Goal: Task Accomplishment & Management: Complete application form

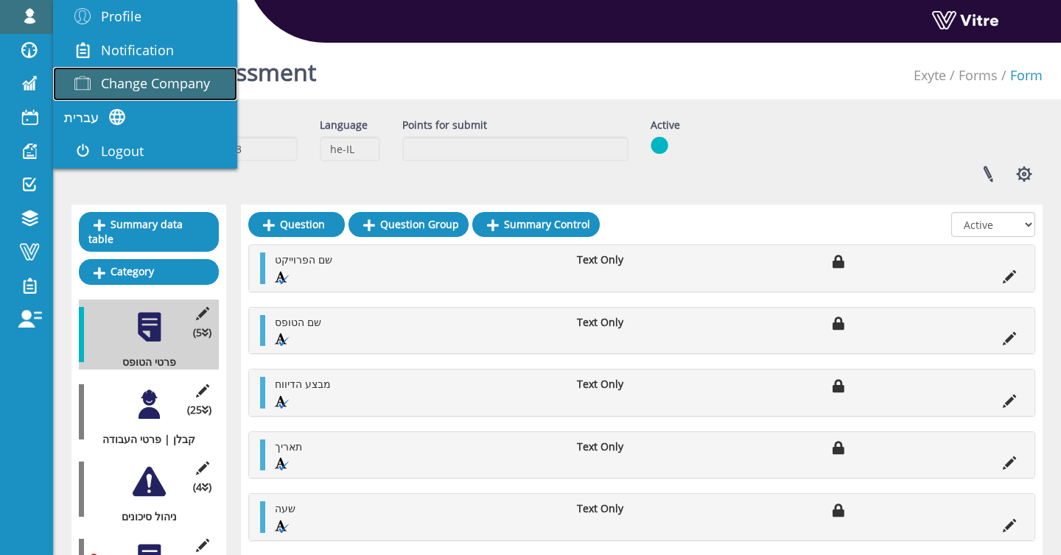
click at [192, 94] on link "Change Company" at bounding box center [145, 84] width 184 height 34
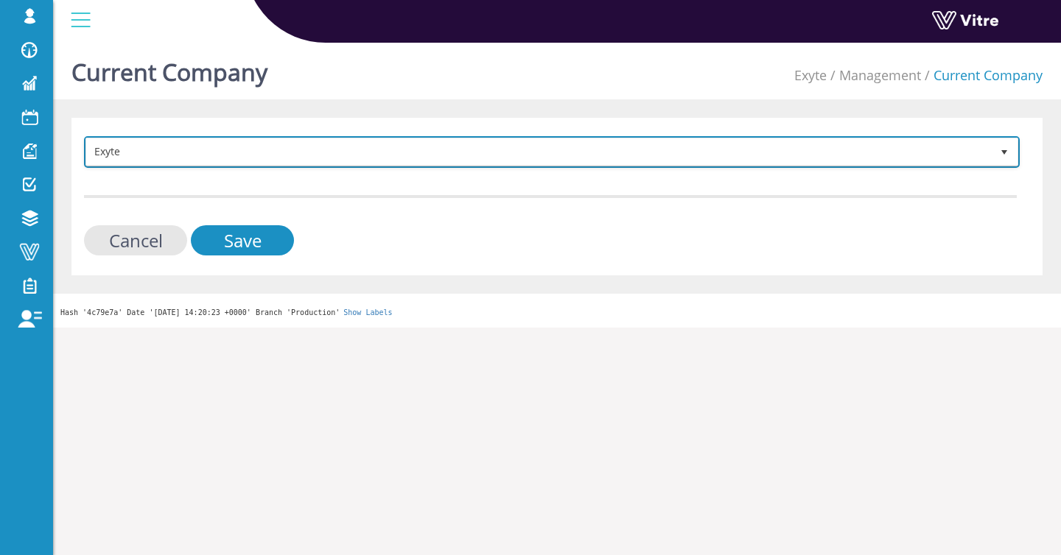
click at [178, 149] on span "Exyte" at bounding box center [538, 151] width 904 height 27
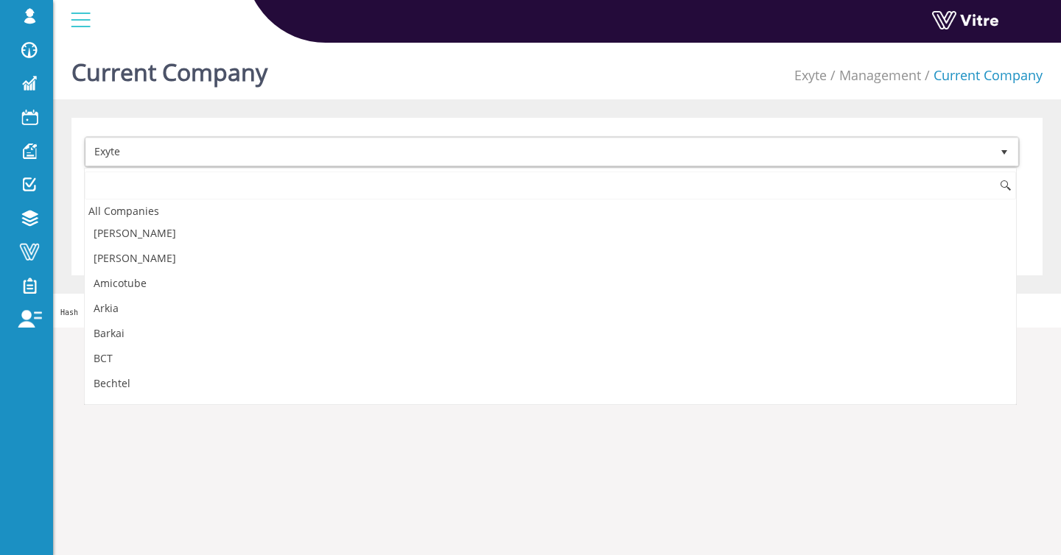
scroll to position [370, 0]
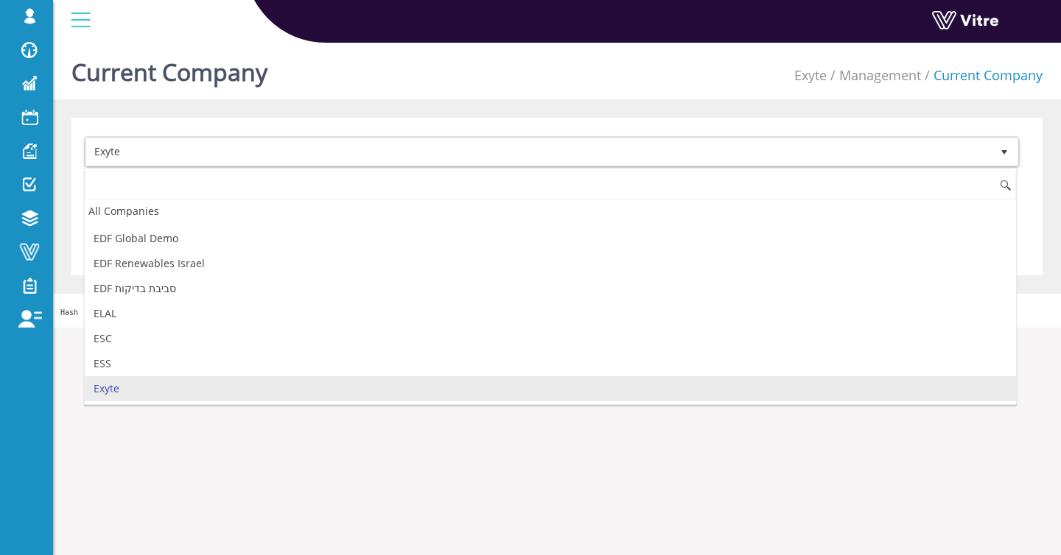
type input "t"
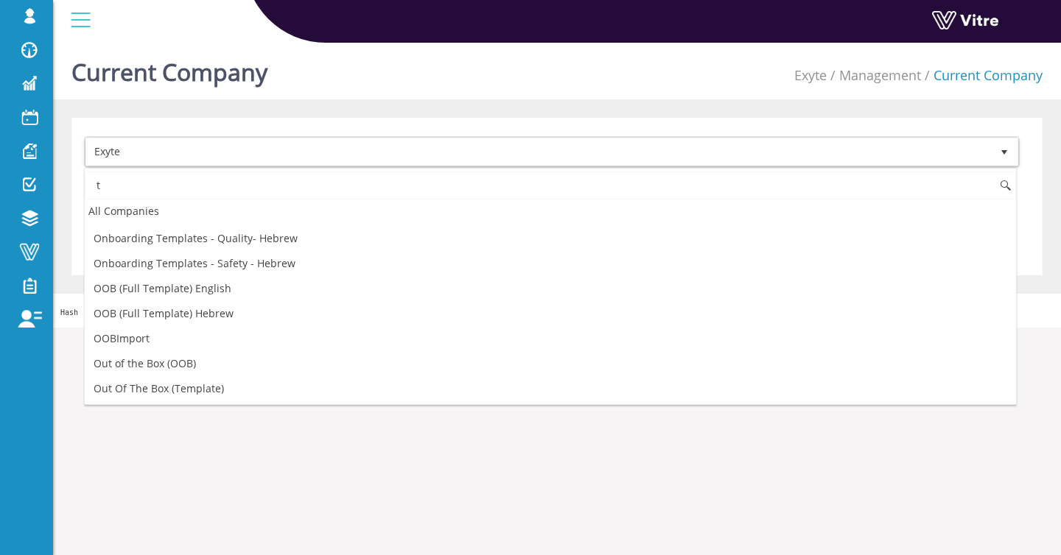
scroll to position [0, 0]
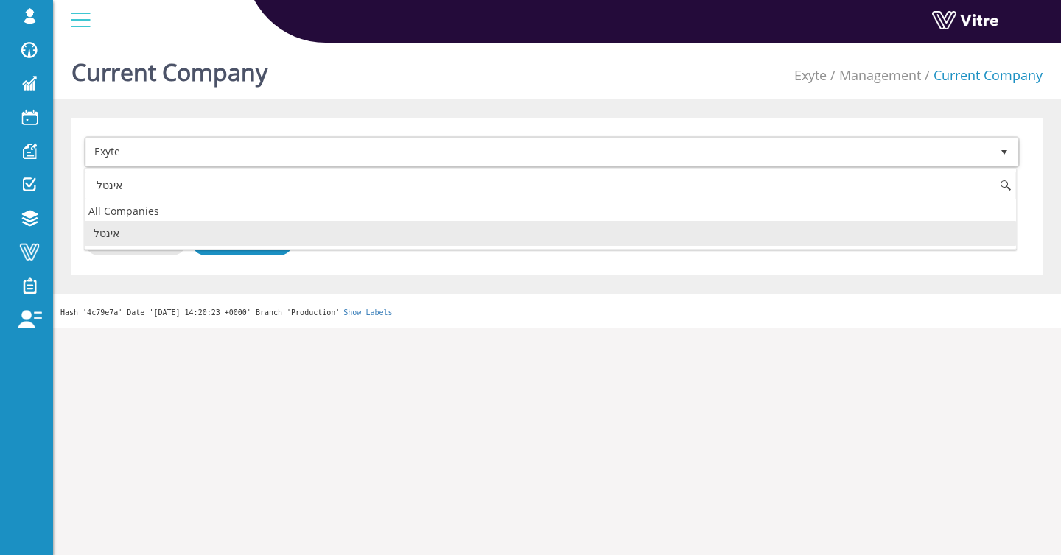
click at [136, 234] on li "אינטל" at bounding box center [550, 233] width 931 height 25
type input "אינטל"
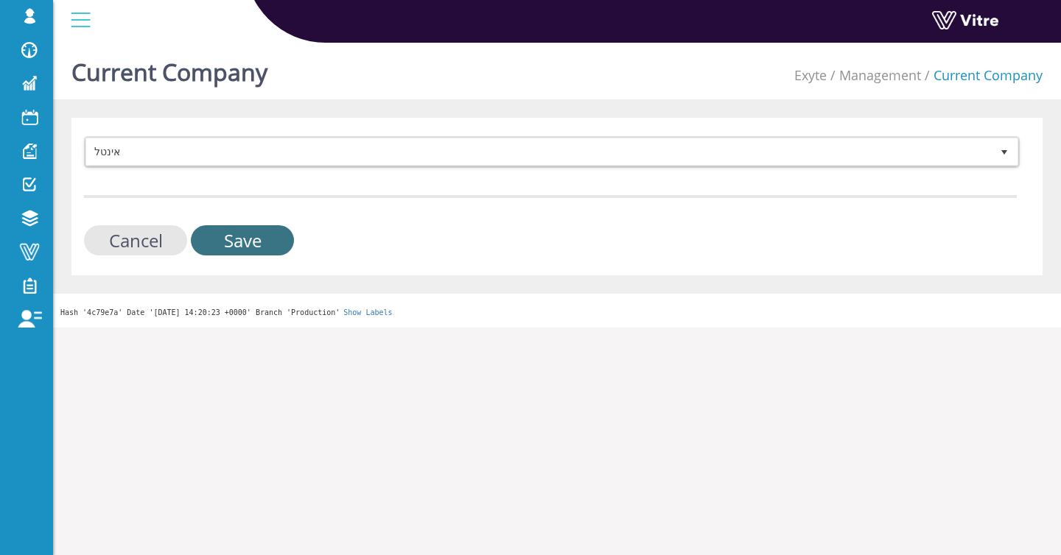
click at [231, 239] on input "Save" at bounding box center [242, 240] width 103 height 30
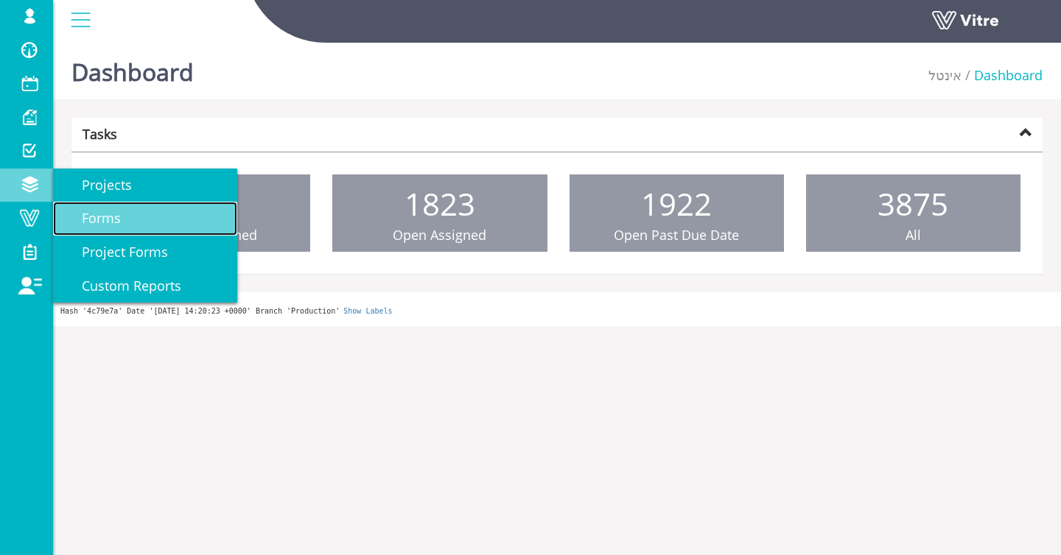
click at [91, 218] on span "Forms" at bounding box center [92, 218] width 57 height 18
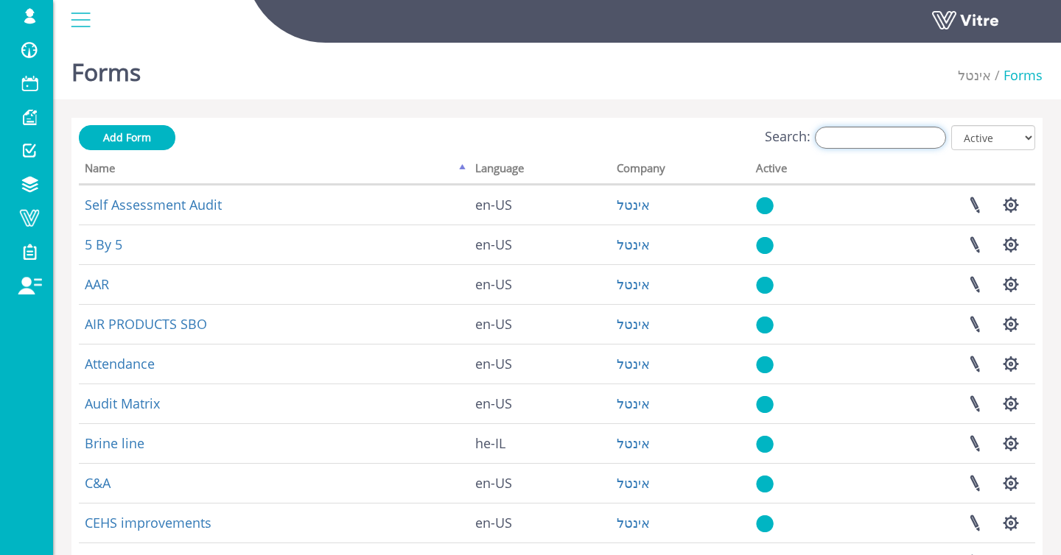
click at [882, 139] on input "Search:" at bounding box center [880, 138] width 131 height 22
type input "פ"
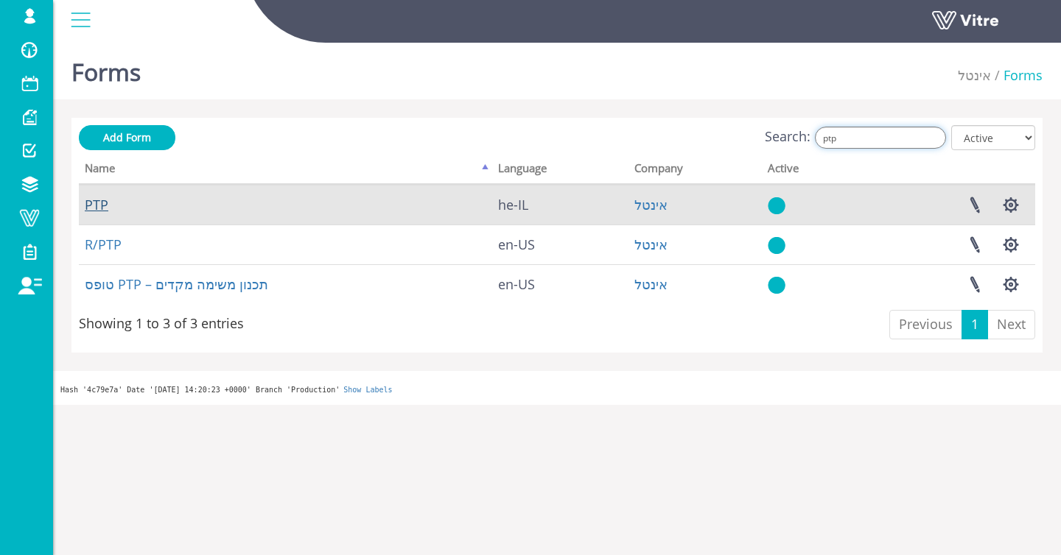
type input "ptp"
click at [92, 204] on link "PTP" at bounding box center [97, 205] width 24 height 18
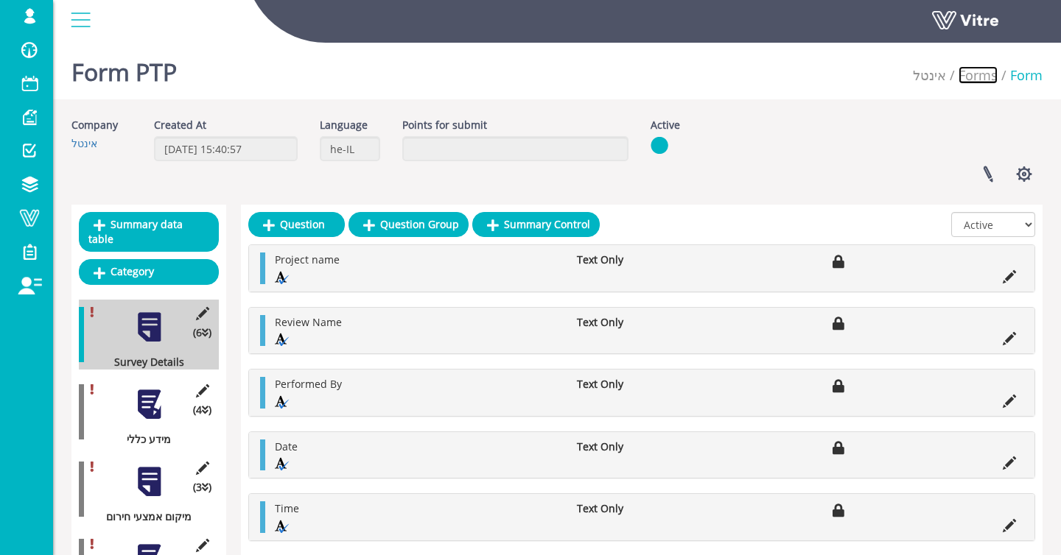
click at [966, 76] on link "Forms" at bounding box center [977, 75] width 39 height 18
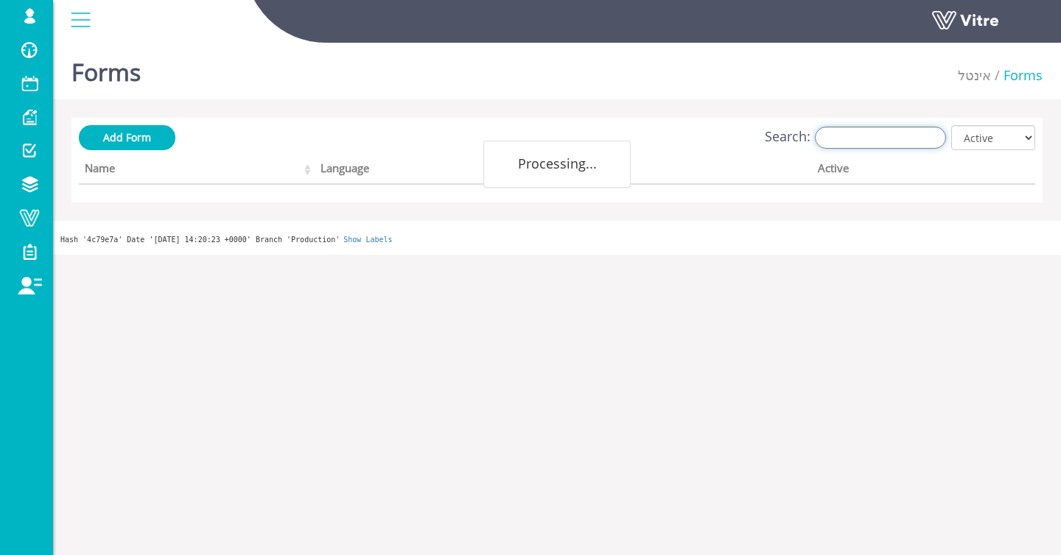
click at [878, 131] on input "Search:" at bounding box center [880, 138] width 131 height 22
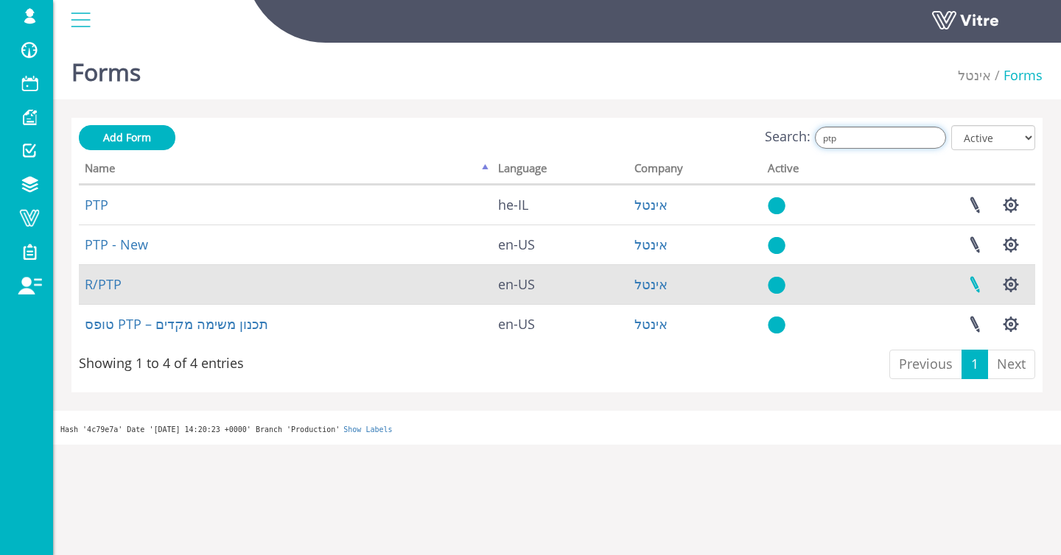
type input "ptp"
click at [979, 283] on link at bounding box center [974, 284] width 37 height 39
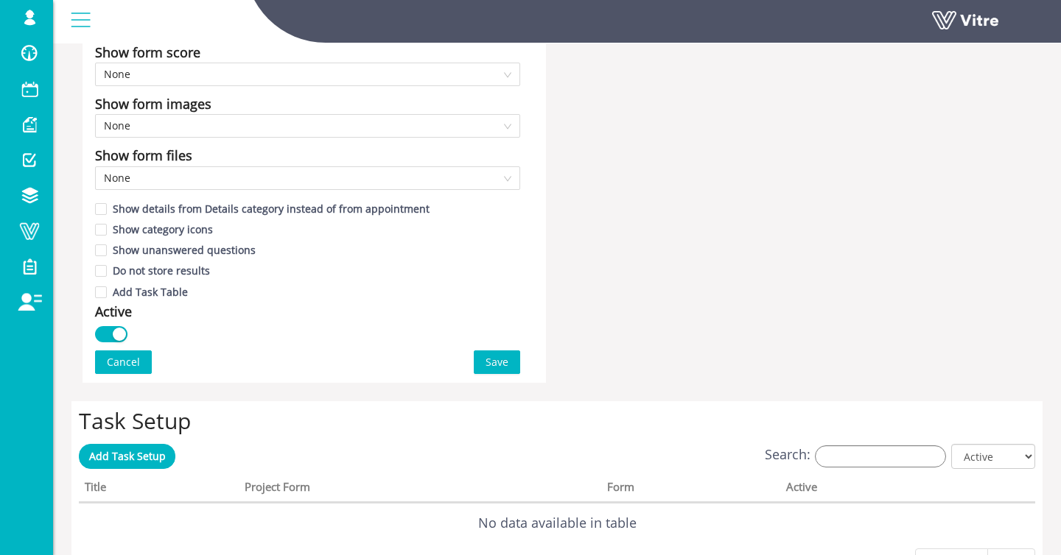
scroll to position [825, 0]
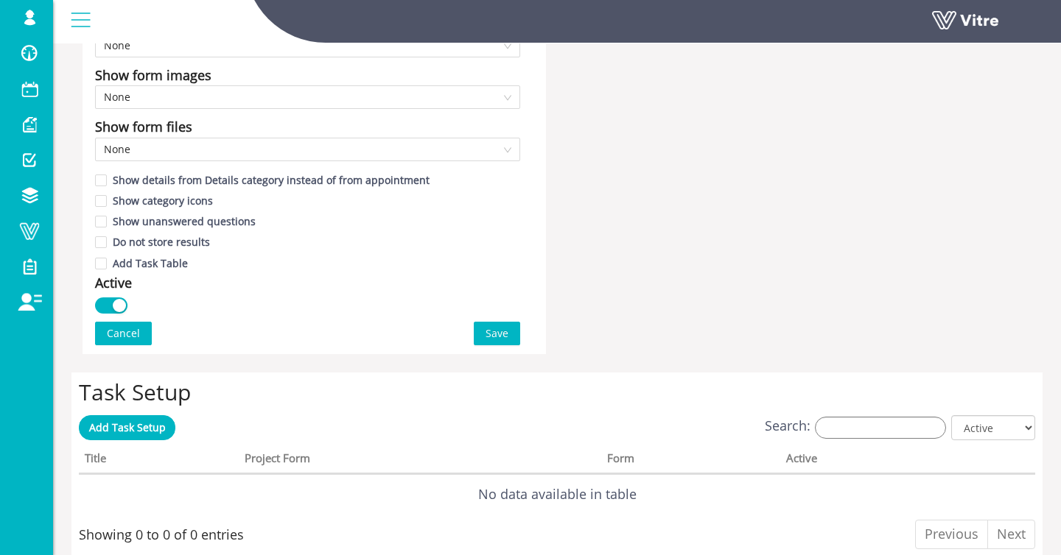
click at [98, 308] on button "button" at bounding box center [111, 306] width 32 height 16
click at [486, 330] on span "Save" at bounding box center [496, 334] width 23 height 16
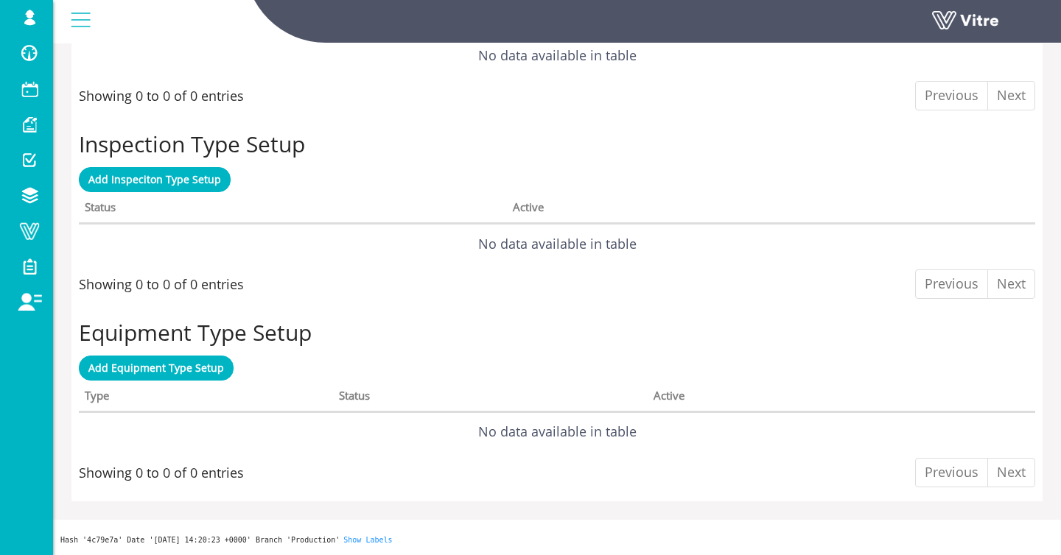
scroll to position [0, 0]
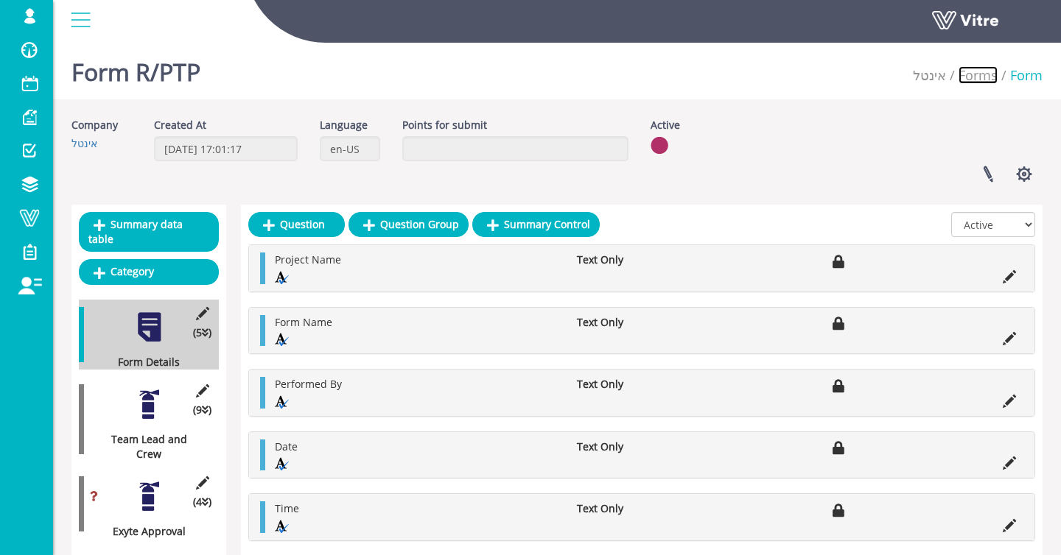
click at [983, 75] on link "Forms" at bounding box center [977, 75] width 39 height 18
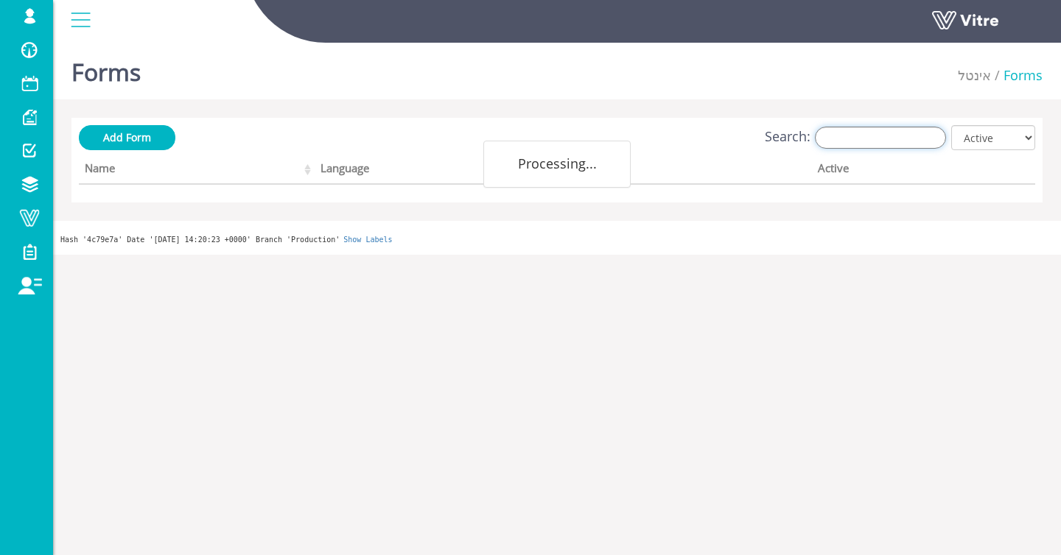
click at [890, 136] on input "Search:" at bounding box center [880, 138] width 131 height 22
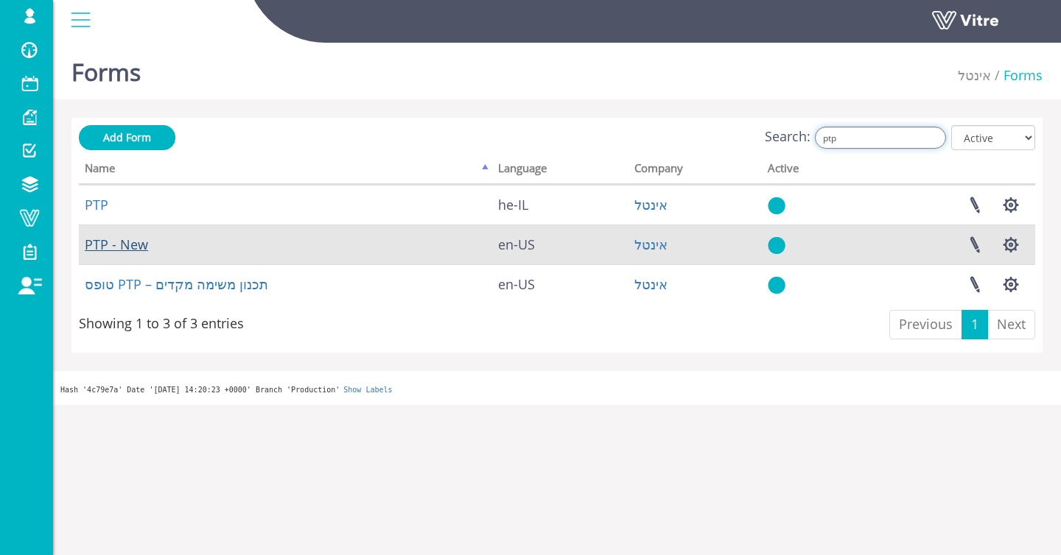
type input "ptp"
click at [86, 239] on link "PTP - New" at bounding box center [116, 245] width 63 height 18
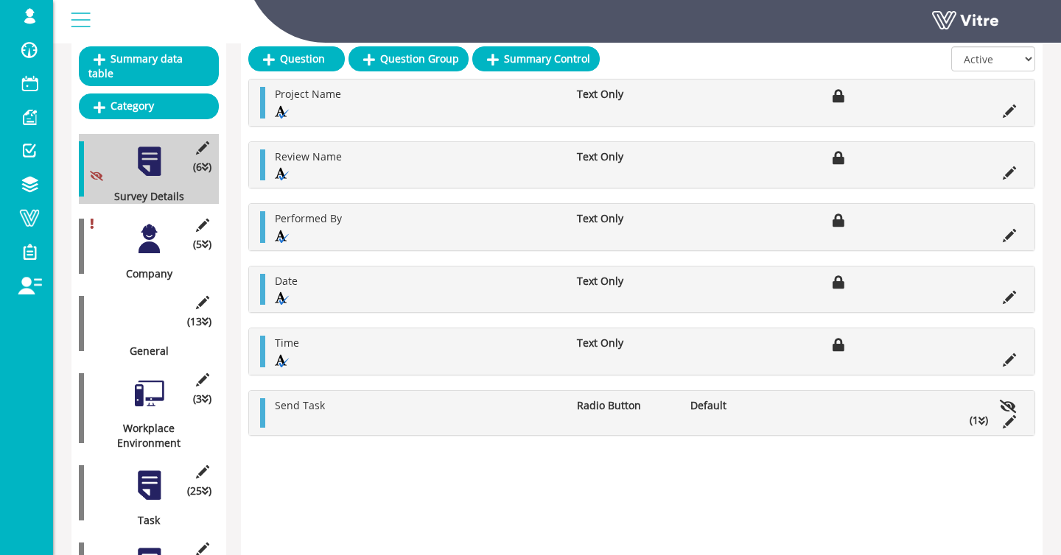
scroll to position [189, 0]
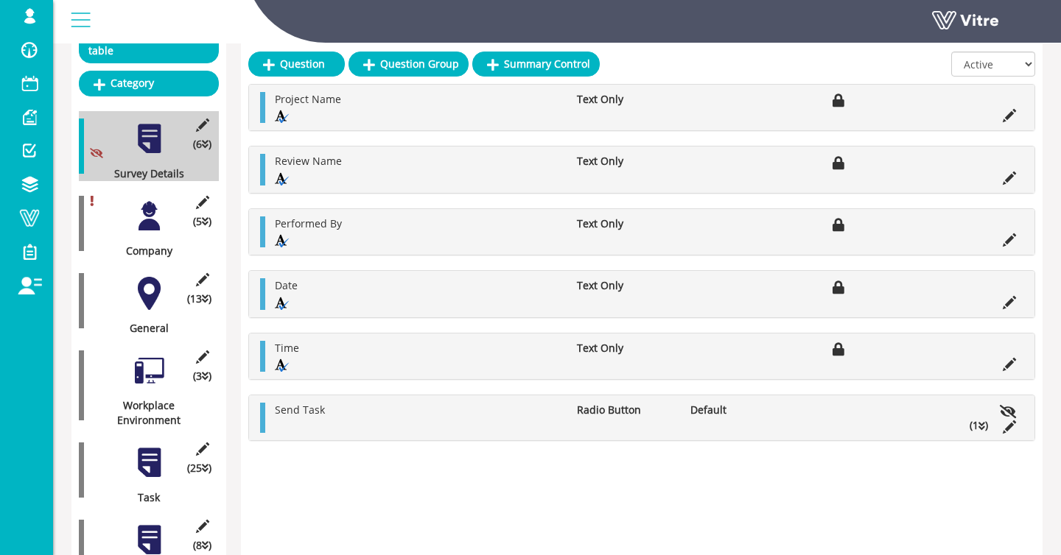
click at [150, 214] on div at bounding box center [149, 216] width 33 height 33
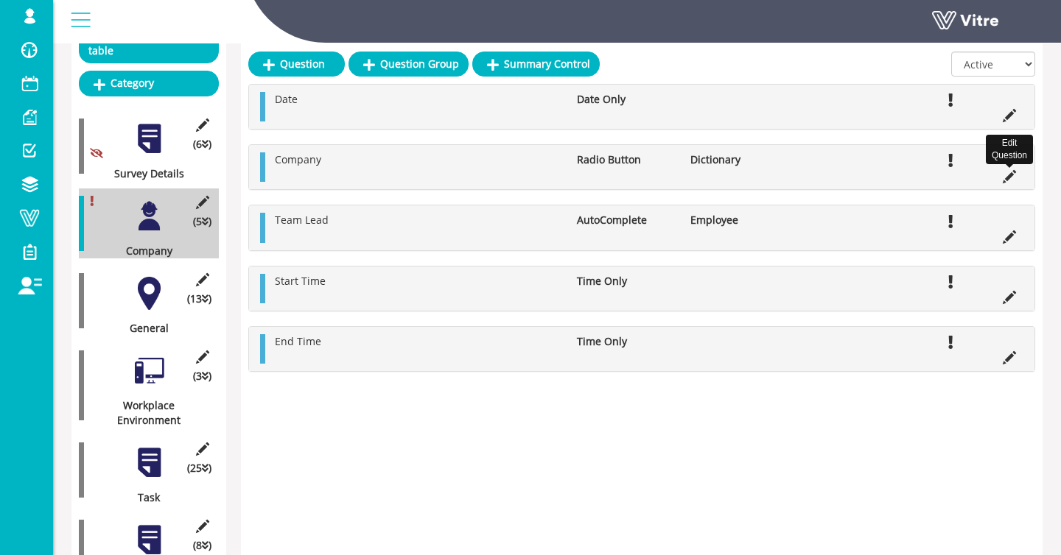
click at [1003, 177] on icon at bounding box center [1008, 176] width 13 height 13
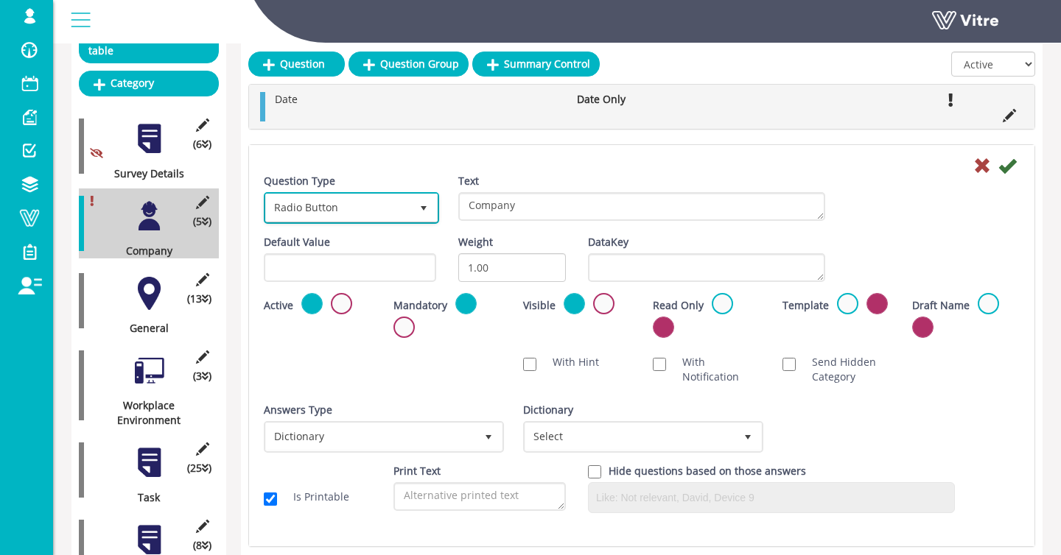
click at [378, 192] on span "Radio Button 3" at bounding box center [351, 208] width 175 height 32
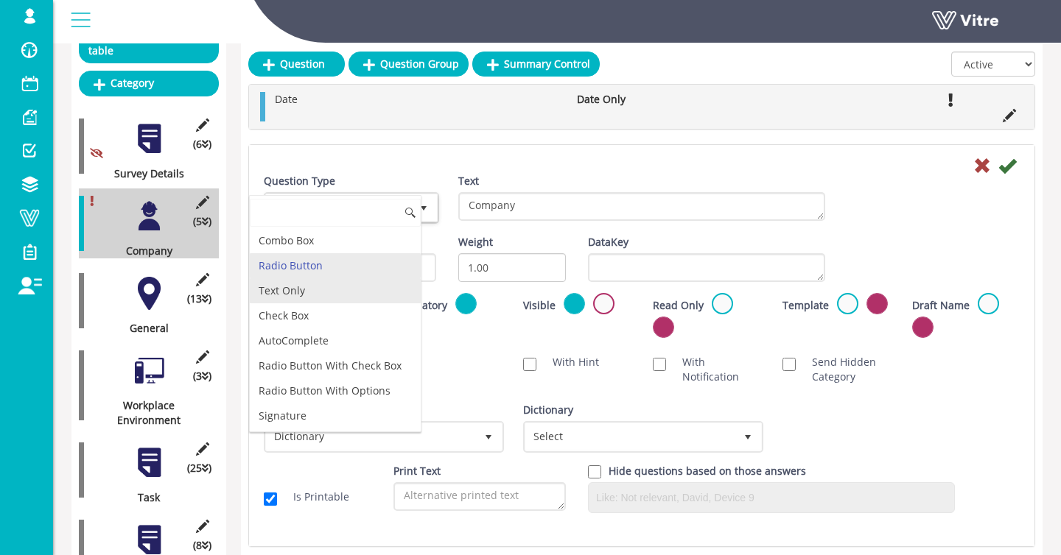
click at [334, 281] on li "Text Only" at bounding box center [335, 290] width 171 height 25
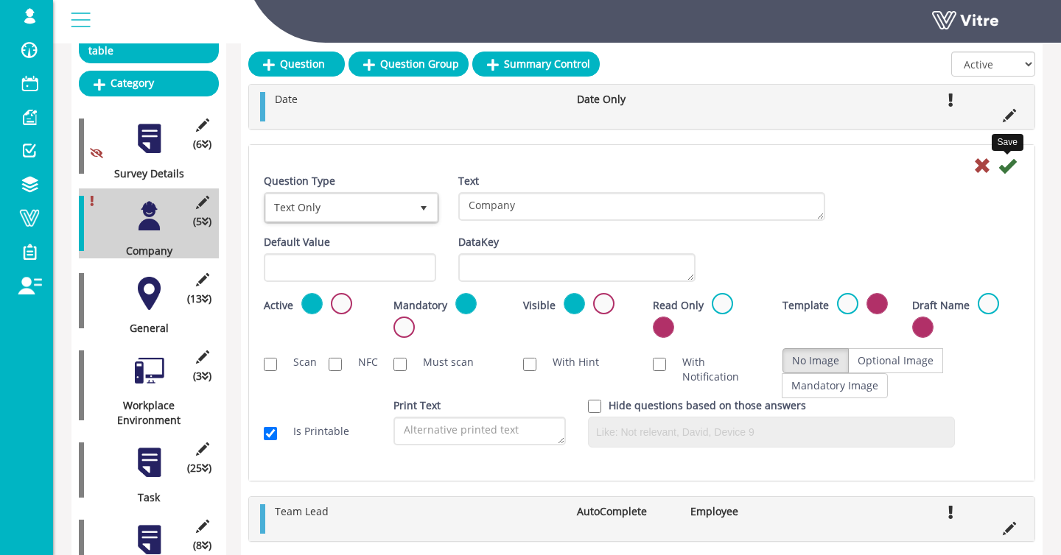
click at [1002, 163] on icon at bounding box center [1007, 166] width 18 height 18
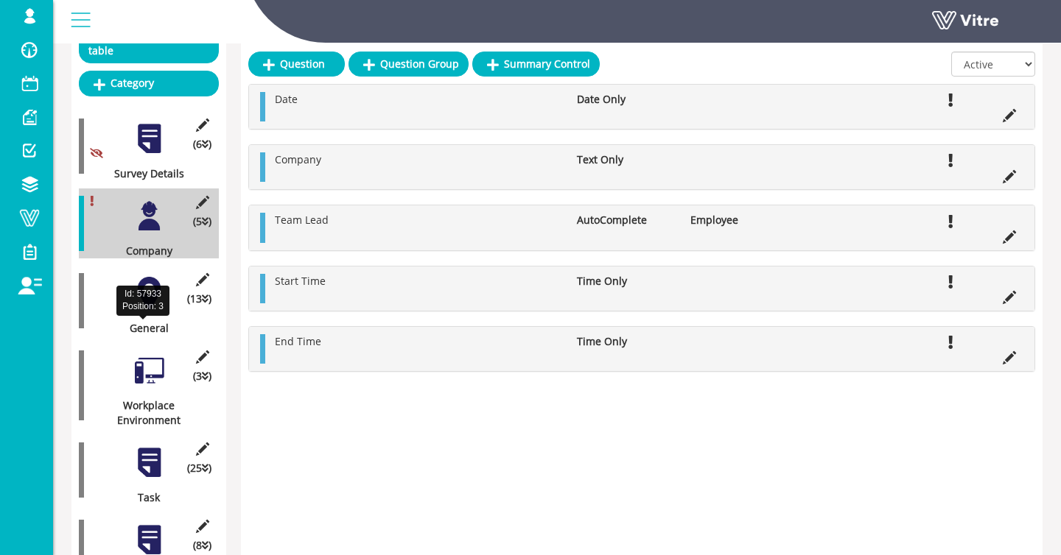
click at [177, 309] on div "(13 ) General" at bounding box center [149, 301] width 140 height 70
click at [164, 299] on div at bounding box center [149, 293] width 33 height 33
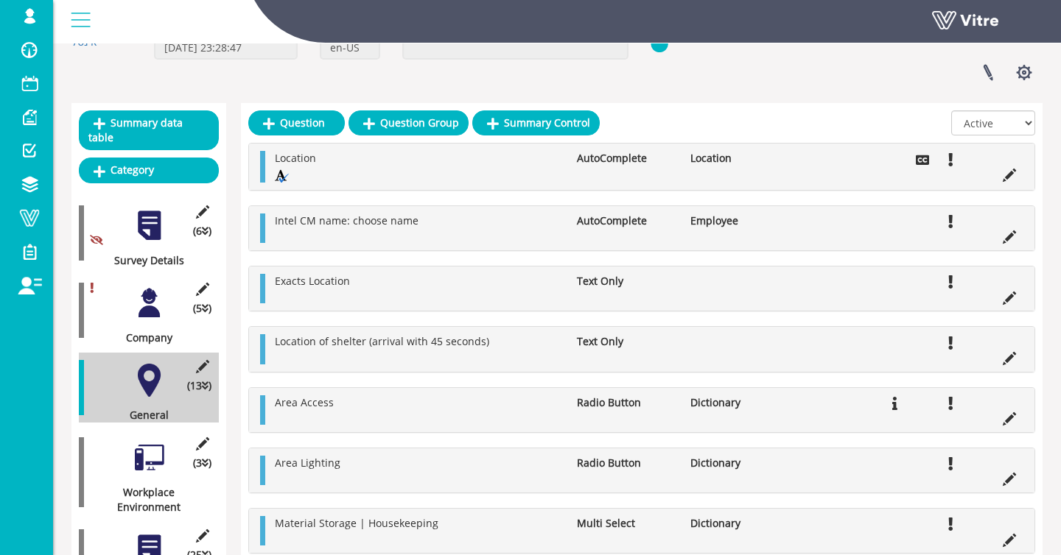
scroll to position [0, 0]
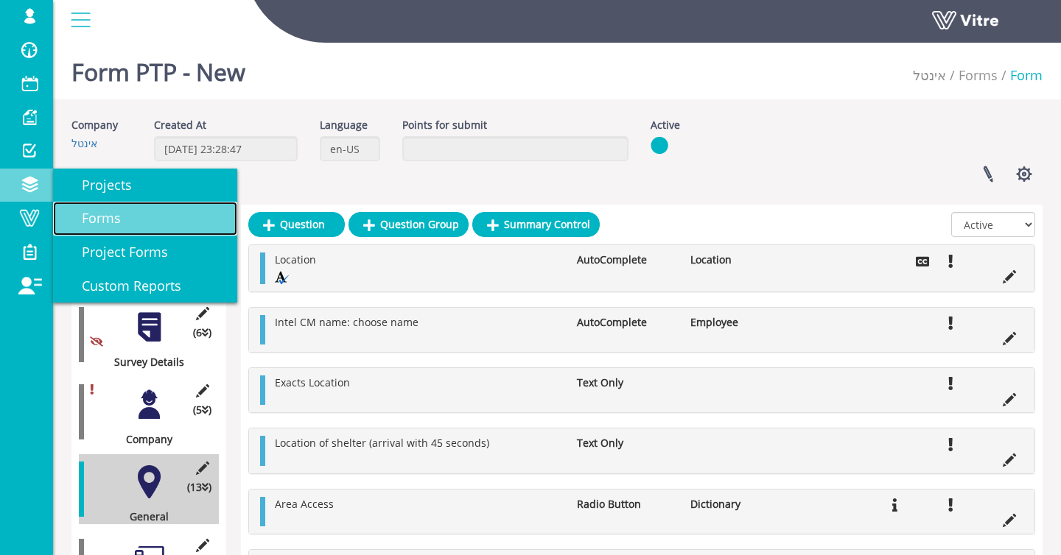
click at [108, 203] on link "Forms" at bounding box center [145, 219] width 184 height 34
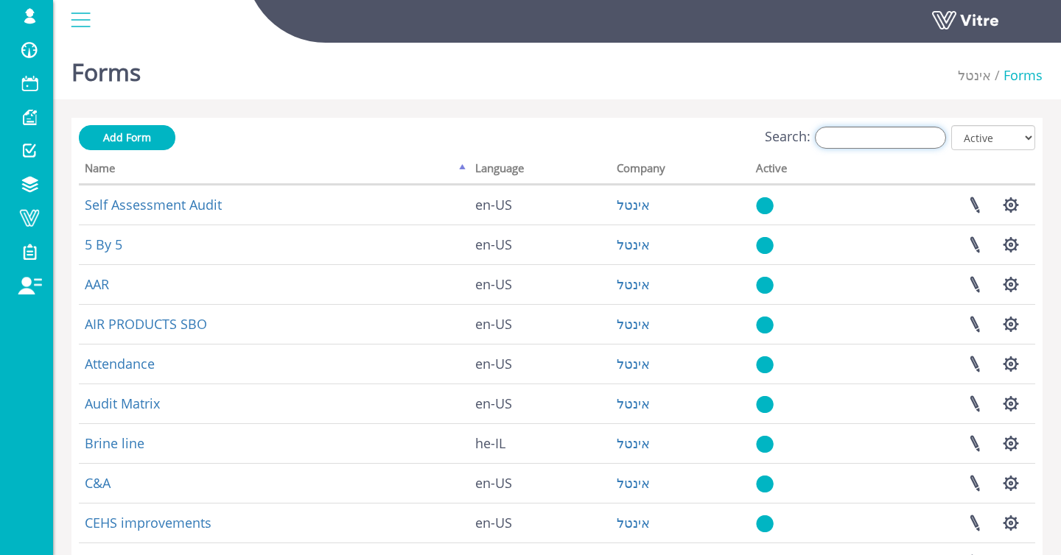
click at [926, 133] on input "Search:" at bounding box center [880, 138] width 131 height 22
type input "c"
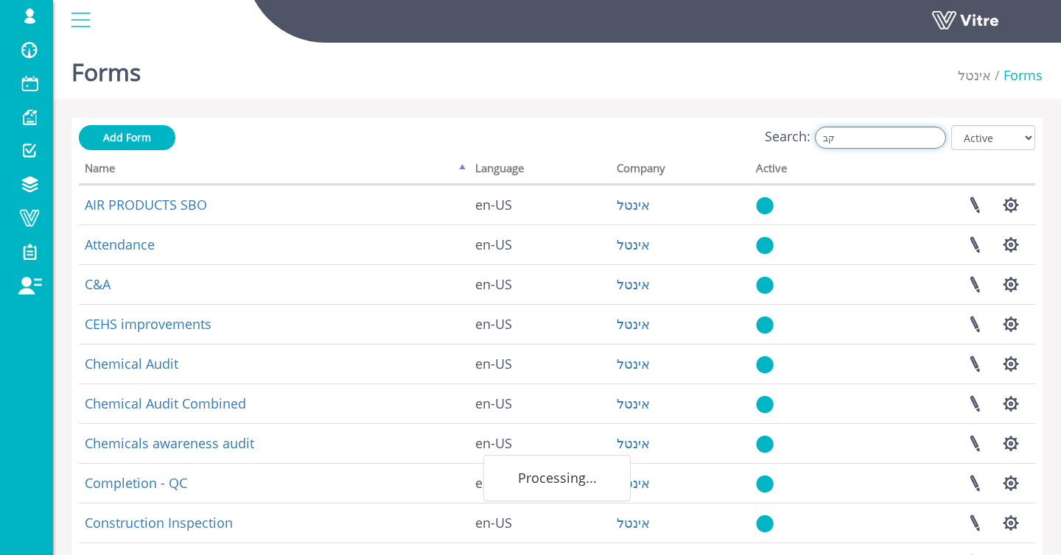
type input "ק"
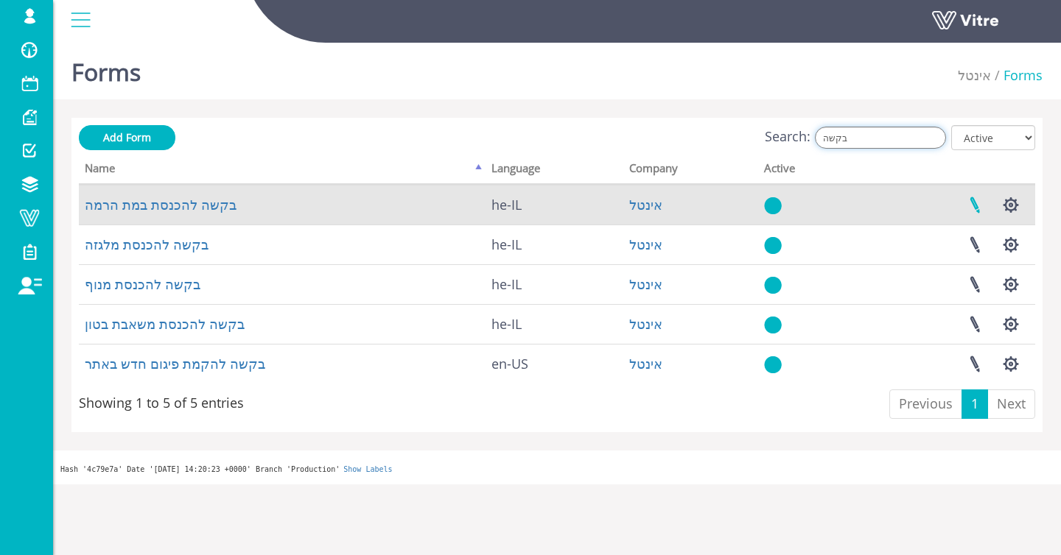
type input "בקשה"
click at [980, 205] on link at bounding box center [974, 205] width 37 height 39
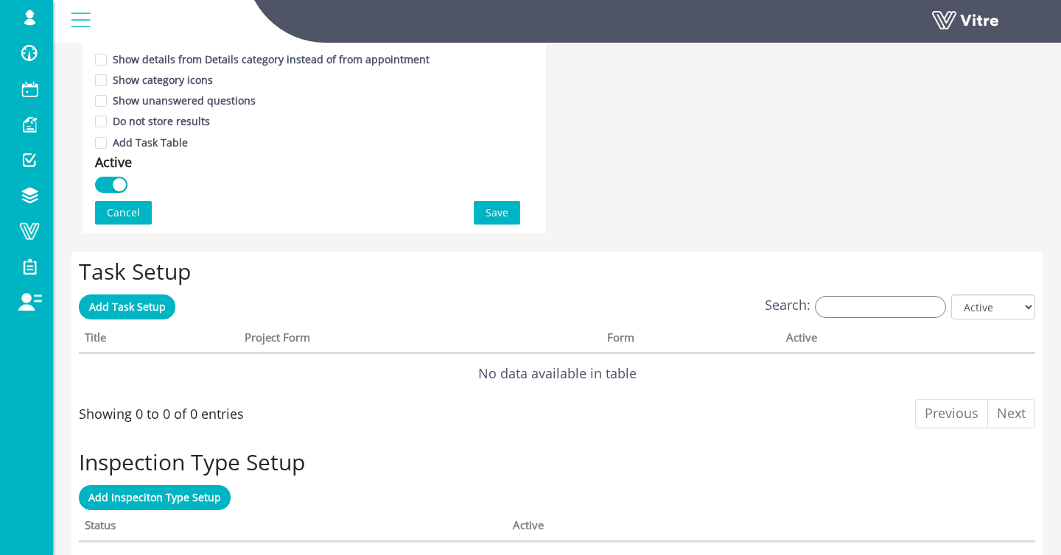
scroll to position [954, 0]
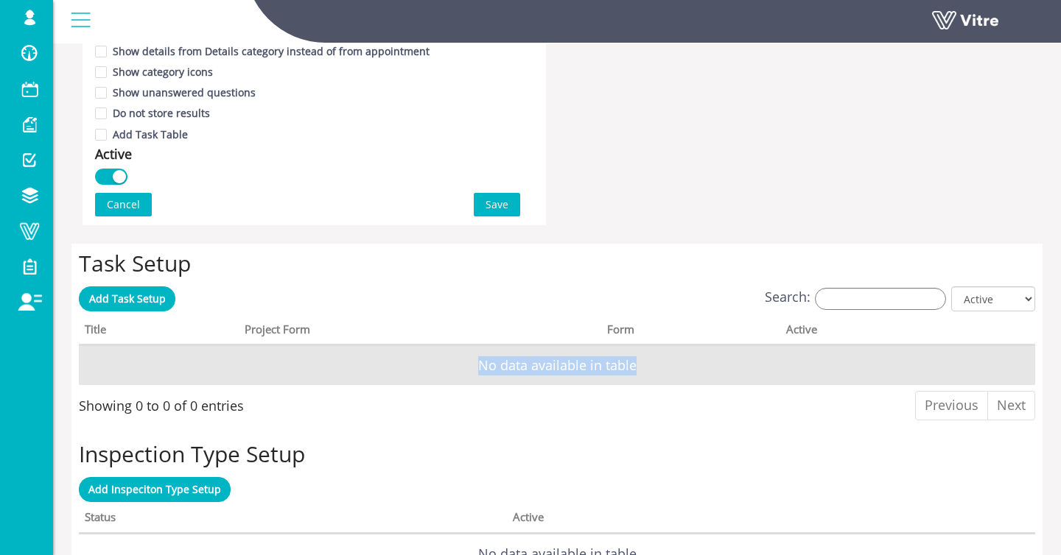
drag, startPoint x: 465, startPoint y: 364, endPoint x: 690, endPoint y: 365, distance: 225.4
click at [690, 365] on td "No data available in table" at bounding box center [557, 365] width 956 height 40
click at [692, 365] on td "No data available in table" at bounding box center [557, 365] width 956 height 40
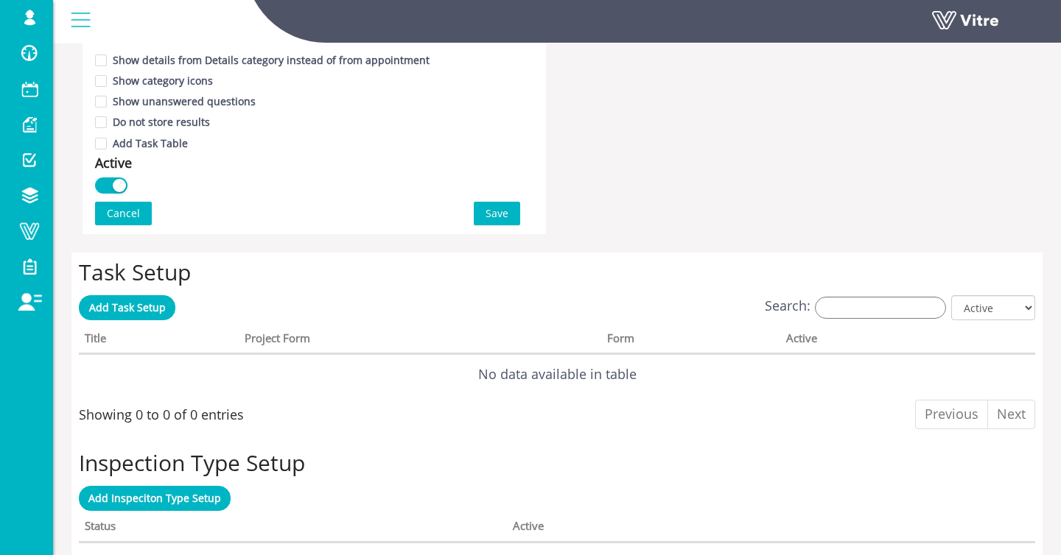
scroll to position [939, 0]
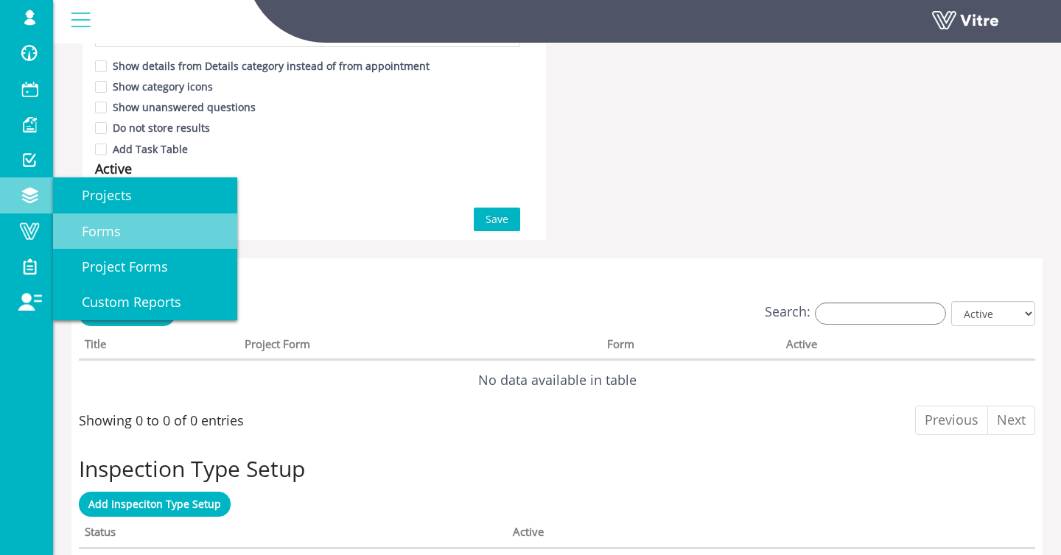
click at [92, 219] on link "Forms" at bounding box center [145, 231] width 184 height 35
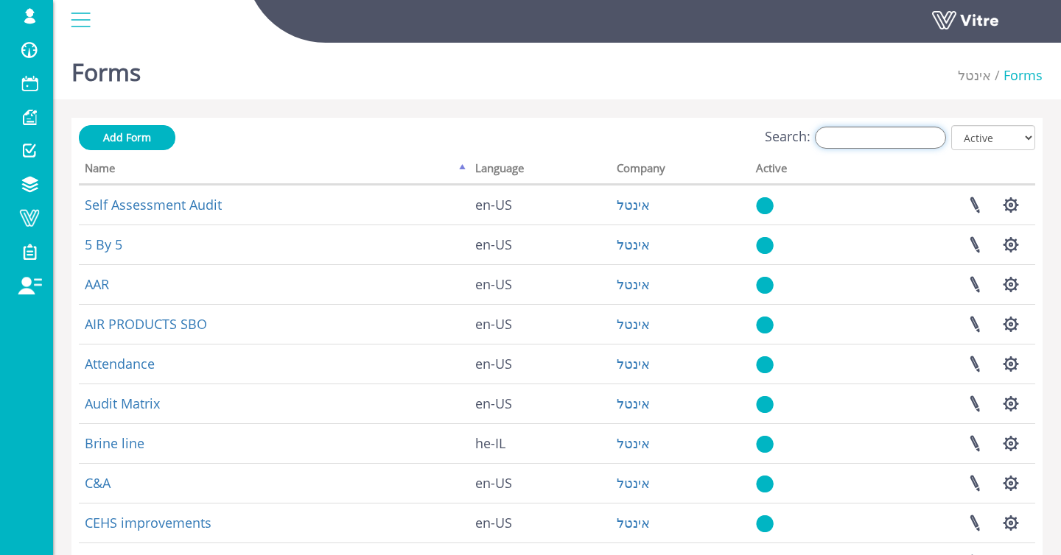
click at [887, 140] on input "Search:" at bounding box center [880, 138] width 131 height 22
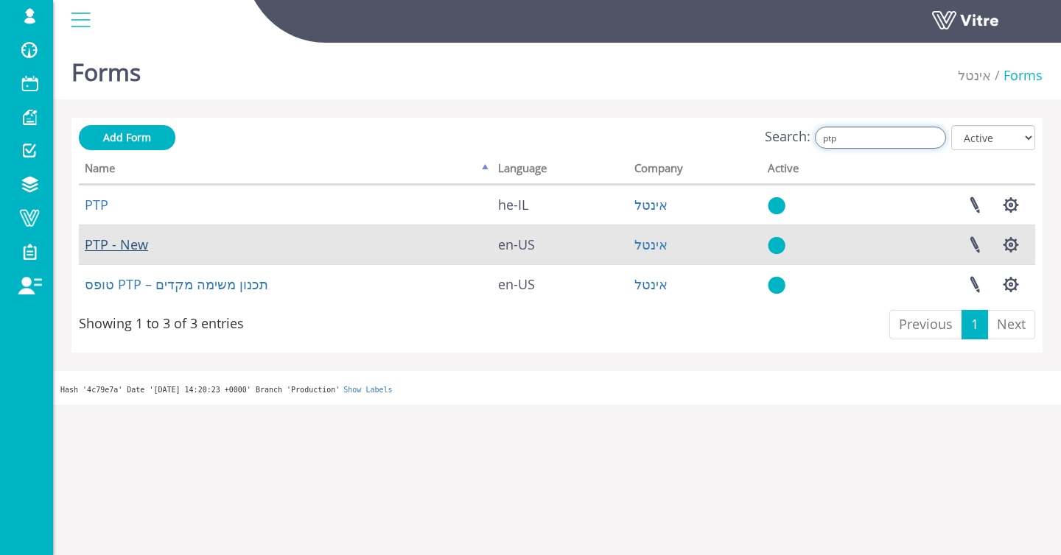
type input "ptp"
click at [132, 239] on link "PTP - New" at bounding box center [116, 245] width 63 height 18
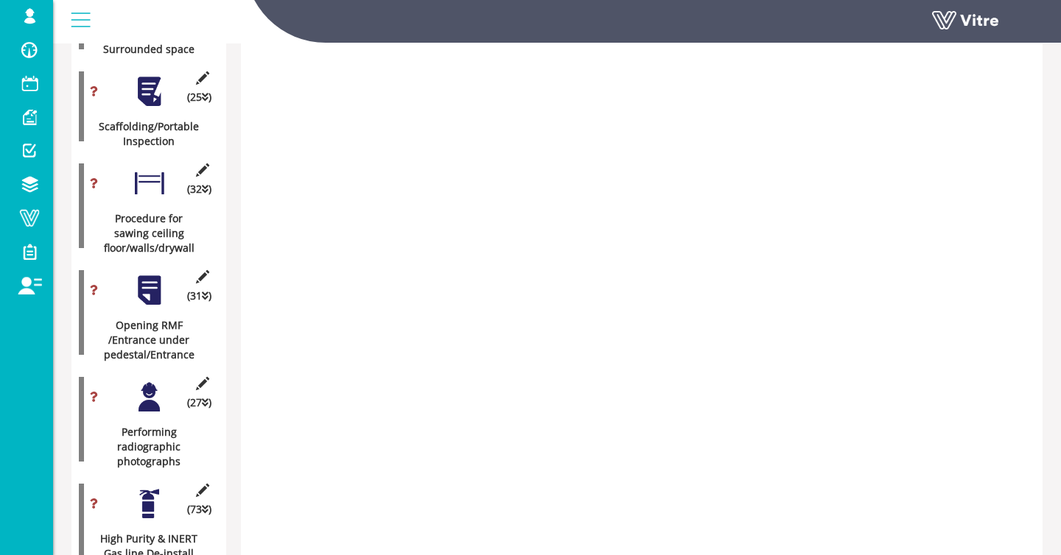
scroll to position [2629, 0]
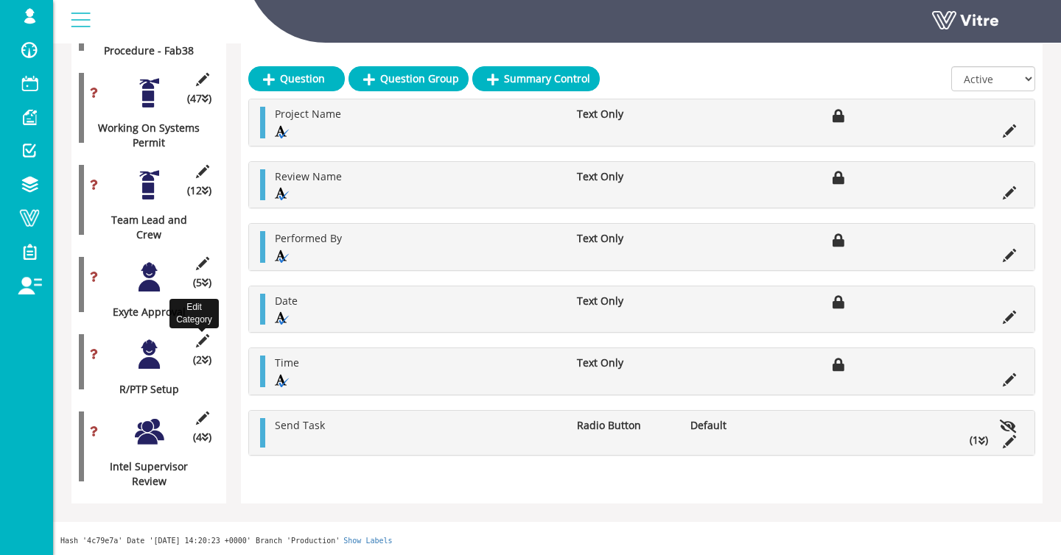
click at [197, 338] on icon at bounding box center [202, 340] width 18 height 13
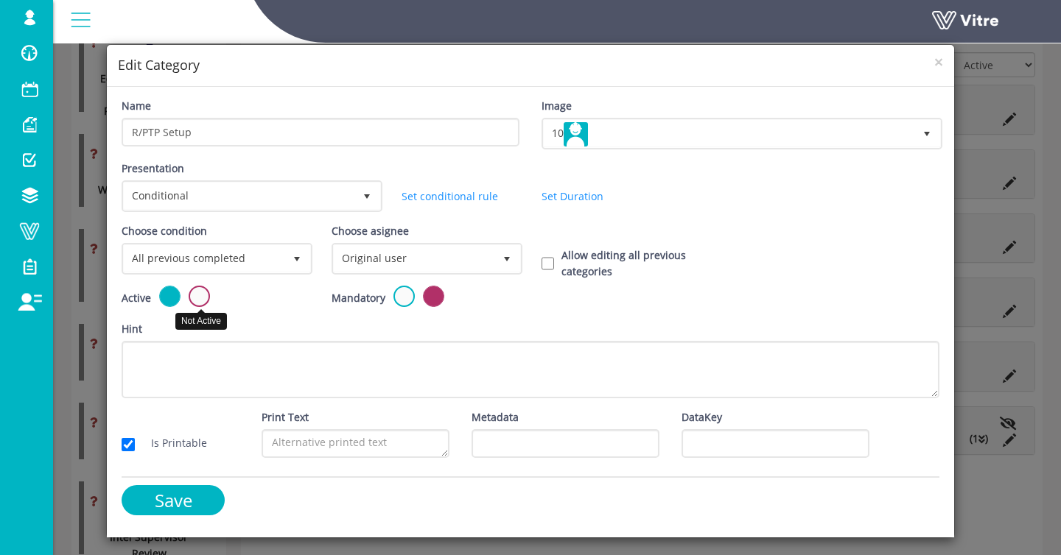
click at [209, 295] on label at bounding box center [199, 296] width 21 height 21
click at [0, 0] on input "radio" at bounding box center [0, 0] width 0 height 0
click at [193, 504] on input "Save" at bounding box center [173, 500] width 103 height 30
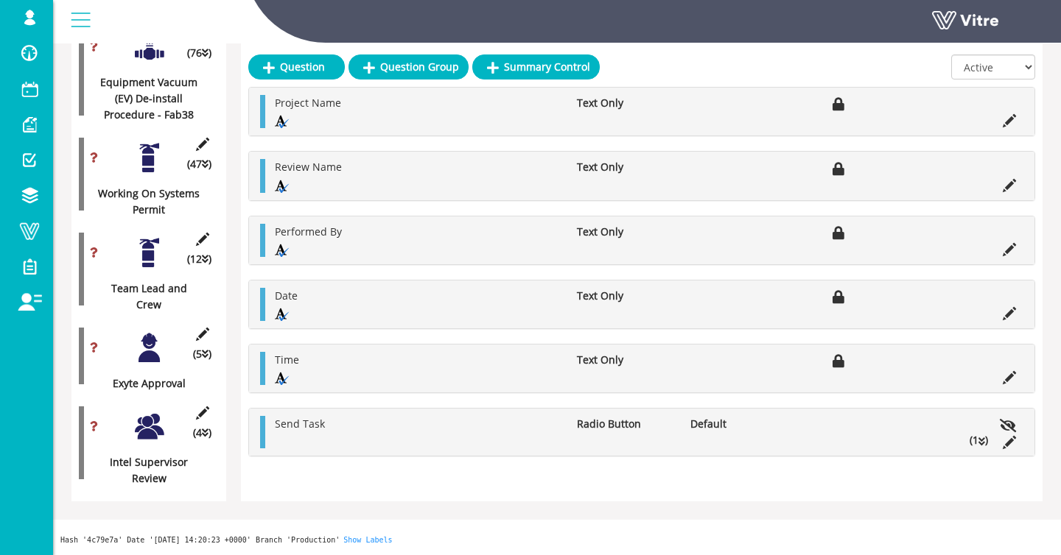
click at [147, 357] on div at bounding box center [149, 347] width 33 height 33
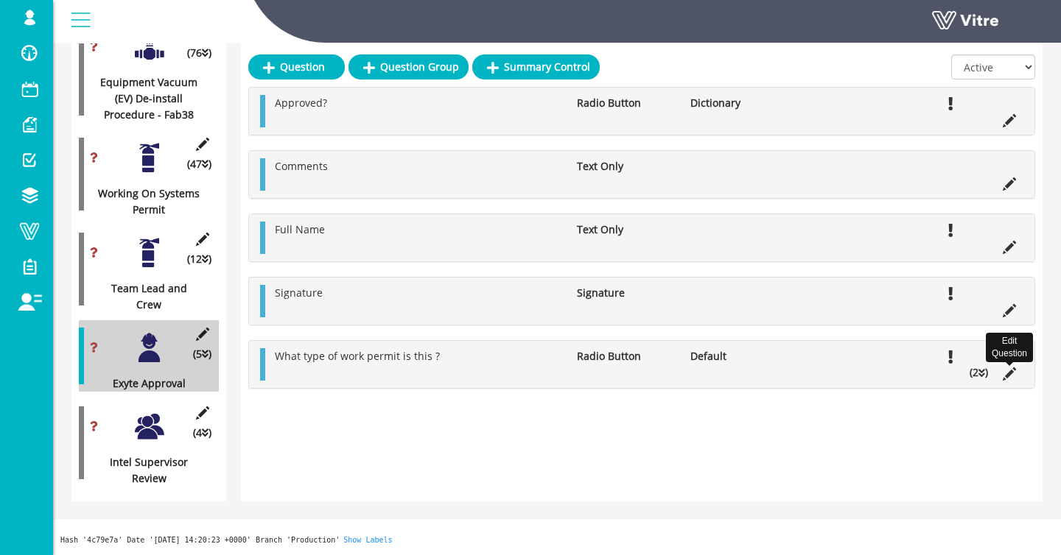
click at [1010, 373] on icon at bounding box center [1008, 374] width 13 height 13
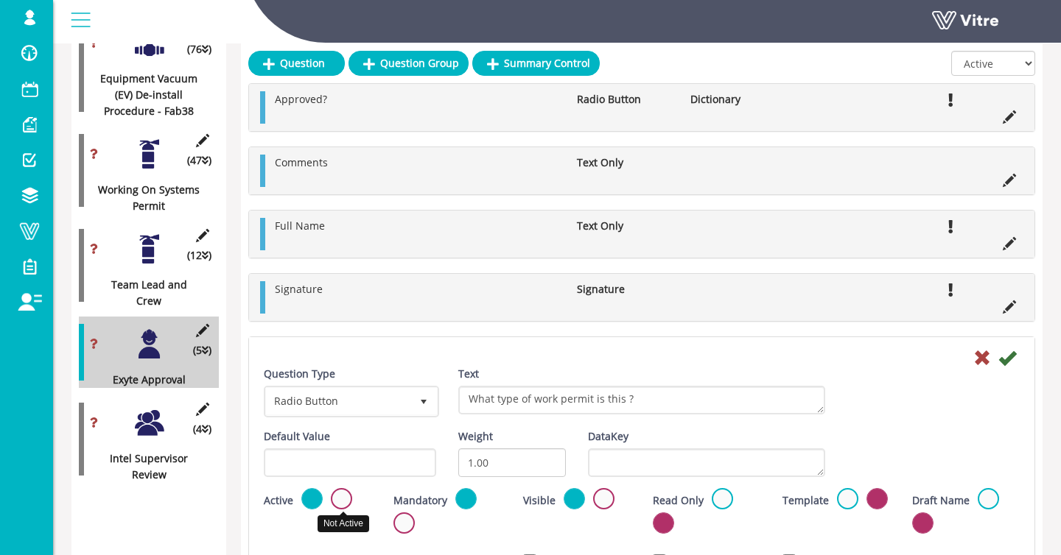
click at [342, 500] on label at bounding box center [341, 498] width 21 height 21
click at [0, 0] on input "radio" at bounding box center [0, 0] width 0 height 0
click at [1009, 359] on icon at bounding box center [1007, 358] width 18 height 18
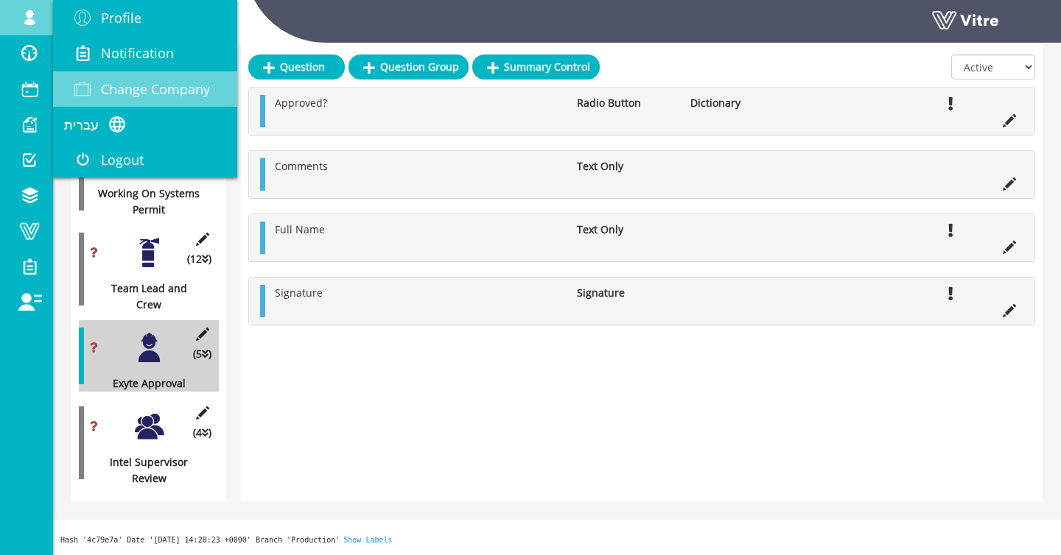
click at [125, 80] on span "Change Company" at bounding box center [155, 89] width 109 height 18
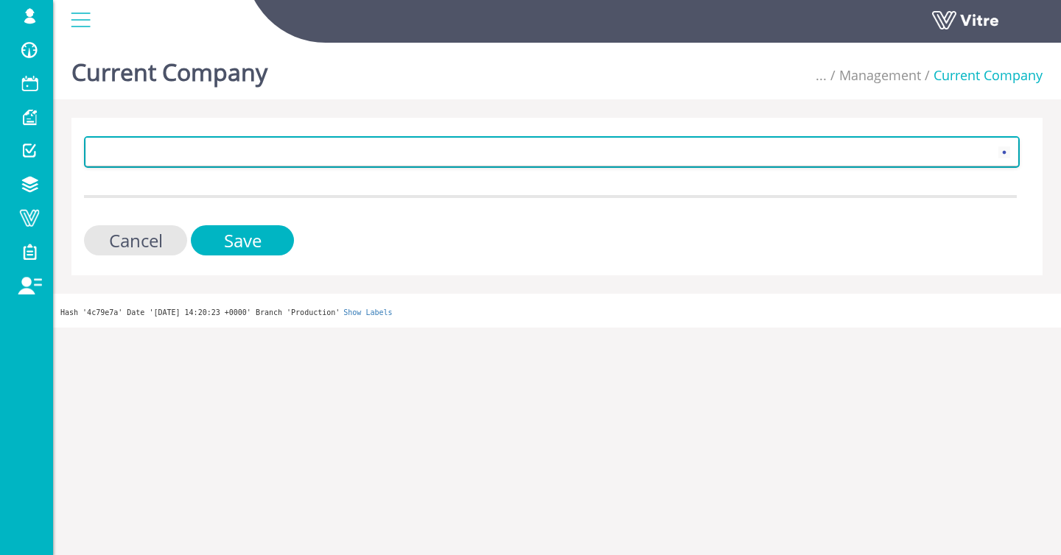
click at [147, 146] on span at bounding box center [538, 151] width 904 height 27
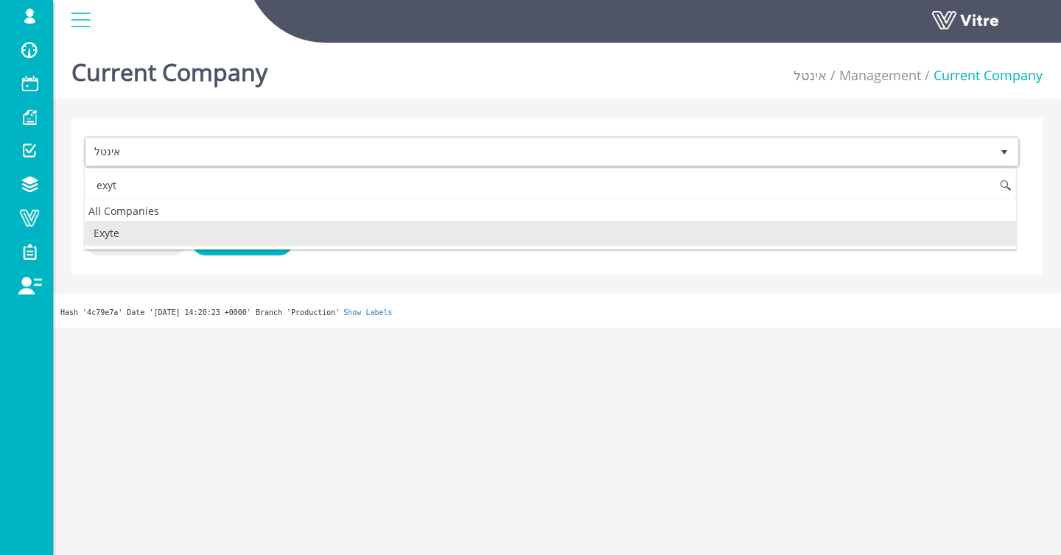
drag, startPoint x: 121, startPoint y: 228, endPoint x: 172, endPoint y: 239, distance: 51.9
click at [121, 228] on li "Exyte" at bounding box center [550, 233] width 931 height 25
type input "exyt"
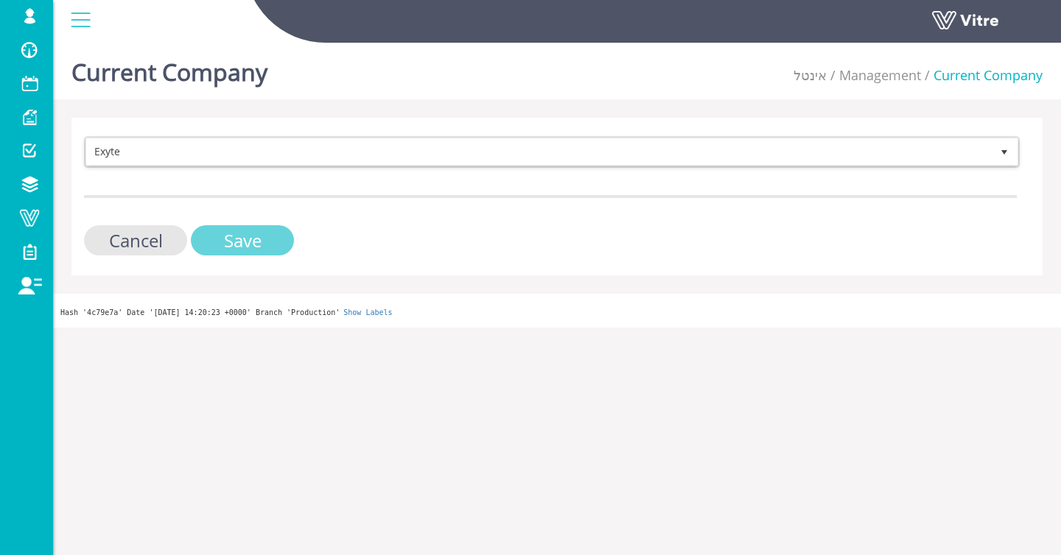
click at [225, 245] on input "Save" at bounding box center [242, 240] width 103 height 30
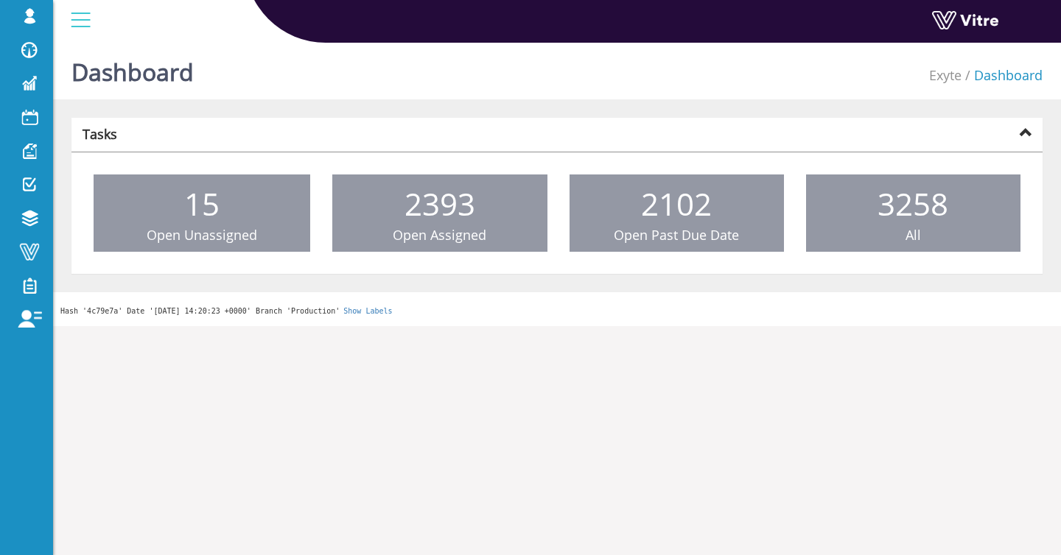
click at [68, 208] on div "Dashboard Exyte Dashboard Tasks 15 Open Unassigned 2393 Open Assigned 2102 Open…" at bounding box center [557, 181] width 1008 height 289
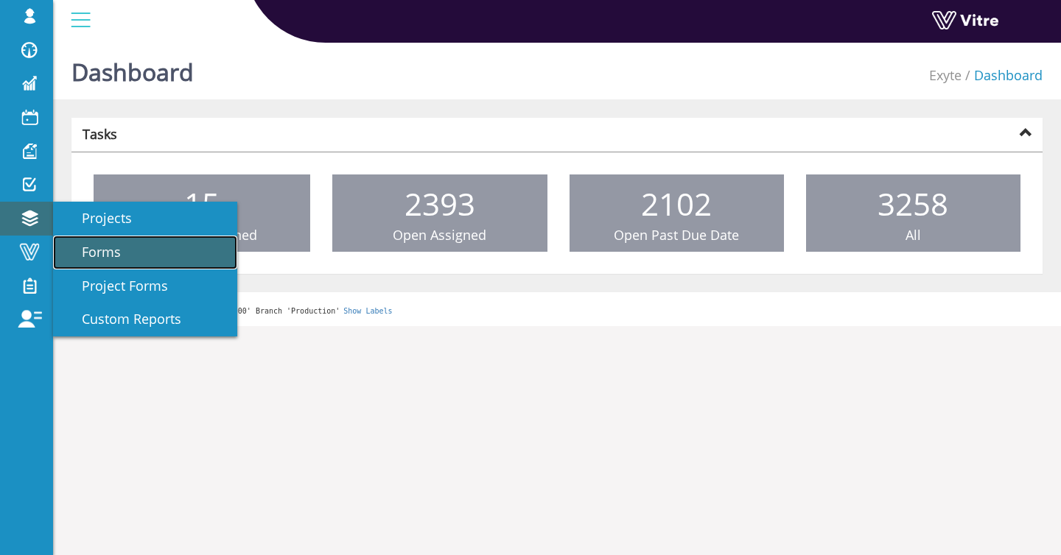
click at [137, 249] on link "Forms" at bounding box center [145, 253] width 184 height 34
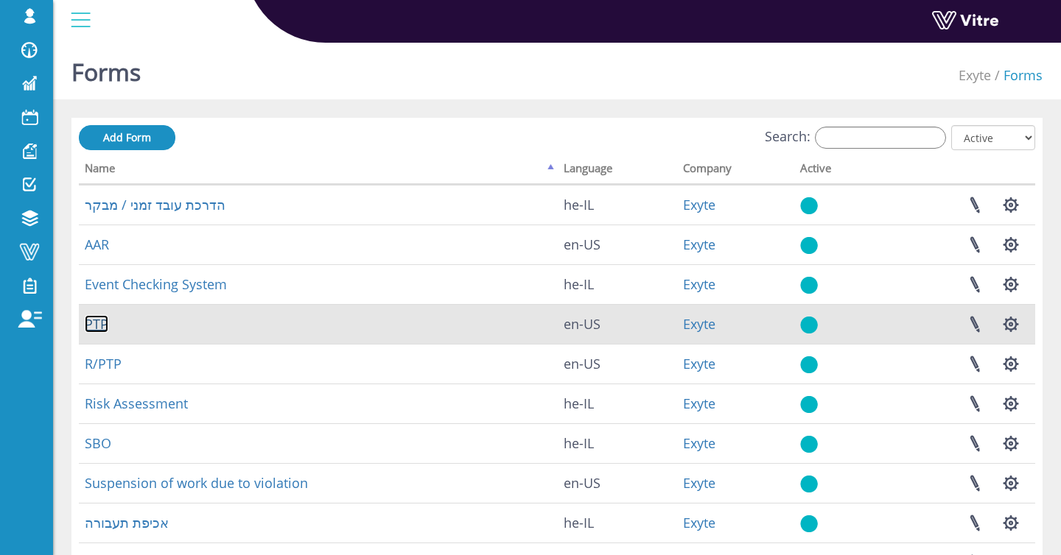
click at [103, 316] on link "PTP" at bounding box center [97, 324] width 24 height 18
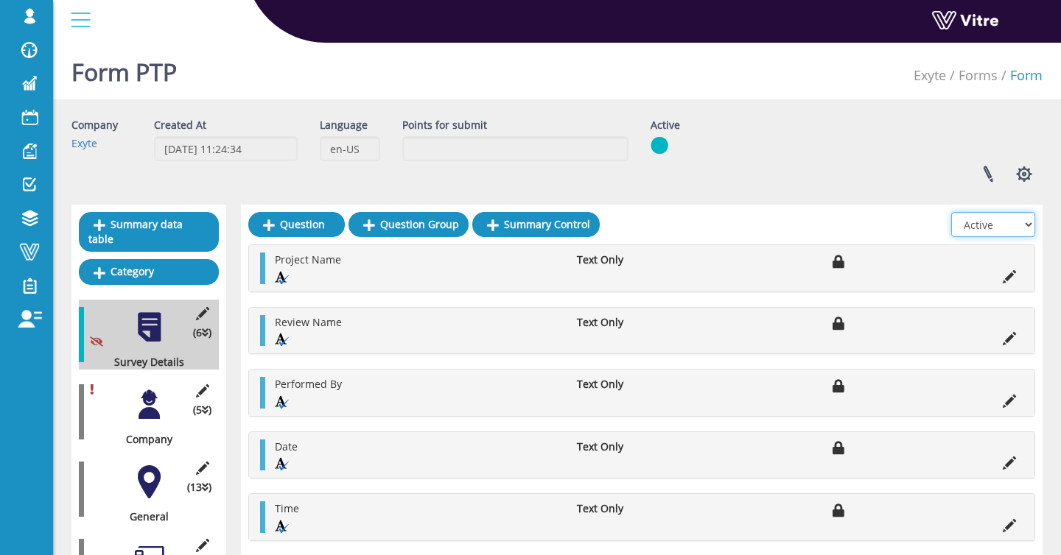
click at [998, 221] on select "All Active Not Active" at bounding box center [993, 224] width 84 height 25
click at [952, 212] on select "All Active Not Active" at bounding box center [993, 224] width 84 height 25
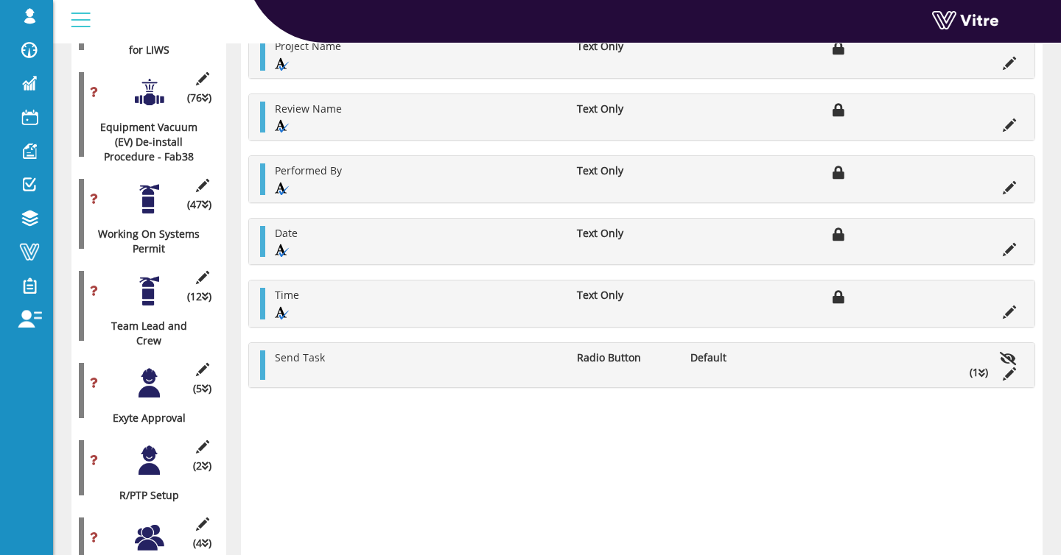
scroll to position [3446, 0]
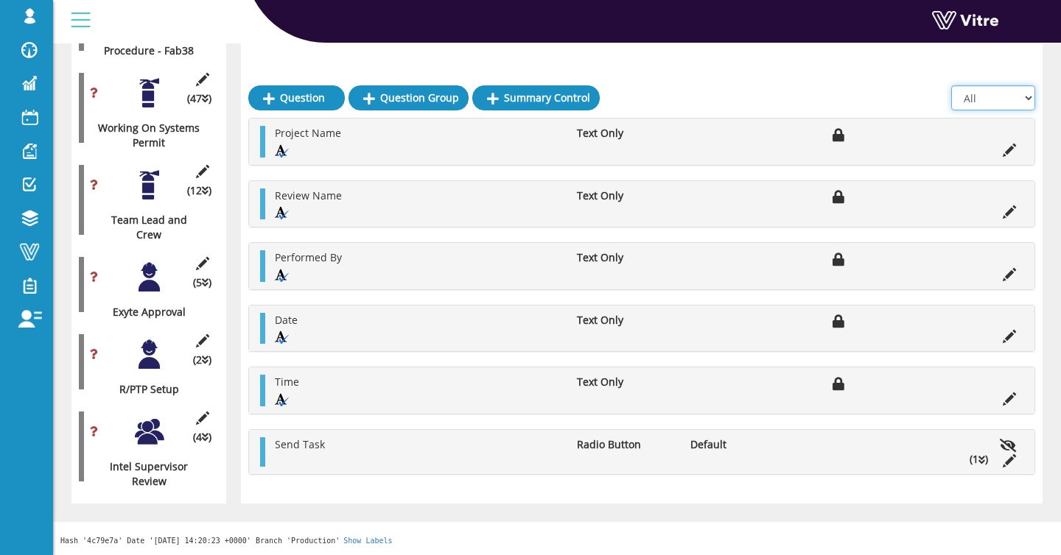
click at [1011, 85] on select "All Active Not Active" at bounding box center [993, 97] width 84 height 25
select select "1"
click at [952, 110] on select "All Active Not Active" at bounding box center [993, 97] width 84 height 25
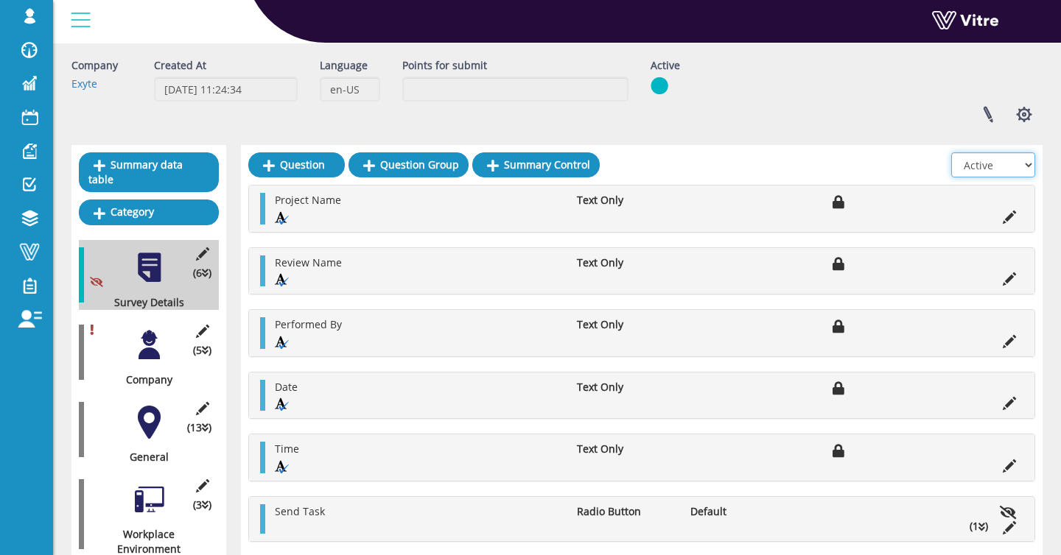
scroll to position [0, 0]
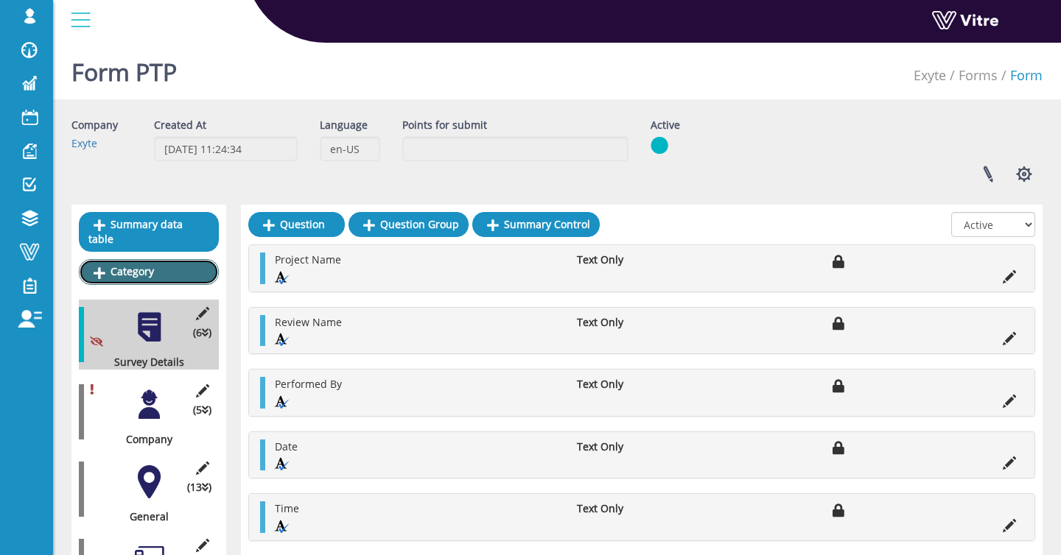
click at [138, 264] on link "Category" at bounding box center [149, 271] width 140 height 25
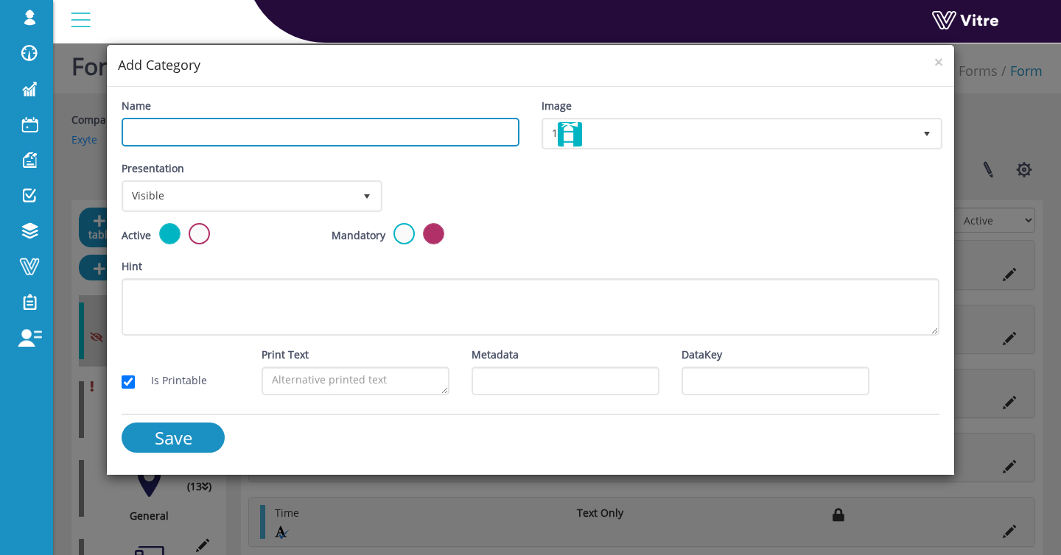
click at [337, 132] on input "Name" at bounding box center [321, 132] width 398 height 29
type input "LOTO"
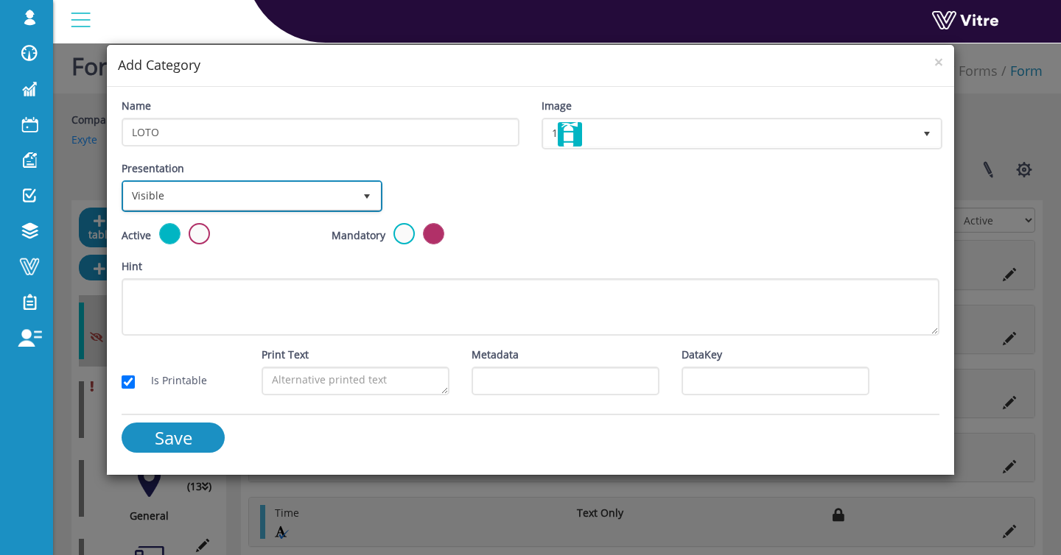
click at [317, 191] on span "Visible" at bounding box center [239, 196] width 230 height 27
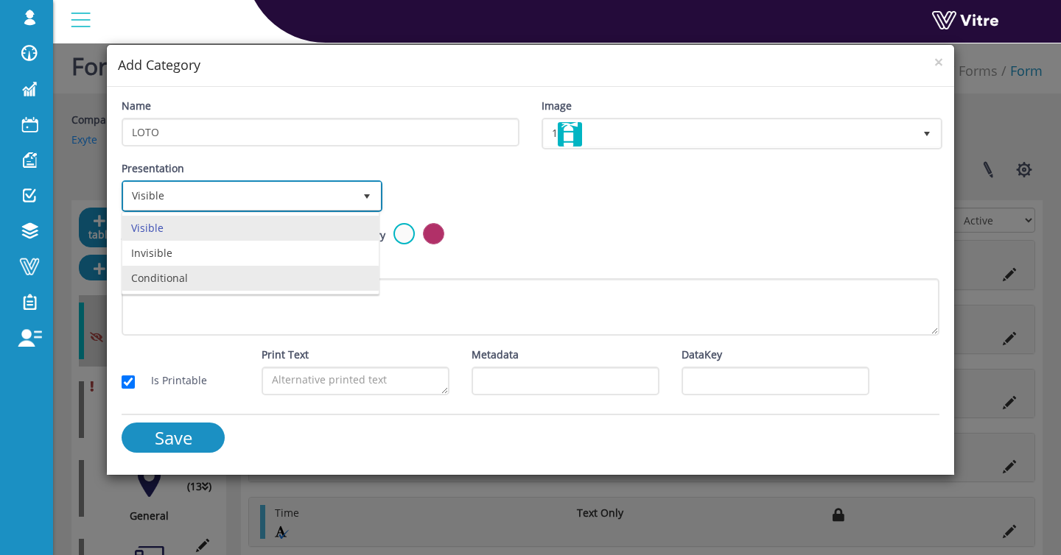
click at [243, 271] on li "Conditional" at bounding box center [250, 278] width 256 height 25
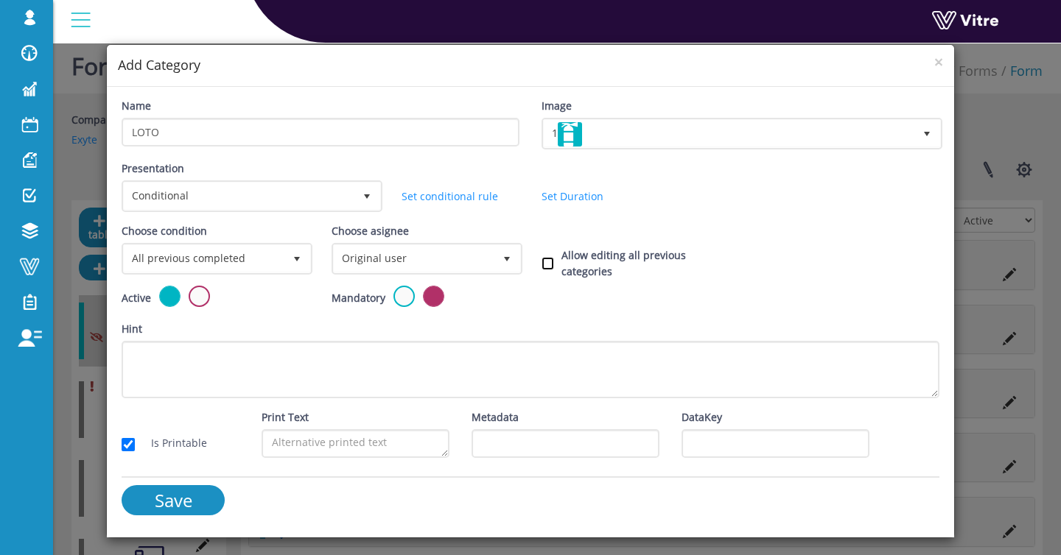
click at [546, 262] on input "Allow editing all previous categories" at bounding box center [547, 263] width 13 height 13
checkbox input "true"
click at [188, 504] on input "Save" at bounding box center [173, 500] width 103 height 30
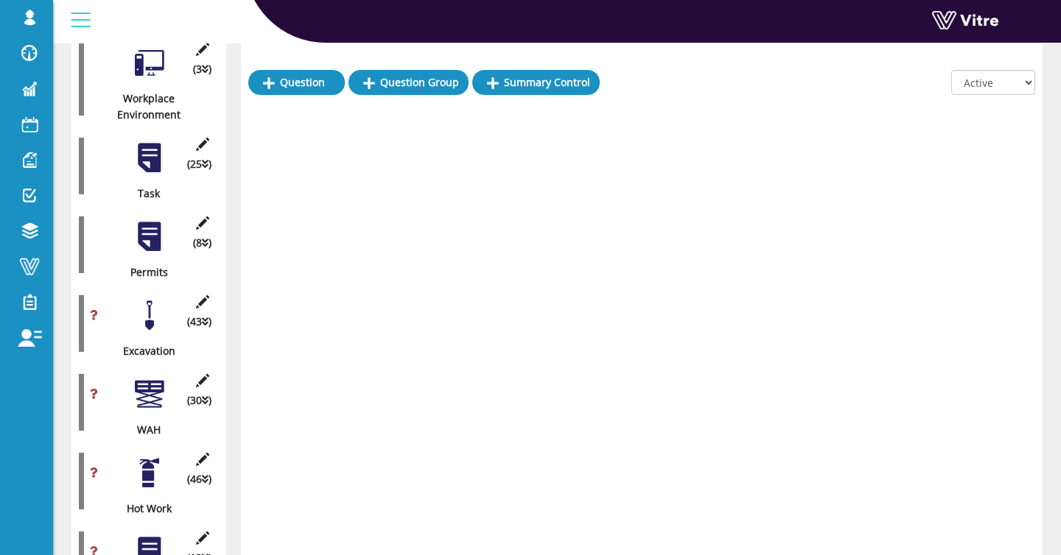
scroll to position [502, 0]
click at [140, 240] on div at bounding box center [149, 237] width 33 height 33
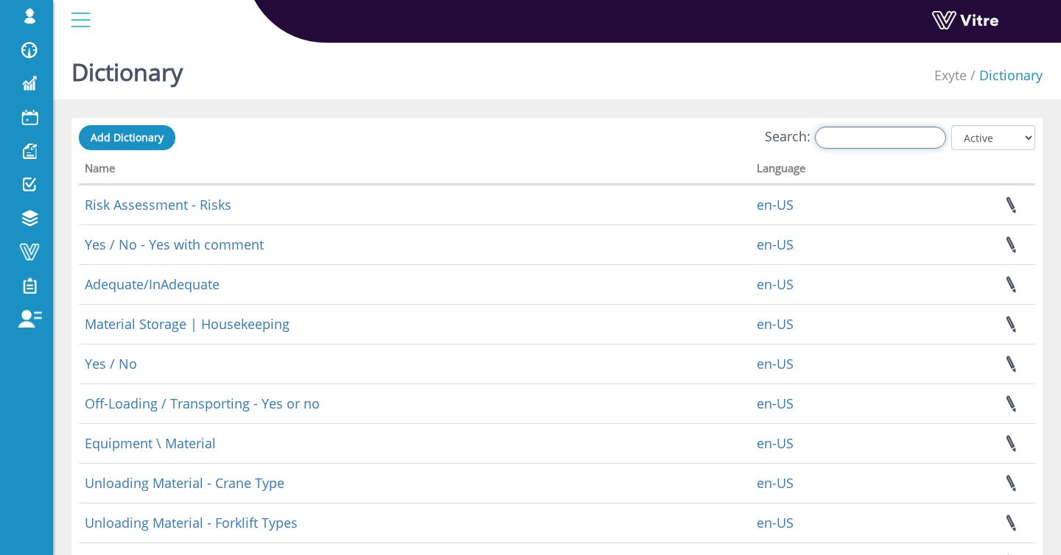
click at [868, 131] on input "Search:" at bounding box center [880, 138] width 131 height 22
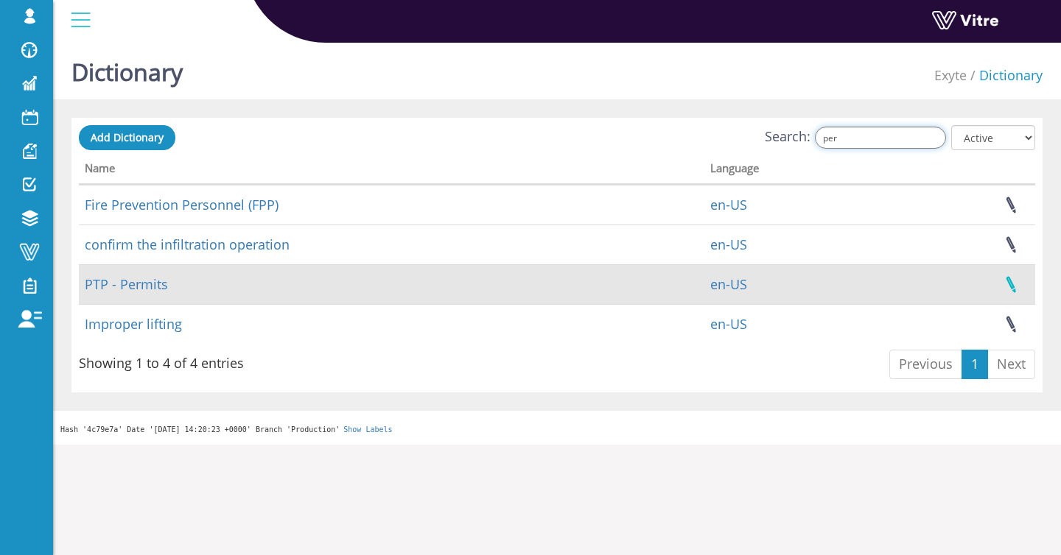
type input "per"
click at [1018, 278] on link at bounding box center [1010, 284] width 37 height 39
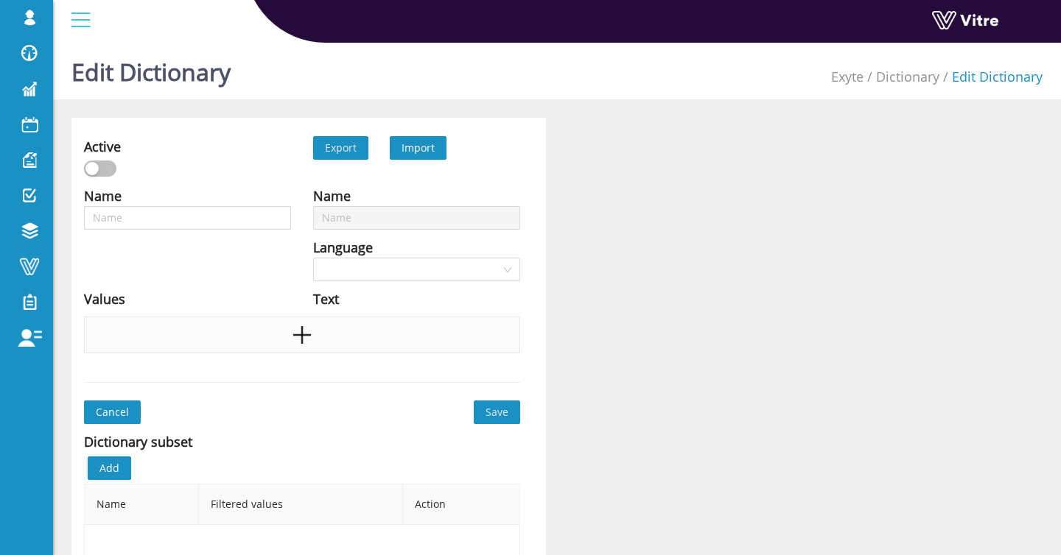
type input "PTP - Permits"
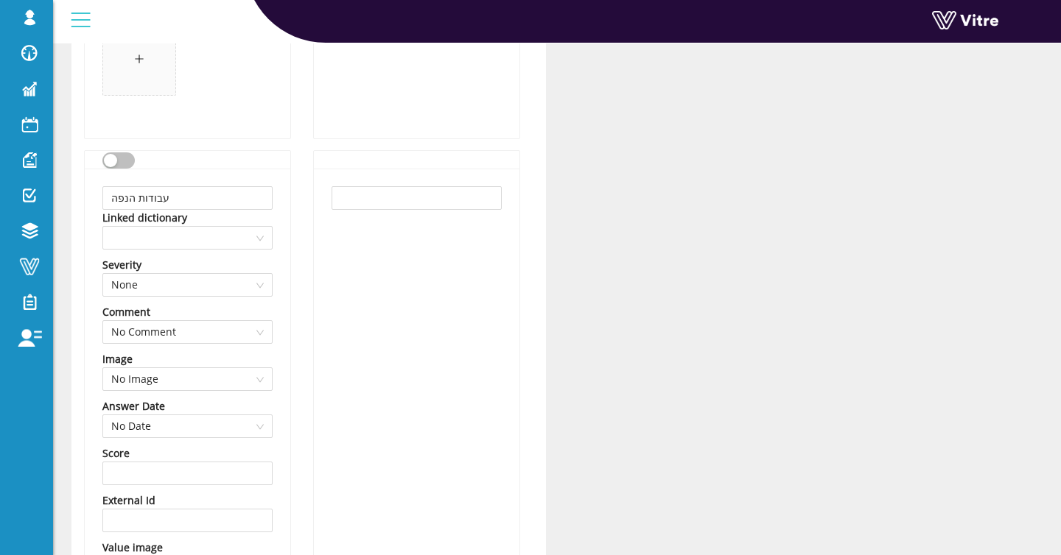
scroll to position [11904, 0]
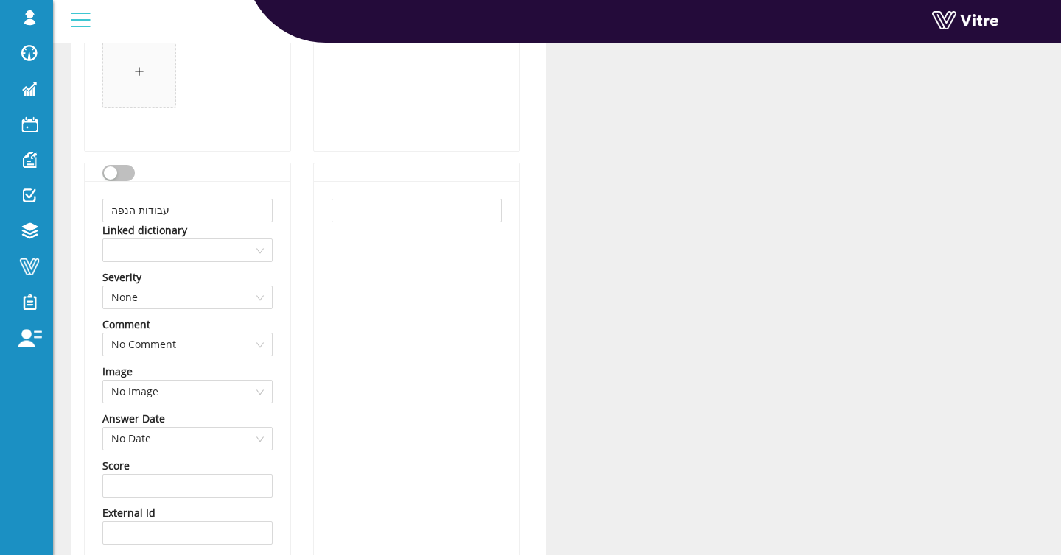
click at [126, 168] on button "button" at bounding box center [118, 173] width 32 height 16
click at [178, 213] on input "עבודות הנפה" at bounding box center [187, 211] width 170 height 24
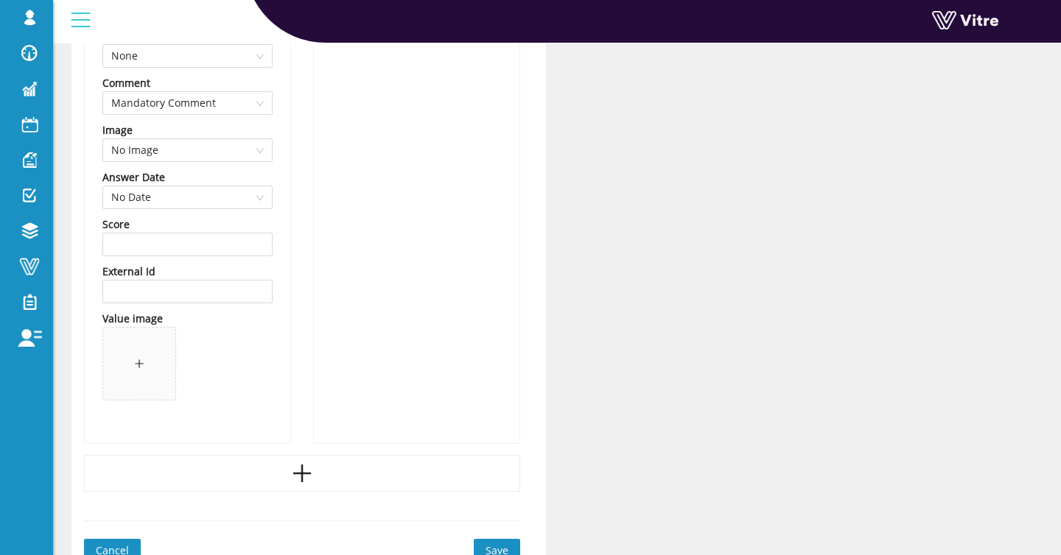
scroll to position [12981, 0]
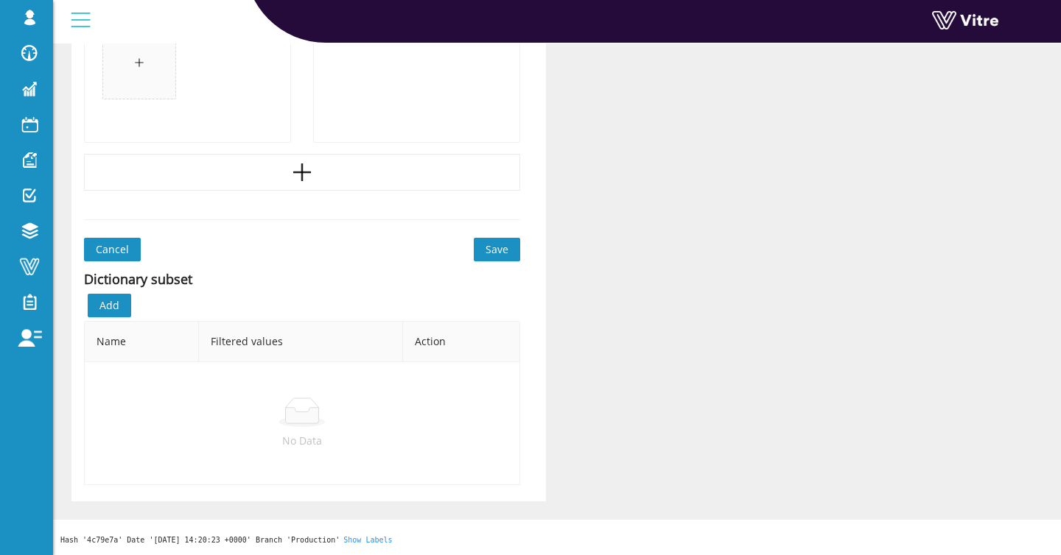
type input "LOTO"
click at [488, 250] on span "Save" at bounding box center [496, 250] width 23 height 16
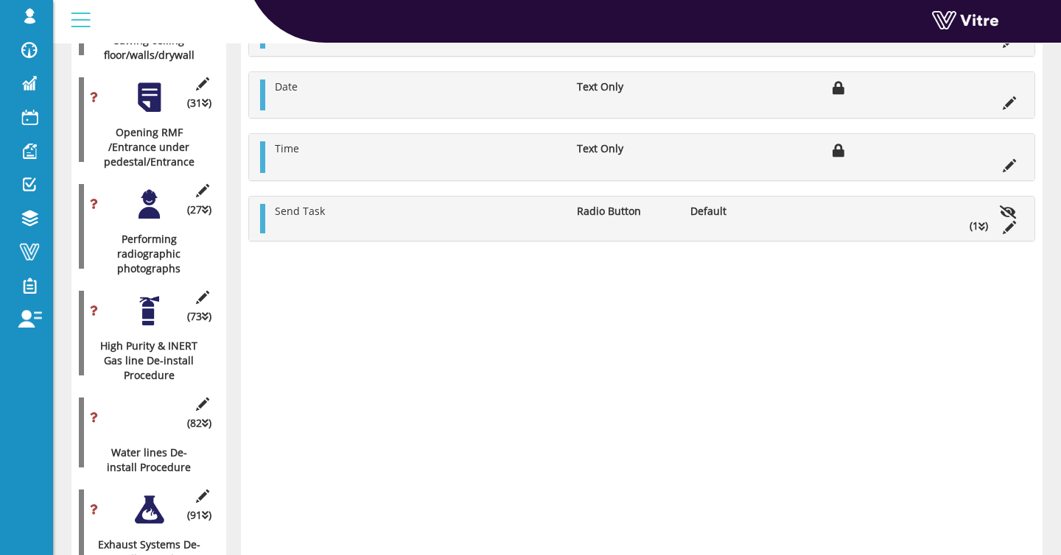
scroll to position [2706, 0]
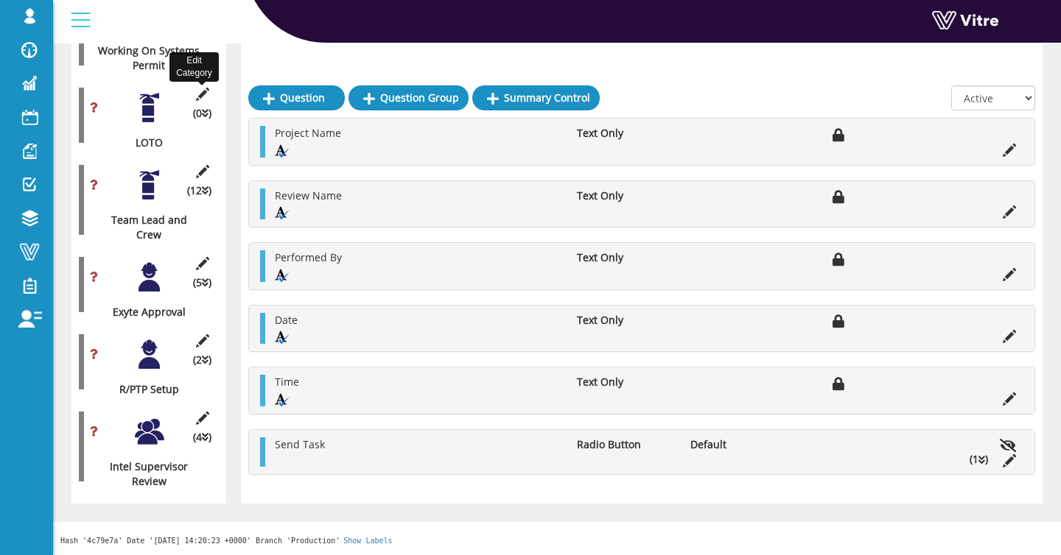
click at [197, 95] on icon at bounding box center [202, 94] width 18 height 13
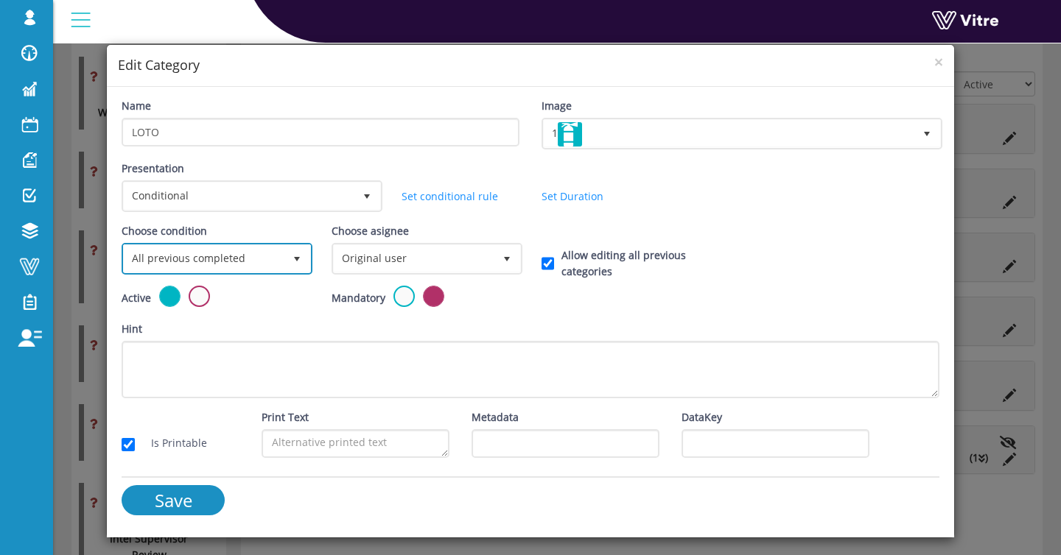
click at [231, 253] on span "All previous completed" at bounding box center [204, 258] width 160 height 27
click at [215, 316] on li "Based on answer" at bounding box center [215, 315] width 186 height 25
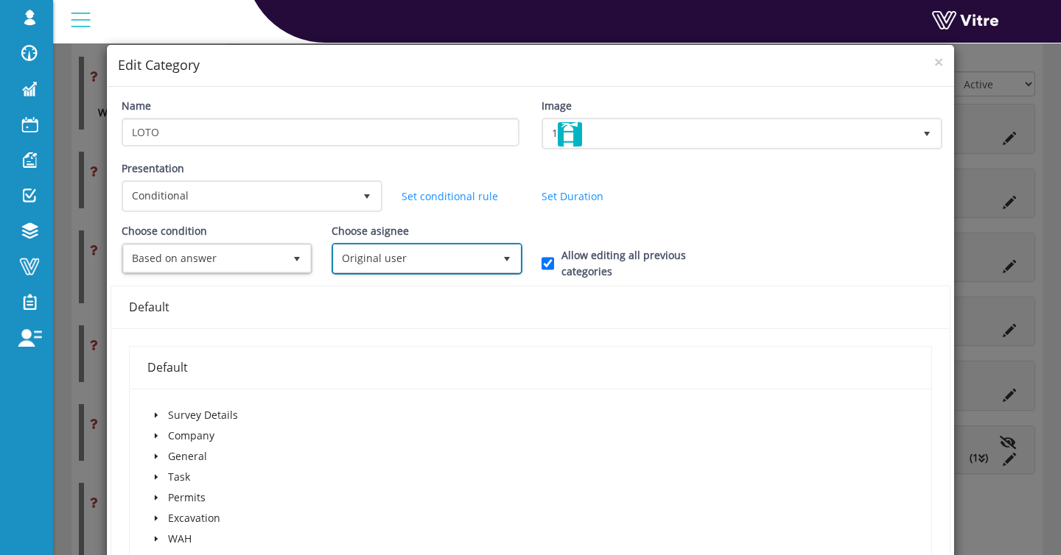
click at [347, 269] on span "Original user" at bounding box center [414, 258] width 160 height 27
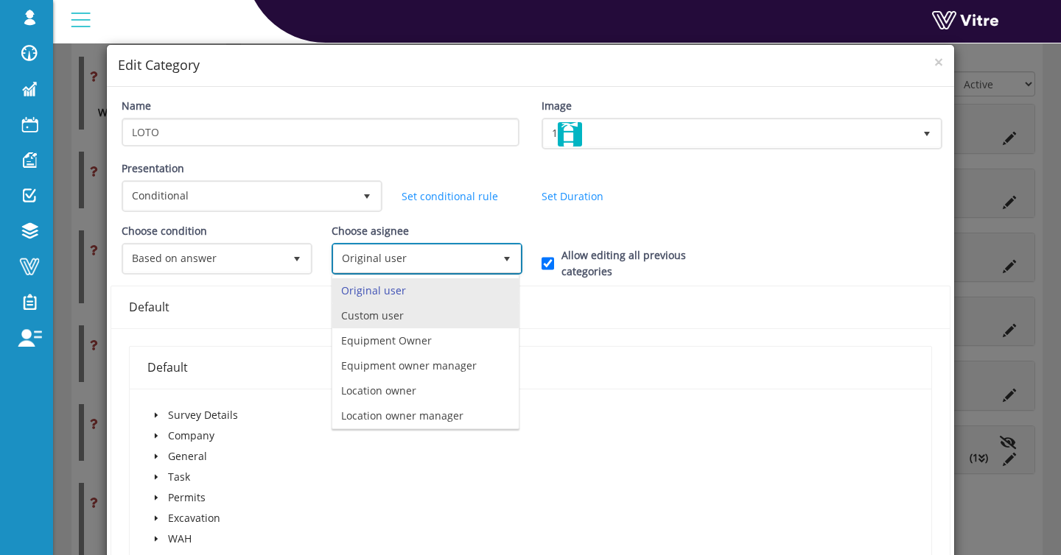
scroll to position [103, 0]
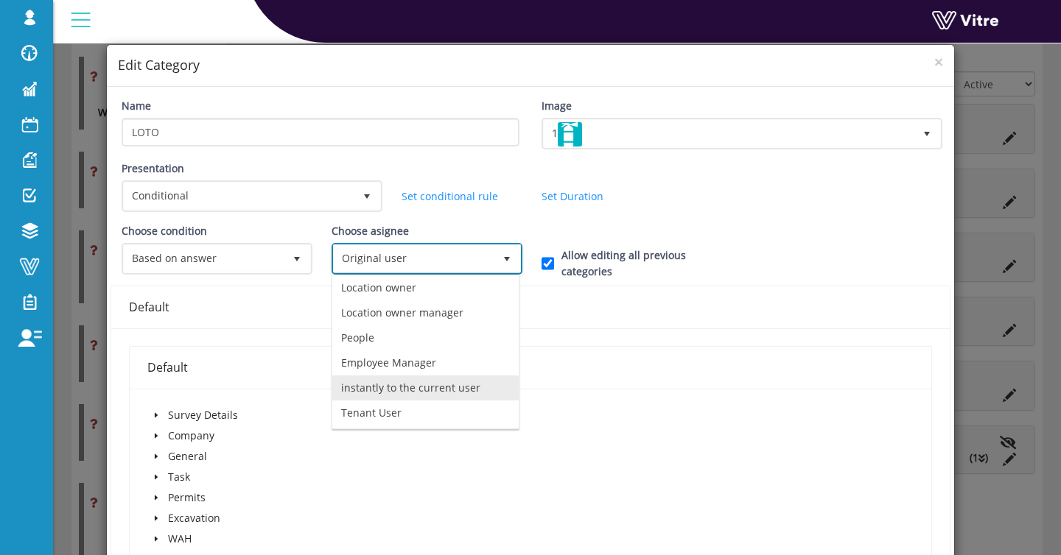
click at [409, 390] on li "instantly to the current user" at bounding box center [425, 388] width 186 height 25
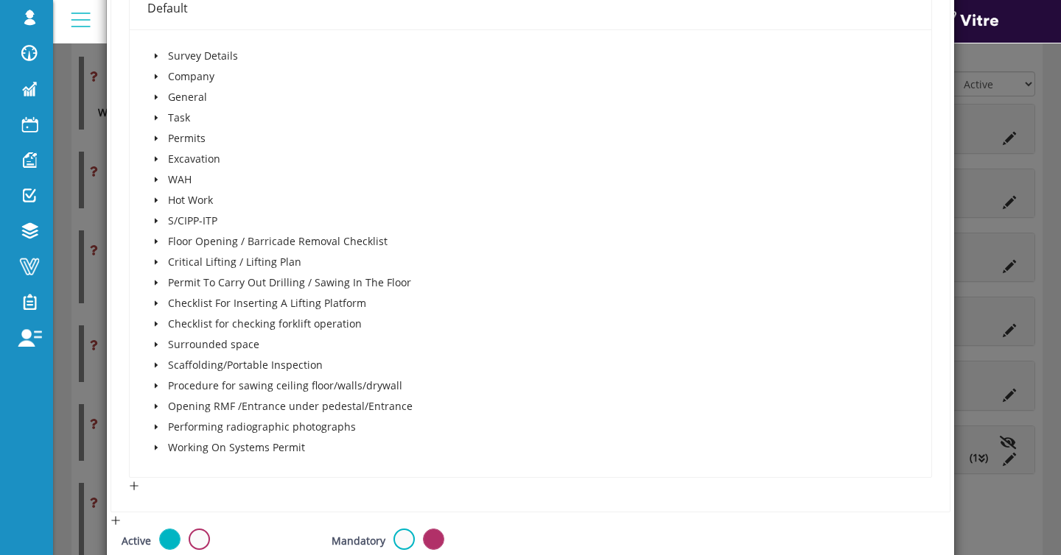
scroll to position [363, 0]
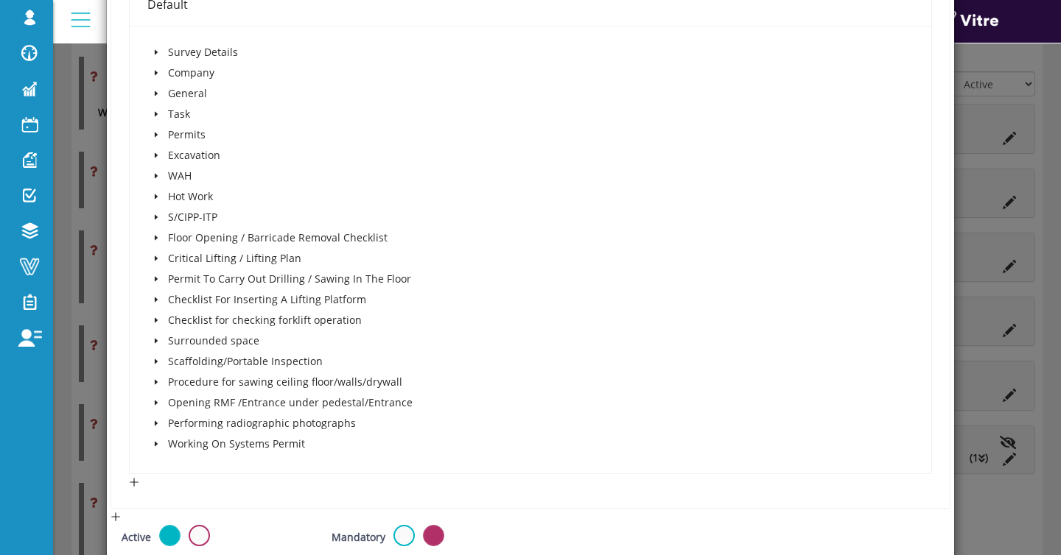
click at [156, 130] on span at bounding box center [156, 135] width 18 height 18
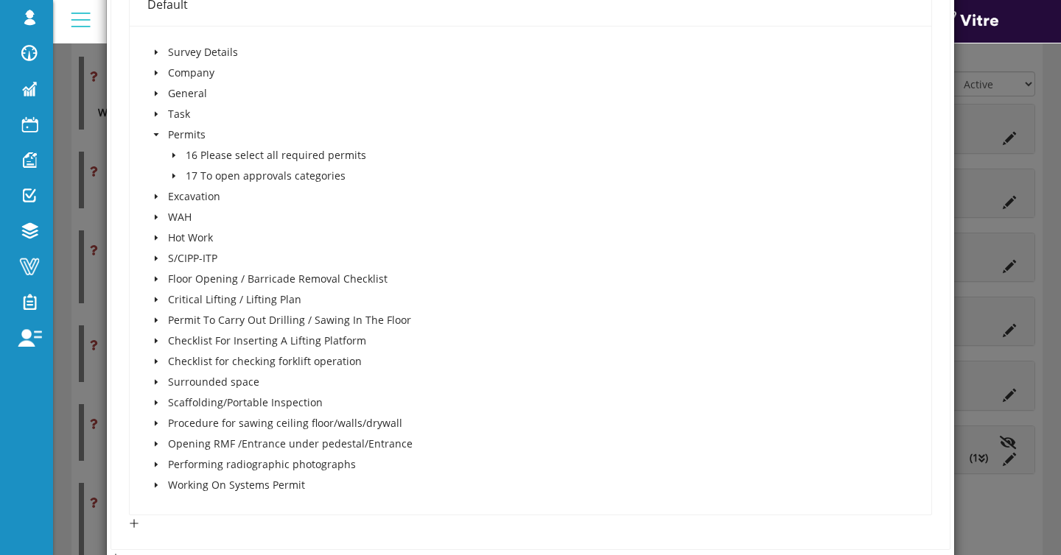
click at [172, 154] on icon "caret-down" at bounding box center [173, 155] width 3 height 5
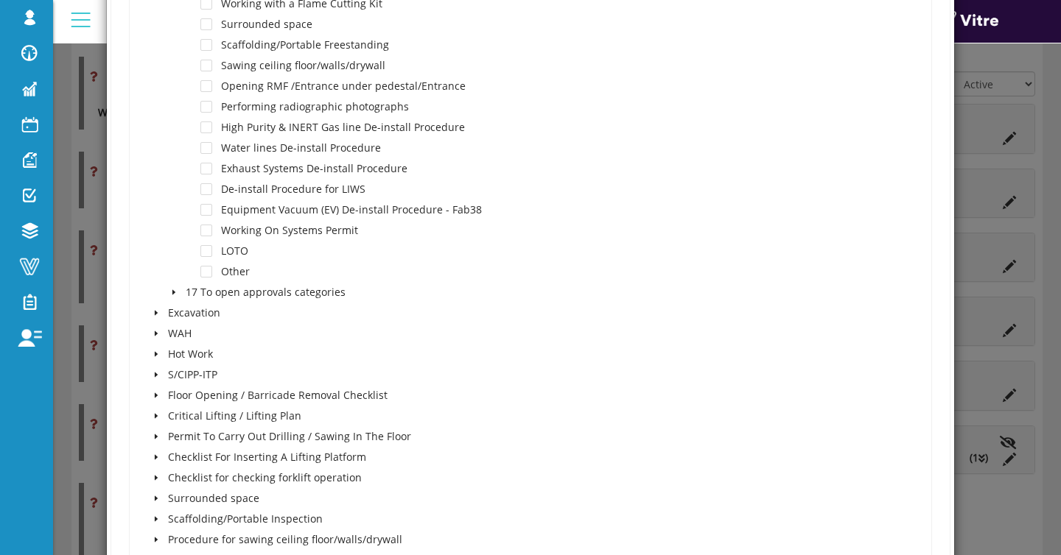
scroll to position [660, 0]
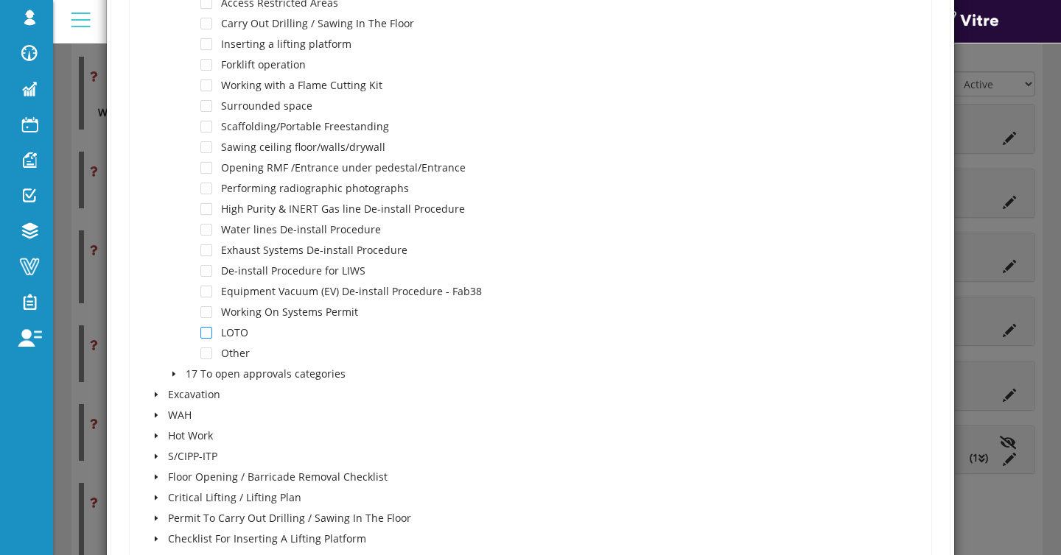
click at [210, 333] on span at bounding box center [206, 333] width 12 height 12
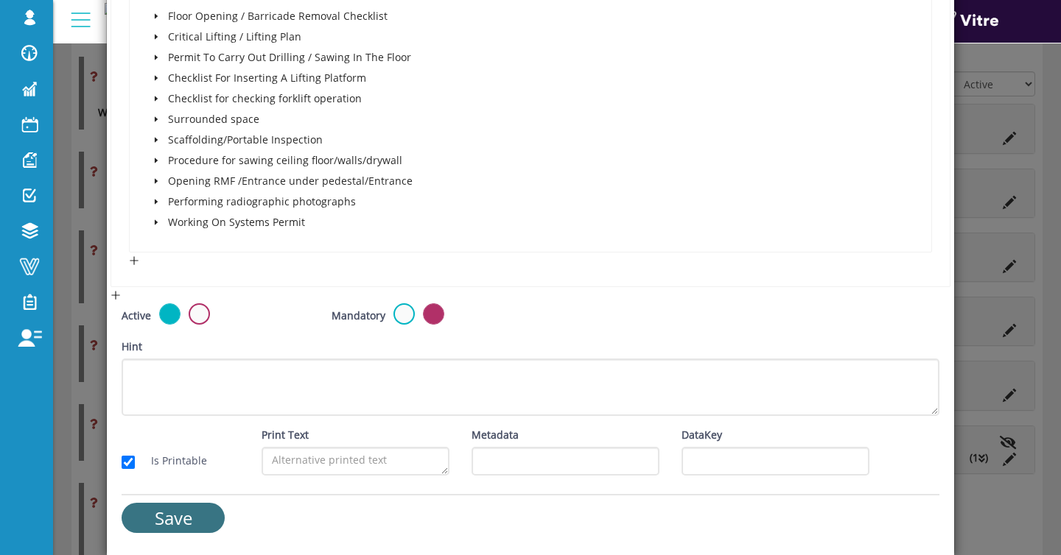
click at [169, 518] on input "Save" at bounding box center [173, 518] width 103 height 30
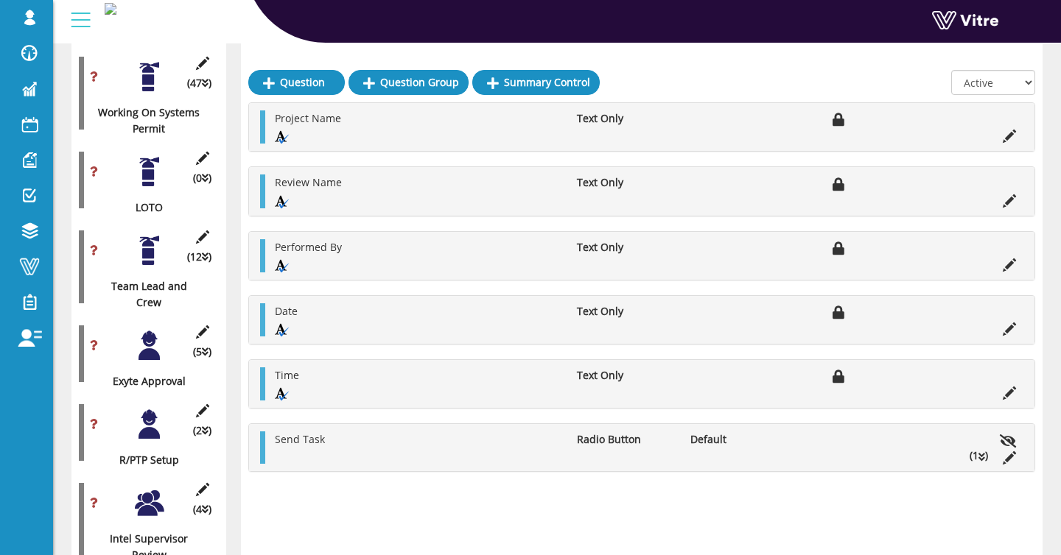
scroll to position [2799, 0]
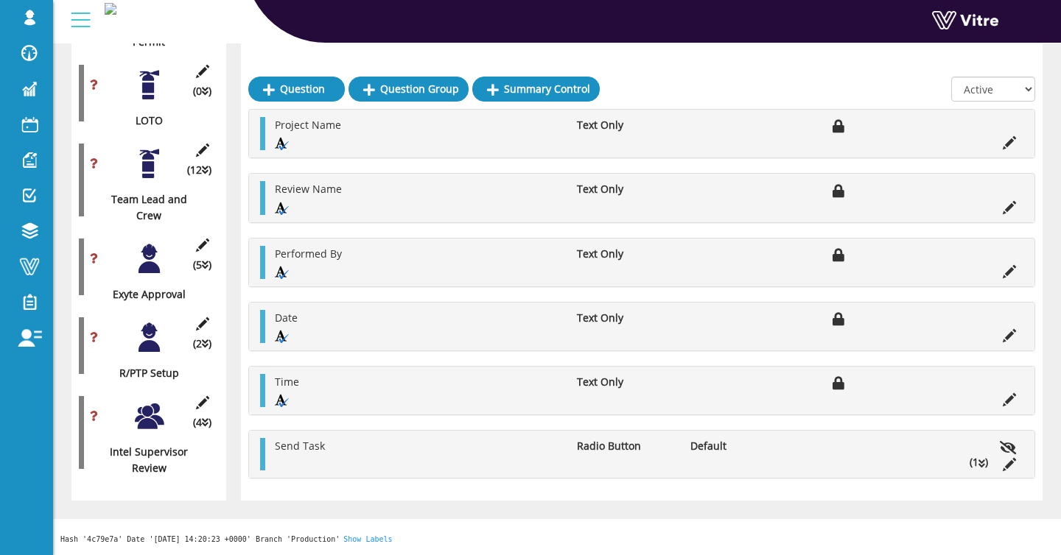
click at [144, 102] on div at bounding box center [149, 84] width 33 height 33
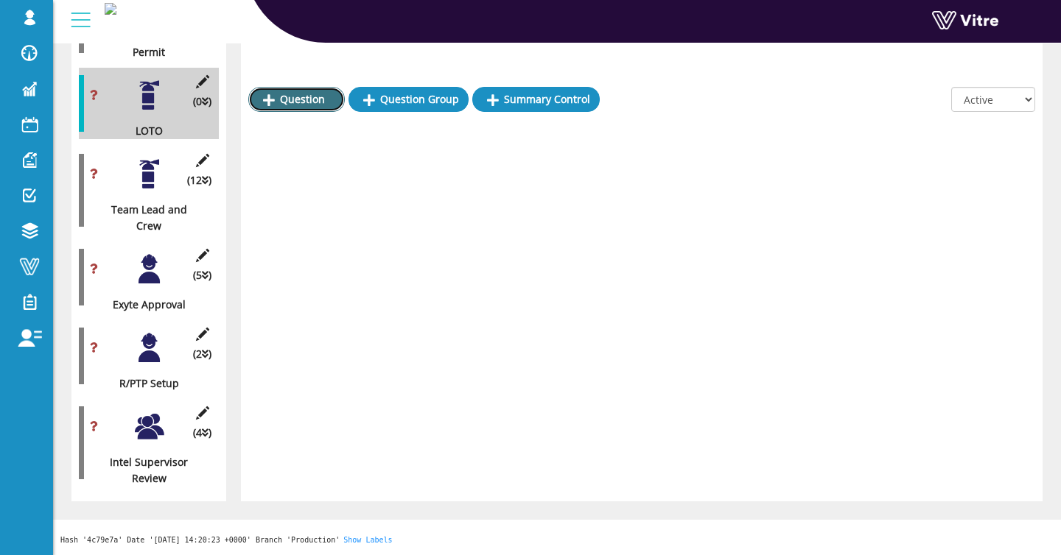
click at [320, 87] on link "Question" at bounding box center [296, 99] width 96 height 25
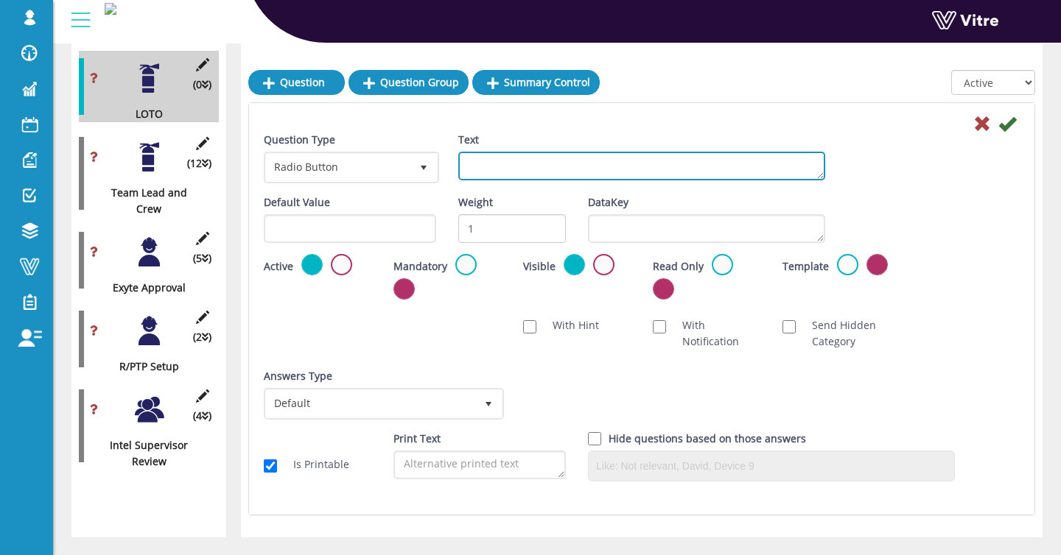
click at [493, 163] on textarea "Text" at bounding box center [641, 166] width 367 height 29
paste textarea "Serial No"
type textarea "Serial No"
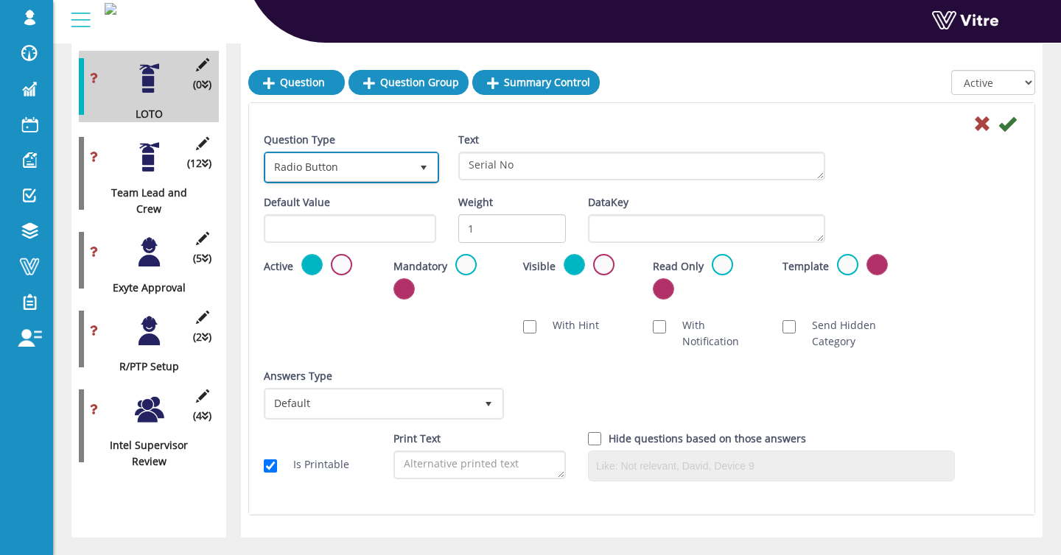
click at [385, 166] on span "Radio Button" at bounding box center [338, 167] width 144 height 27
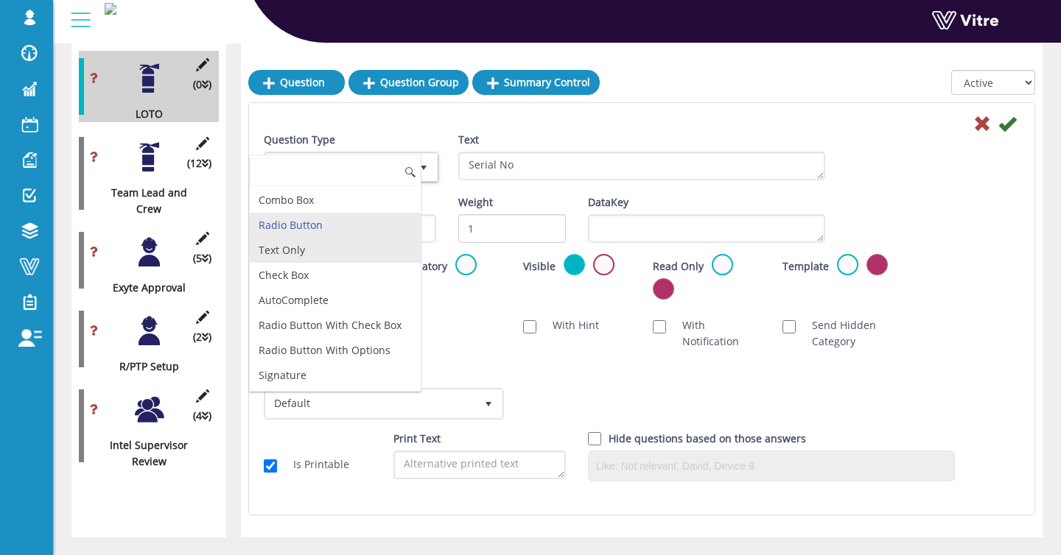
click at [342, 239] on li "Text Only" at bounding box center [335, 250] width 171 height 25
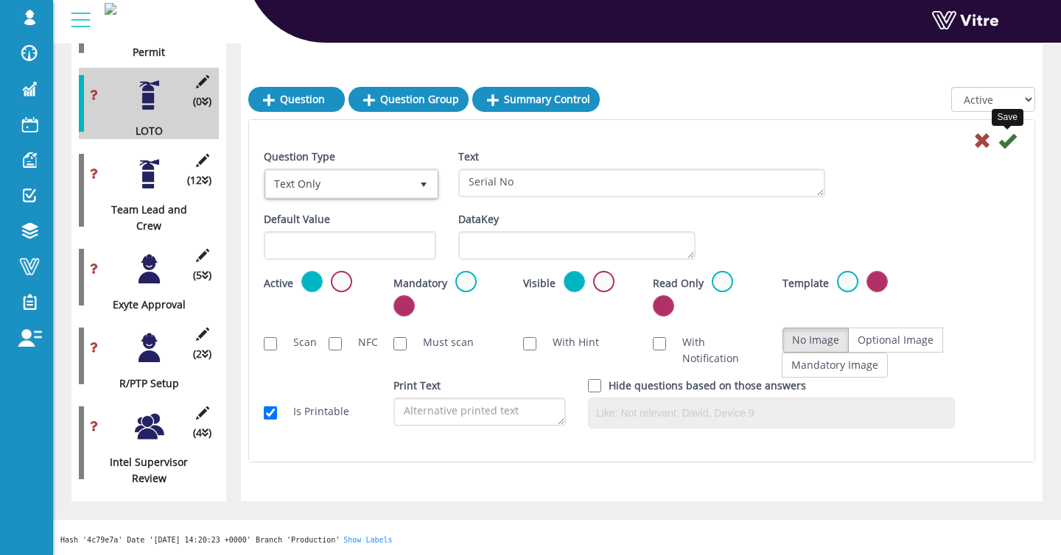
click at [1010, 132] on icon at bounding box center [1007, 141] width 18 height 18
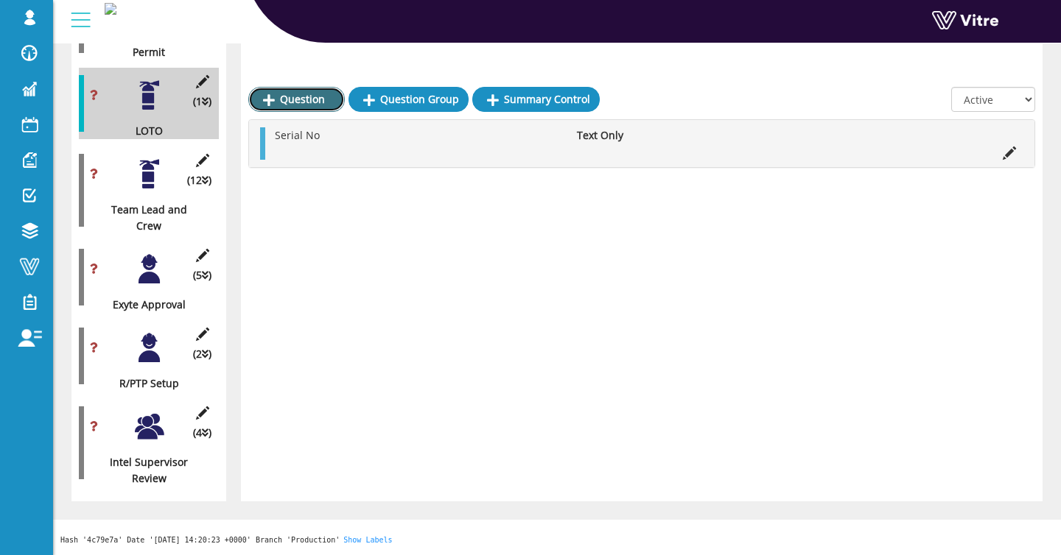
click at [289, 87] on link "Question" at bounding box center [296, 99] width 96 height 25
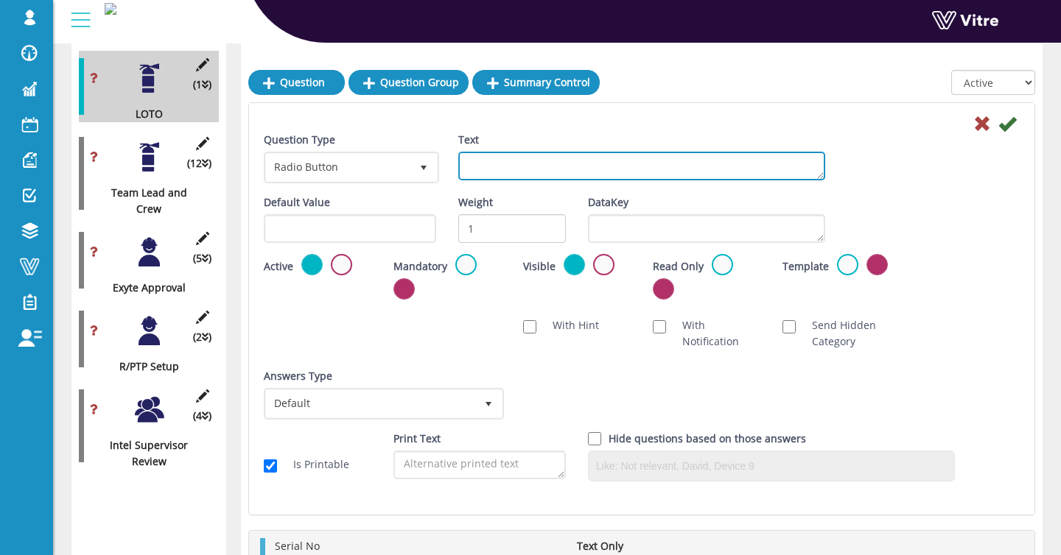
click at [488, 164] on textarea "Text" at bounding box center [641, 166] width 367 height 29
paste textarea "Isolation No."
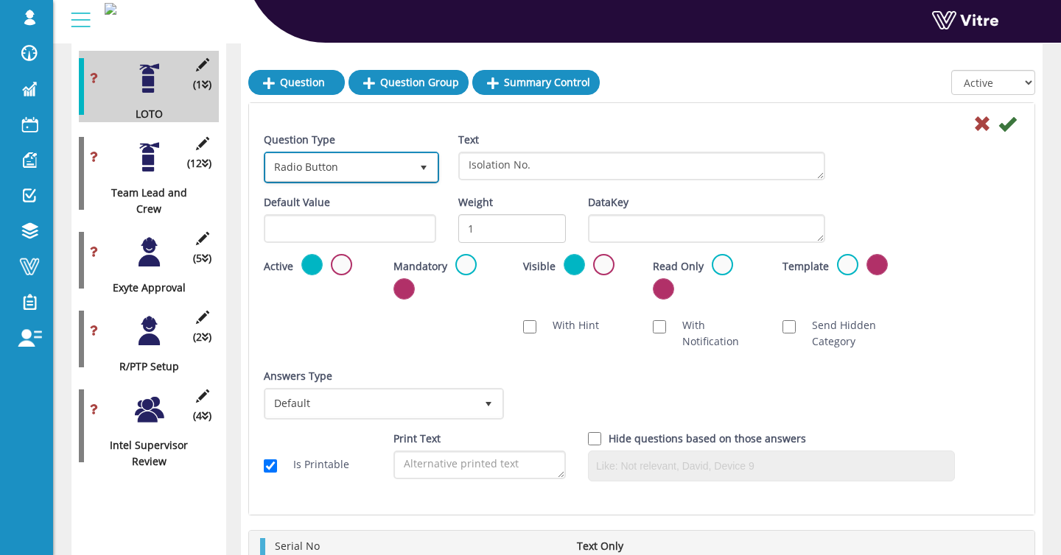
click at [387, 163] on span "Radio Button" at bounding box center [338, 167] width 144 height 27
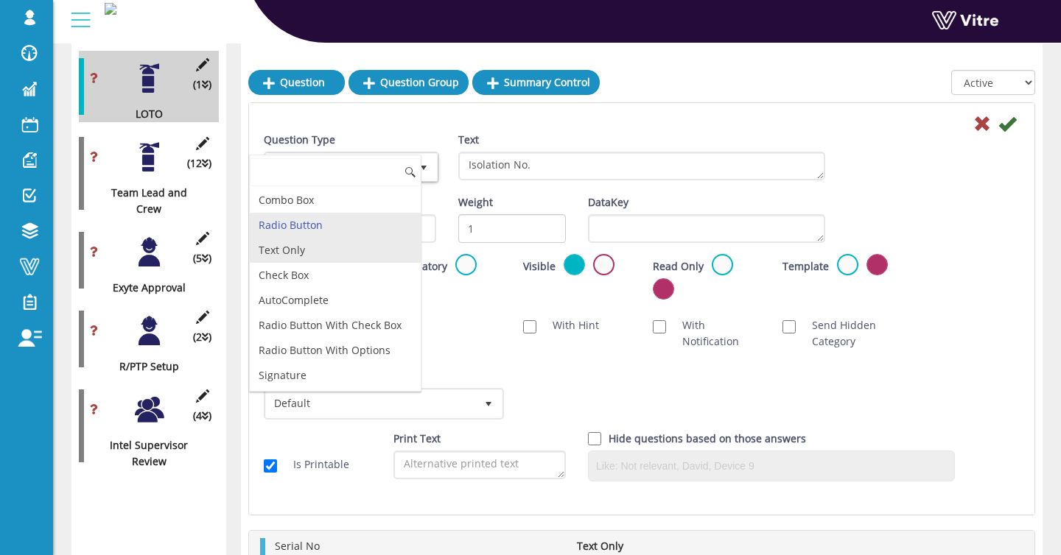
click at [336, 240] on li "Text Only" at bounding box center [335, 250] width 171 height 25
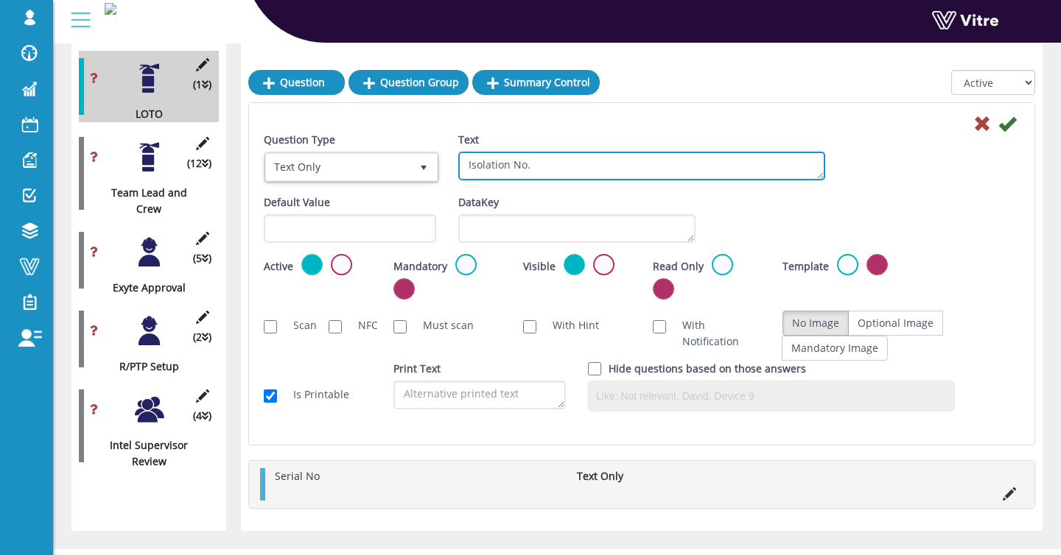
click at [541, 174] on textarea "Isolation No." at bounding box center [641, 166] width 367 height 29
type textarea "Isolation No."
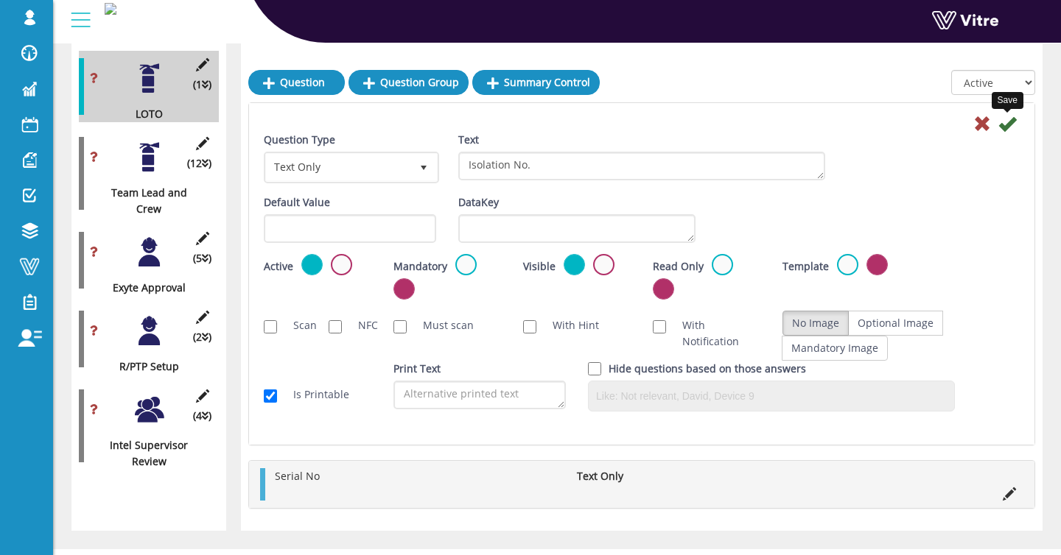
click at [1006, 130] on icon at bounding box center [1007, 124] width 18 height 18
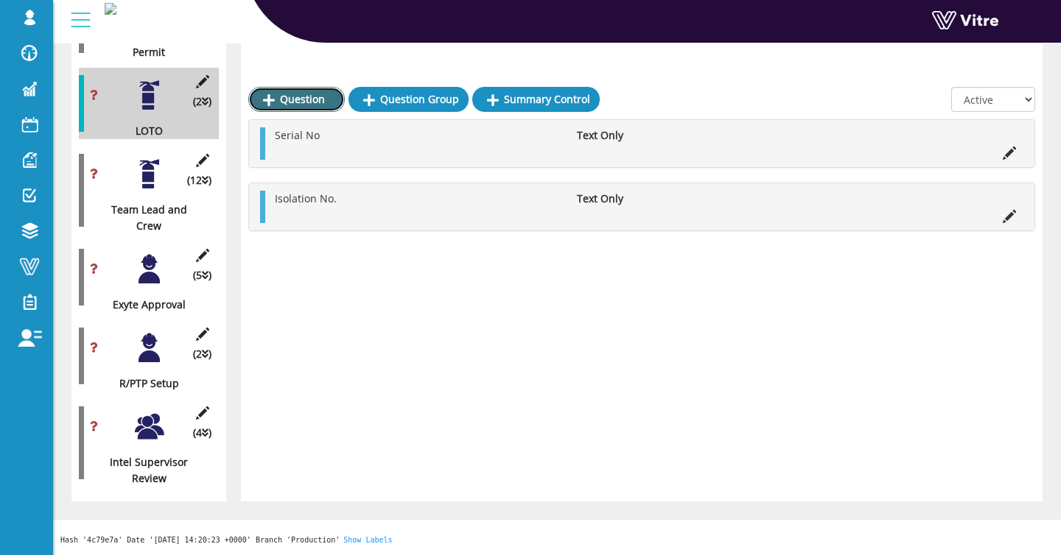
click at [278, 87] on link "Question" at bounding box center [296, 99] width 96 height 25
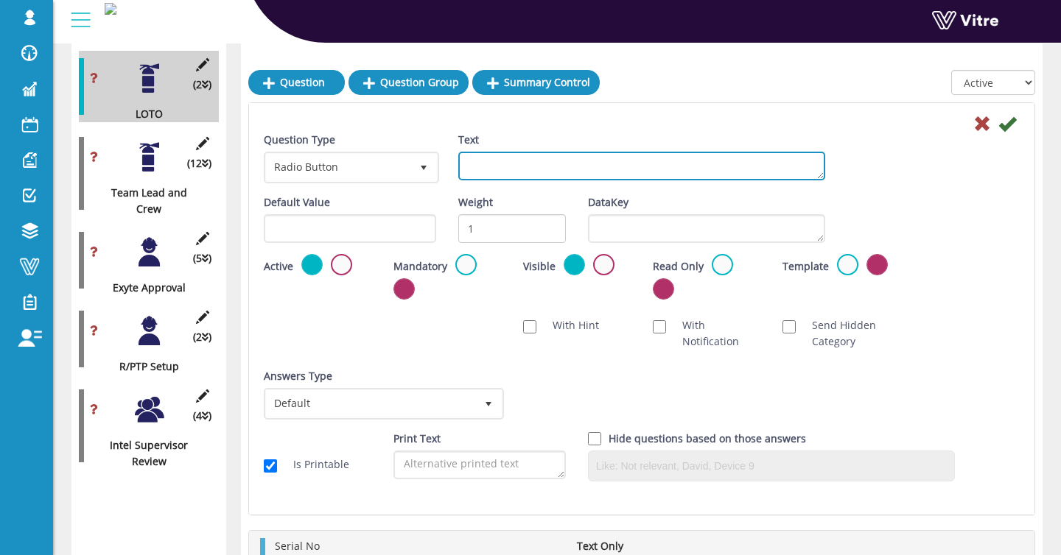
click at [492, 169] on textarea "Text" at bounding box center [641, 166] width 367 height 29
paste textarea "Location"
type textarea "Location"
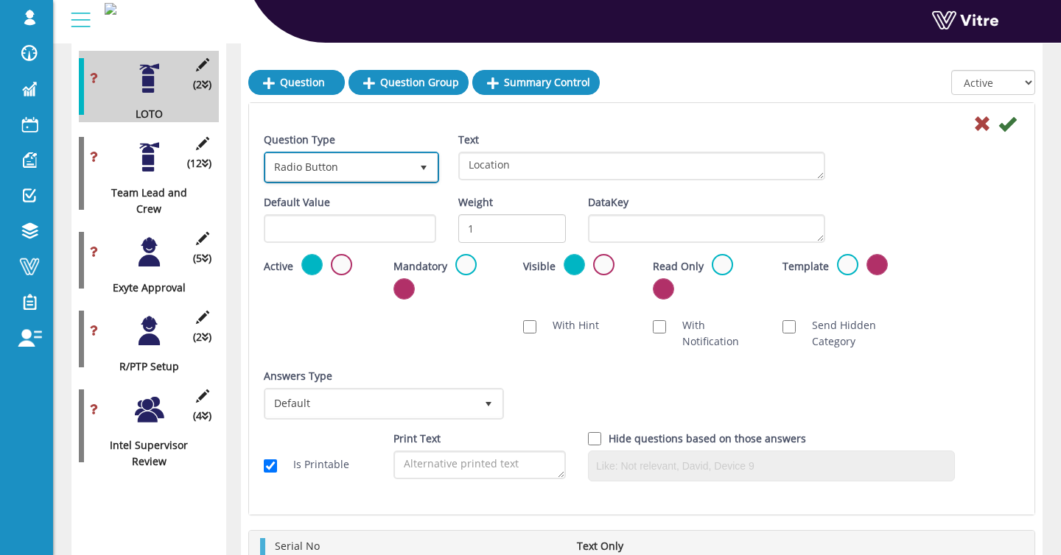
click at [399, 169] on span "Radio Button" at bounding box center [338, 167] width 144 height 27
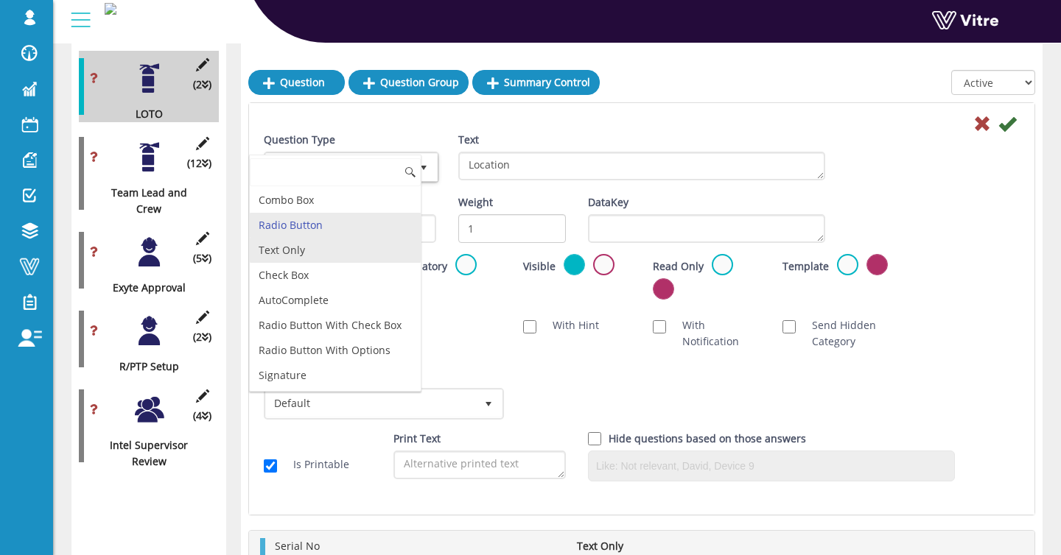
click at [359, 242] on li "Text Only" at bounding box center [335, 250] width 171 height 25
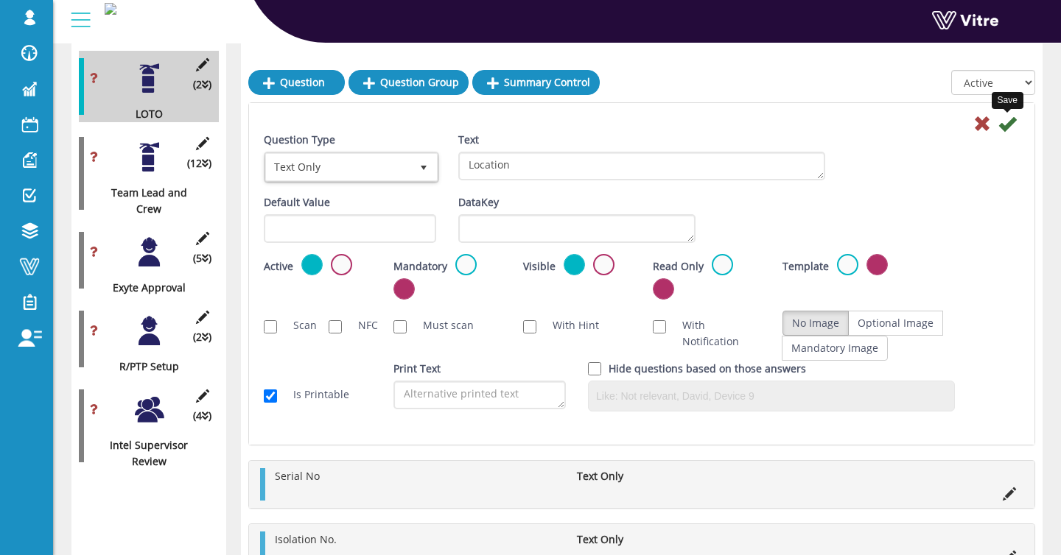
click at [1005, 127] on icon at bounding box center [1007, 124] width 18 height 18
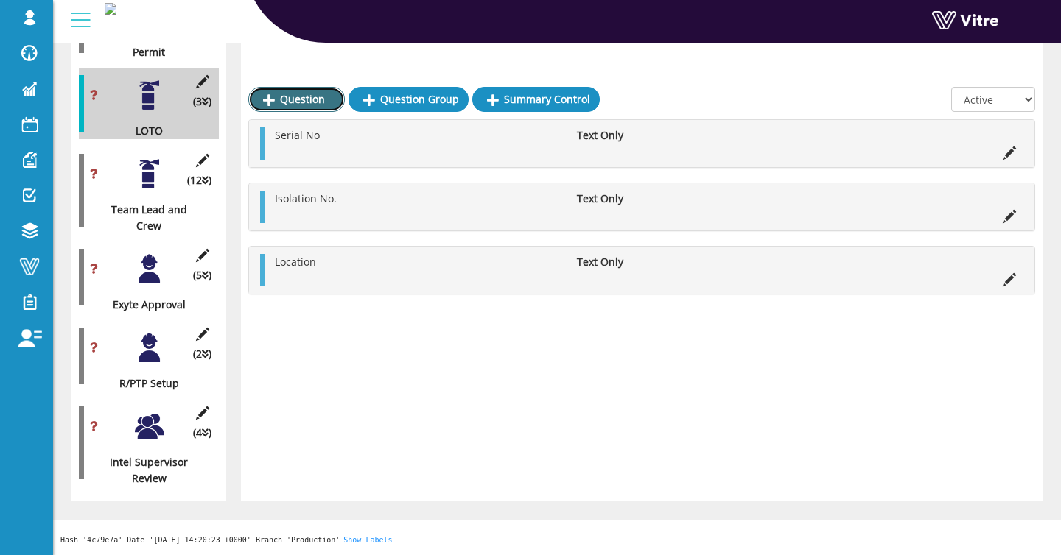
click at [301, 87] on link "Question" at bounding box center [296, 99] width 96 height 25
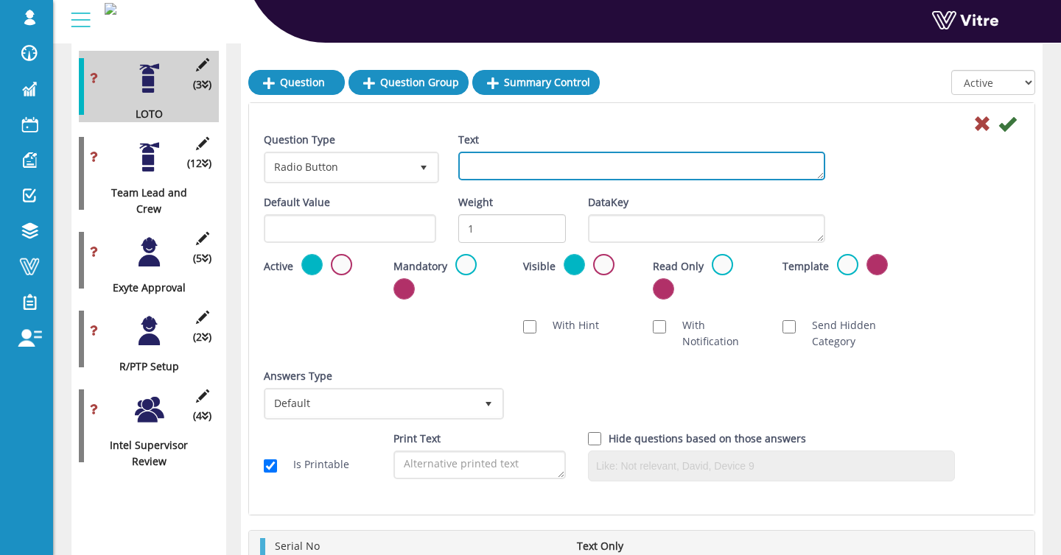
click at [498, 165] on textarea "Text" at bounding box center [641, 166] width 367 height 29
paste textarea "Plant/Apparatus Identification"
click at [669, 169] on textarea "Plant/Apparatus Identification" at bounding box center [641, 166] width 367 height 29
click at [552, 166] on textarea "Plant/Apparatus Identification" at bounding box center [641, 166] width 367 height 29
type textarea "Plant/Apparatus Identification"
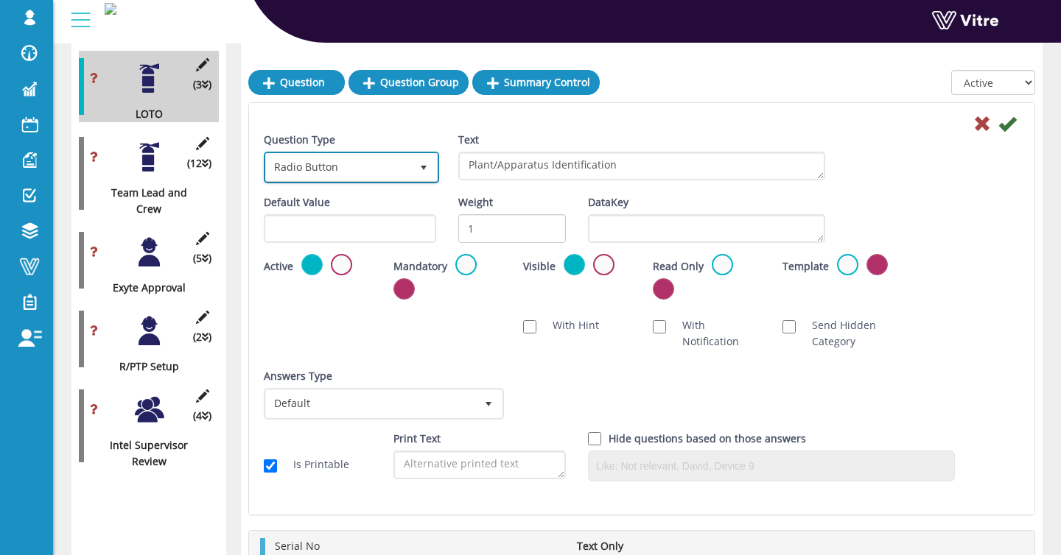
click at [281, 167] on span "Radio Button" at bounding box center [338, 167] width 144 height 27
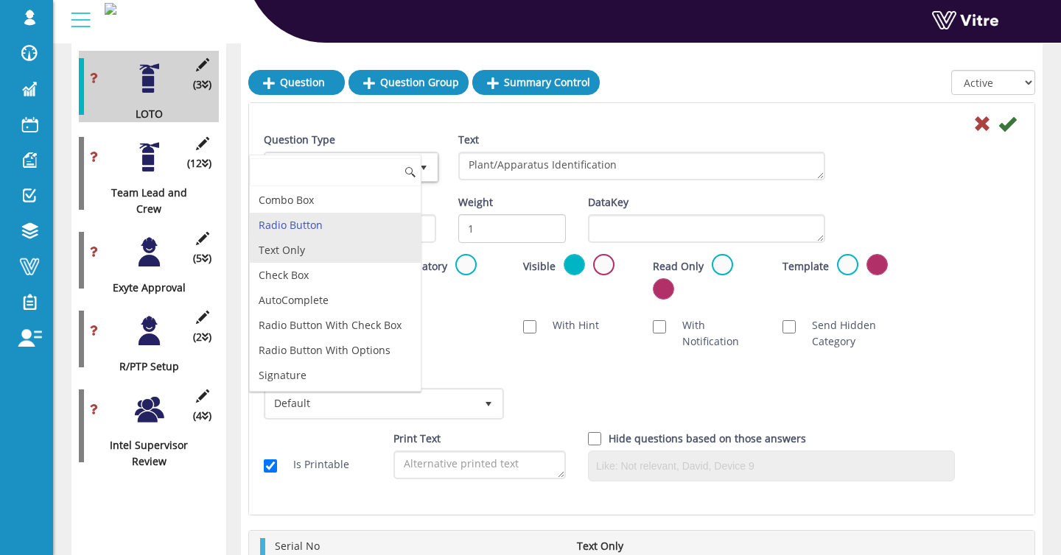
click at [318, 241] on li "Text Only" at bounding box center [335, 250] width 171 height 25
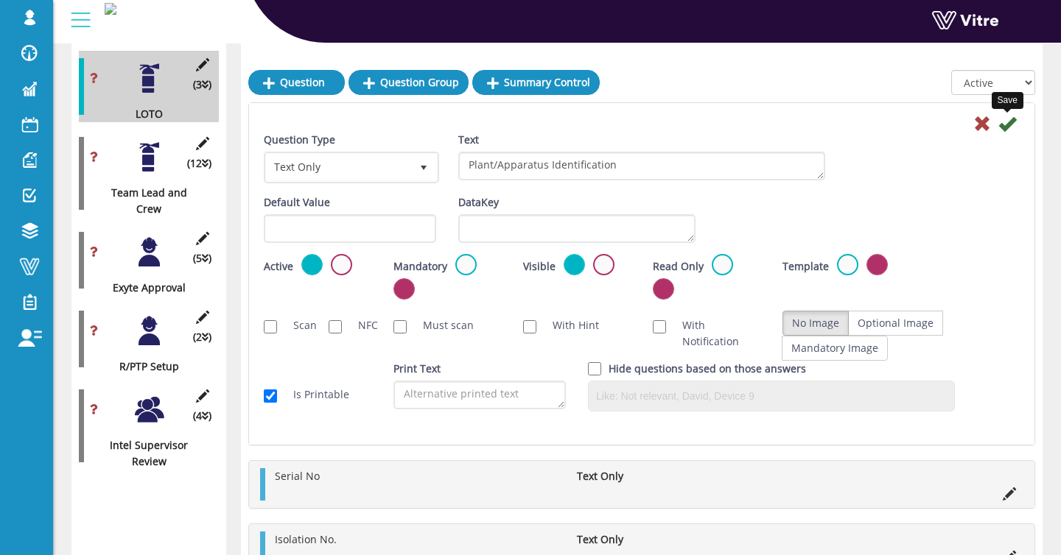
click at [1007, 120] on icon at bounding box center [1007, 124] width 18 height 18
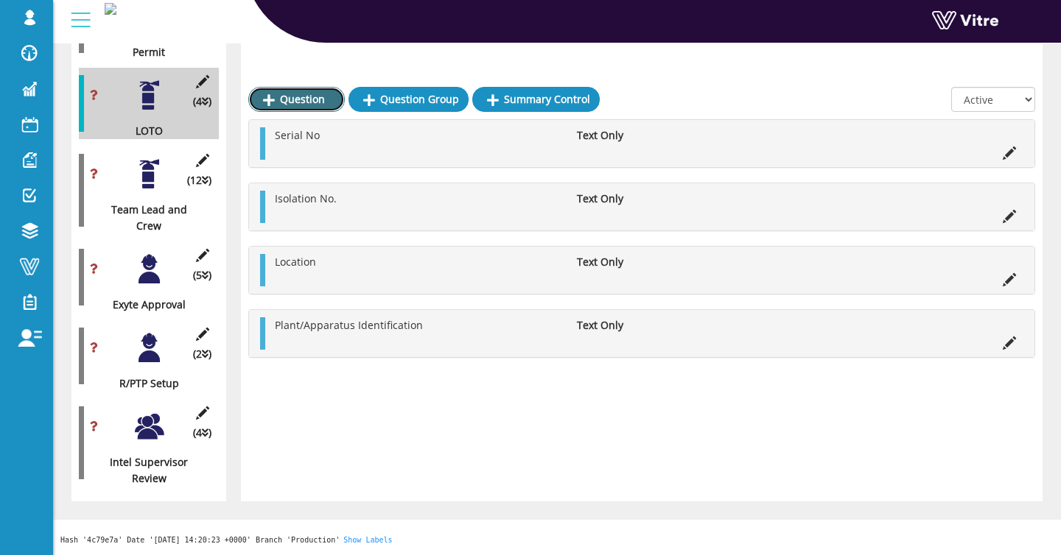
click at [279, 87] on link "Question" at bounding box center [296, 99] width 96 height 25
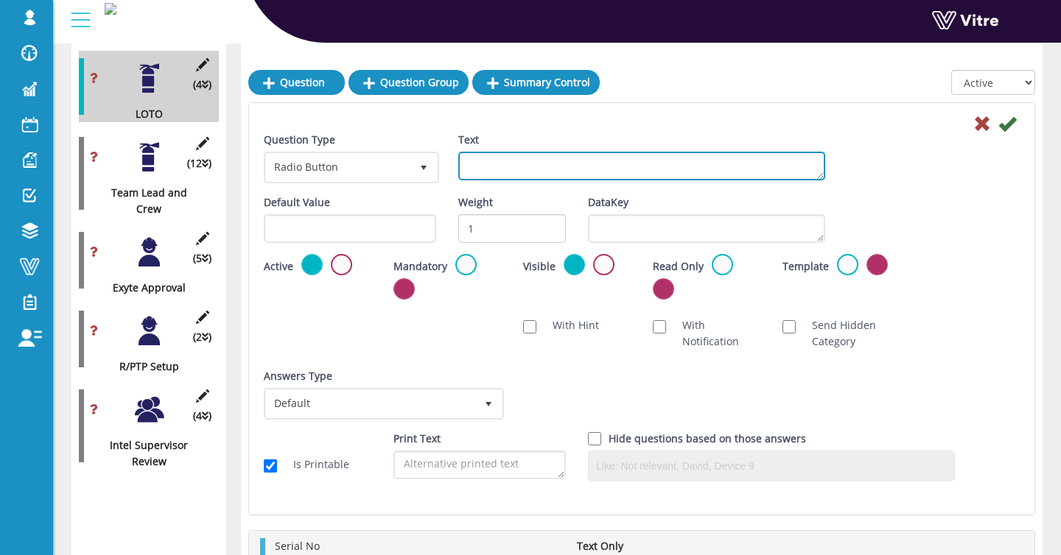
click at [692, 169] on textarea "Text" at bounding box center [641, 166] width 367 height 29
paste textarea "Work to be done"
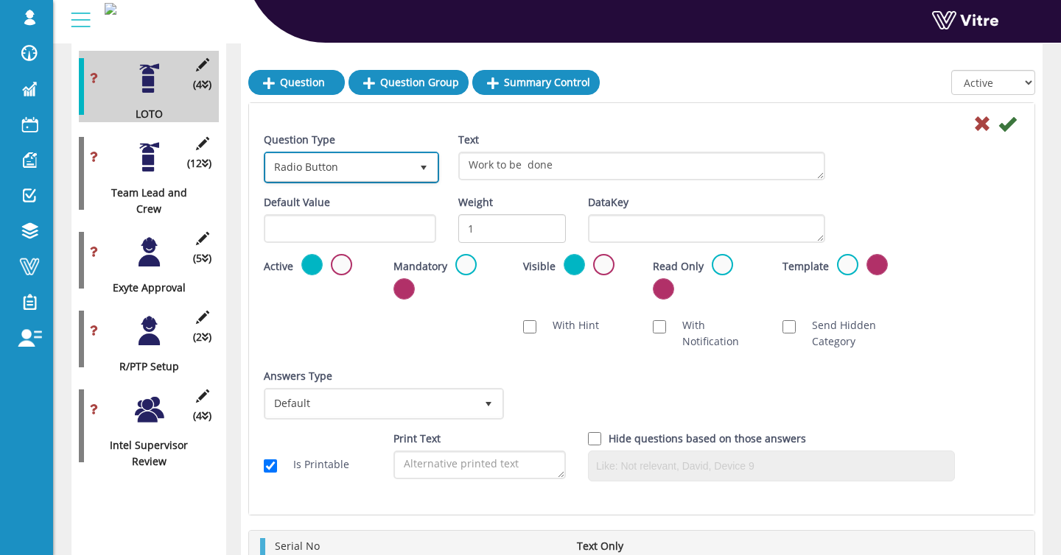
click at [328, 155] on span "Radio Button" at bounding box center [338, 167] width 144 height 27
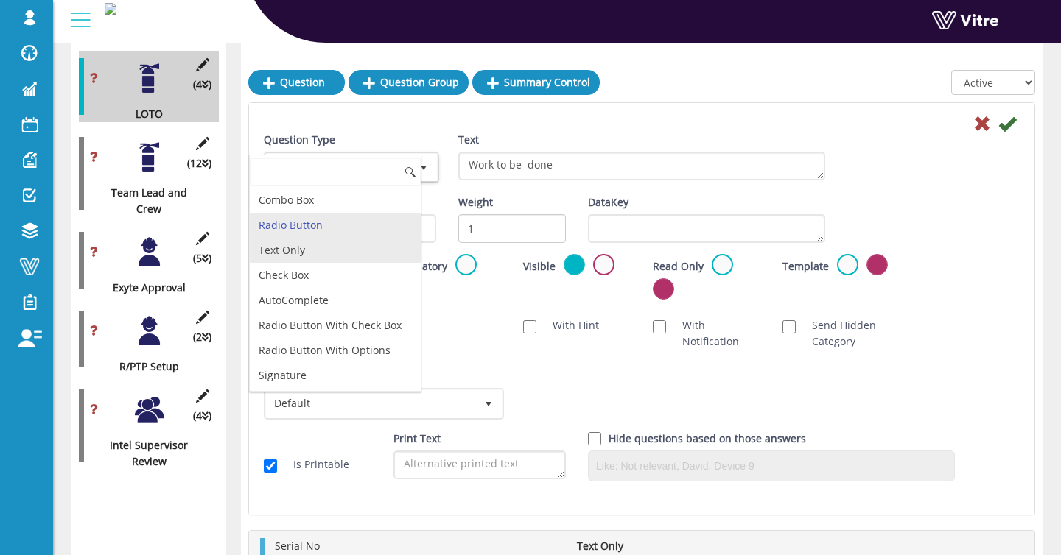
drag, startPoint x: 342, startPoint y: 246, endPoint x: 388, endPoint y: 237, distance: 47.2
click at [342, 246] on li "Text Only" at bounding box center [335, 250] width 171 height 25
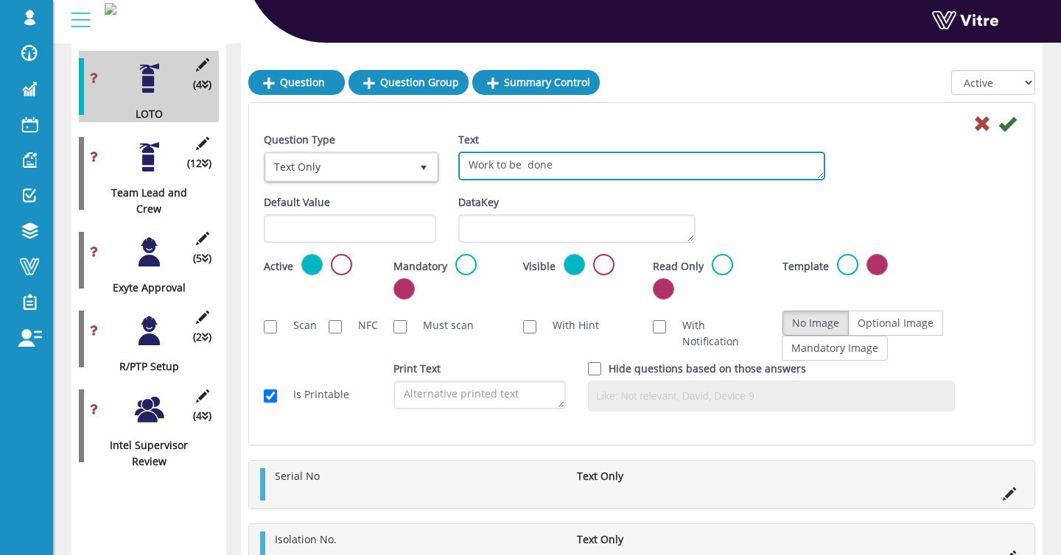
drag, startPoint x: 525, startPoint y: 166, endPoint x: 727, endPoint y: 157, distance: 202.0
click at [527, 166] on textarea "Work to be done" at bounding box center [641, 166] width 367 height 29
type textarea "Work to be done"
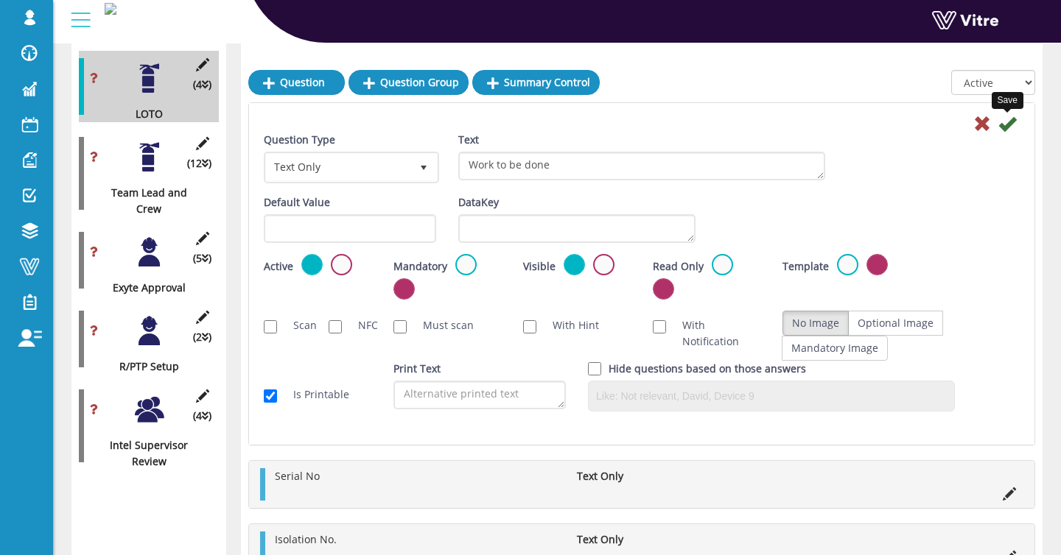
click at [1012, 127] on icon at bounding box center [1007, 124] width 18 height 18
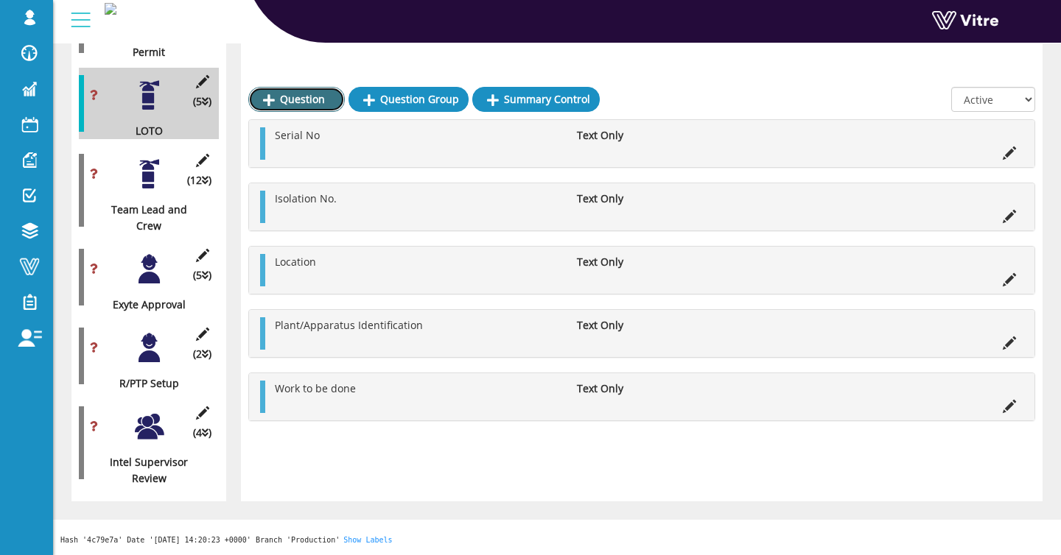
click at [308, 87] on link "Question" at bounding box center [296, 99] width 96 height 25
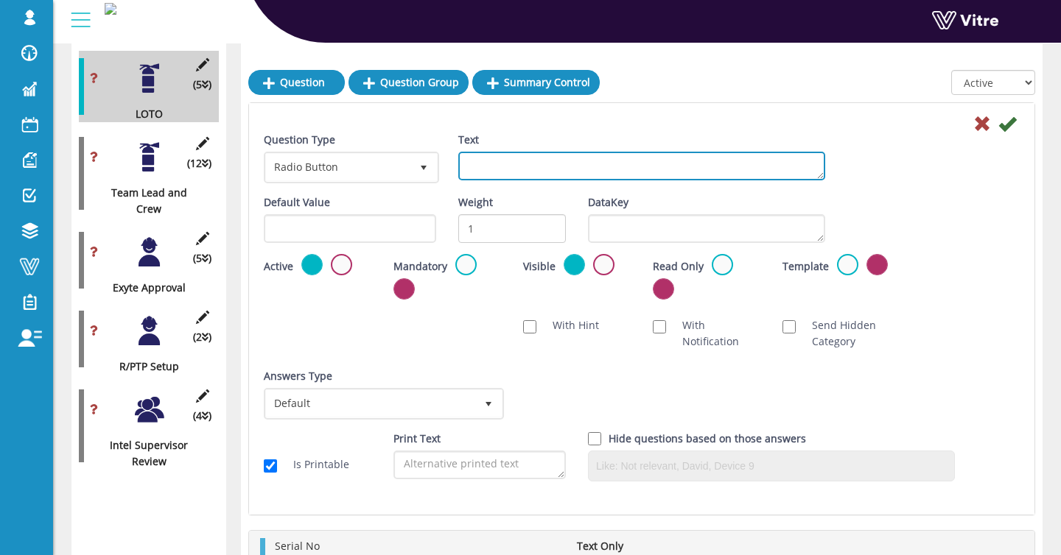
click at [502, 162] on textarea "Text" at bounding box center [641, 166] width 367 height 29
paste textarea "All other apparatus to be considered live and dangerous"
type textarea "All other apparatus to be considered live and dangerous"
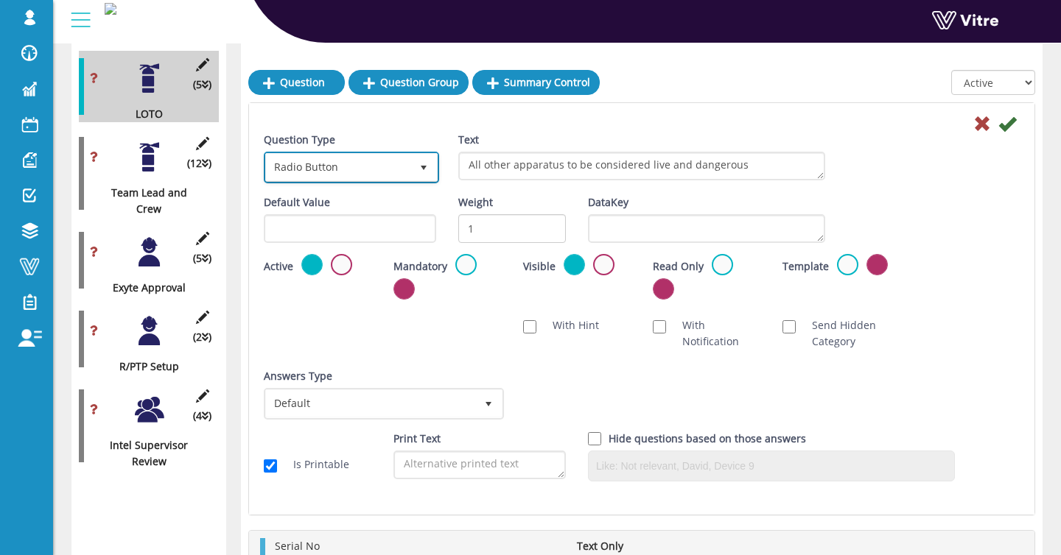
click at [381, 169] on span "Radio Button" at bounding box center [338, 167] width 144 height 27
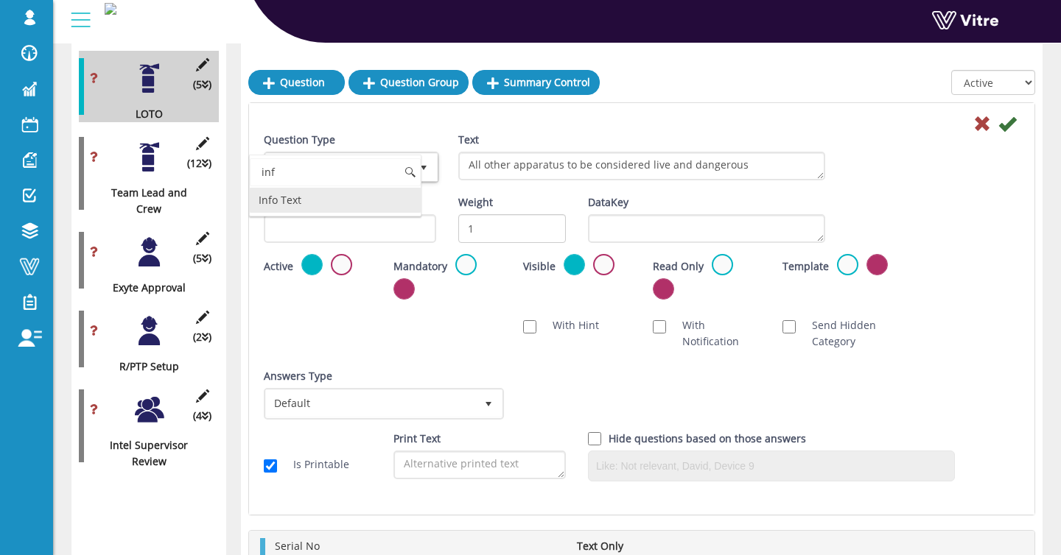
click at [298, 199] on li "Info Text" at bounding box center [335, 200] width 171 height 25
type input "inf"
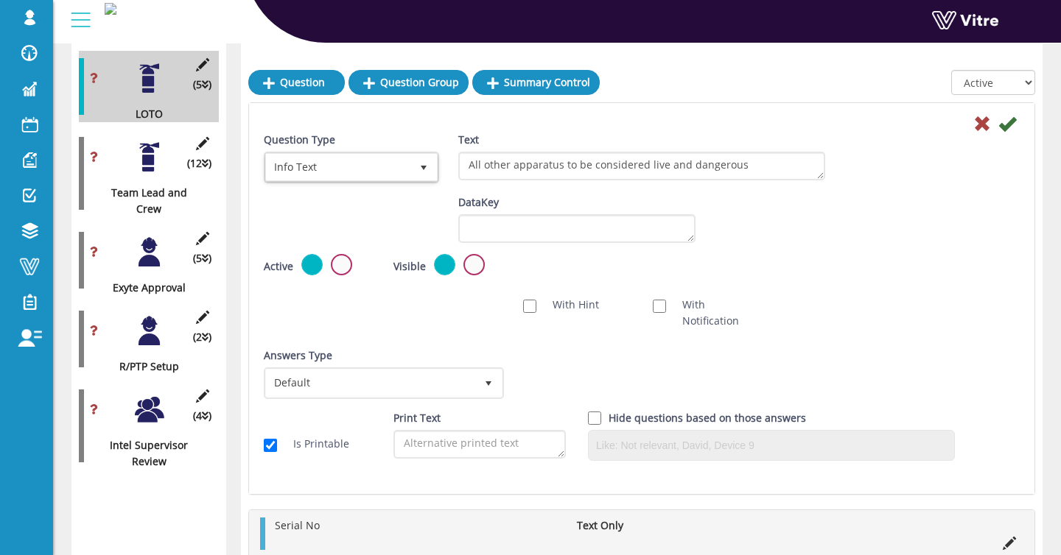
click at [1013, 126] on icon at bounding box center [1007, 124] width 18 height 18
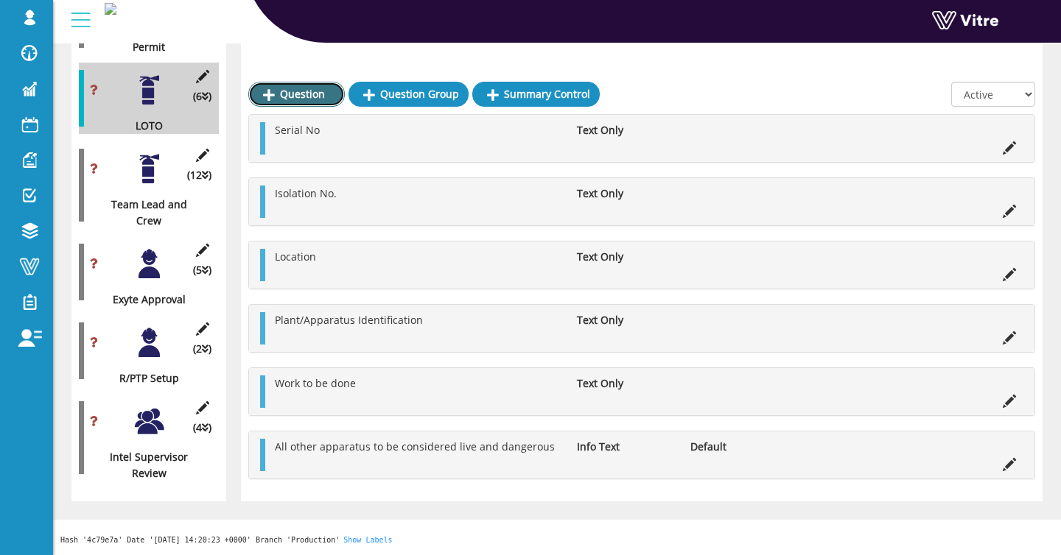
click at [319, 82] on link "Question" at bounding box center [296, 94] width 96 height 25
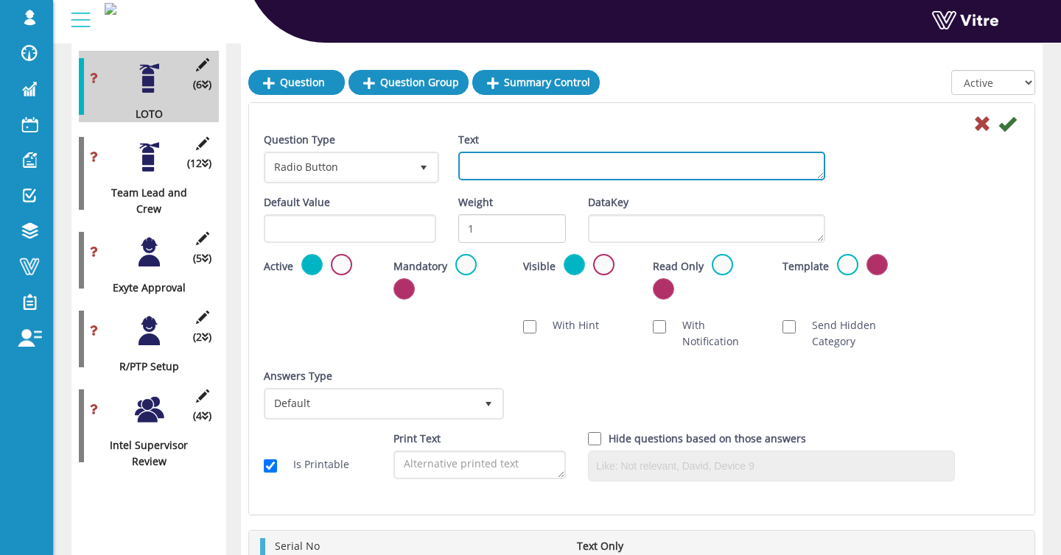
click at [469, 157] on textarea "Text" at bounding box center [641, 166] width 367 height 29
paste textarea "The above apparatus is dead and has been isolated from the system at the follow…"
type textarea "The above apparatus is dead and has been isolated from the system at the follow…"
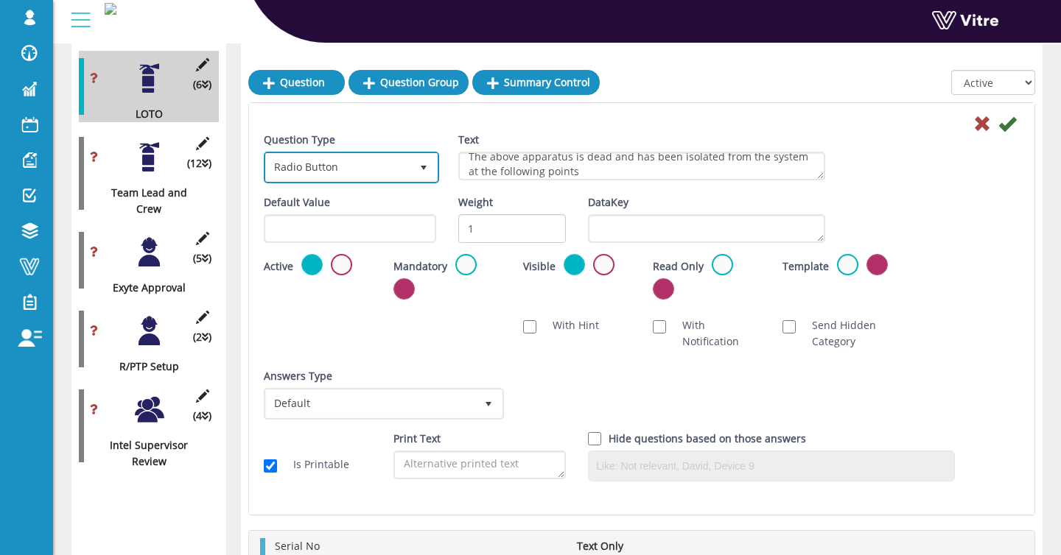
click at [418, 160] on span "select" at bounding box center [423, 167] width 27 height 27
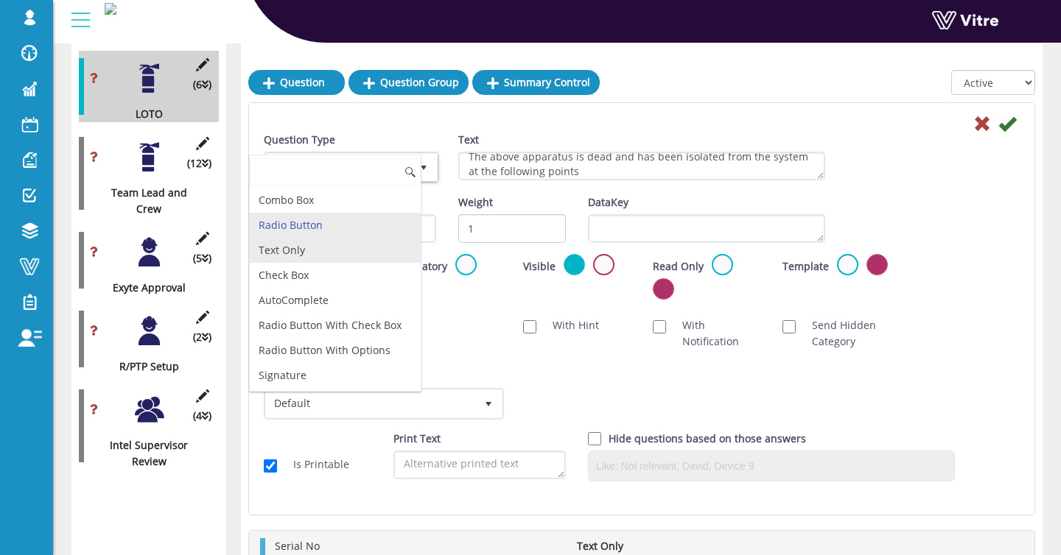
click at [356, 250] on li "Text Only" at bounding box center [335, 250] width 171 height 25
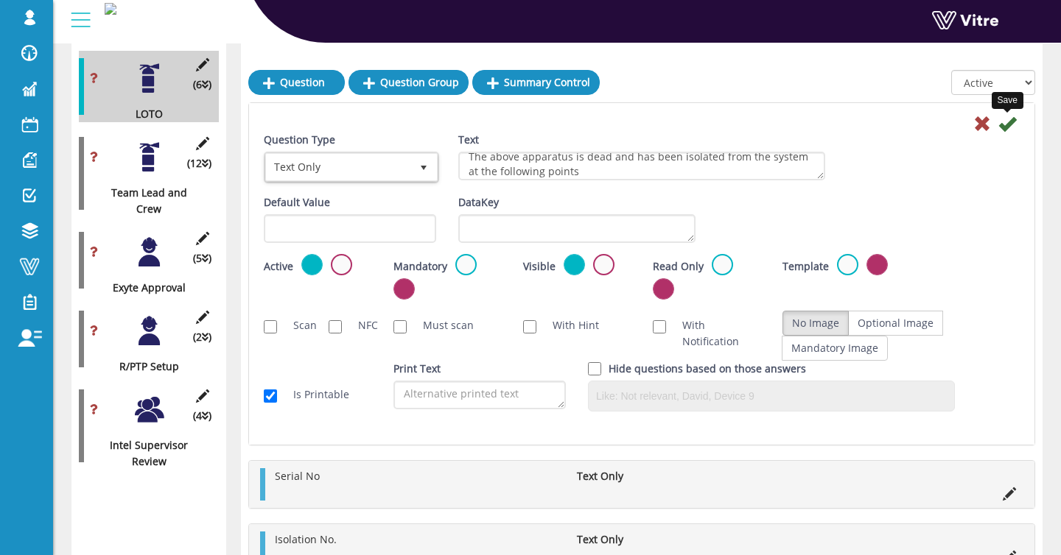
click at [1001, 123] on icon at bounding box center [1007, 124] width 18 height 18
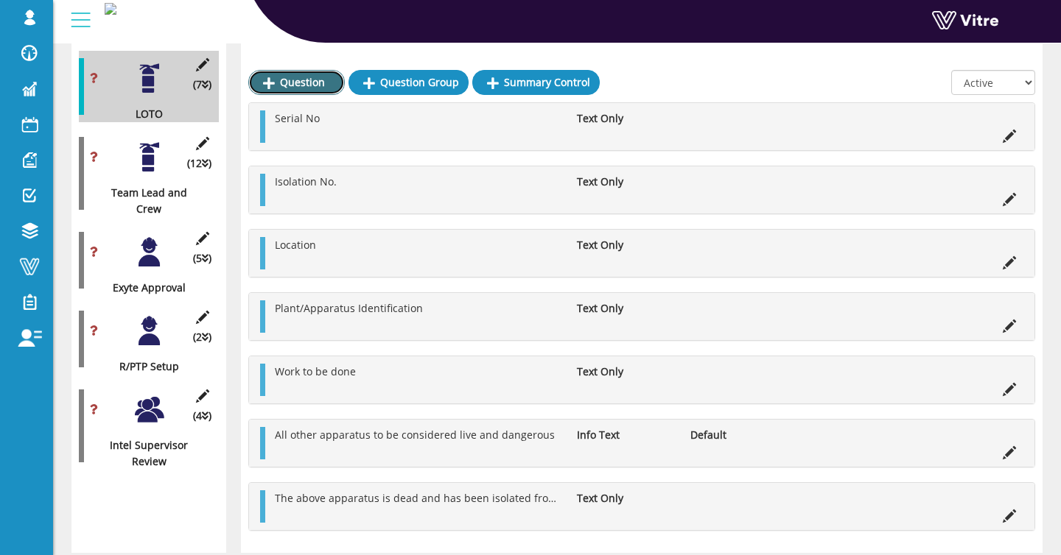
click at [304, 79] on link "Question" at bounding box center [296, 82] width 96 height 25
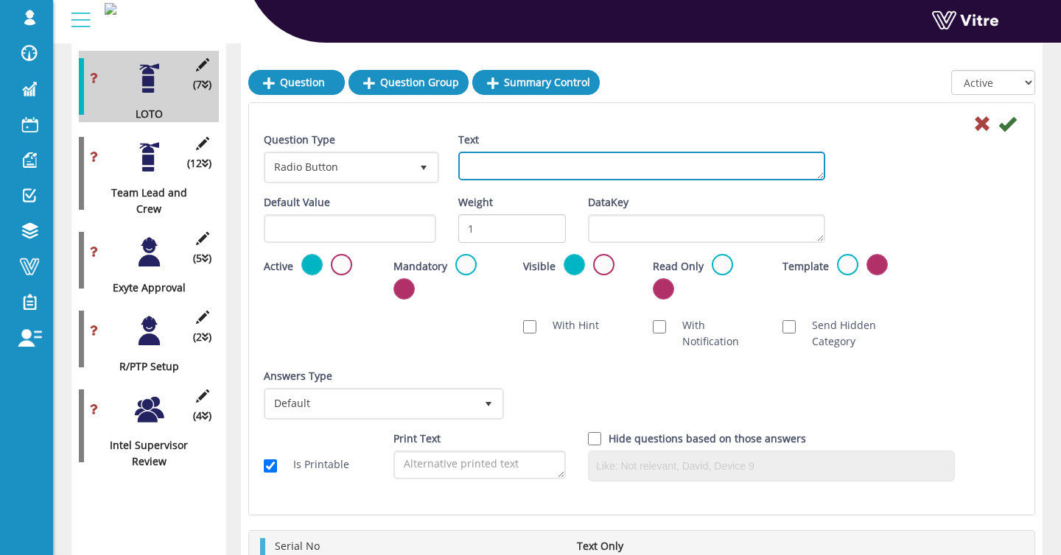
click at [559, 152] on textarea "Text" at bounding box center [641, 166] width 367 height 29
paste textarea "Circuit Main Earths have been applied to the apparatus at the following points"
type textarea "Circuit Main Earths have been applied to the apparatus at the following points"
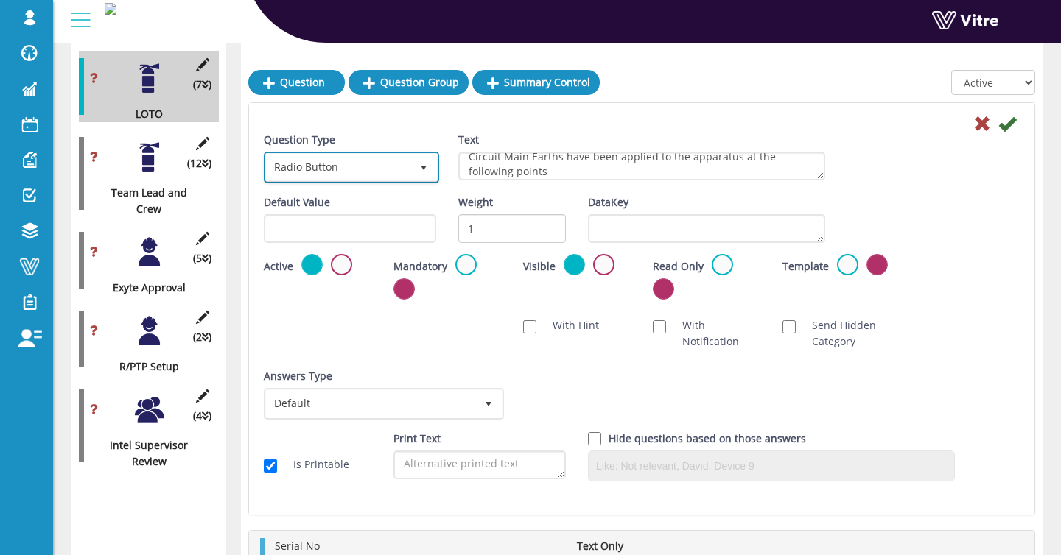
click at [391, 166] on span "Radio Button" at bounding box center [338, 167] width 144 height 27
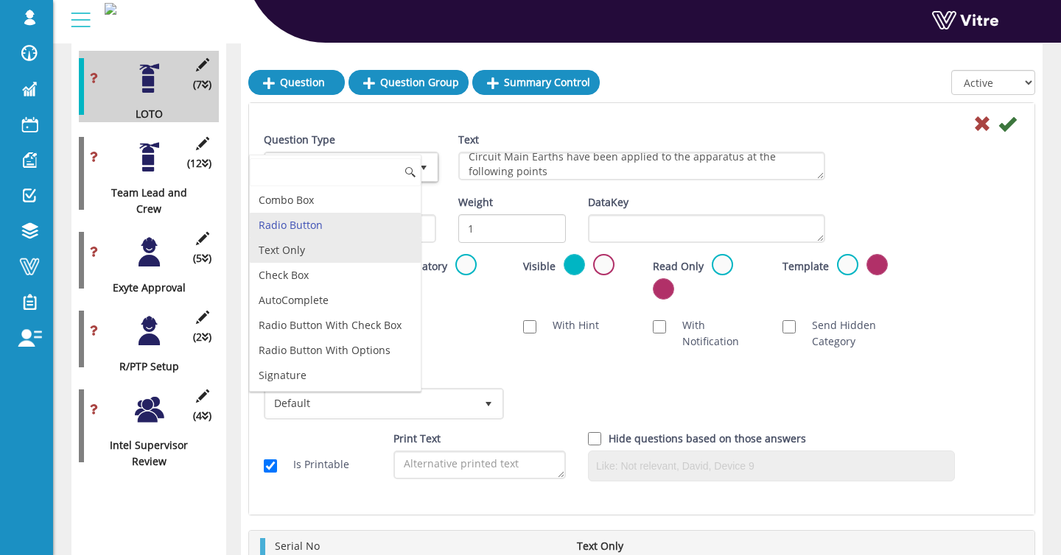
click at [361, 242] on li "Text Only" at bounding box center [335, 250] width 171 height 25
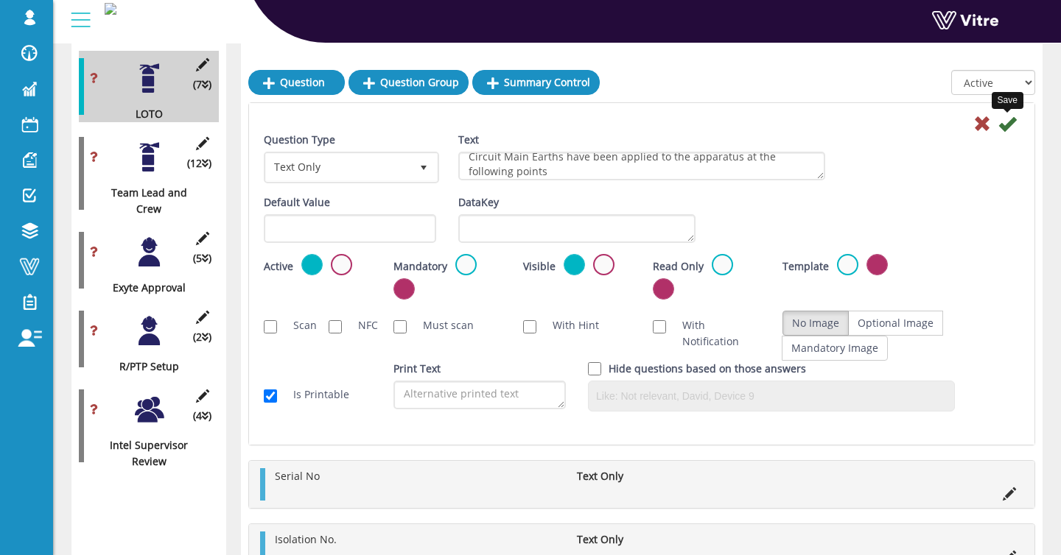
click at [1008, 127] on icon at bounding box center [1007, 124] width 18 height 18
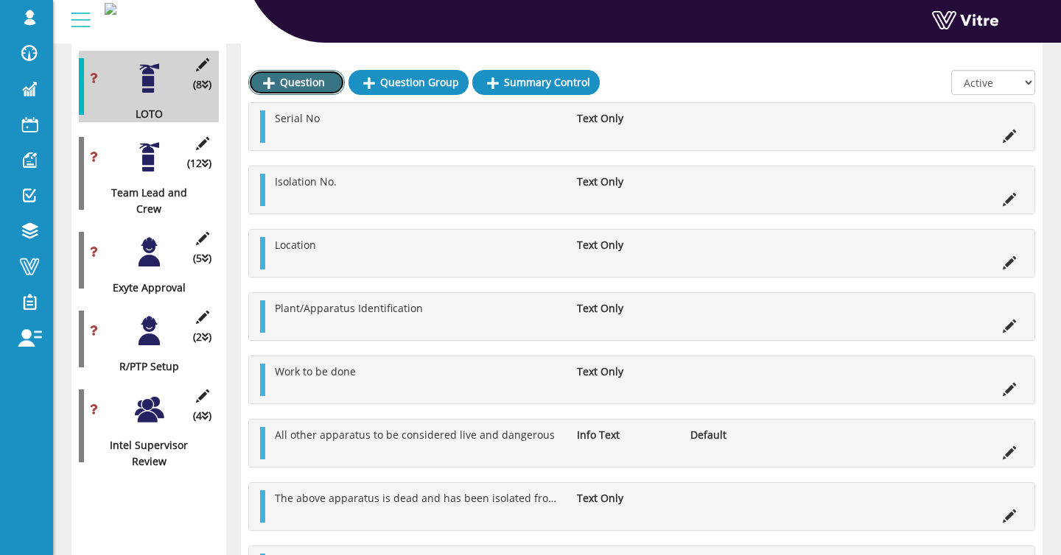
click at [305, 80] on link "Question" at bounding box center [296, 82] width 96 height 25
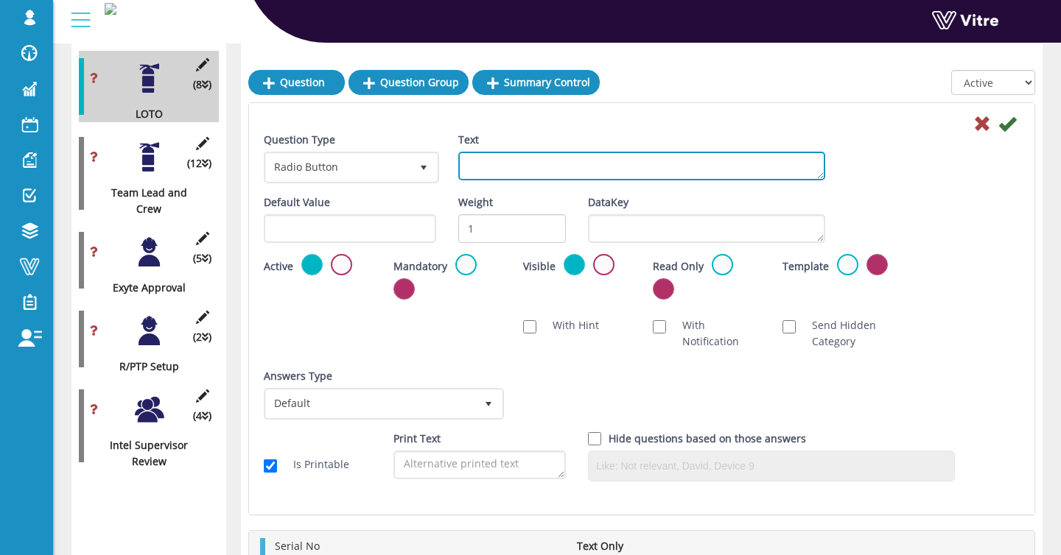
click at [577, 154] on textarea "Text" at bounding box center [641, 166] width 367 height 29
paste textarea "Additional precautions to avoid danger have been taken by"
type textarea "Additional precautions to avoid danger have been taken by"
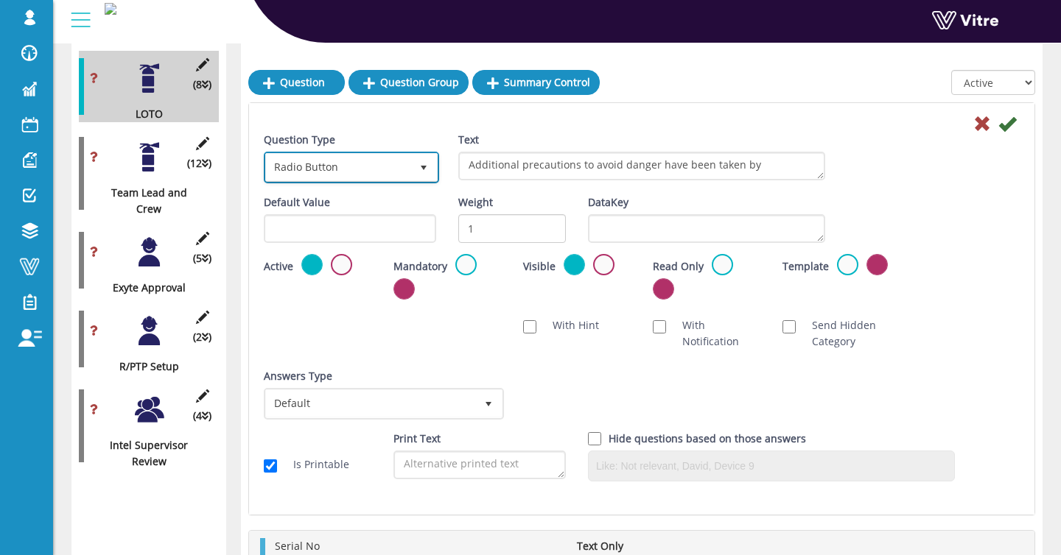
click at [382, 166] on span "Radio Button" at bounding box center [338, 167] width 144 height 27
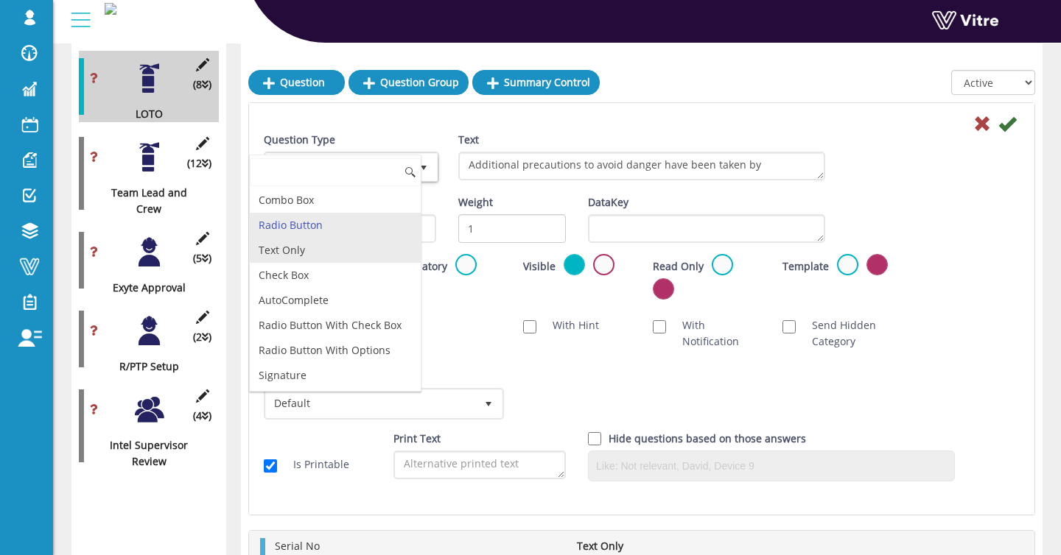
click at [354, 248] on li "Text Only" at bounding box center [335, 250] width 171 height 25
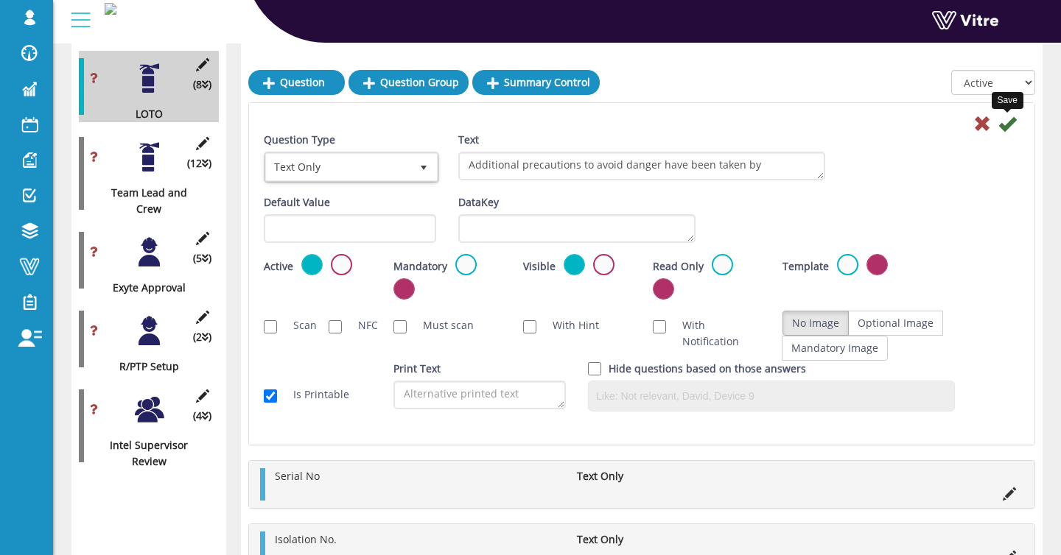
click at [1010, 123] on icon at bounding box center [1007, 124] width 18 height 18
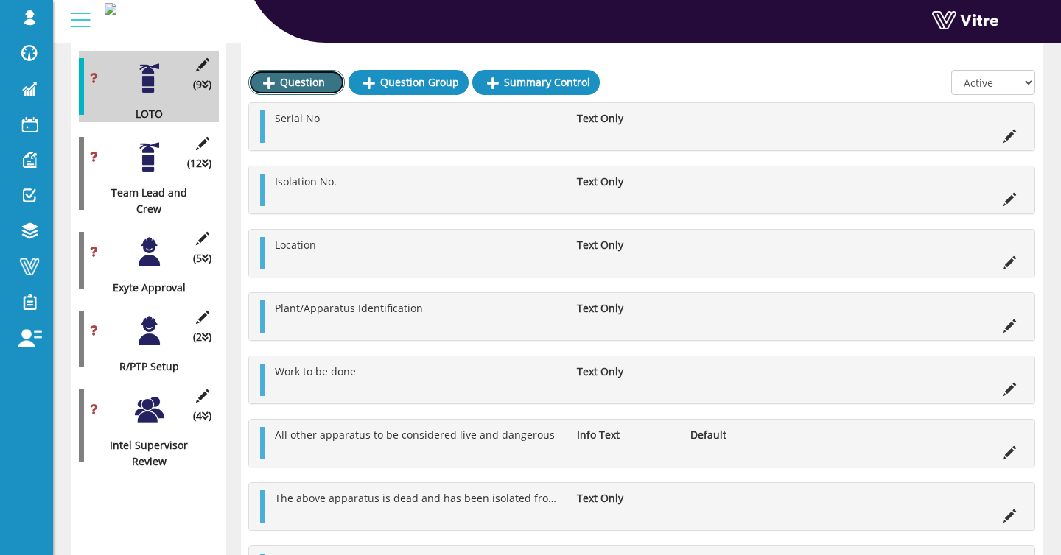
click at [286, 74] on link "Question" at bounding box center [296, 82] width 96 height 25
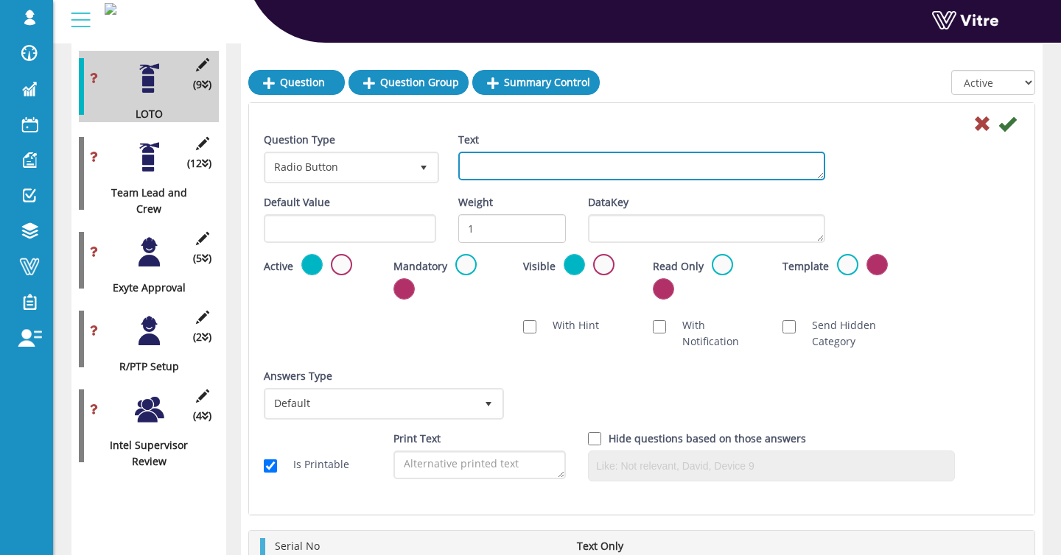
click at [526, 161] on textarea "Text" at bounding box center [641, 166] width 367 height 29
paste textarea "Safety locks, caution/danger notices have been applied at all points of isolati…"
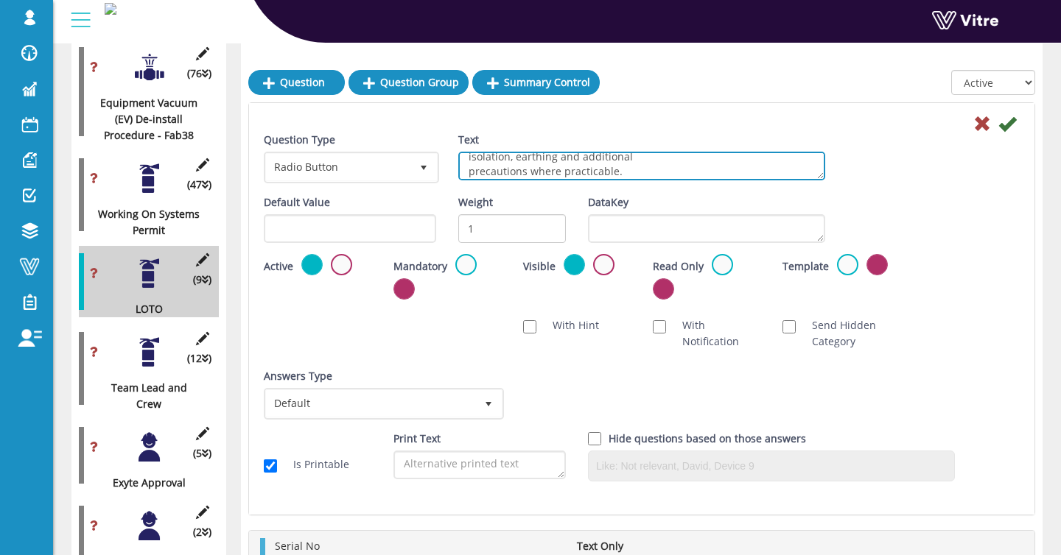
scroll to position [0, 0]
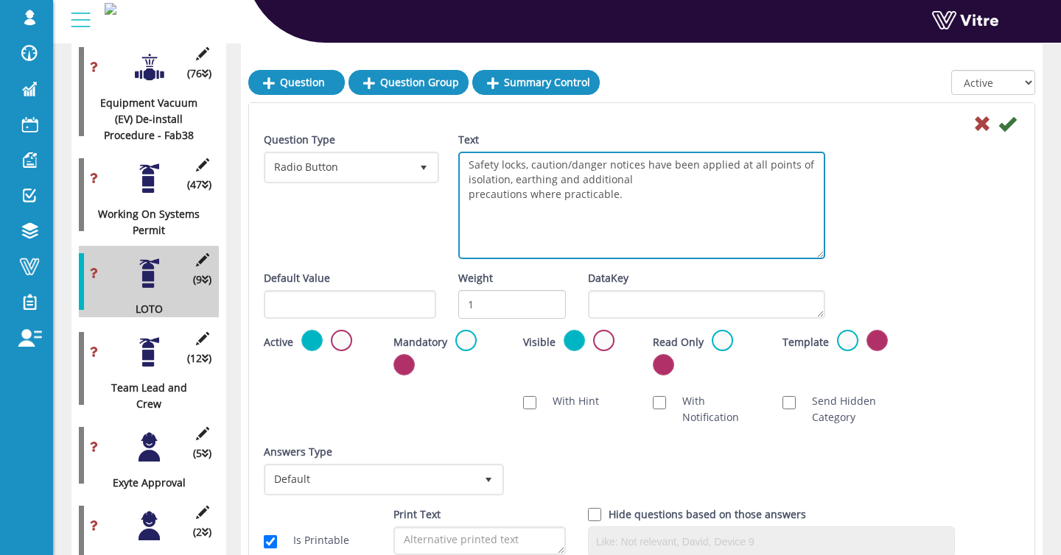
drag, startPoint x: 818, startPoint y: 175, endPoint x: 815, endPoint y: 262, distance: 87.0
click at [815, 259] on textarea "Safety locks, caution/danger notices have been applied at all points of isolati…" at bounding box center [641, 206] width 367 height 108
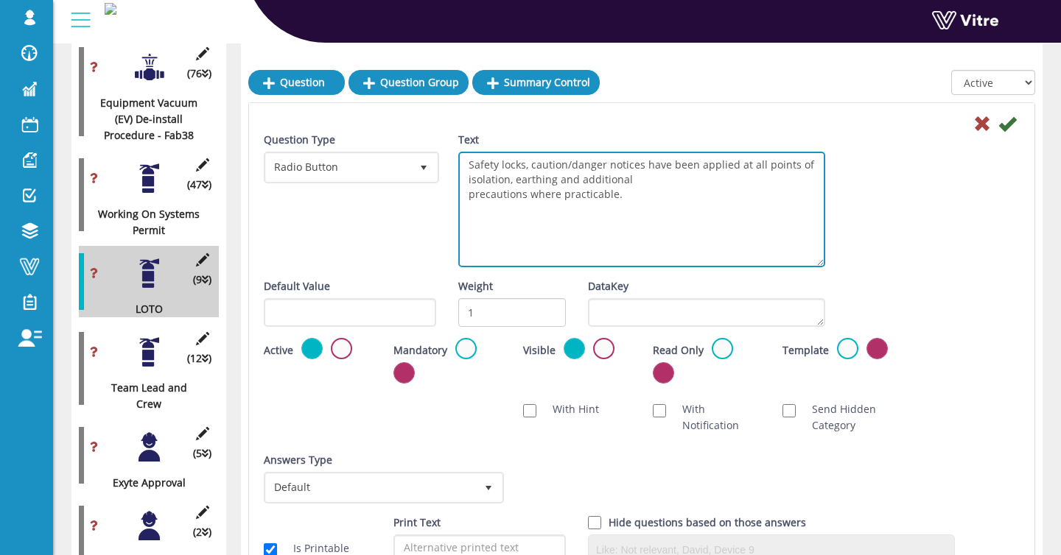
click at [465, 180] on textarea "Safety locks, caution/danger notices have been applied at all points of isolati…" at bounding box center [641, 210] width 367 height 116
click at [467, 197] on textarea "Safety locks, caution/danger notices have been applied at all points of isolati…" at bounding box center [641, 210] width 367 height 116
type textarea "Safety locks, caution/danger notices have been applied at all points of isolati…"
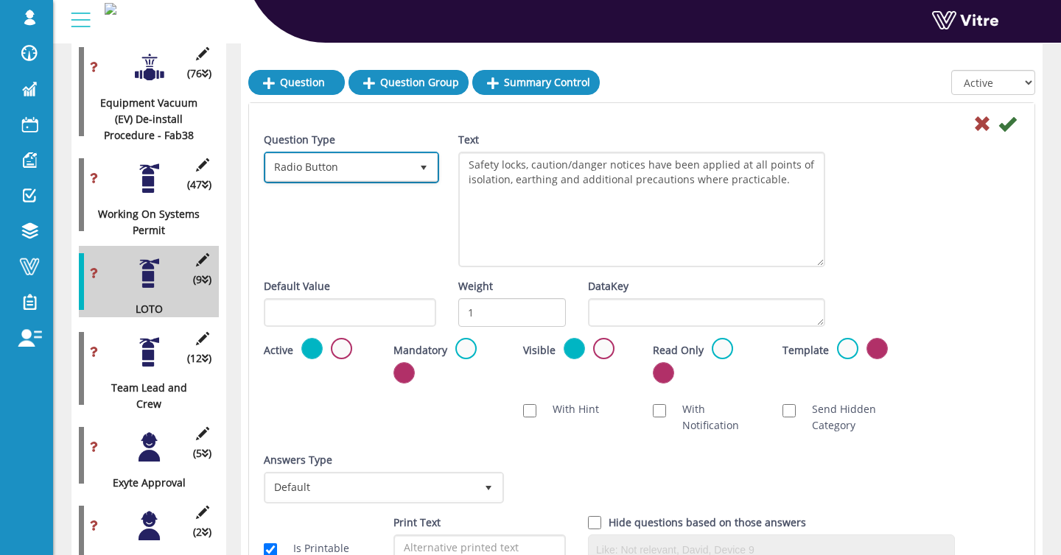
click at [277, 163] on span "Radio Button" at bounding box center [338, 167] width 144 height 27
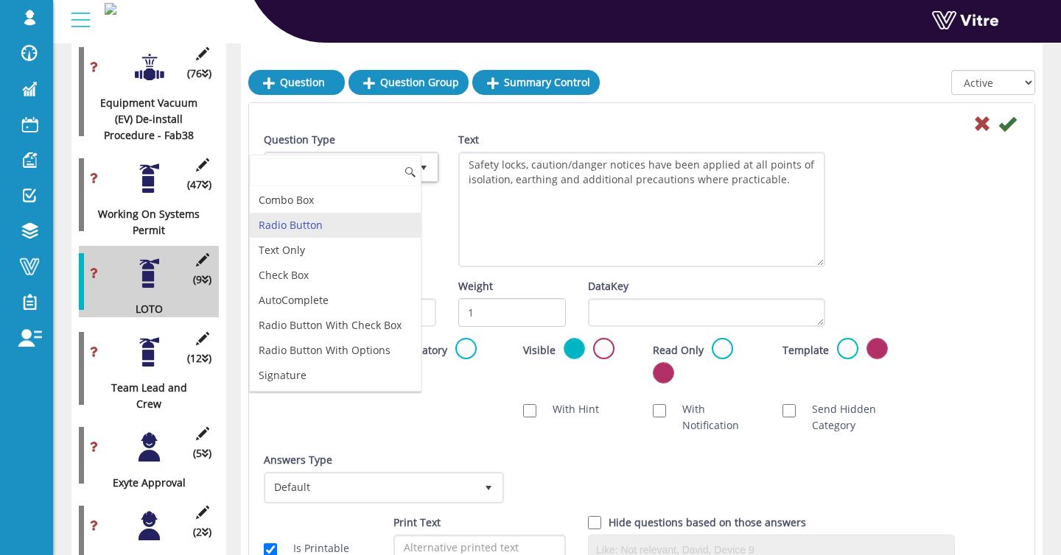
click at [297, 235] on li "Radio Button" at bounding box center [335, 225] width 171 height 25
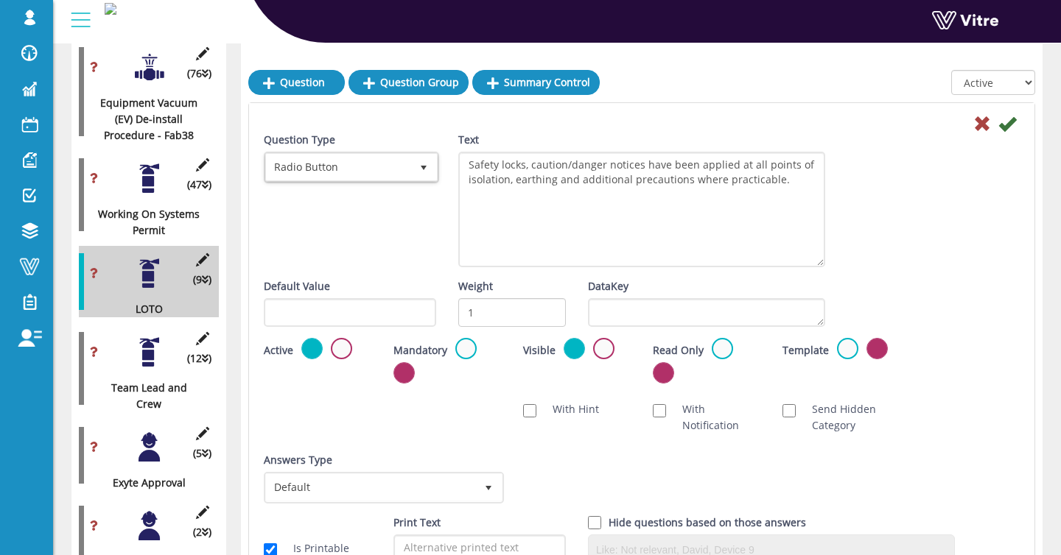
click at [317, 191] on div "Question Type Radio Button 3" at bounding box center [350, 163] width 194 height 63
click at [320, 180] on span "Radio Button" at bounding box center [338, 167] width 144 height 27
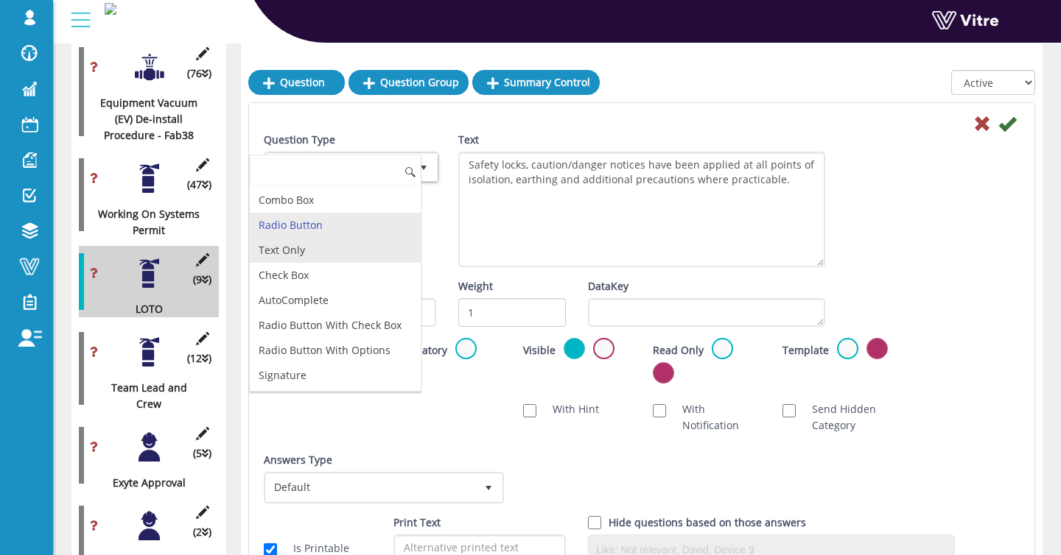
drag, startPoint x: 311, startPoint y: 260, endPoint x: 350, endPoint y: 236, distance: 46.0
click at [311, 260] on li "Text Only" at bounding box center [335, 250] width 171 height 25
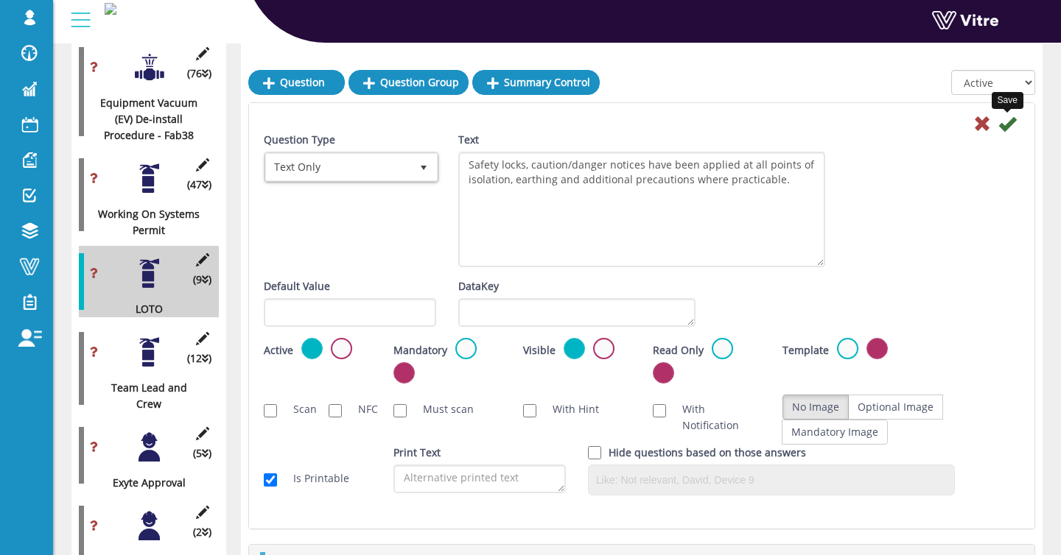
click at [1008, 124] on icon at bounding box center [1007, 124] width 18 height 18
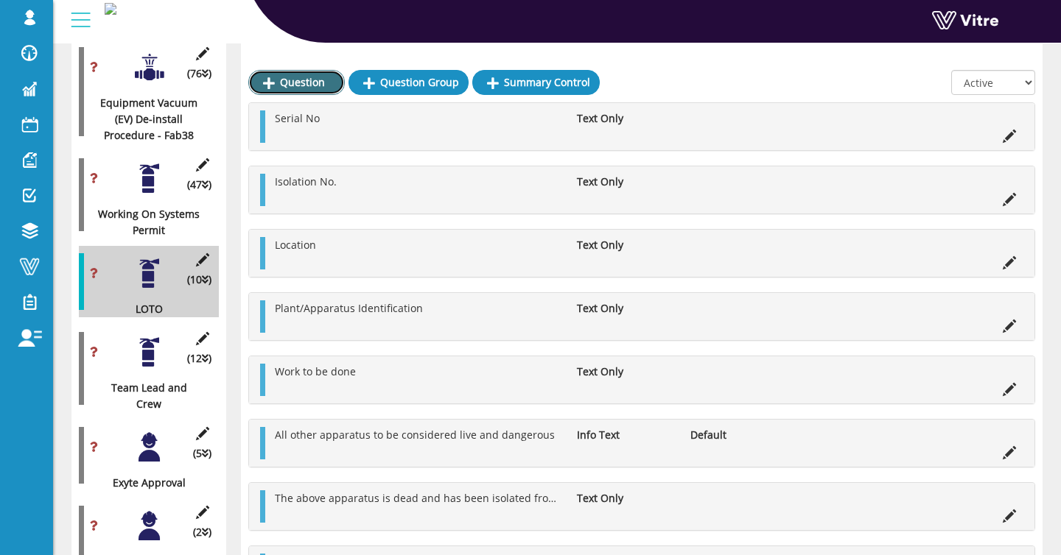
click at [291, 80] on link "Question" at bounding box center [296, 82] width 96 height 25
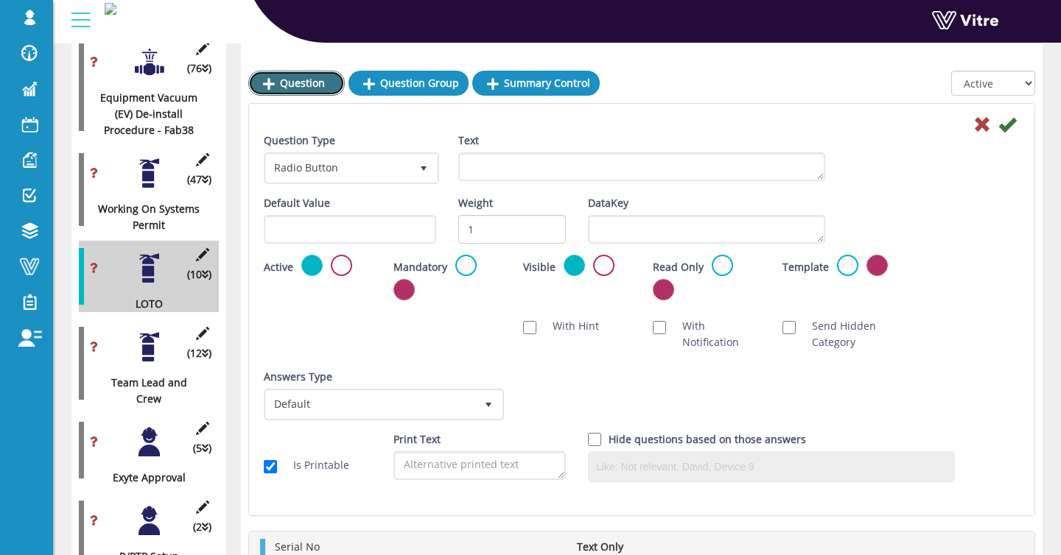
scroll to position [2610, 0]
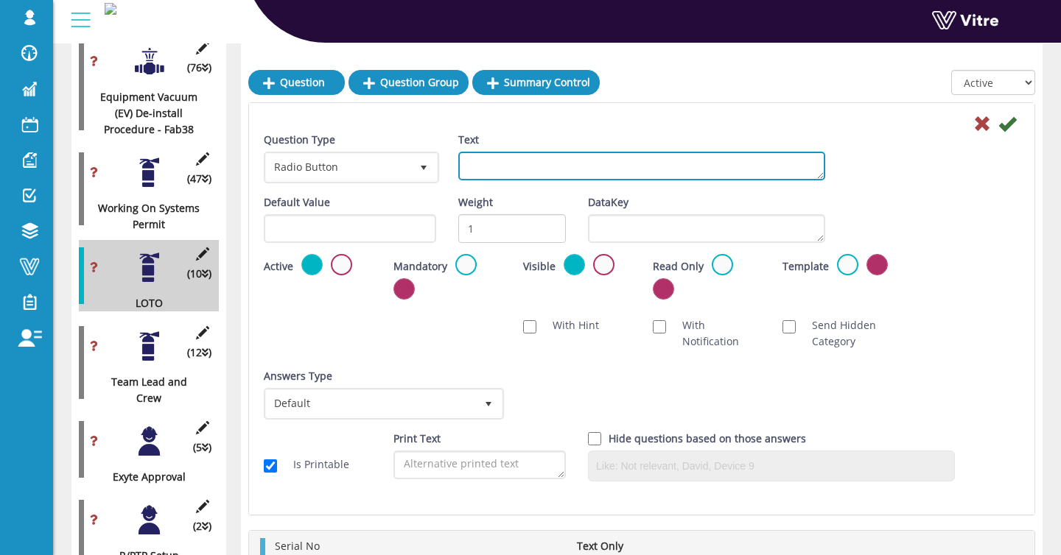
click at [522, 152] on textarea "Text" at bounding box center [641, 166] width 367 height 29
paste textarea "Isolok set"
click at [469, 166] on textarea "Isolok set" at bounding box center [641, 166] width 367 height 29
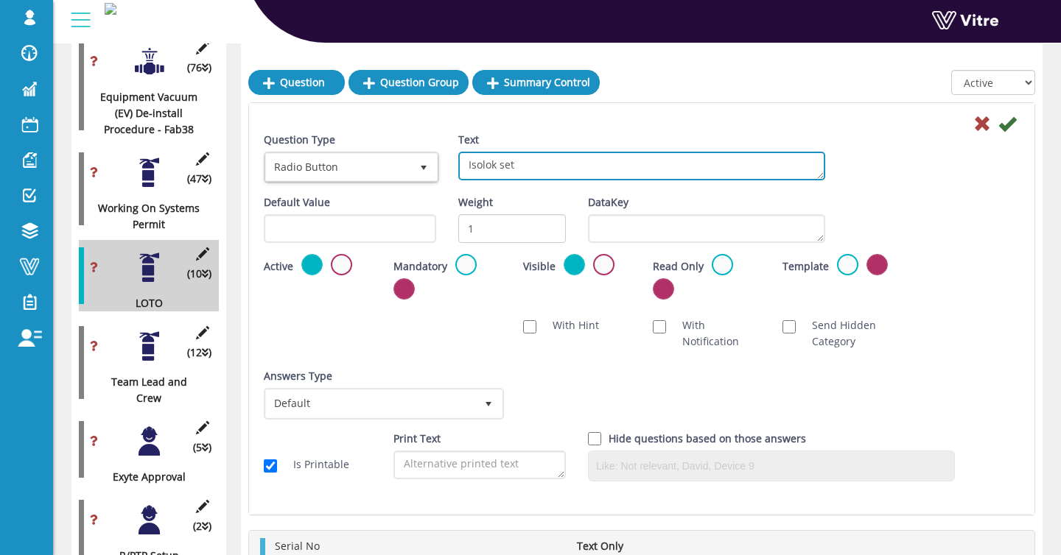
type textarea "Isolok set"
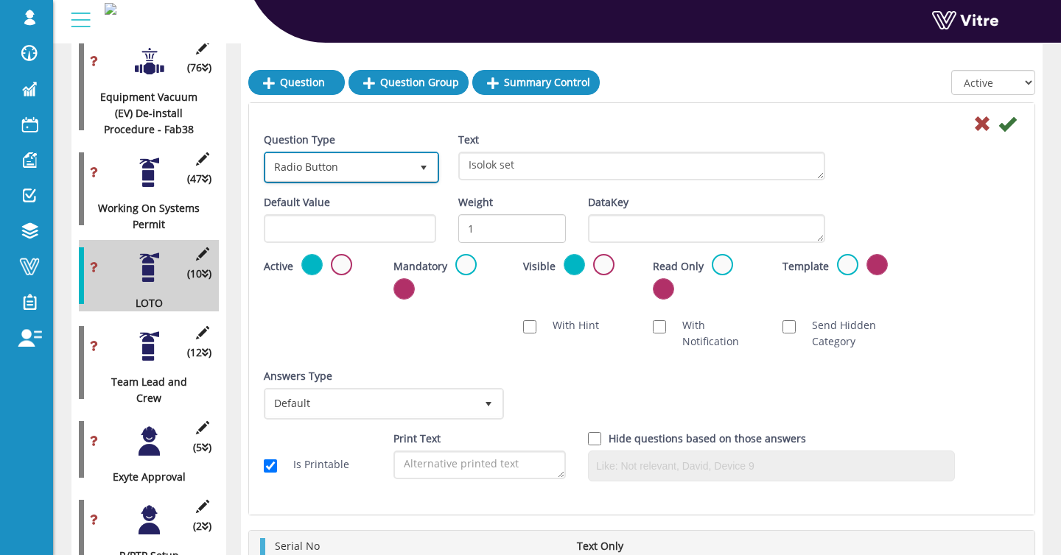
click at [295, 169] on span "Radio Button" at bounding box center [338, 167] width 144 height 27
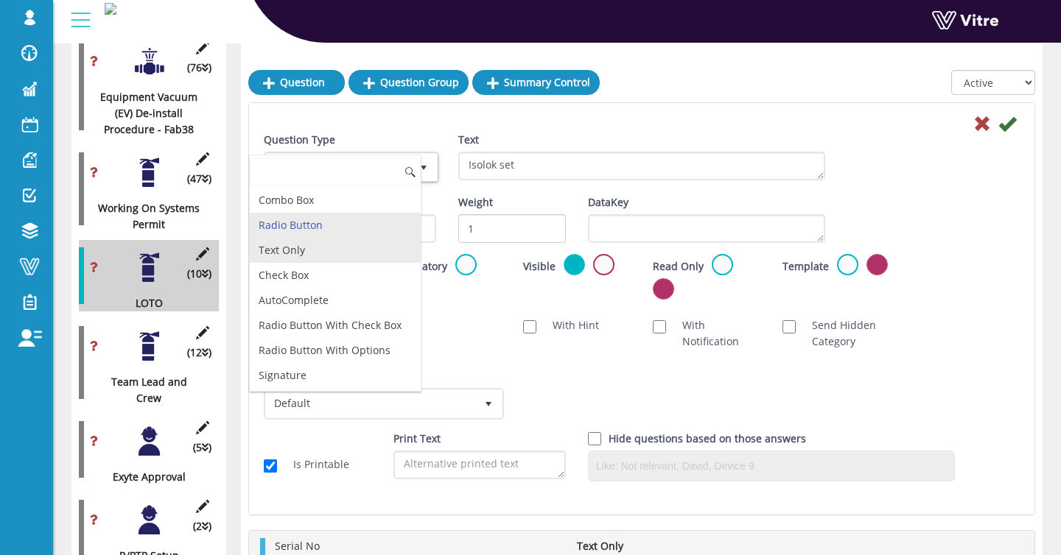
click at [340, 247] on li "Text Only" at bounding box center [335, 250] width 171 height 25
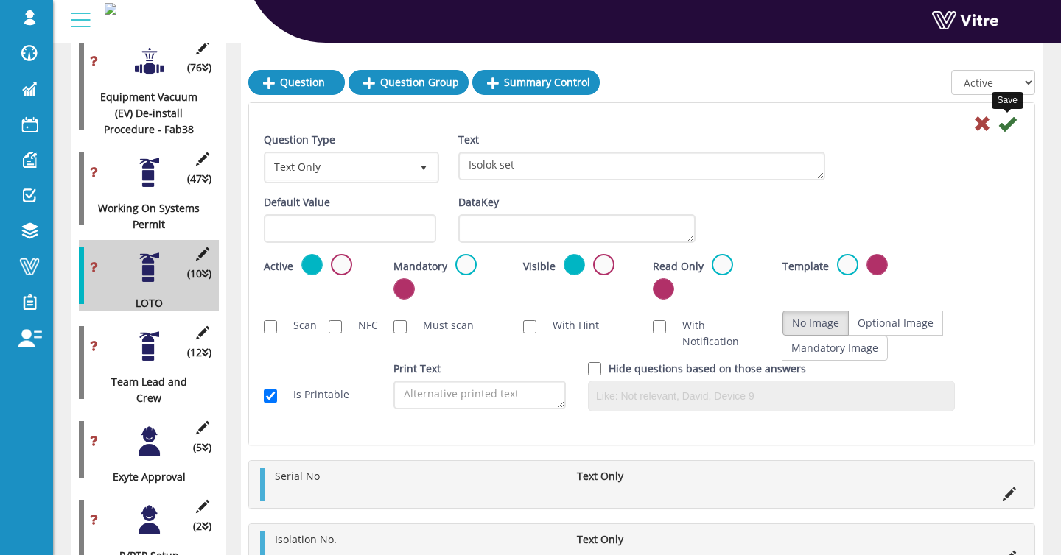
click at [1013, 128] on icon at bounding box center [1007, 124] width 18 height 18
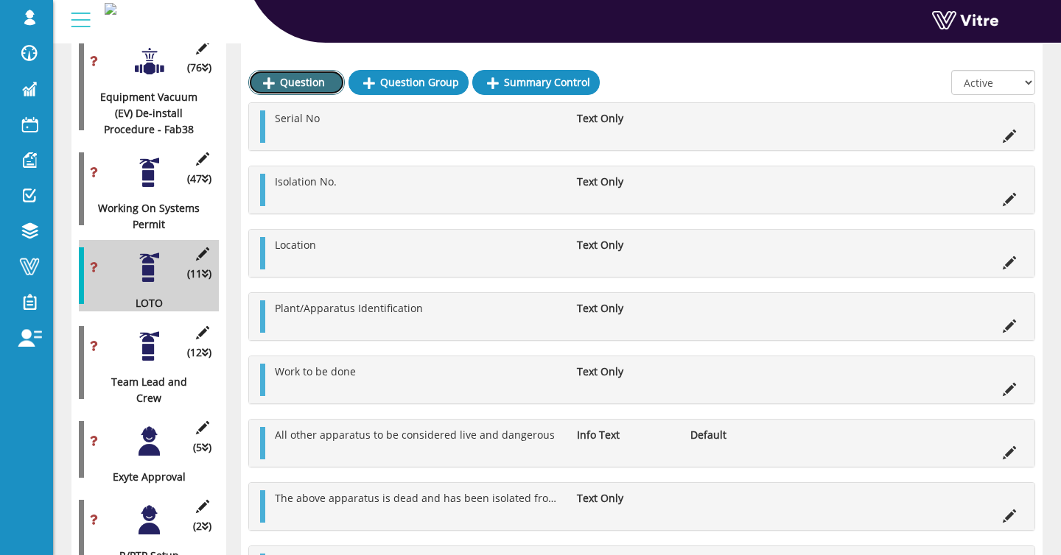
click at [315, 83] on link "Question" at bounding box center [296, 82] width 96 height 25
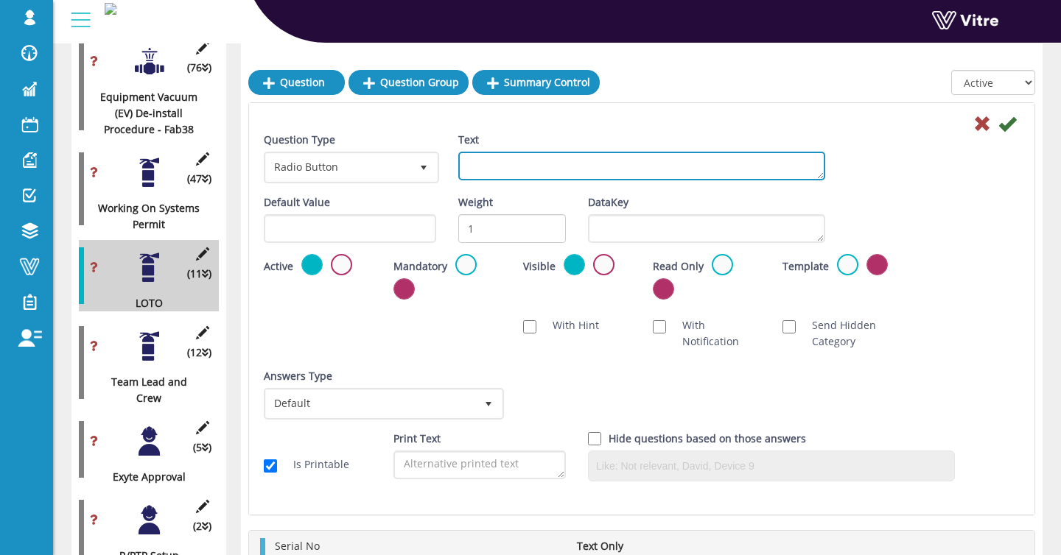
click at [521, 175] on textarea "Text" at bounding box center [641, 166] width 367 height 29
paste textarea "Safety key no.*:"
type textarea "Safety key no."
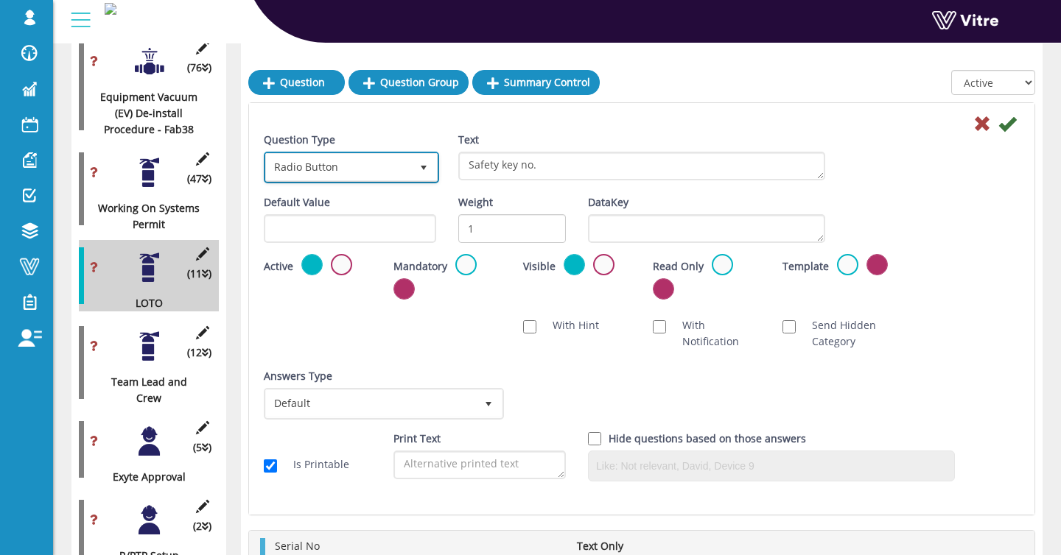
click at [398, 161] on span "Radio Button" at bounding box center [338, 167] width 144 height 27
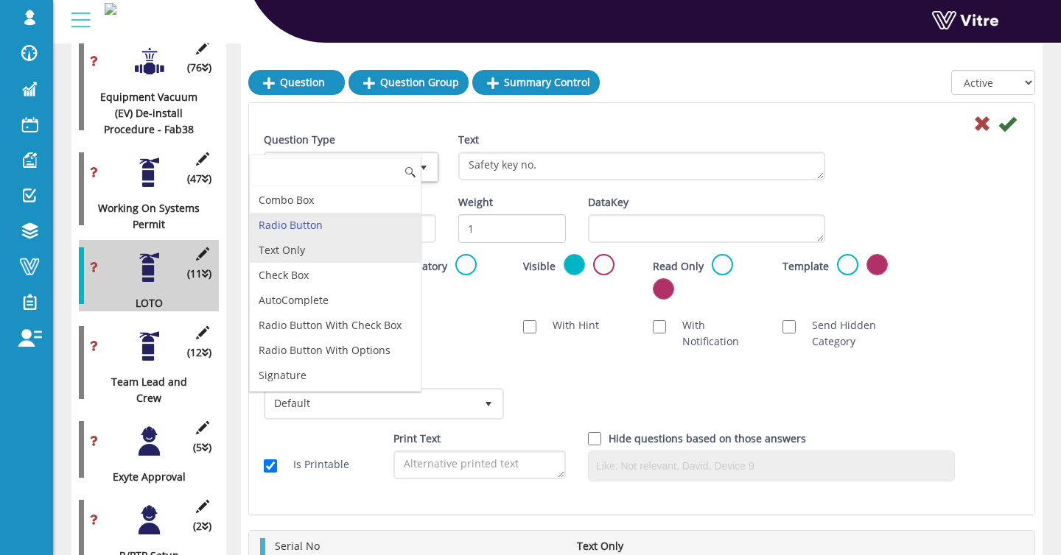
click at [331, 256] on li "Text Only" at bounding box center [335, 250] width 171 height 25
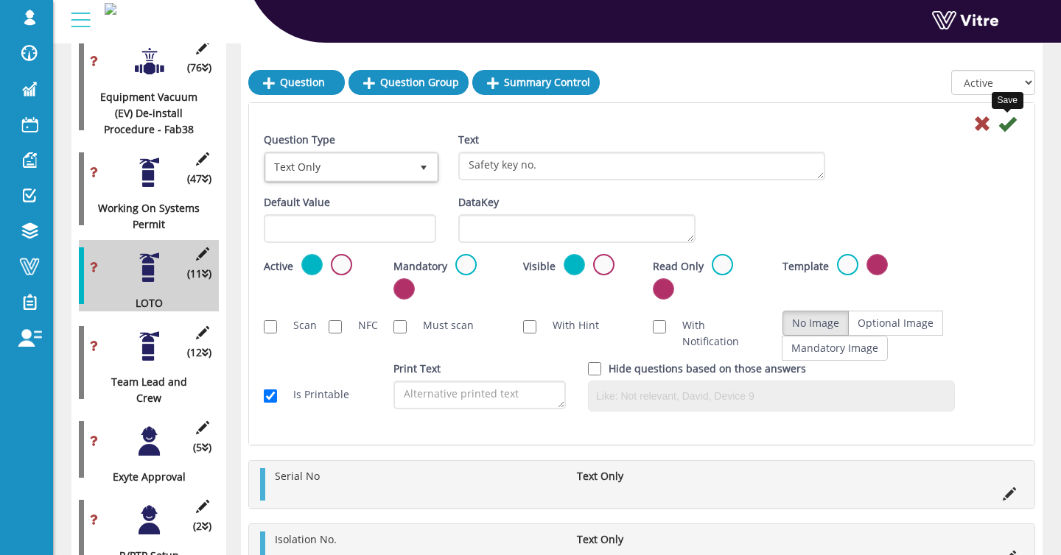
click at [1011, 124] on icon at bounding box center [1007, 124] width 18 height 18
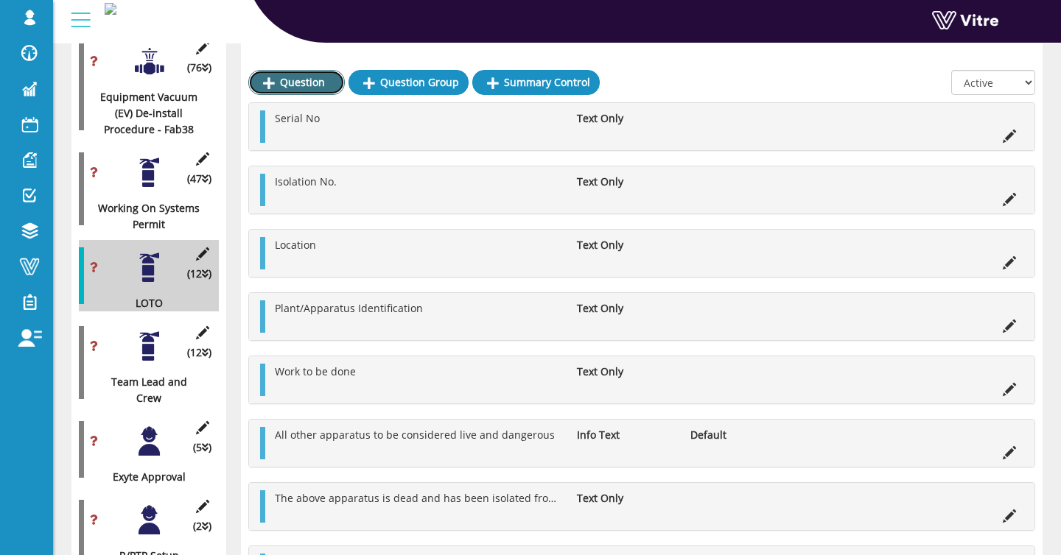
click at [306, 81] on link "Question" at bounding box center [296, 82] width 96 height 25
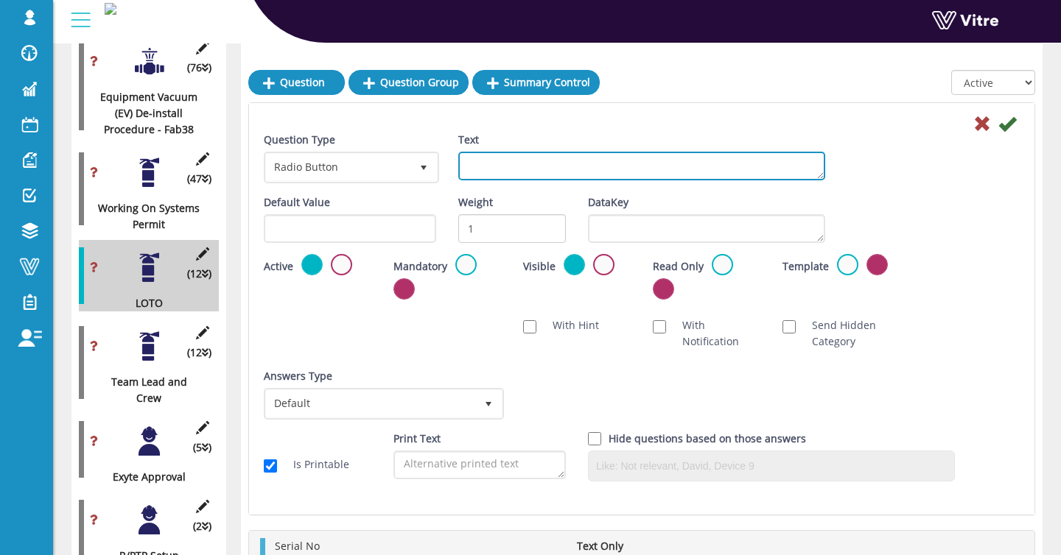
click at [553, 162] on textarea "Text" at bounding box center [641, 166] width 367 height 29
paste textarea "I certify that the above precautions are adequate to pro by me or any vide safe…"
type textarea "I certify that the above precautions are adequate to pro by me or any vide safe…"
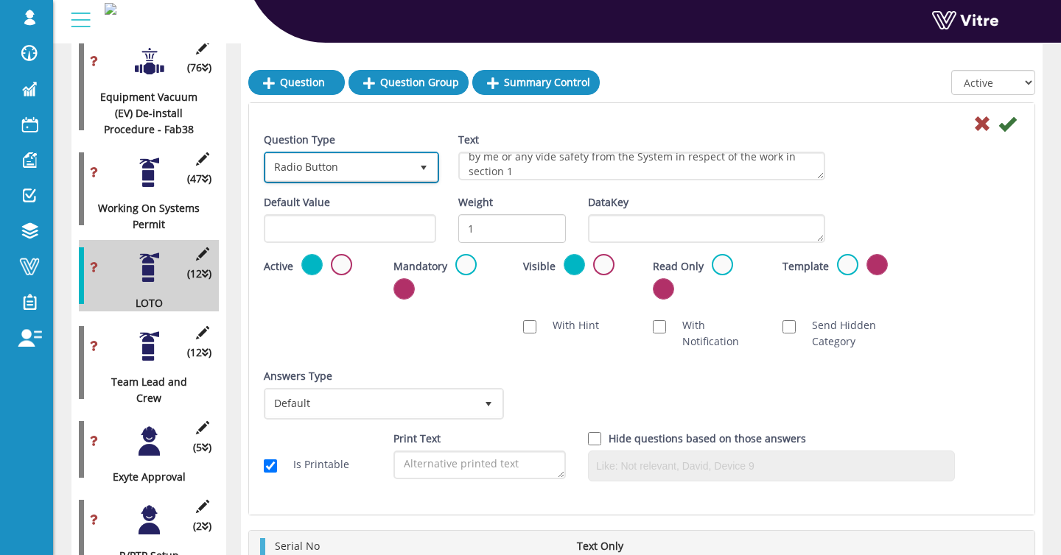
click at [396, 164] on span "Radio Button" at bounding box center [338, 167] width 144 height 27
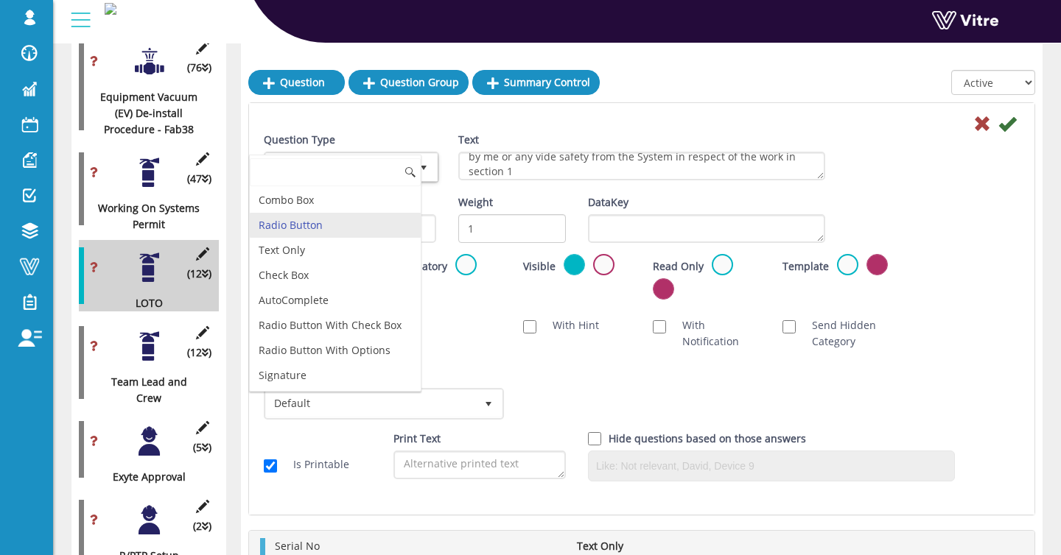
click at [345, 175] on input at bounding box center [335, 172] width 171 height 28
type input "inf"
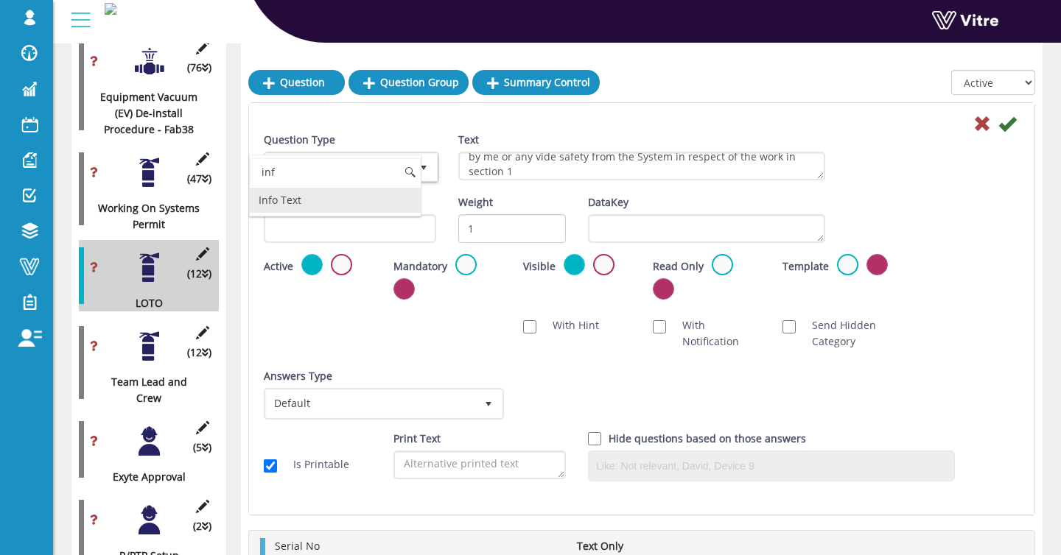
click at [317, 174] on input "inf" at bounding box center [335, 172] width 171 height 28
click at [345, 207] on li "Check Box" at bounding box center [335, 200] width 171 height 25
type input "ch"
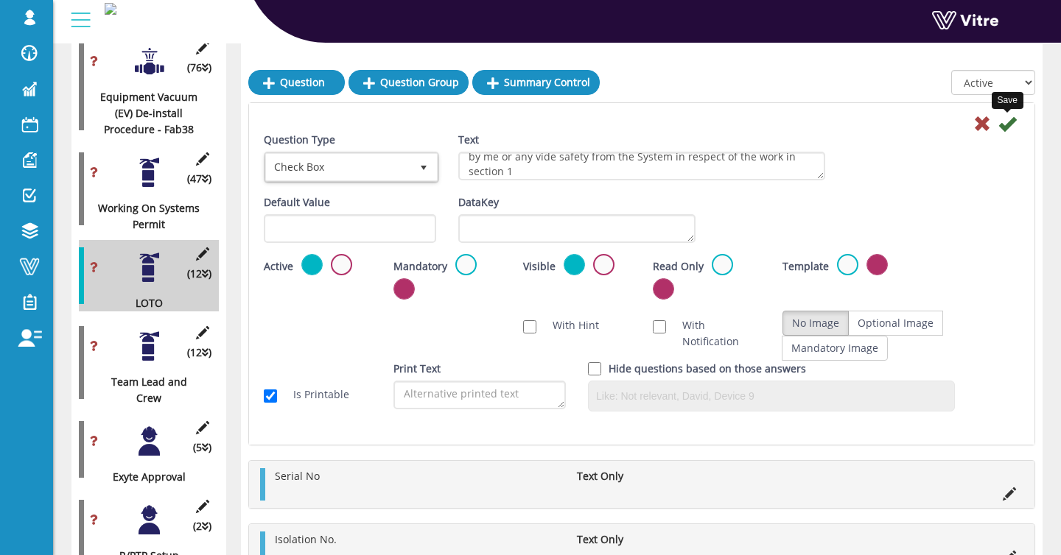
click at [1006, 128] on icon at bounding box center [1007, 124] width 18 height 18
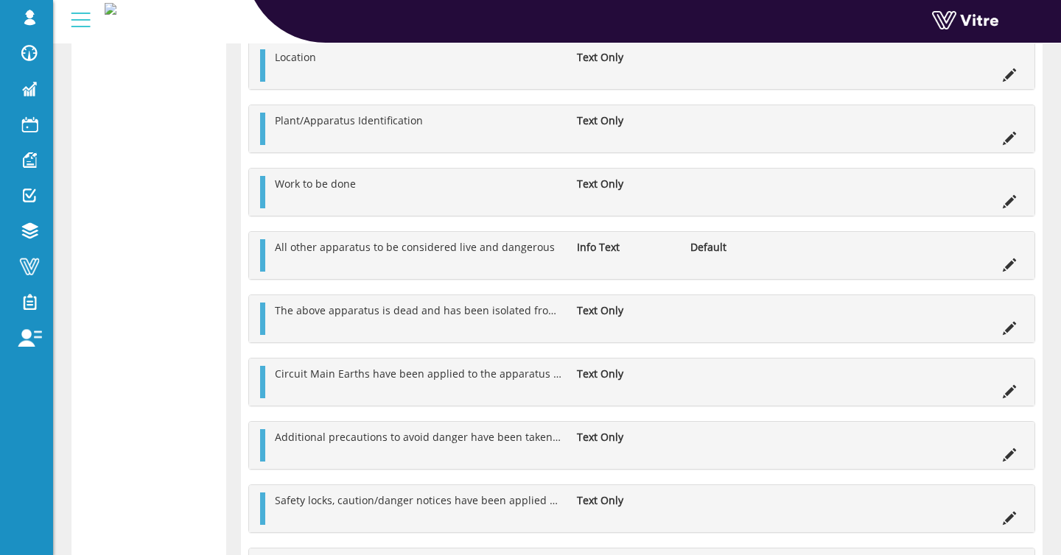
scroll to position [3513, 0]
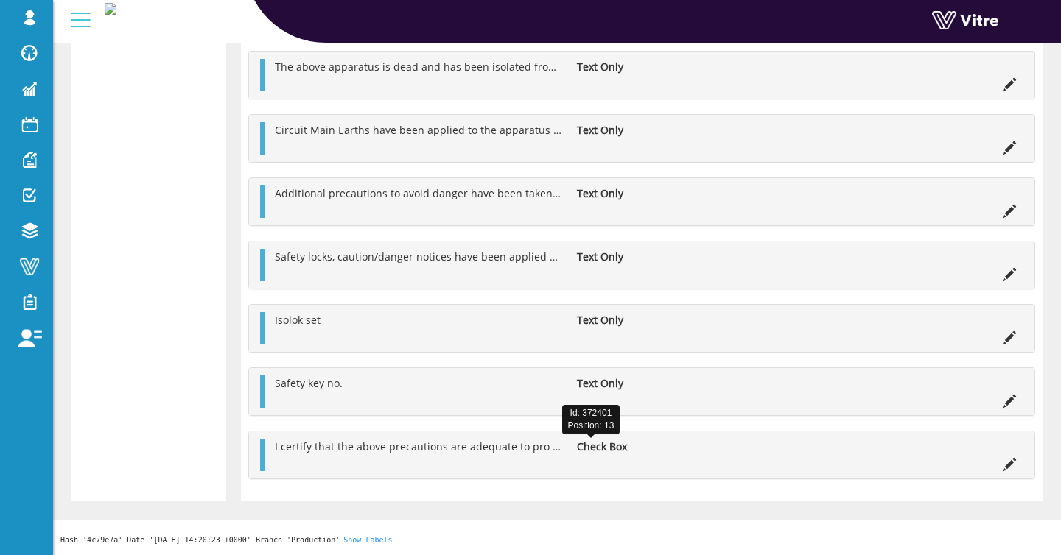
click at [530, 442] on span "I certify that the above precautions are adequate to pro by me or any vide safe…" at bounding box center [601, 447] width 652 height 14
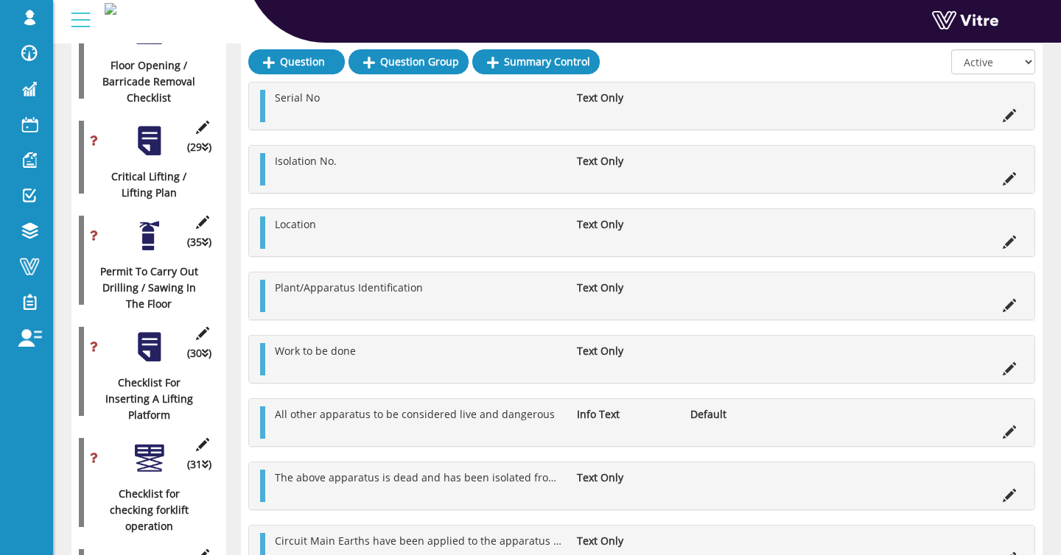
scroll to position [1072, 0]
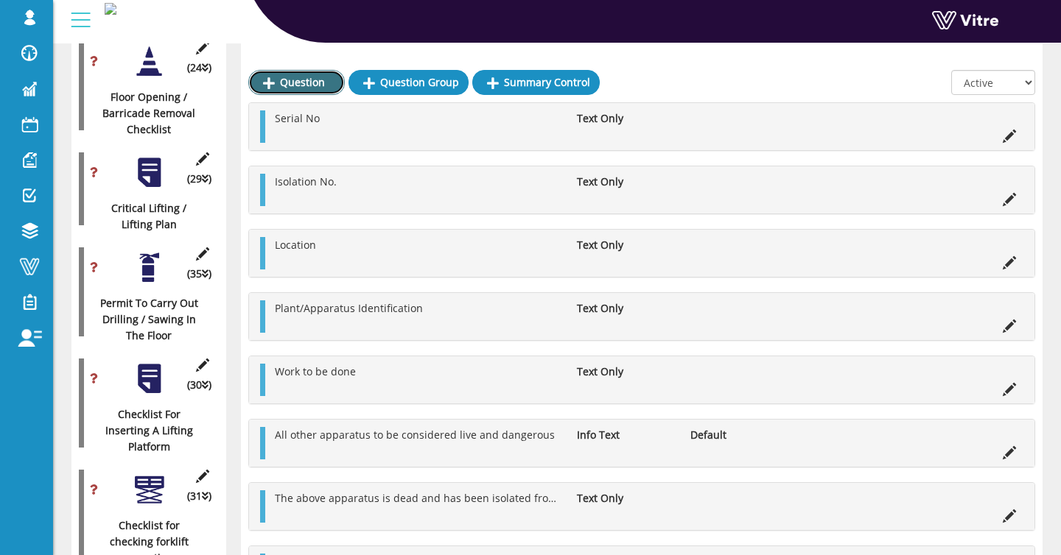
click at [291, 78] on link "Question" at bounding box center [296, 82] width 96 height 25
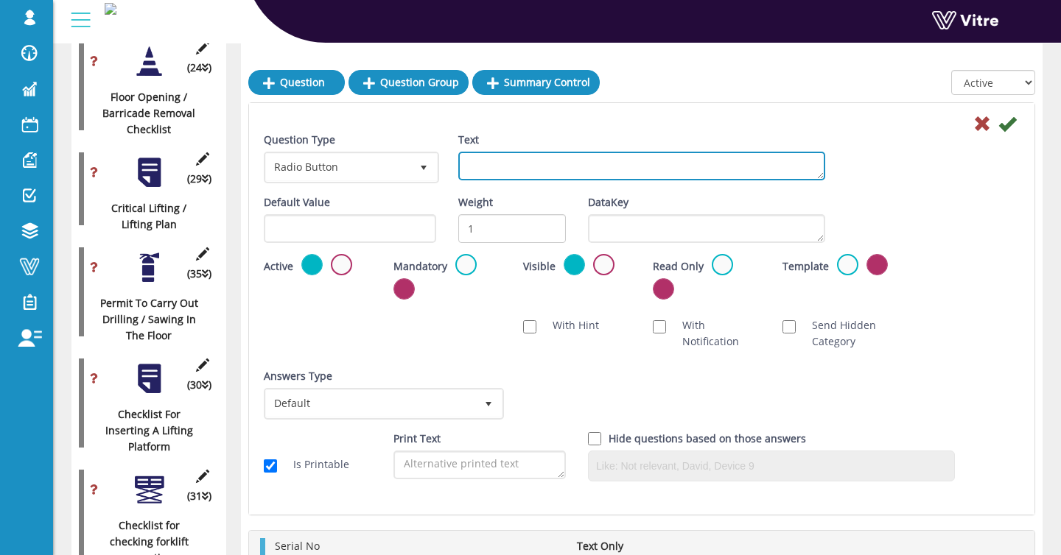
click at [496, 169] on textarea "Text" at bounding box center [641, 166] width 367 height 29
type textarea "Signature"
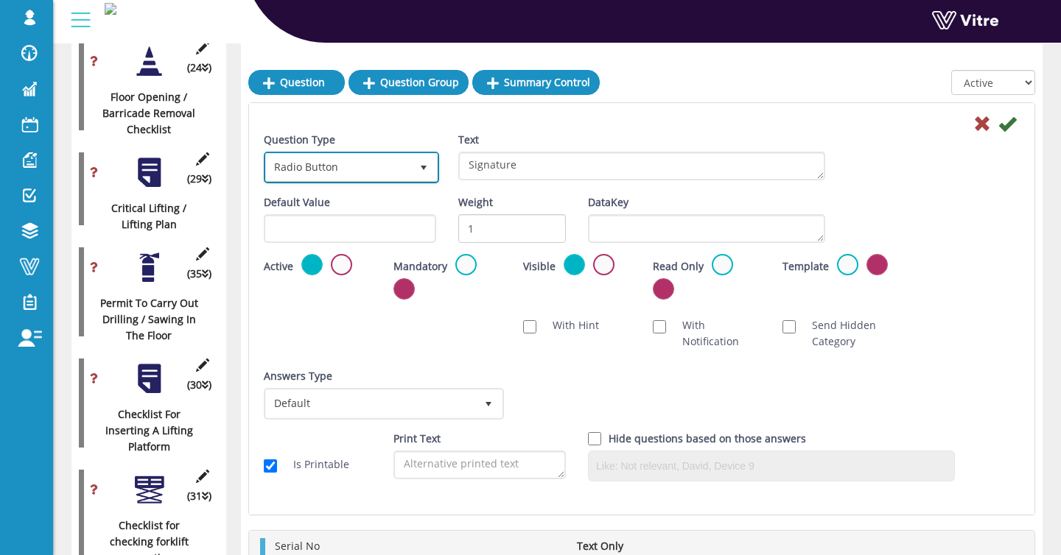
click at [332, 161] on span "Radio Button" at bounding box center [338, 167] width 144 height 27
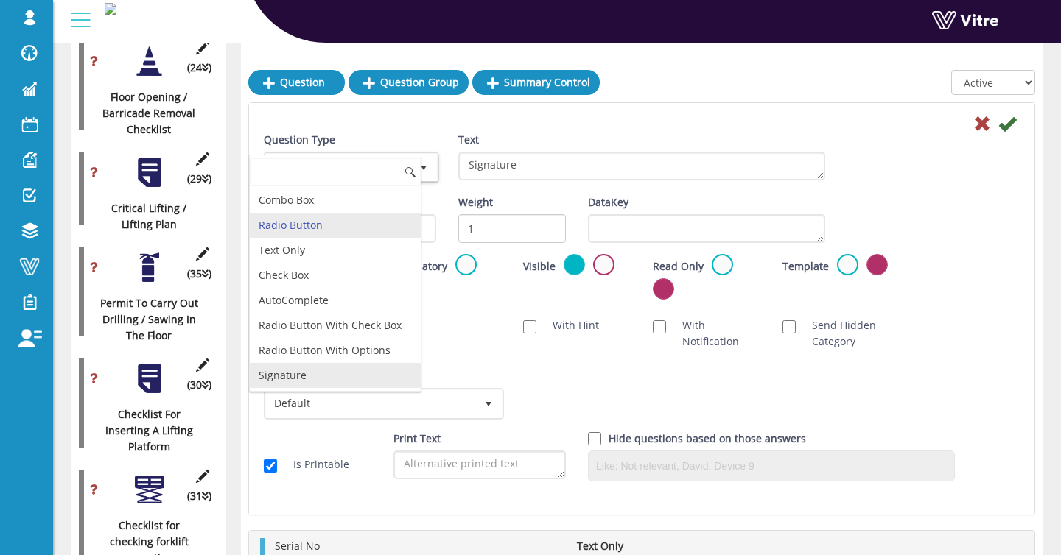
drag, startPoint x: 320, startPoint y: 374, endPoint x: 442, endPoint y: 320, distance: 132.9
click at [320, 374] on li "Signature" at bounding box center [335, 375] width 171 height 25
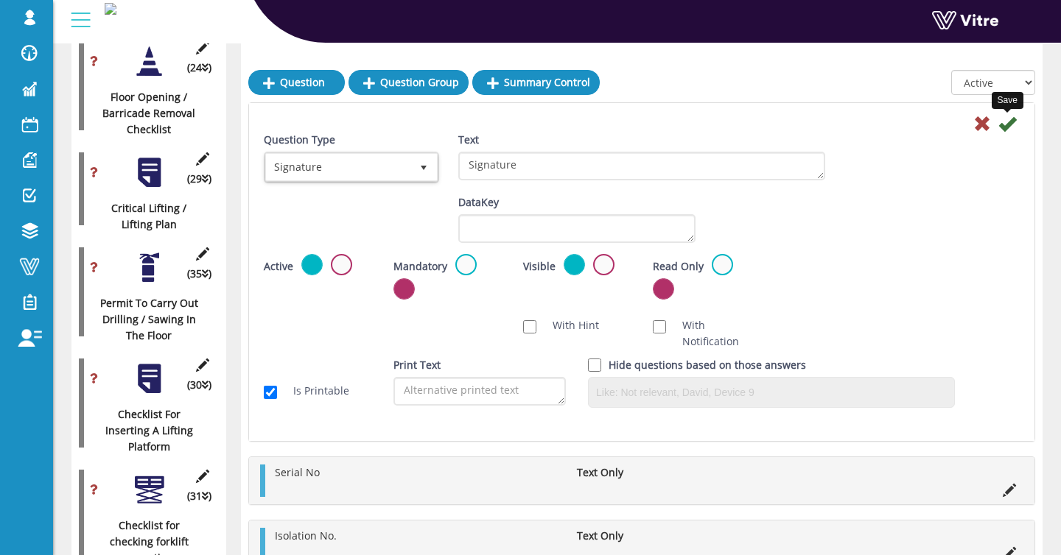
click at [1000, 128] on icon at bounding box center [1007, 124] width 18 height 18
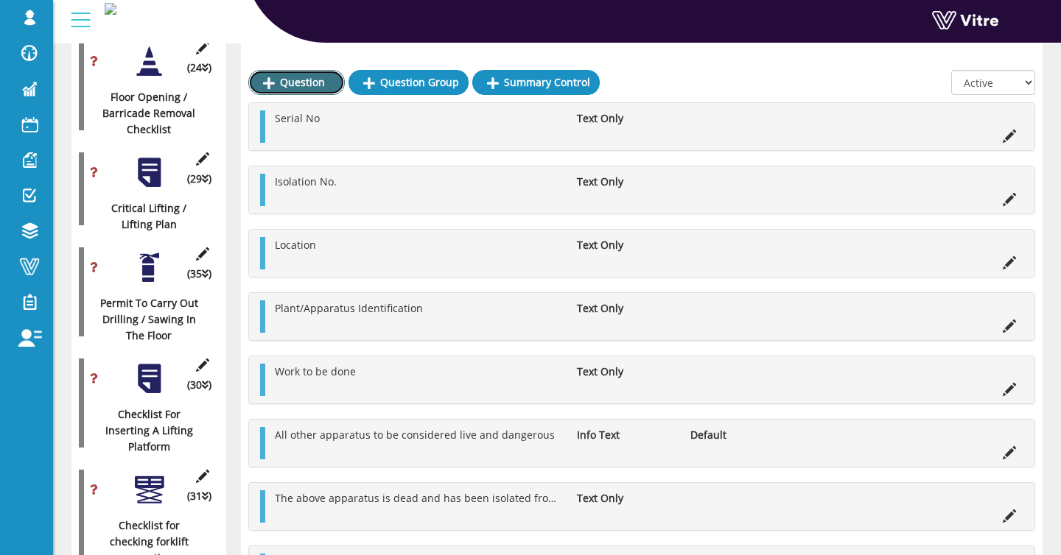
click at [298, 82] on link "Question" at bounding box center [296, 82] width 96 height 25
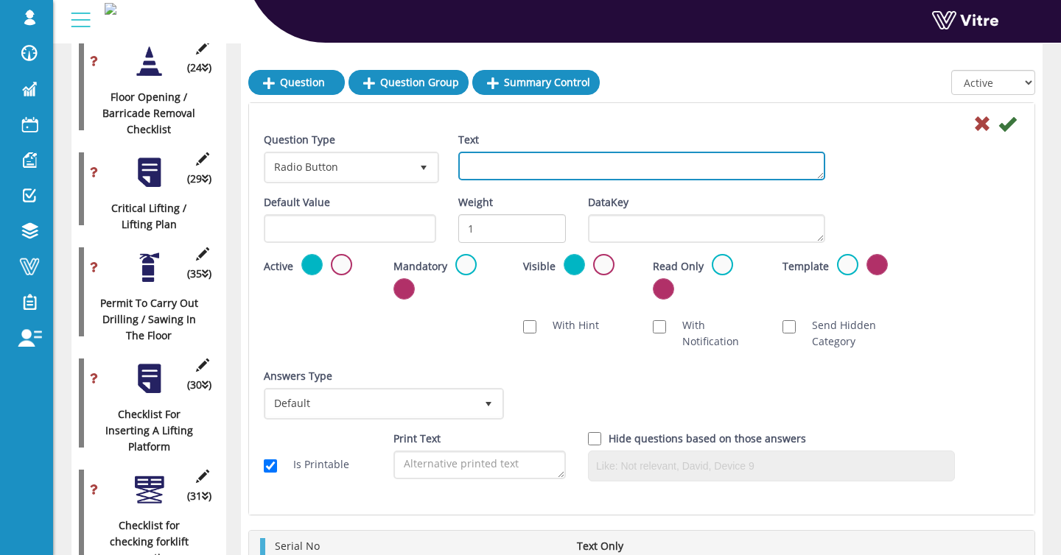
click at [513, 163] on textarea "Text" at bounding box center [641, 166] width 367 height 29
paste textarea "Authorised Person"
type textarea "Authorised Person"
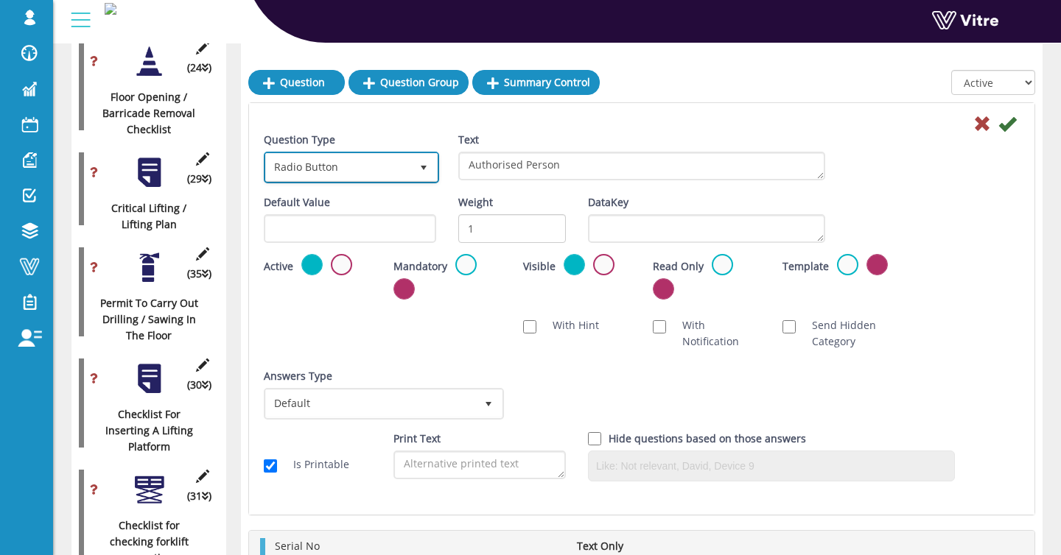
click at [412, 163] on span "select" at bounding box center [423, 167] width 27 height 27
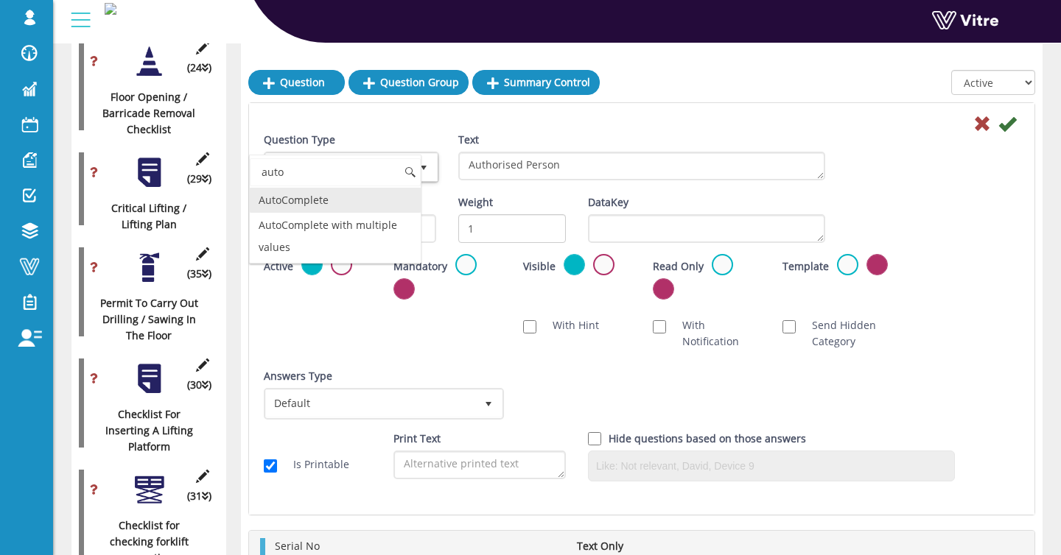
click at [328, 201] on li "AutoComplete" at bounding box center [335, 200] width 171 height 25
type input "auto"
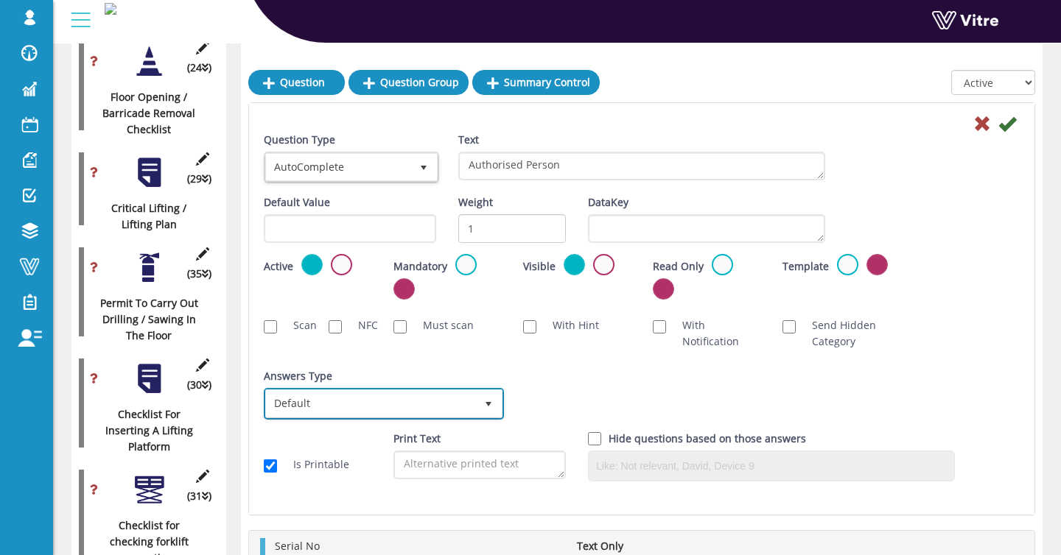
click at [355, 401] on span "Default" at bounding box center [370, 403] width 209 height 27
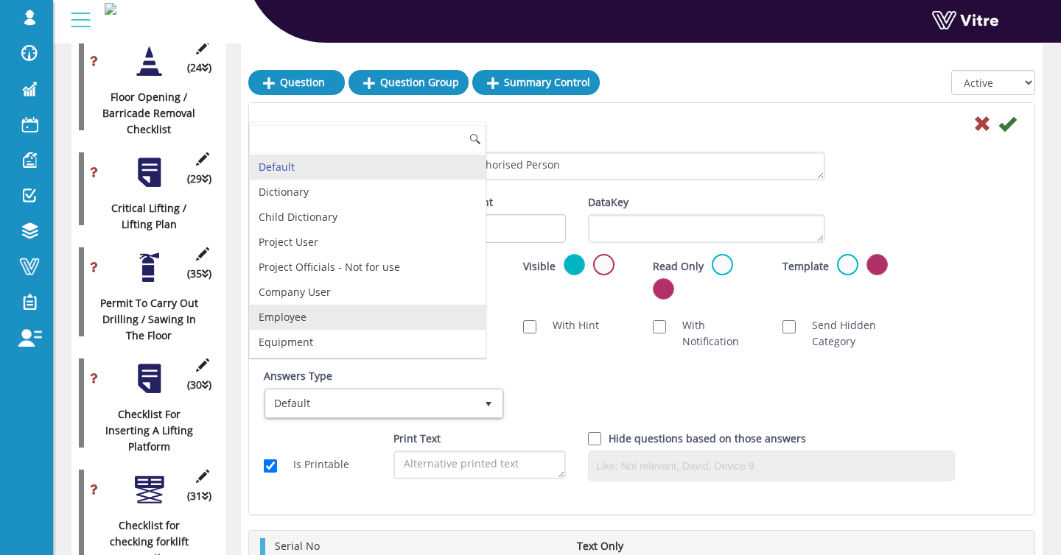
click at [339, 313] on li "Employee" at bounding box center [368, 317] width 236 height 25
checkbox input "true"
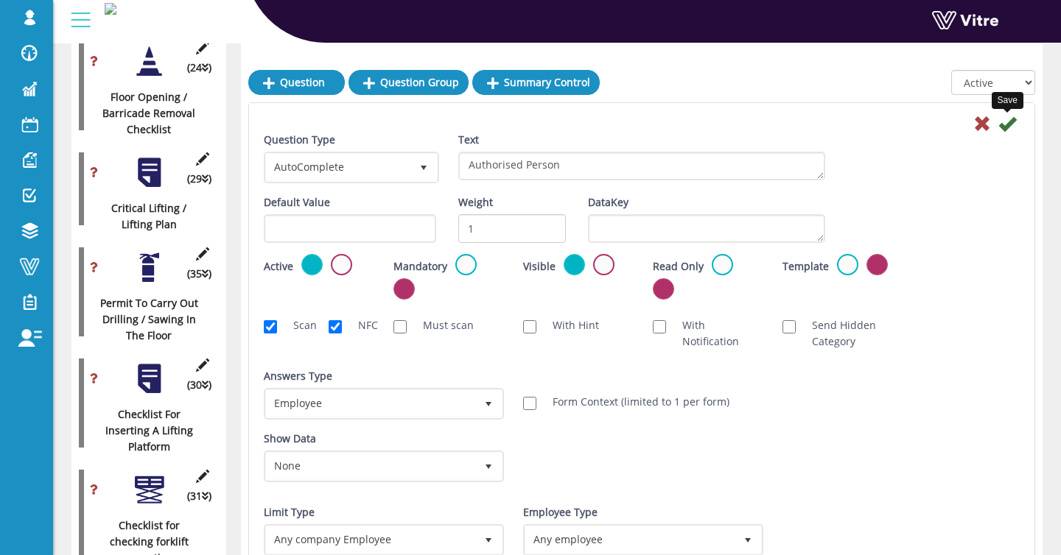
click at [1013, 128] on icon at bounding box center [1007, 124] width 18 height 18
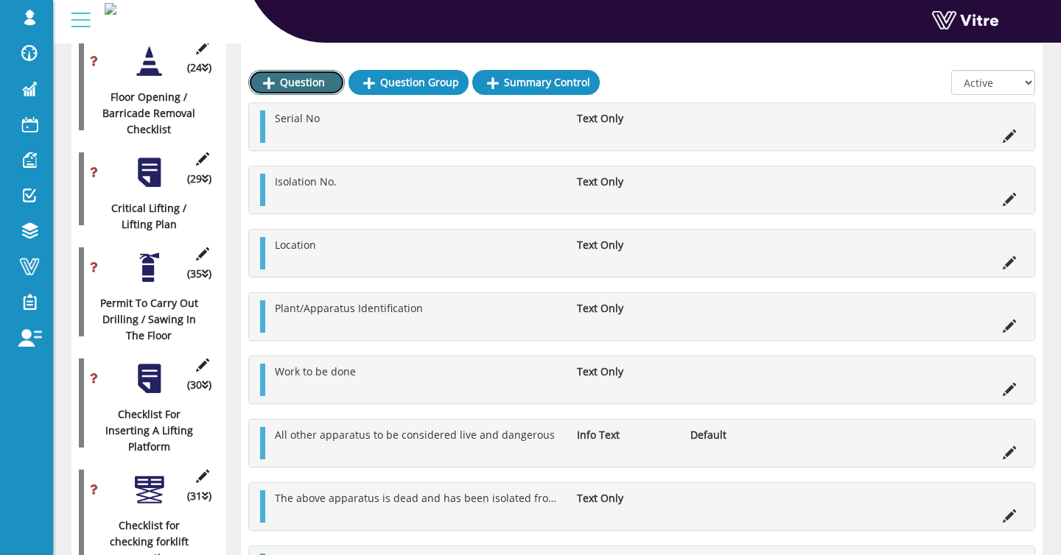
click at [304, 88] on link "Question" at bounding box center [296, 82] width 96 height 25
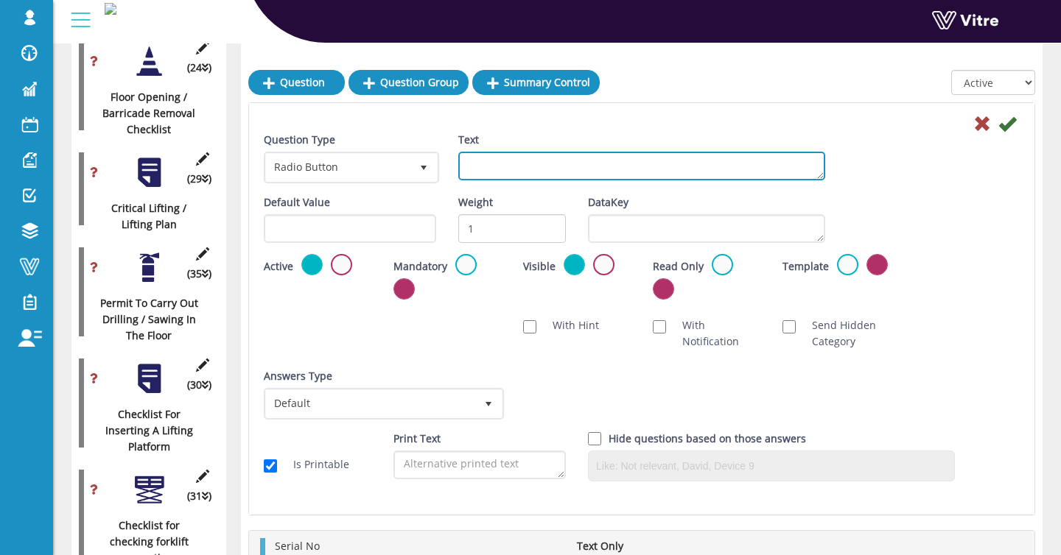
click at [605, 163] on textarea "Text" at bounding box center [641, 166] width 367 height 29
type textarea "Date"
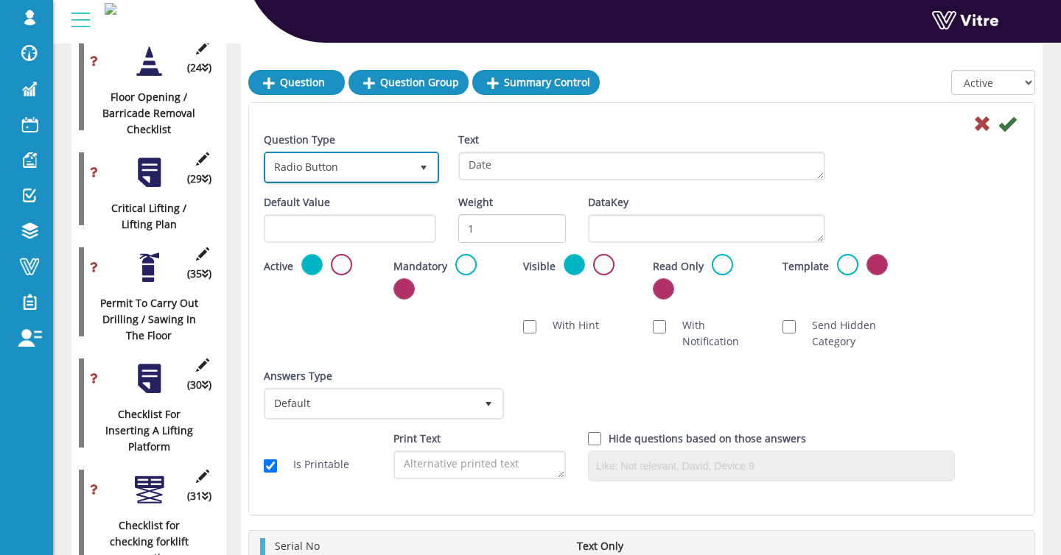
click at [267, 164] on span "Radio Button" at bounding box center [338, 167] width 144 height 27
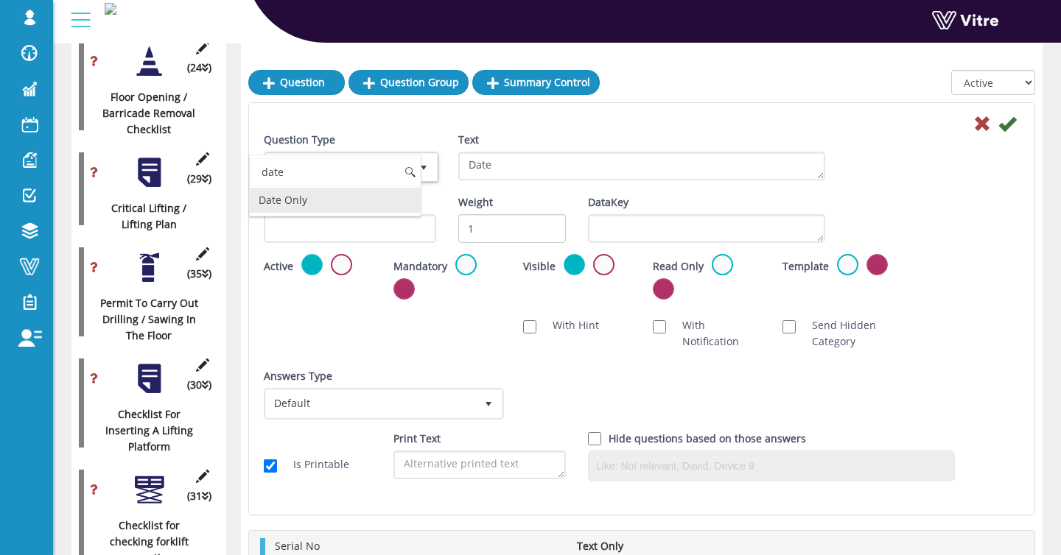
click at [315, 205] on li "Date Only" at bounding box center [335, 200] width 171 height 25
type input "date"
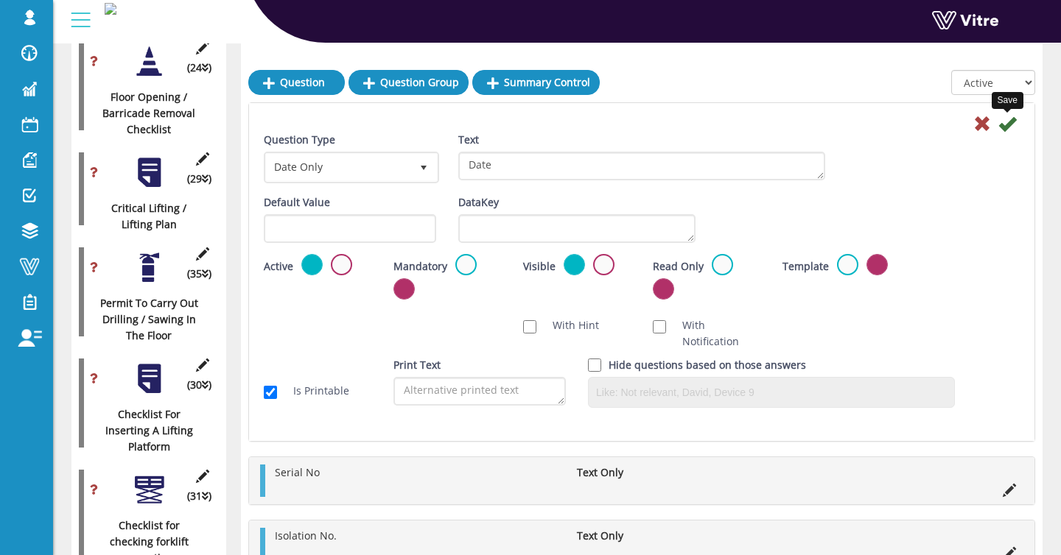
click at [1013, 127] on icon at bounding box center [1007, 124] width 18 height 18
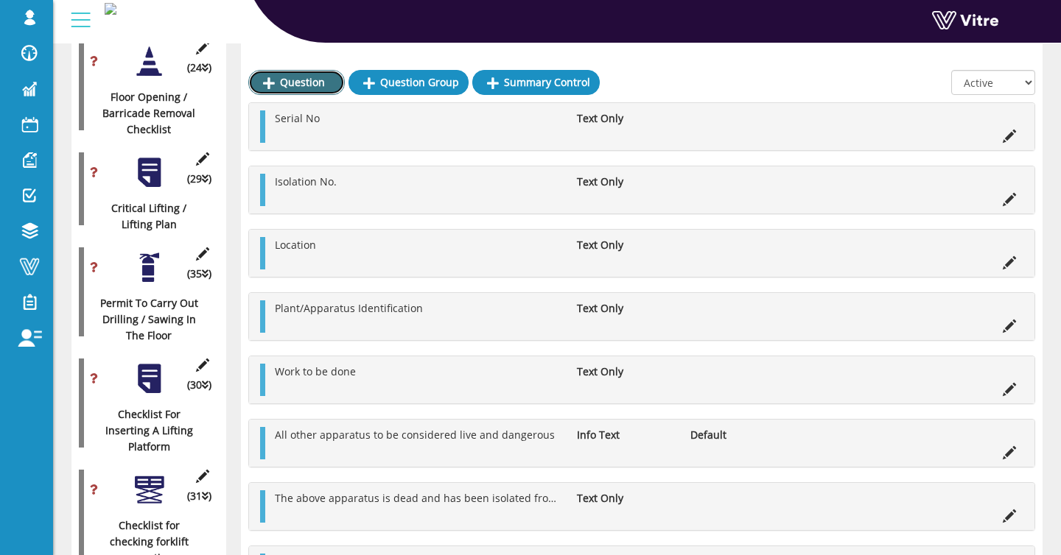
click at [296, 84] on link "Question" at bounding box center [296, 82] width 96 height 25
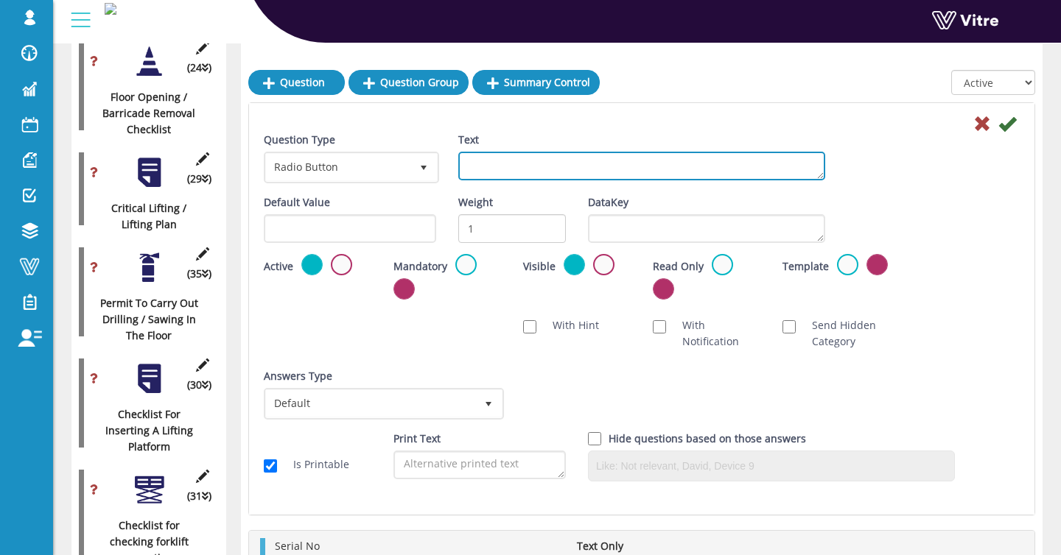
click at [499, 173] on textarea "Text" at bounding box center [641, 166] width 367 height 29
click at [471, 164] on textarea "time" at bounding box center [641, 166] width 367 height 29
type textarea "Time"
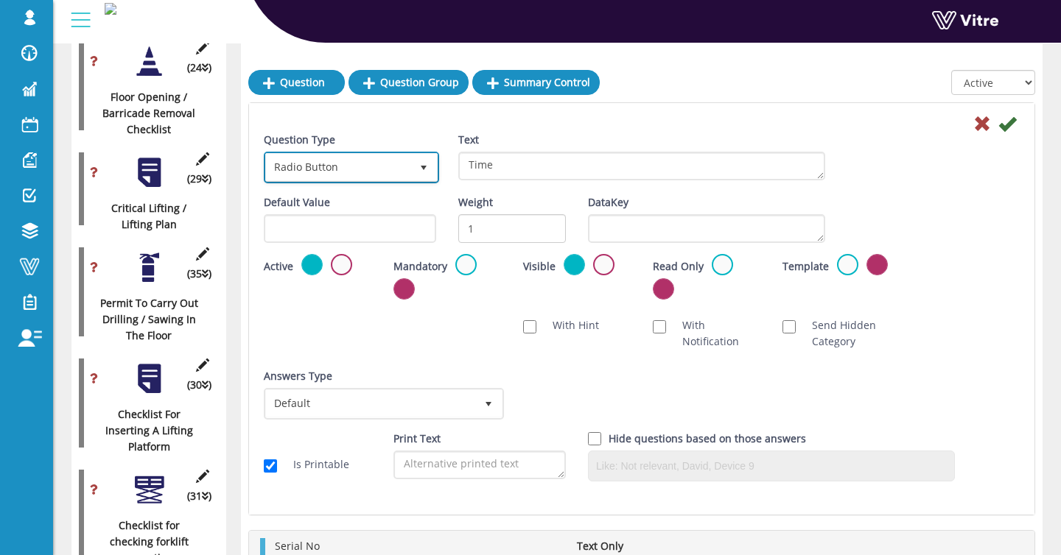
click at [379, 160] on span "Radio Button" at bounding box center [338, 167] width 144 height 27
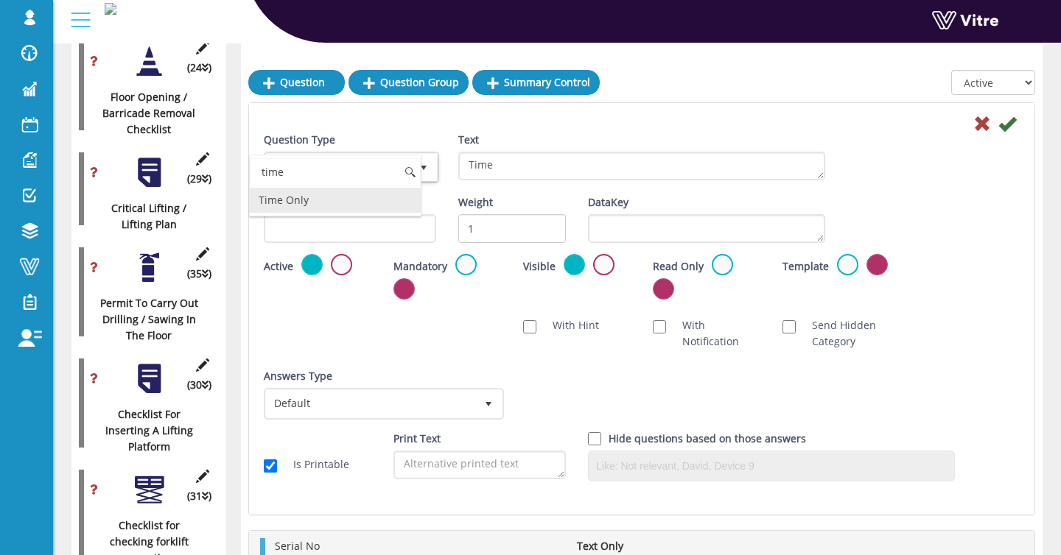
click at [356, 196] on li "Time Only" at bounding box center [335, 200] width 171 height 25
type input "time"
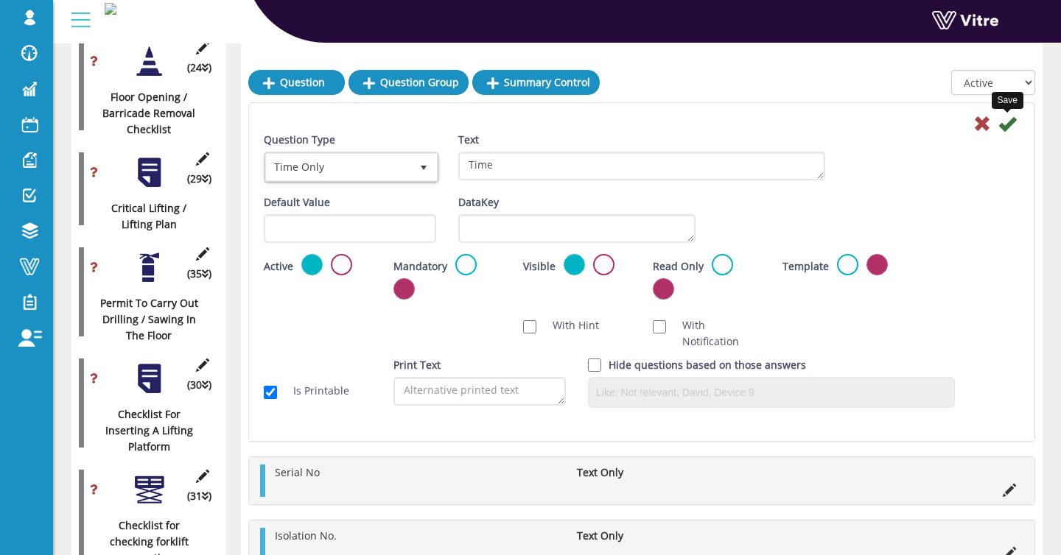
click at [1001, 124] on icon at bounding box center [1007, 124] width 18 height 18
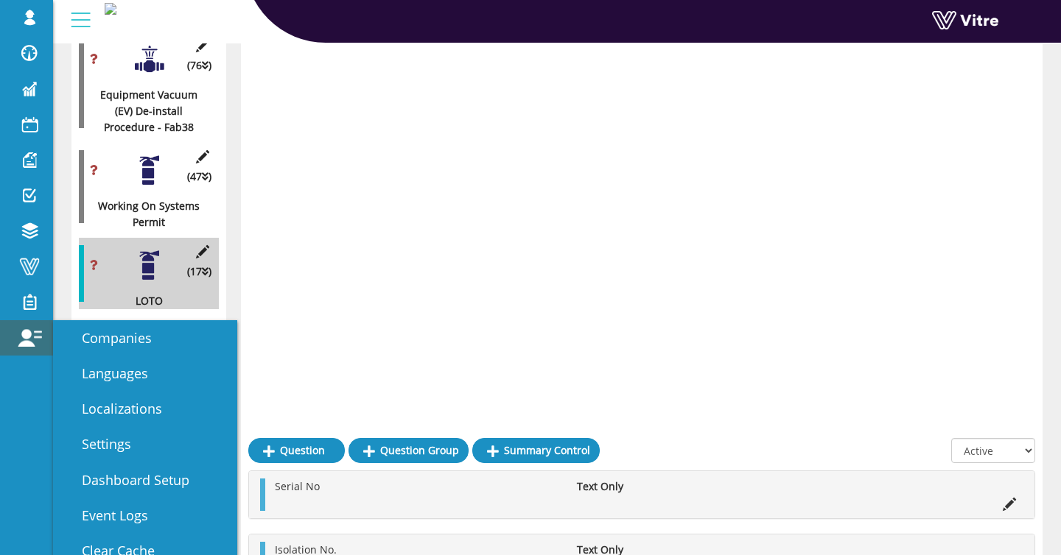
scroll to position [2464, 0]
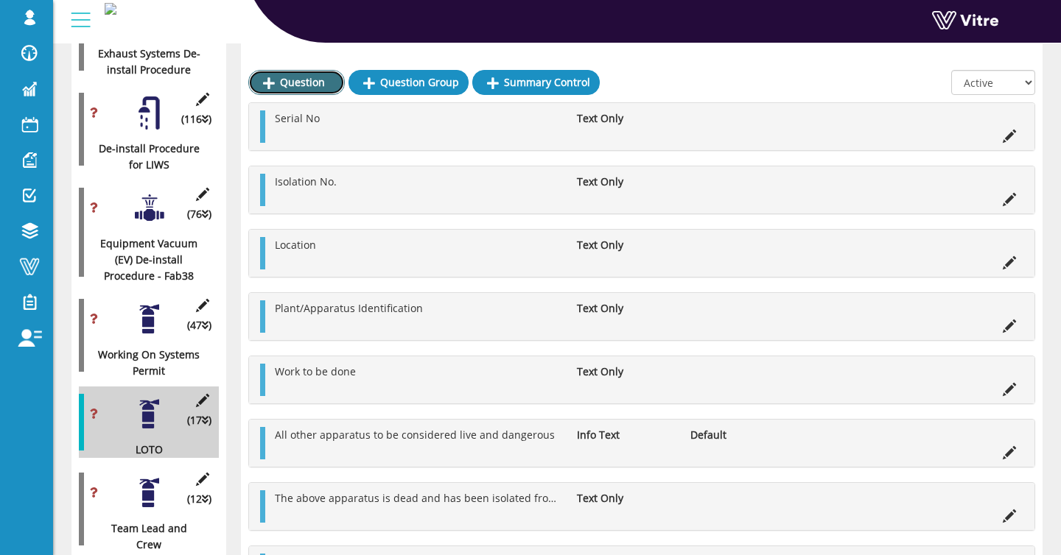
click at [291, 79] on link "Question" at bounding box center [296, 82] width 96 height 25
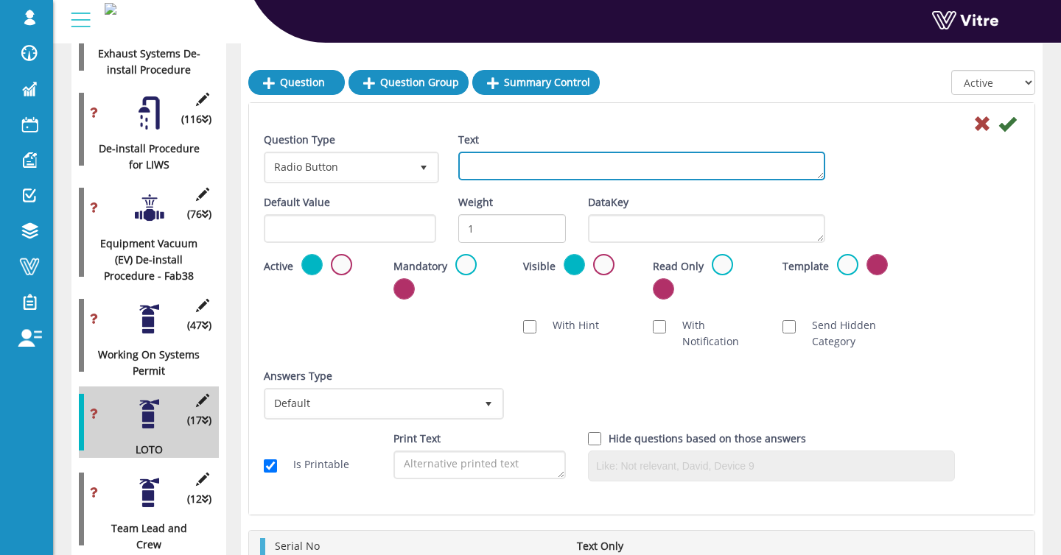
click at [507, 166] on textarea "Text" at bounding box center [641, 166] width 367 height 29
paste textarea "Receipt:- I accept responsibility for carrying out the work in section 1 (c). T…"
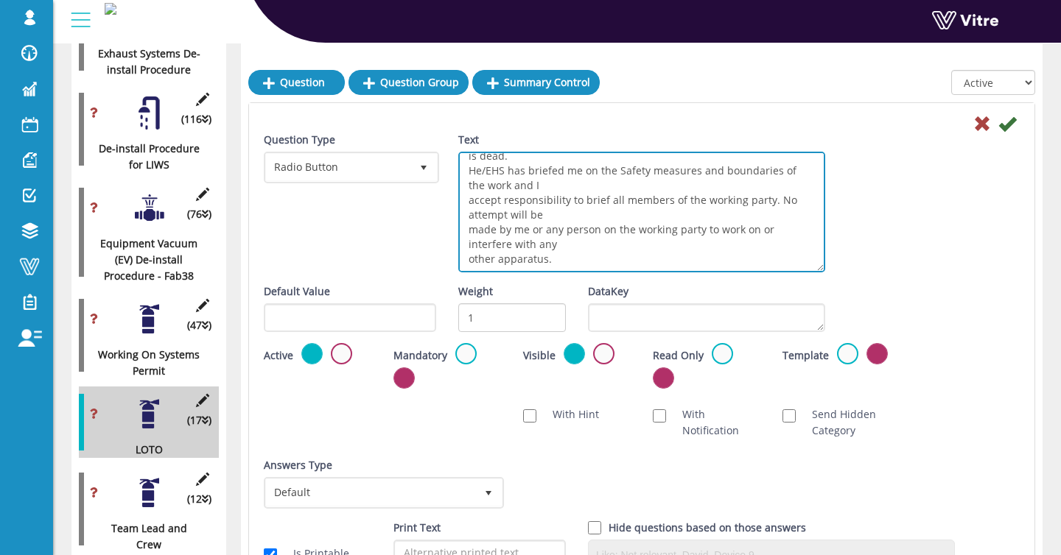
scroll to position [0, 0]
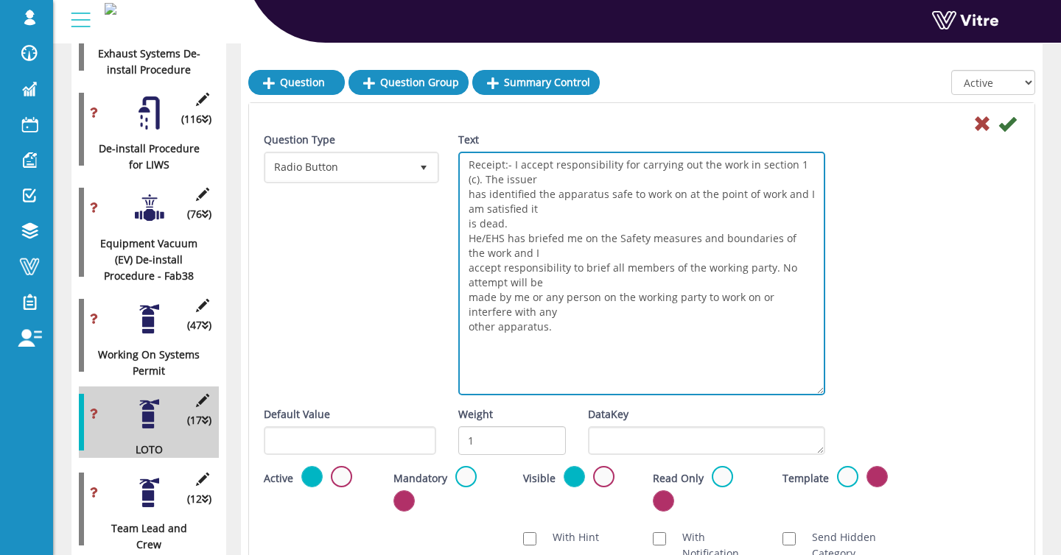
drag, startPoint x: 820, startPoint y: 176, endPoint x: 737, endPoint y: 336, distance: 180.2
click at [822, 391] on textarea "Receipt:- I accept responsibility for carrying out the work in section 1 (c). T…" at bounding box center [641, 274] width 367 height 244
click at [468, 177] on textarea "Receipt:- I accept responsibility for carrying out the work in section 1 (c). T…" at bounding box center [641, 274] width 367 height 244
click at [471, 193] on textarea "Receipt:- I accept responsibility for carrying out the work in section 1 (c). T…" at bounding box center [641, 274] width 367 height 244
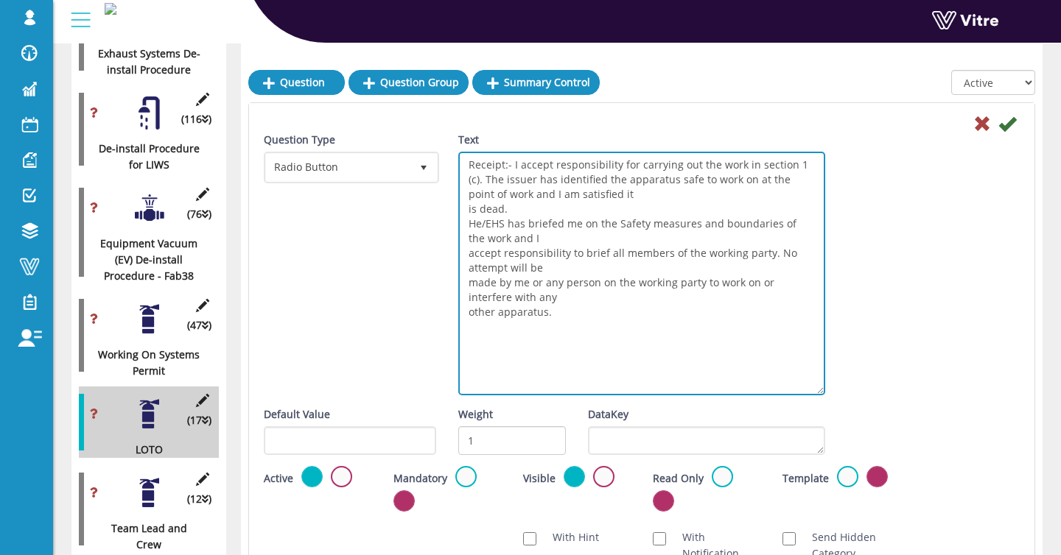
click at [467, 196] on textarea "Receipt:- I accept responsibility for carrying out the work in section 1 (c). T…" at bounding box center [641, 274] width 367 height 244
click at [461, 211] on textarea "Receipt:- I accept responsibility for carrying out the work in section 1 (c). T…" at bounding box center [641, 274] width 367 height 244
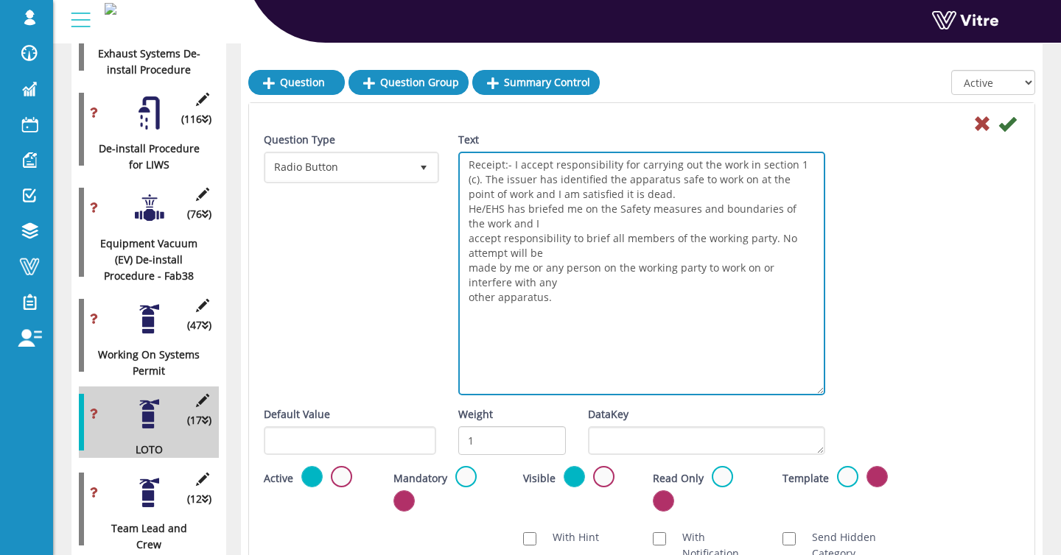
click at [469, 211] on textarea "Receipt:- I accept responsibility for carrying out the work in section 1 (c). T…" at bounding box center [641, 274] width 367 height 244
click at [468, 236] on textarea "Receipt:- I accept responsibility for carrying out the work in section 1 (c). T…" at bounding box center [641, 274] width 367 height 244
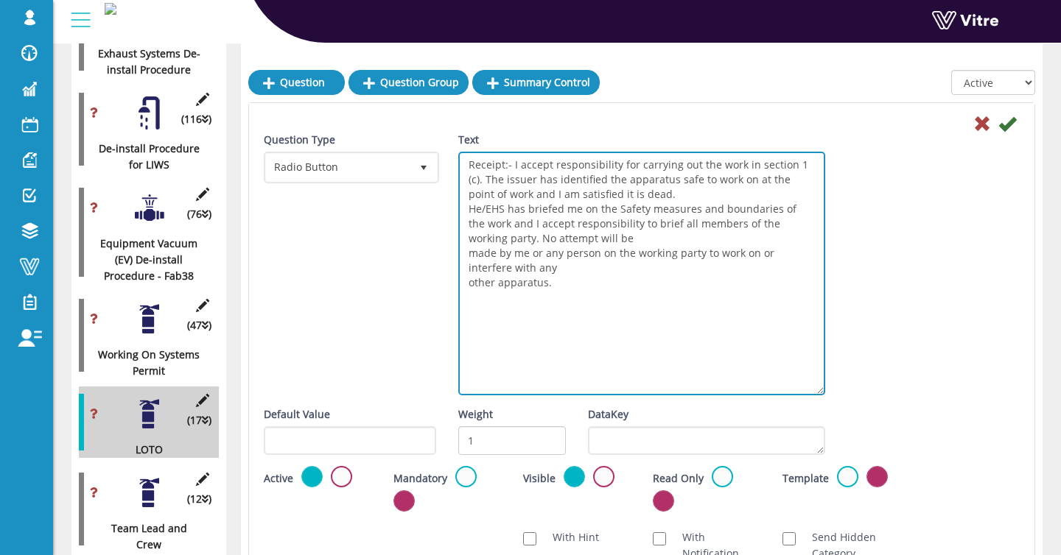
click at [468, 253] on textarea "Receipt:- I accept responsibility for carrying out the work in section 1 (c). T…" at bounding box center [641, 274] width 367 height 244
click at [464, 253] on textarea "Receipt:- I accept responsibility for carrying out the work in section 1 (c). T…" at bounding box center [641, 274] width 367 height 244
click at [465, 265] on textarea "Receipt:- I accept responsibility for carrying out the work in section 1 (c). T…" at bounding box center [641, 274] width 367 height 244
type textarea "Receipt:- I accept responsibility for carrying out the work in section 1 (c). T…"
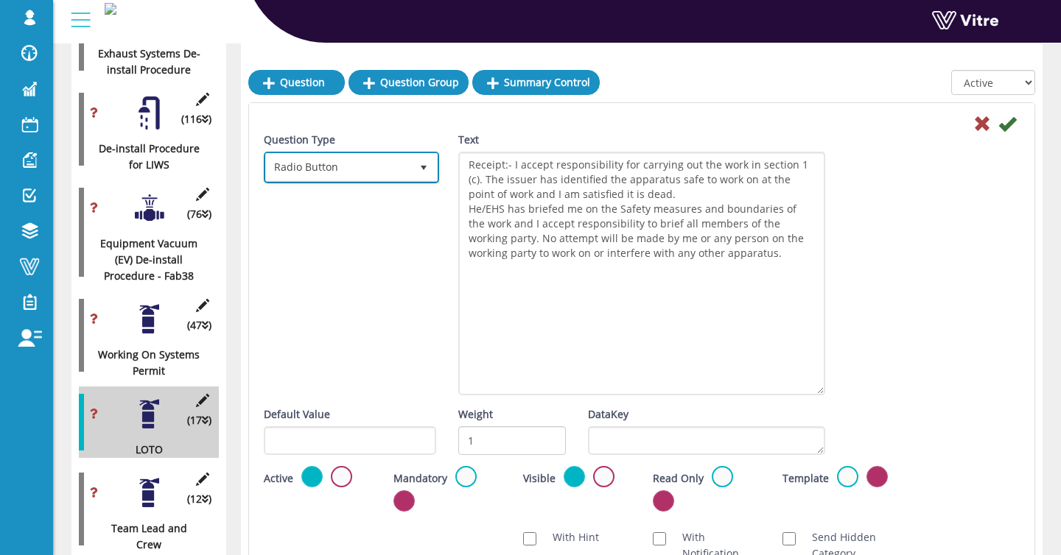
click at [360, 170] on span "Radio Button" at bounding box center [338, 167] width 144 height 27
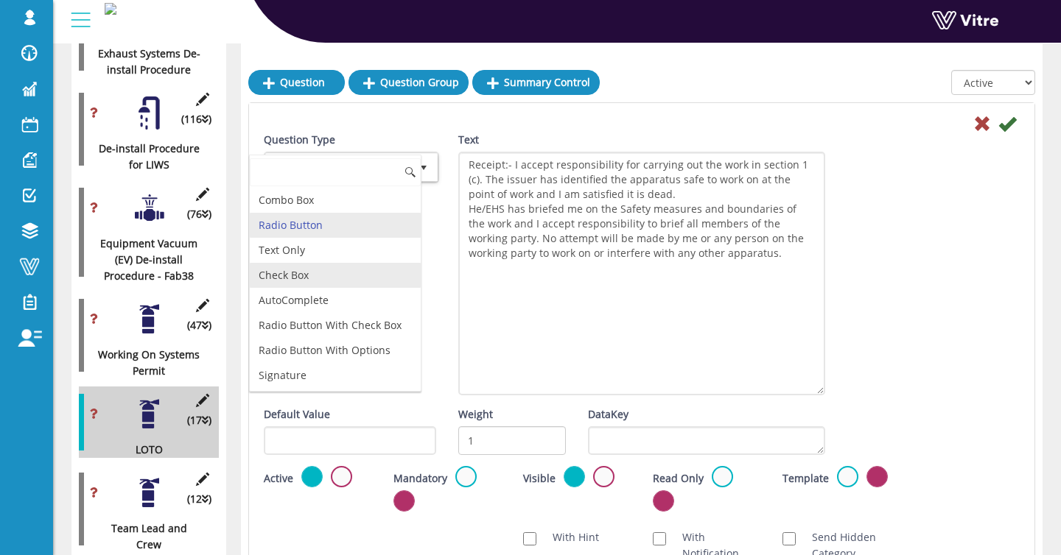
click at [306, 281] on li "Check Box" at bounding box center [335, 275] width 171 height 25
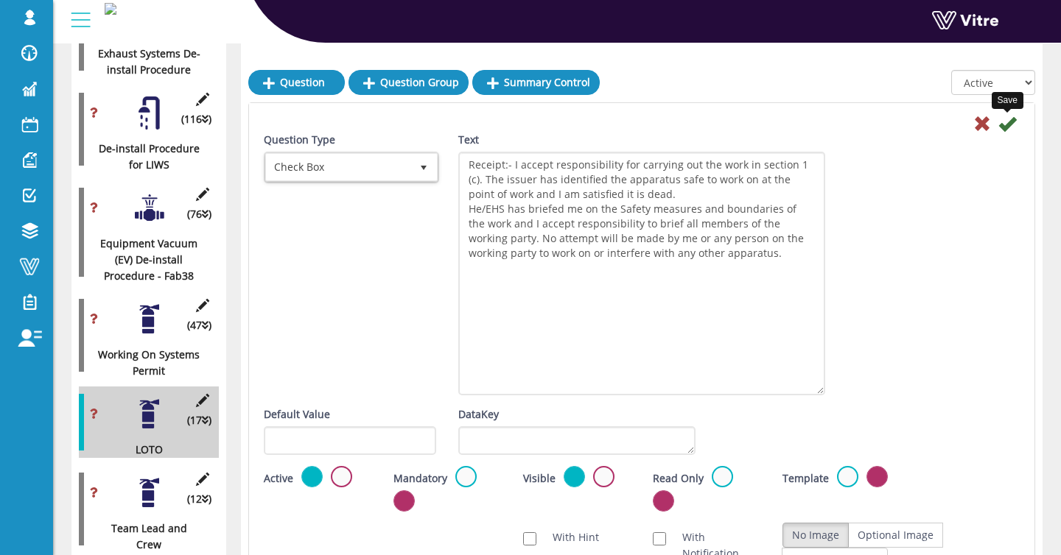
click at [1005, 119] on icon at bounding box center [1007, 124] width 18 height 18
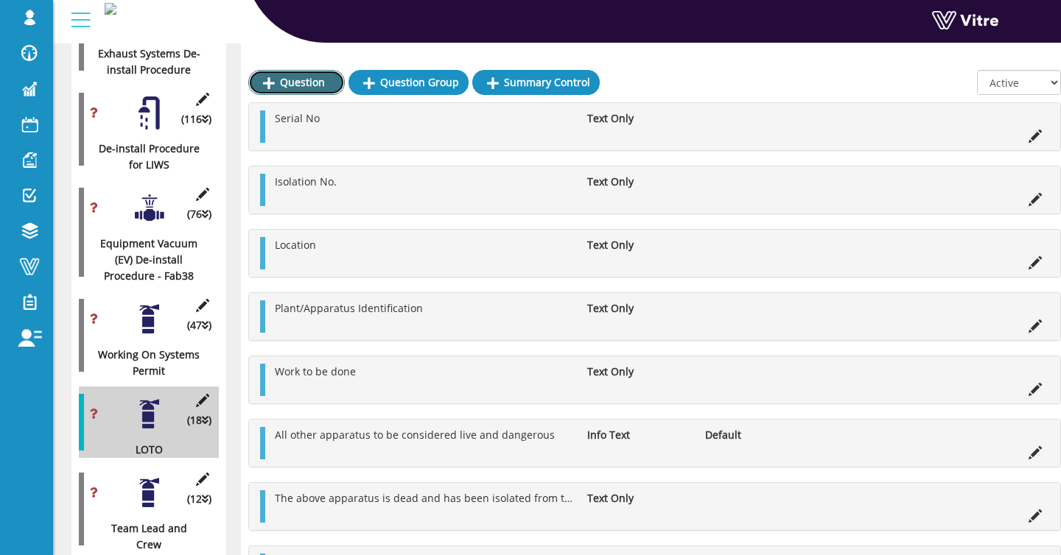
click at [282, 82] on link "Question" at bounding box center [296, 82] width 96 height 25
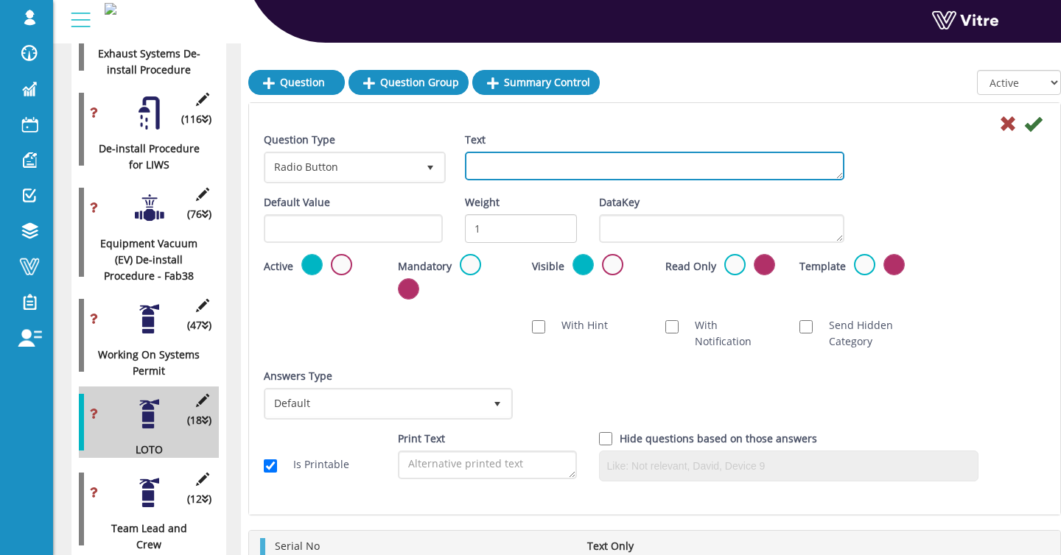
click at [619, 169] on textarea "Text" at bounding box center [655, 166] width 380 height 29
paste textarea "Approved RAMS number"
click at [474, 159] on textarea "Approved RAMS number" at bounding box center [655, 166] width 380 height 29
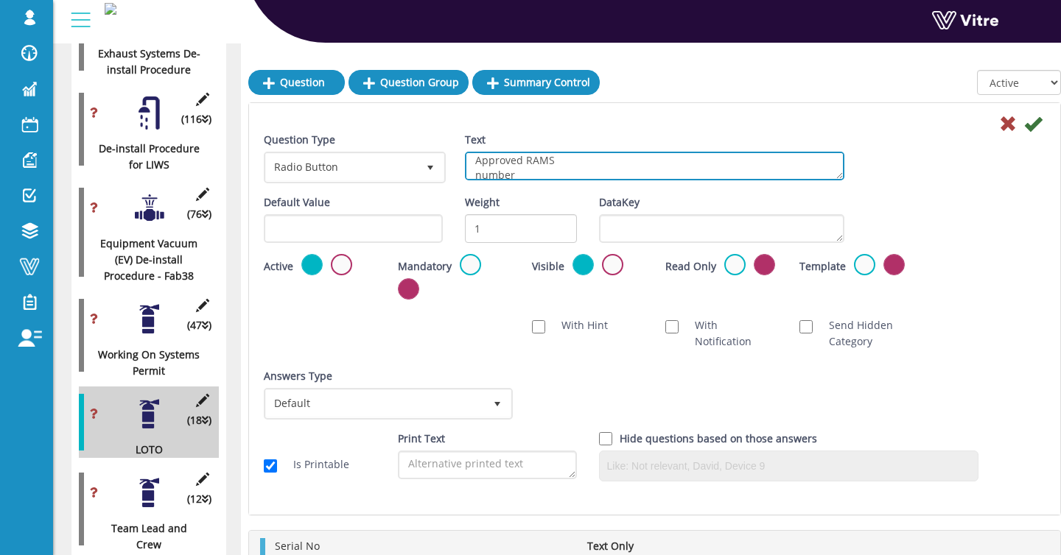
click at [474, 175] on textarea "Approved RAMS number" at bounding box center [655, 166] width 380 height 29
type textarea "Approved RAMS number"
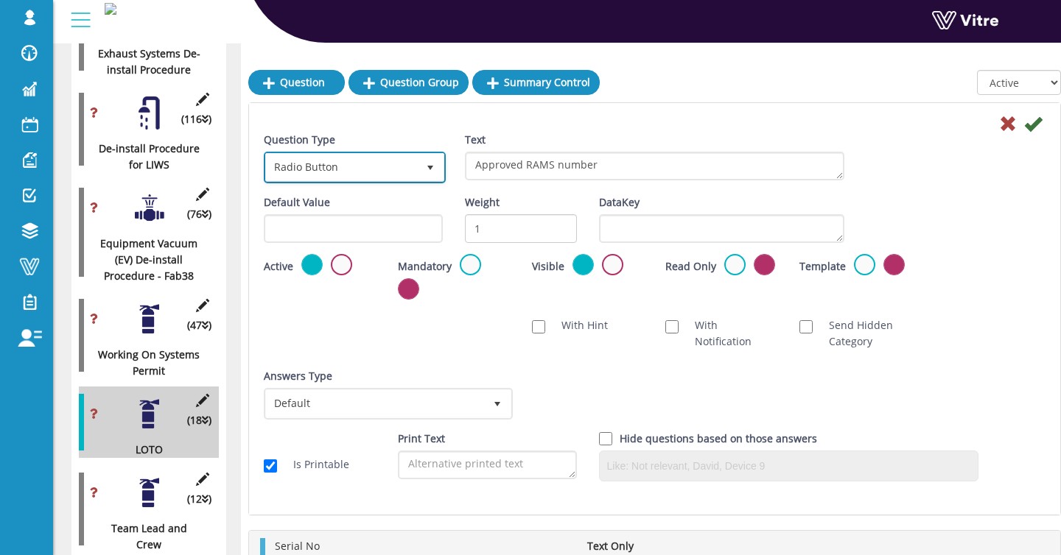
click at [387, 166] on span "Radio Button" at bounding box center [341, 167] width 151 height 27
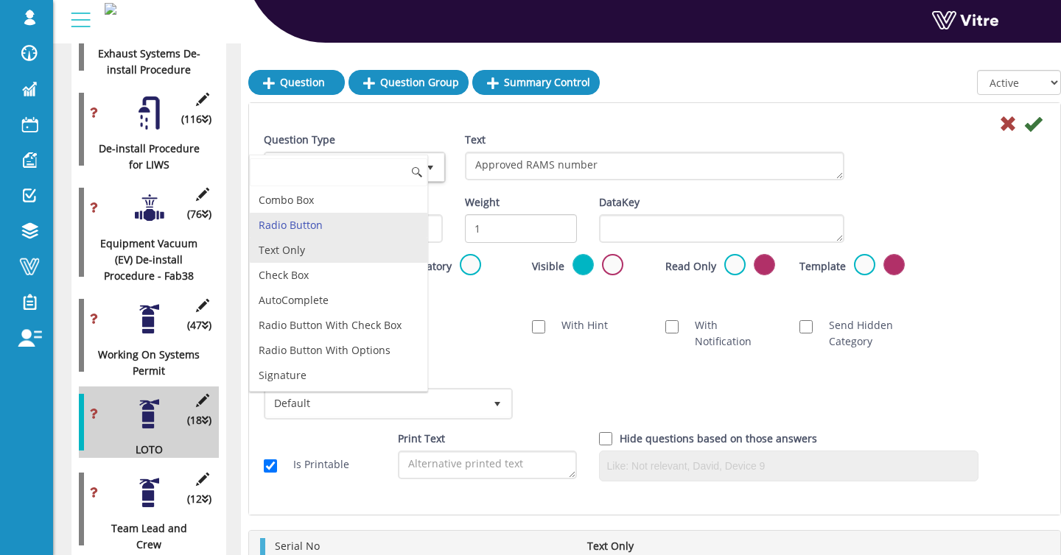
click at [328, 249] on li "Text Only" at bounding box center [338, 250] width 177 height 25
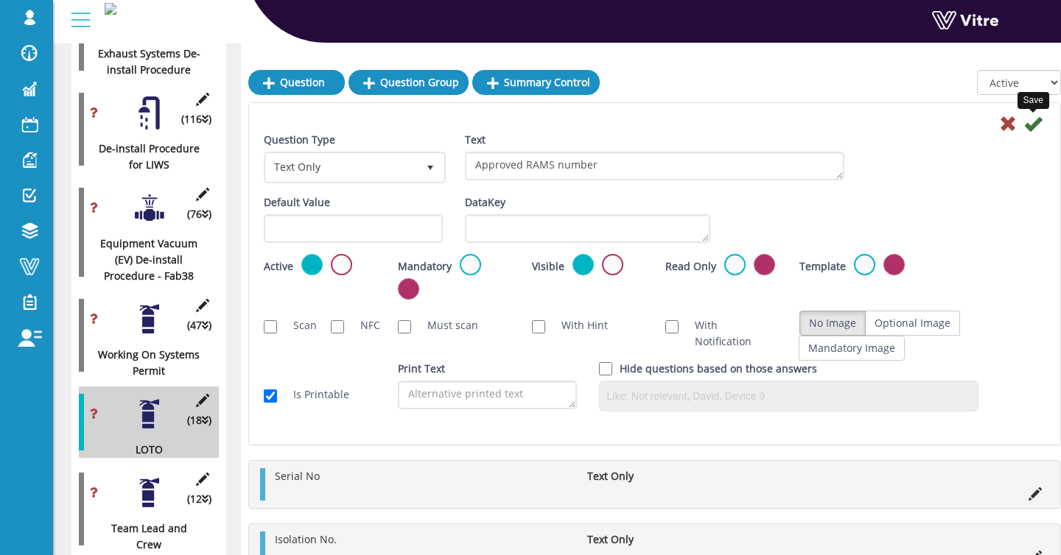
click at [1034, 128] on icon at bounding box center [1033, 124] width 18 height 18
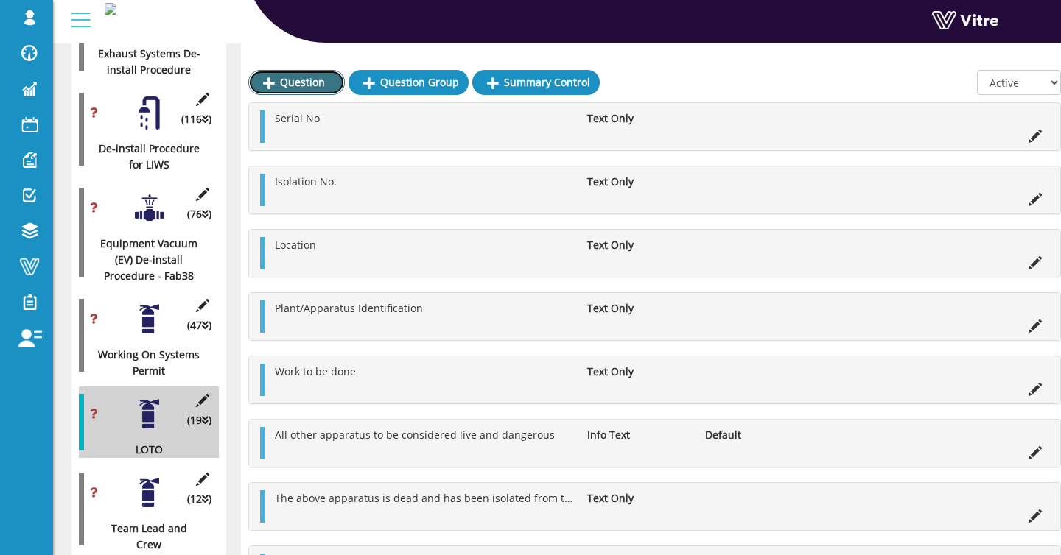
click at [324, 77] on link "Question" at bounding box center [296, 82] width 96 height 25
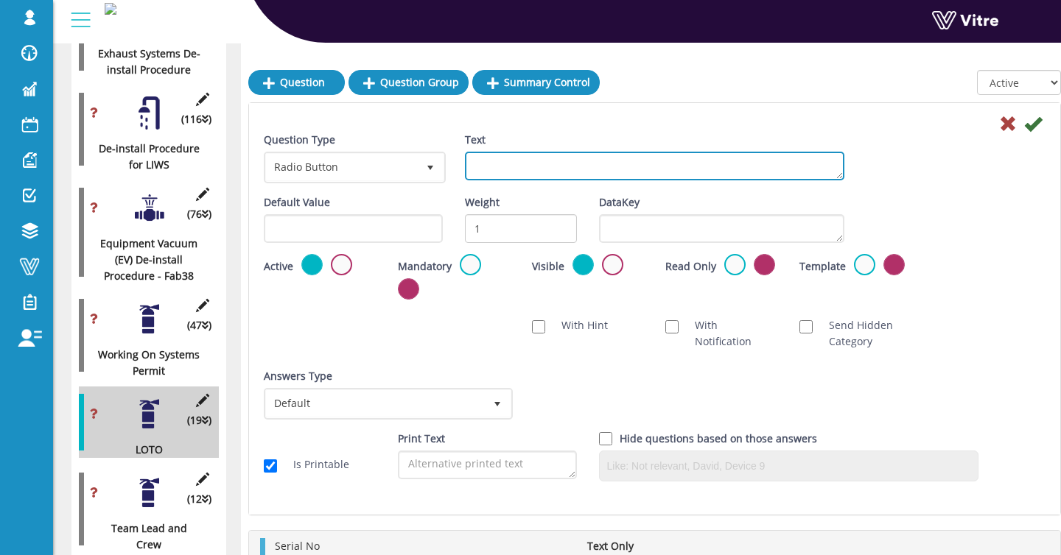
click at [488, 166] on textarea "Text" at bounding box center [655, 166] width 380 height 29
paste textarea "Safety Key No.:"
click at [473, 170] on textarea "Safety Key No.:" at bounding box center [655, 166] width 380 height 29
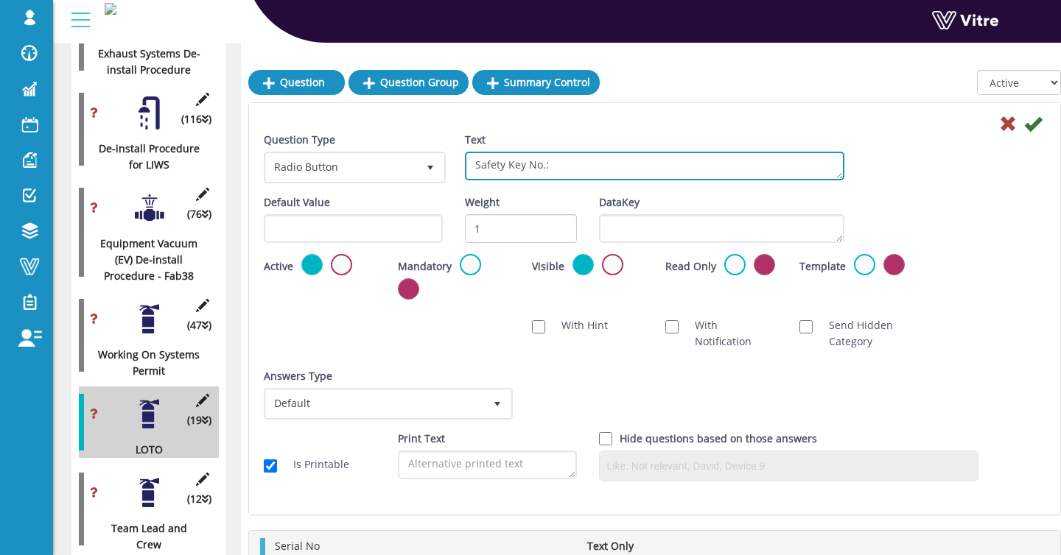
type textarea "Safety Key No.:"
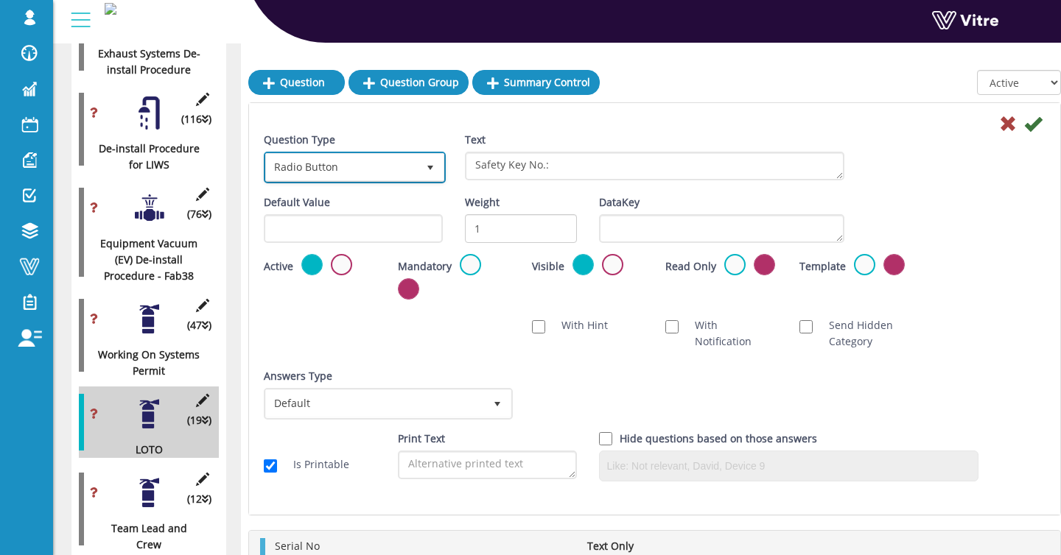
click at [420, 175] on span "select" at bounding box center [430, 167] width 27 height 27
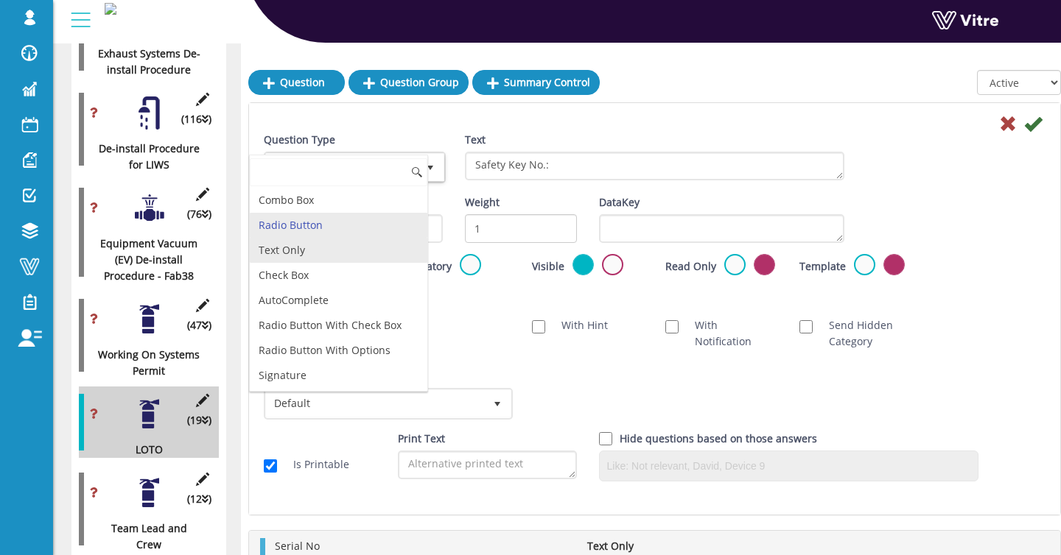
click at [367, 242] on li "Text Only" at bounding box center [338, 250] width 177 height 25
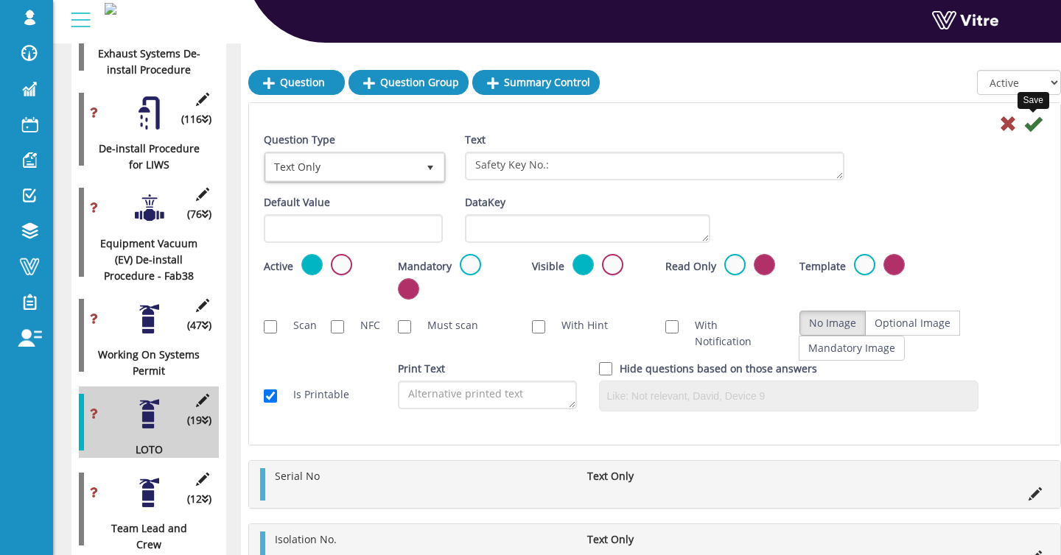
click at [1029, 119] on icon at bounding box center [1033, 124] width 18 height 18
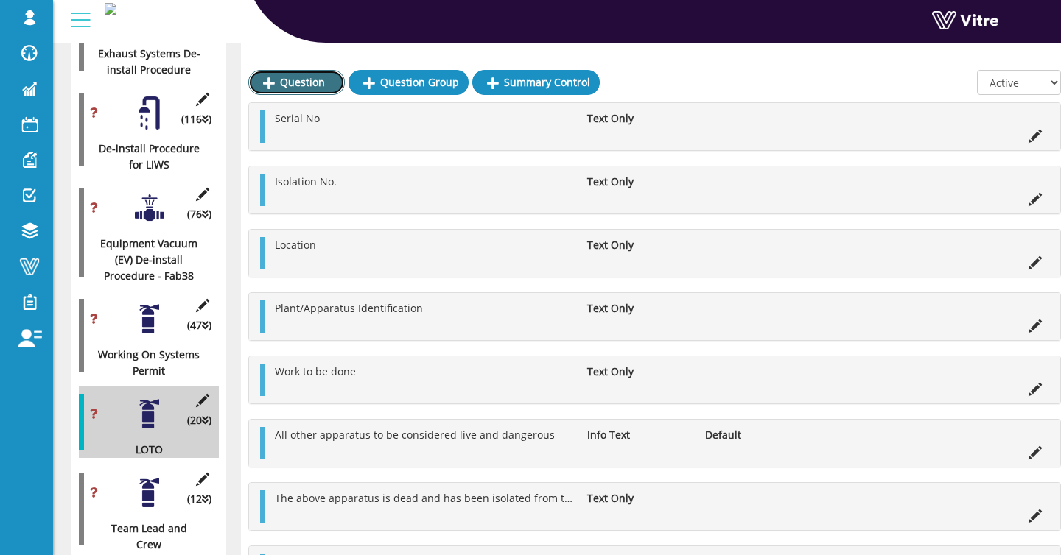
click at [302, 85] on link "Question" at bounding box center [296, 82] width 96 height 25
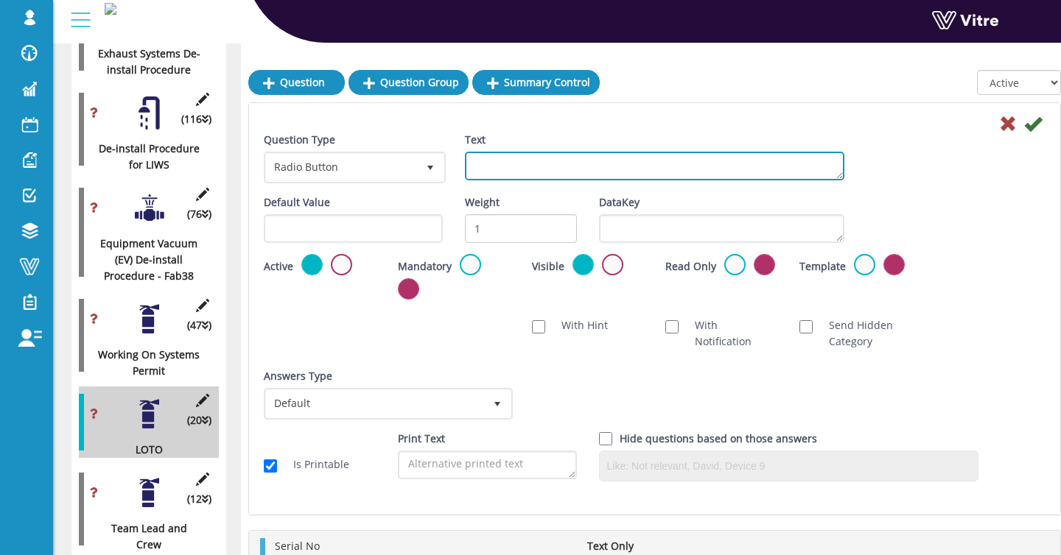
click at [591, 168] on textarea "Text" at bounding box center [655, 166] width 380 height 29
paste textarea "Received / Applied*"
click at [471, 171] on textarea "Received / Applied*" at bounding box center [655, 166] width 380 height 29
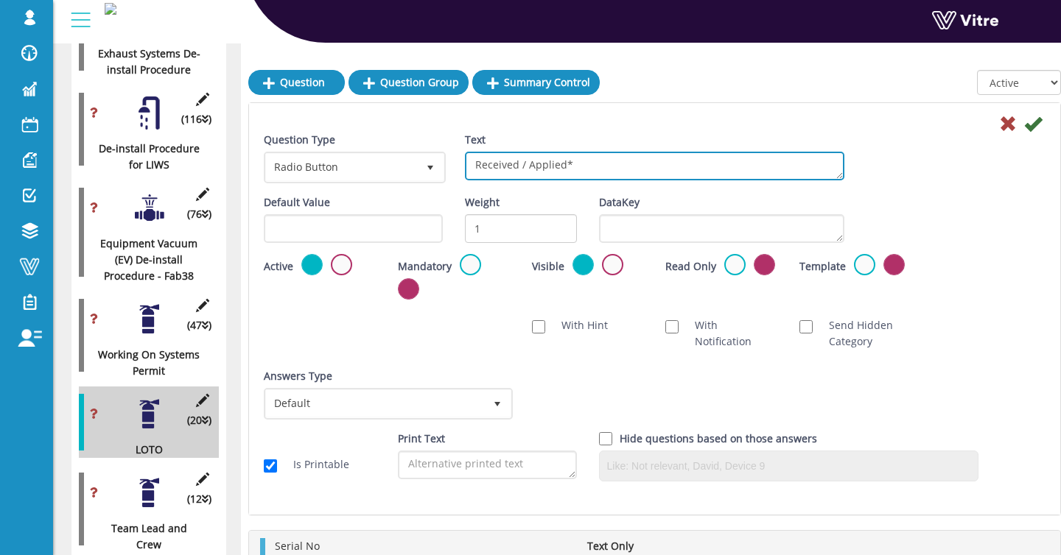
click at [593, 163] on textarea "Received / Applied*" at bounding box center [655, 166] width 380 height 29
type textarea "Received / Applied"
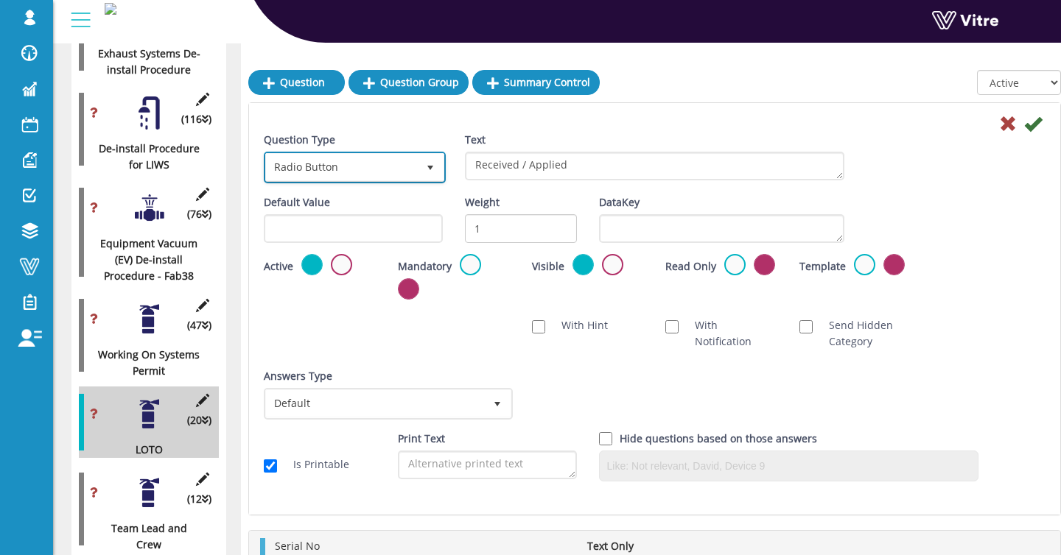
click at [344, 170] on span "Radio Button" at bounding box center [341, 167] width 151 height 27
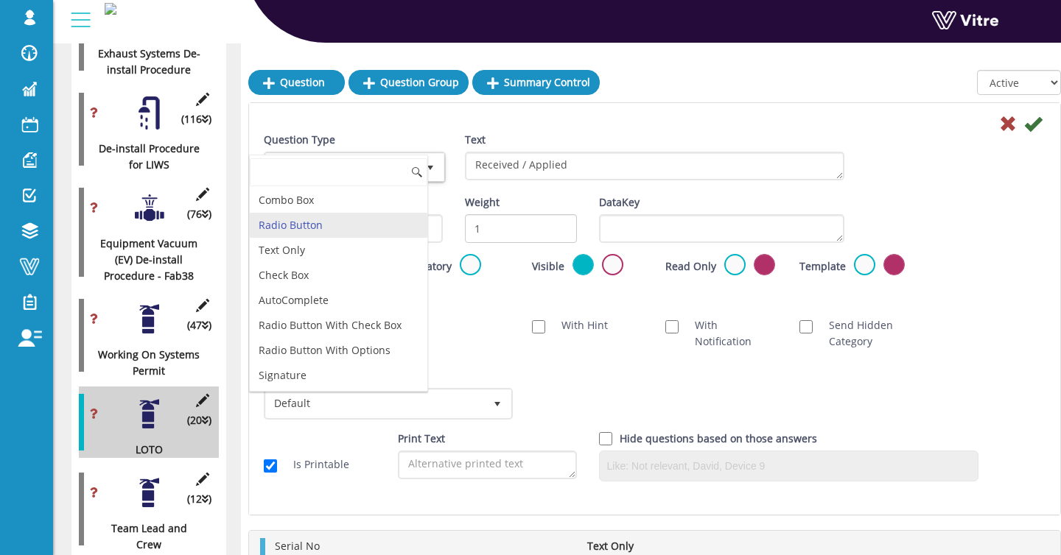
click at [467, 203] on label "Weight" at bounding box center [482, 202] width 35 height 16
click at [467, 214] on input "1" at bounding box center [521, 228] width 112 height 29
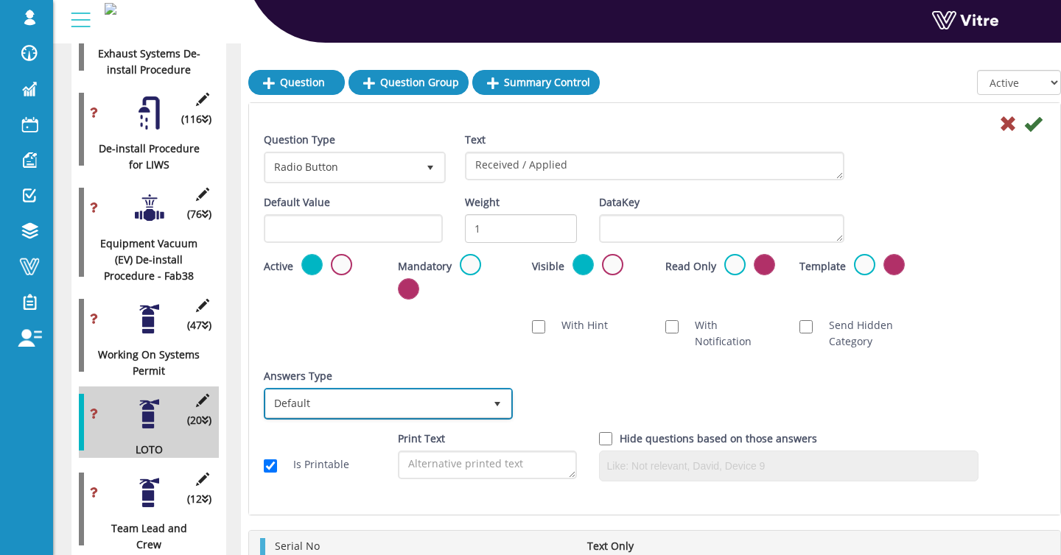
click at [395, 408] on span "Default" at bounding box center [375, 403] width 218 height 27
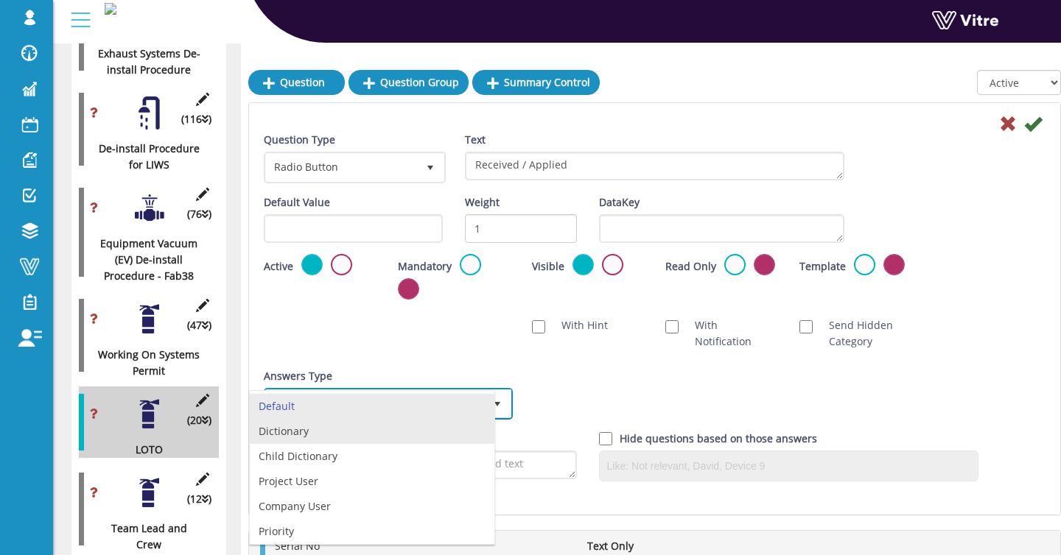
click at [379, 425] on li "Dictionary" at bounding box center [372, 431] width 245 height 25
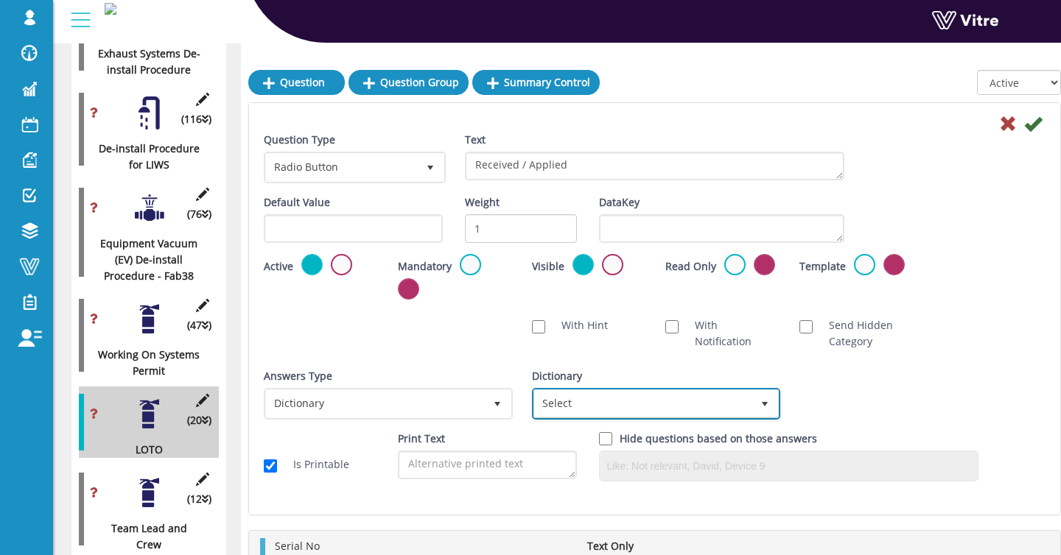
click at [614, 404] on span "Select" at bounding box center [643, 403] width 218 height 27
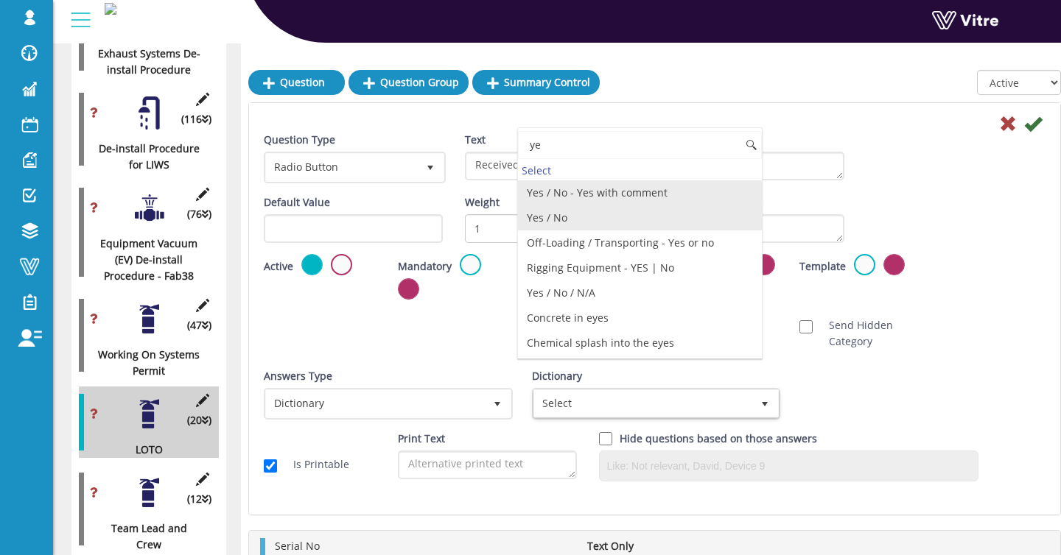
click at [599, 216] on li "Yes / No" at bounding box center [640, 217] width 245 height 25
type input "ye"
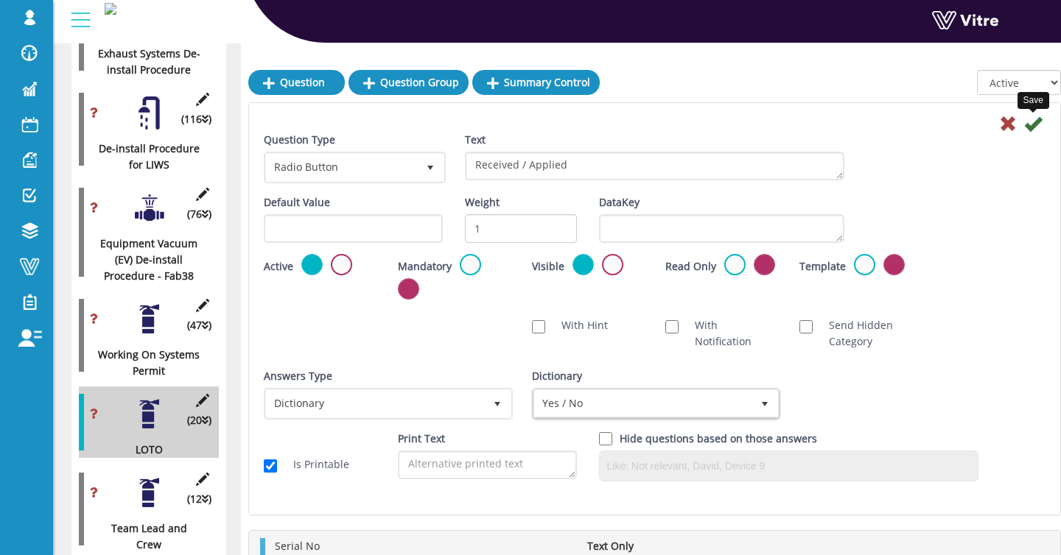
click at [1031, 128] on icon at bounding box center [1033, 124] width 18 height 18
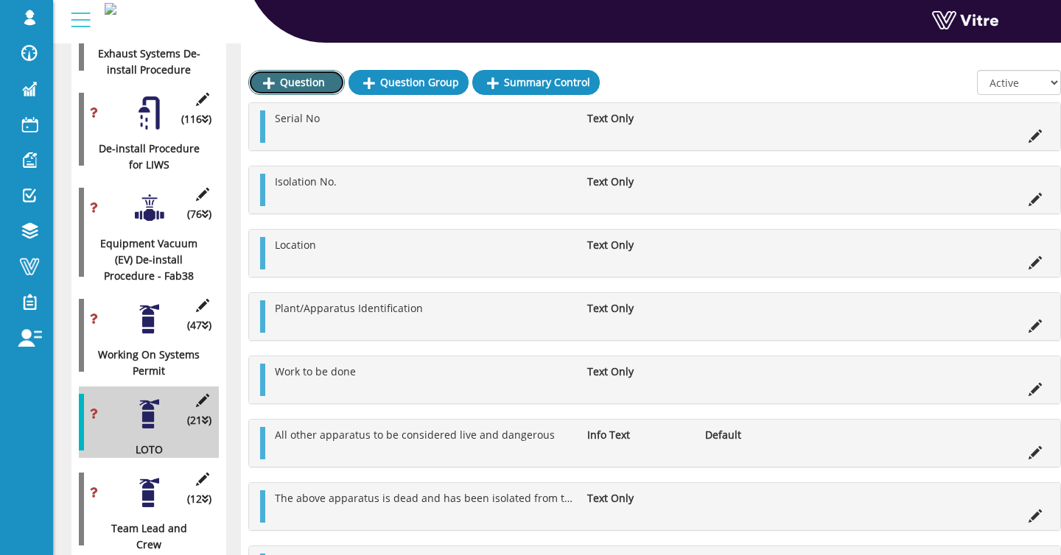
click at [290, 82] on link "Question" at bounding box center [296, 82] width 96 height 25
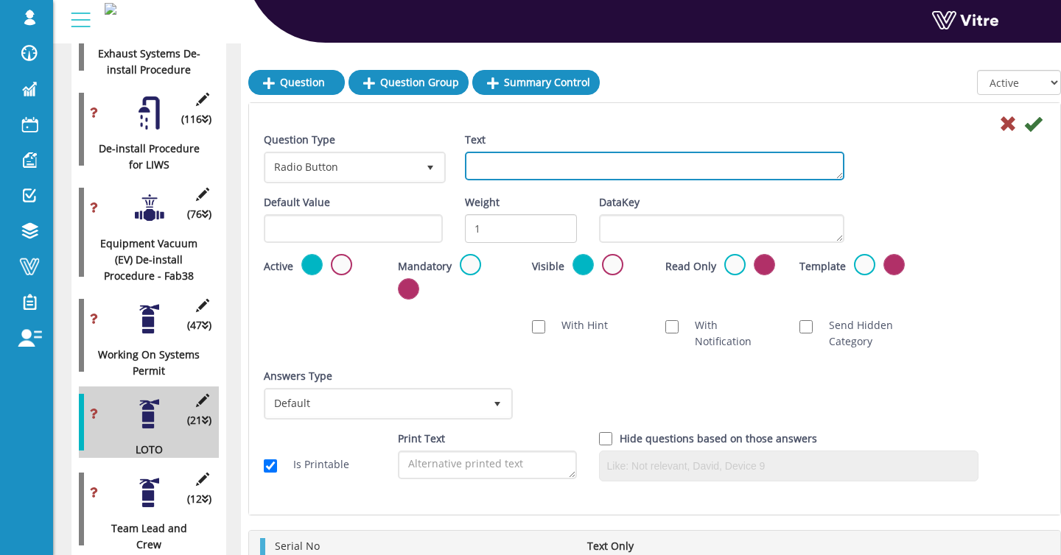
click at [564, 161] on textarea "Text" at bounding box center [655, 166] width 380 height 29
paste textarea "Competent Person:"
type textarea "Competent Person"
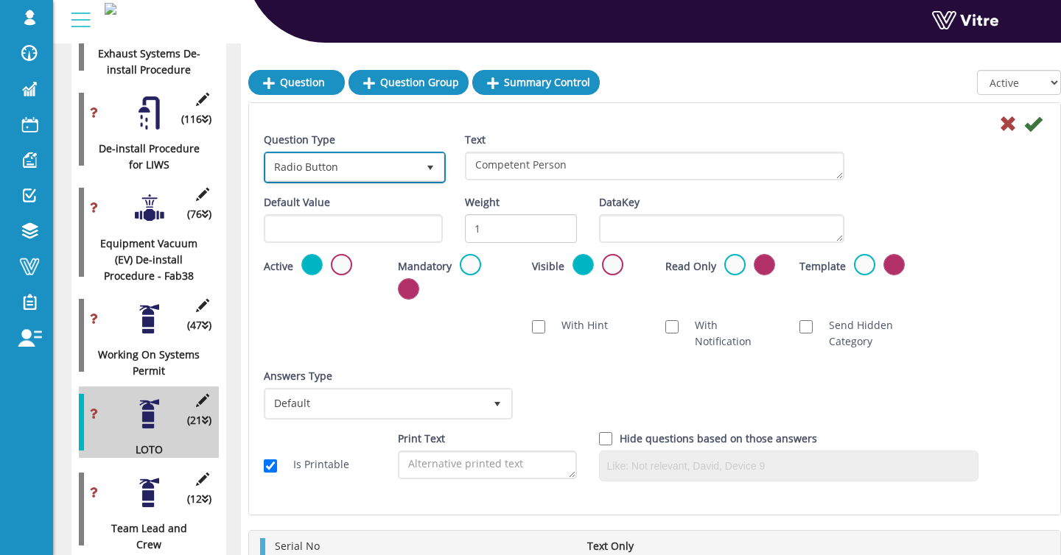
click at [328, 162] on span "Radio Button" at bounding box center [341, 167] width 151 height 27
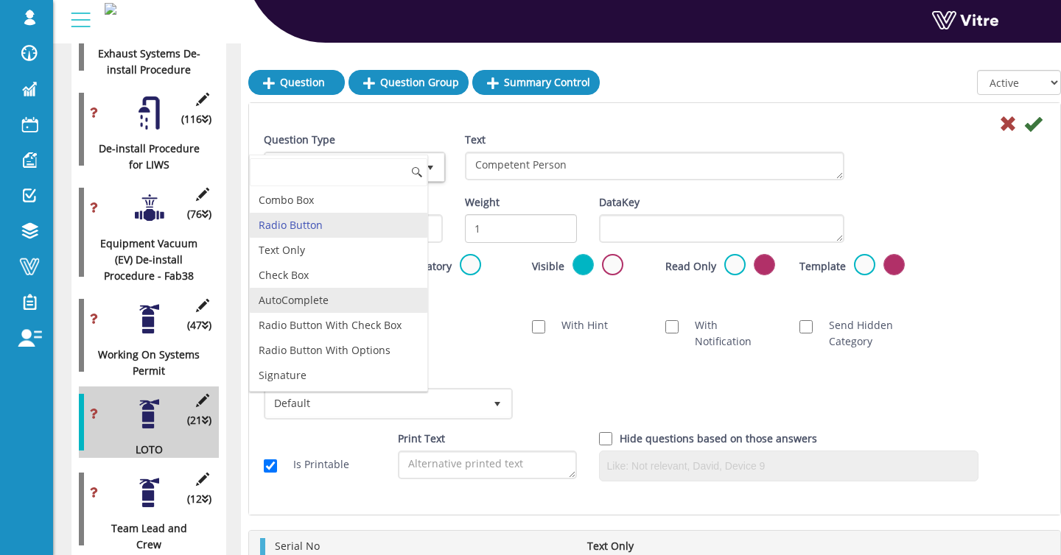
click at [310, 292] on li "AutoComplete" at bounding box center [338, 300] width 177 height 25
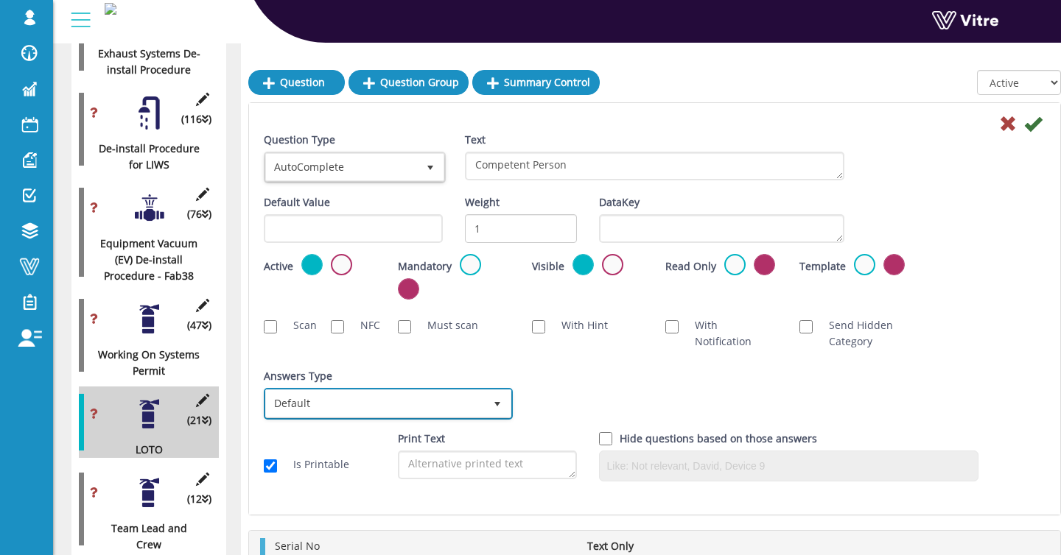
click at [364, 401] on span "Default" at bounding box center [375, 403] width 218 height 27
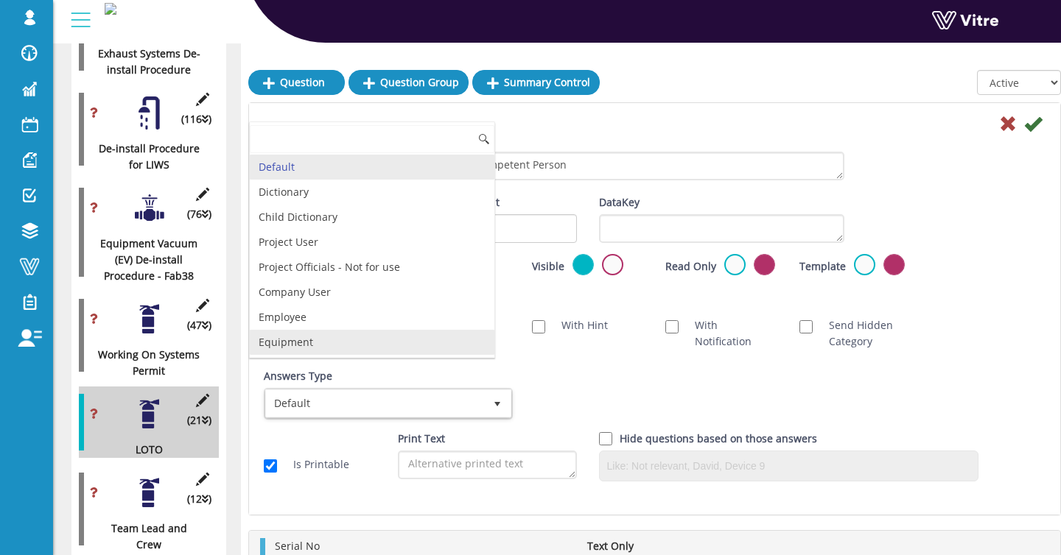
click at [368, 337] on li "Equipment" at bounding box center [372, 342] width 245 height 25
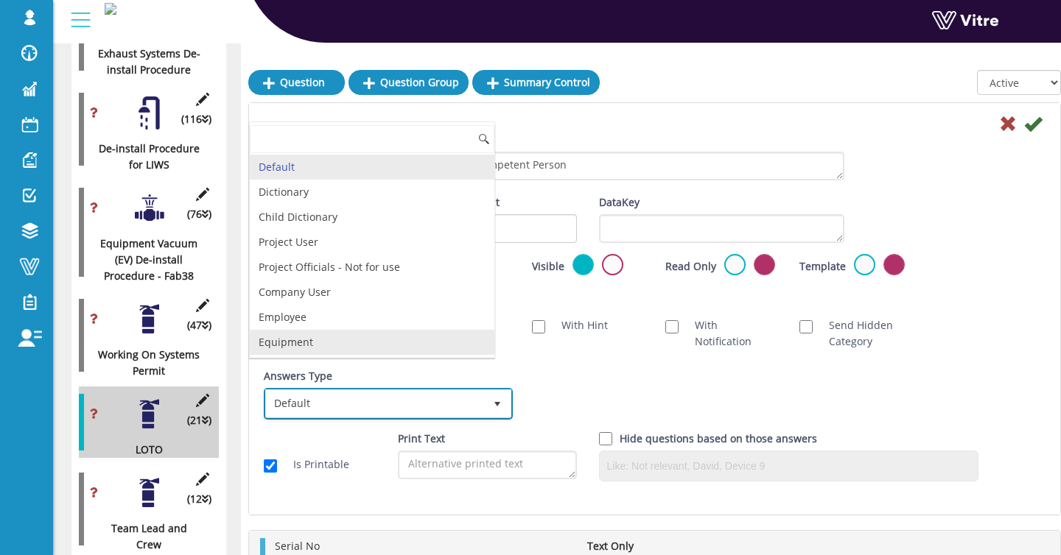
checkbox input "true"
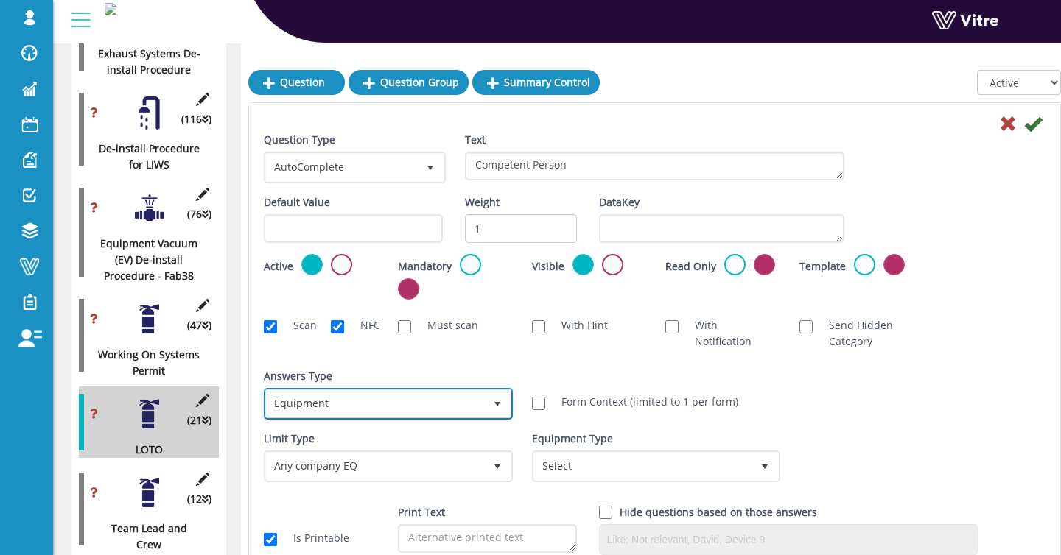
click at [416, 388] on span "Equipment 7" at bounding box center [388, 404] width 249 height 32
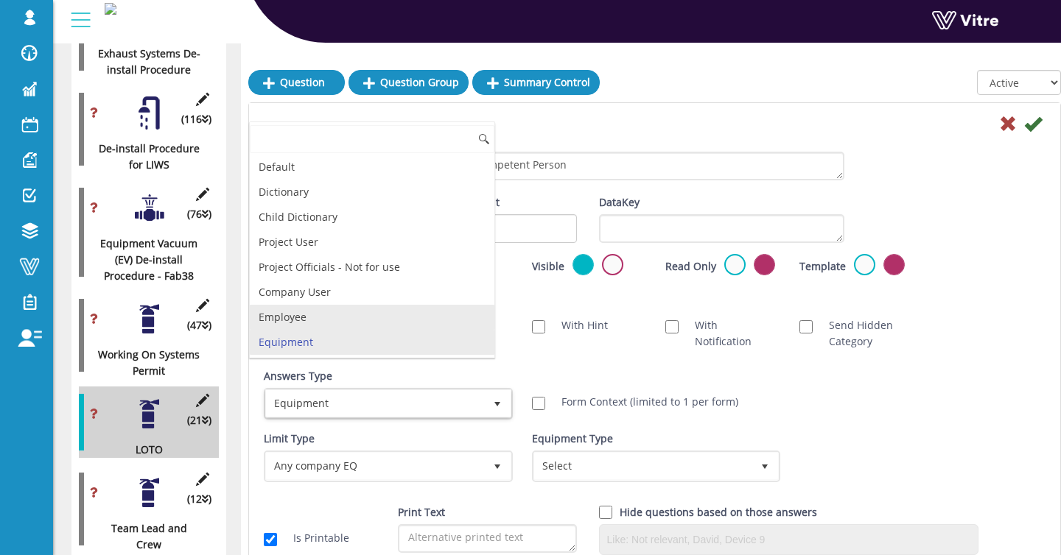
click at [336, 309] on li "Employee" at bounding box center [372, 317] width 245 height 25
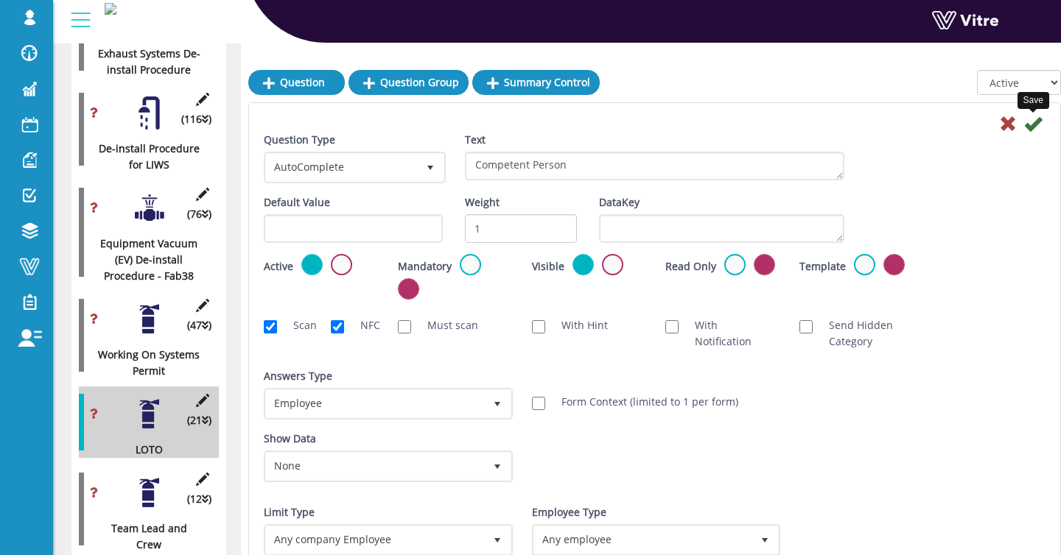
click at [1025, 127] on icon at bounding box center [1033, 124] width 18 height 18
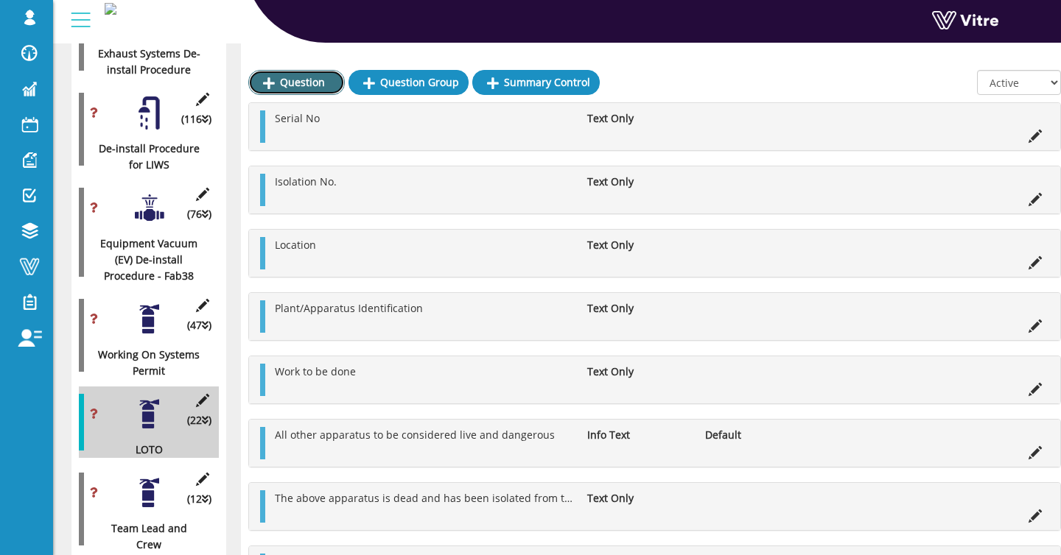
click at [309, 83] on link "Question" at bounding box center [296, 82] width 96 height 25
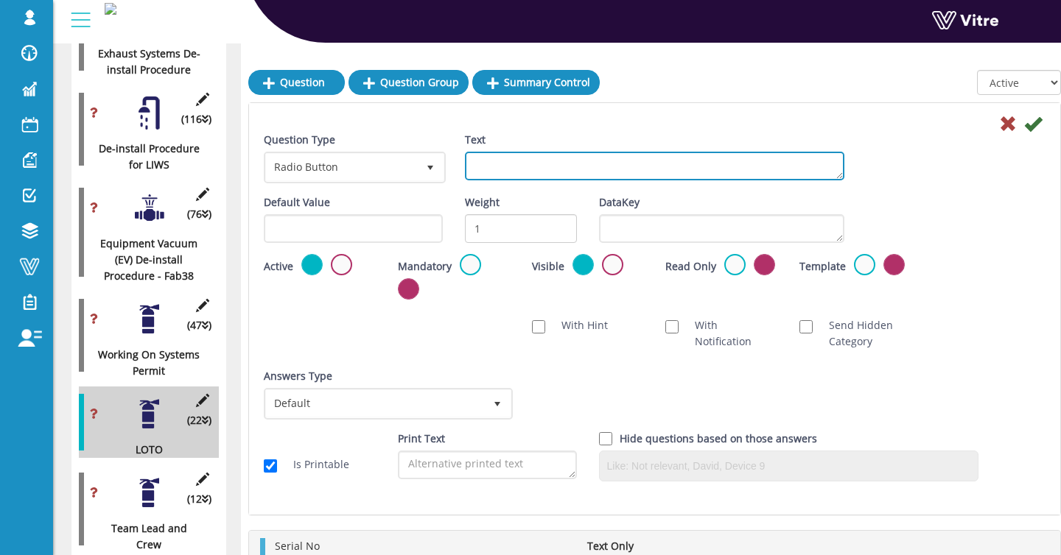
click at [504, 175] on textarea "Text" at bounding box center [655, 166] width 380 height 29
type textarea "Signature"
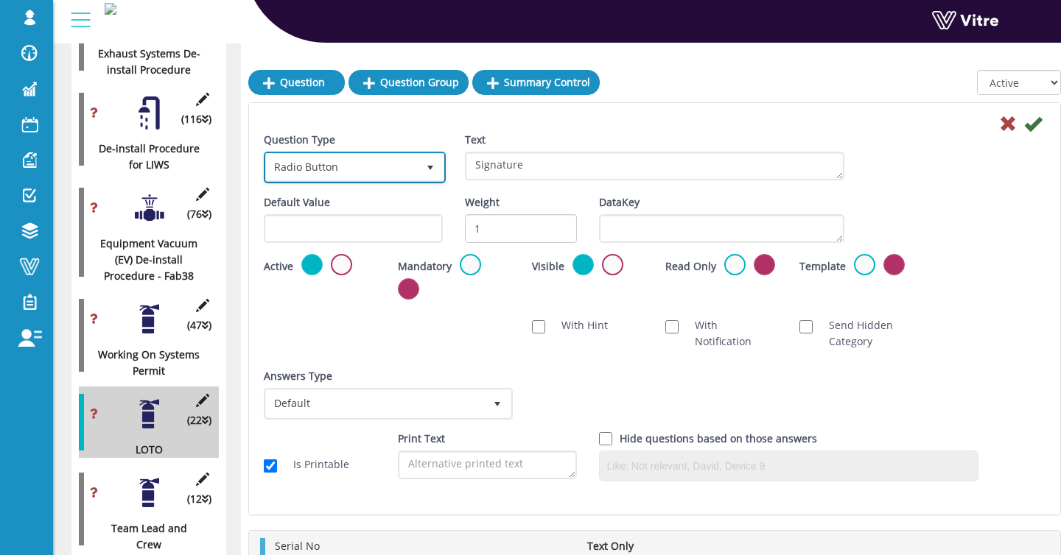
click at [354, 174] on span "Radio Button" at bounding box center [341, 167] width 151 height 27
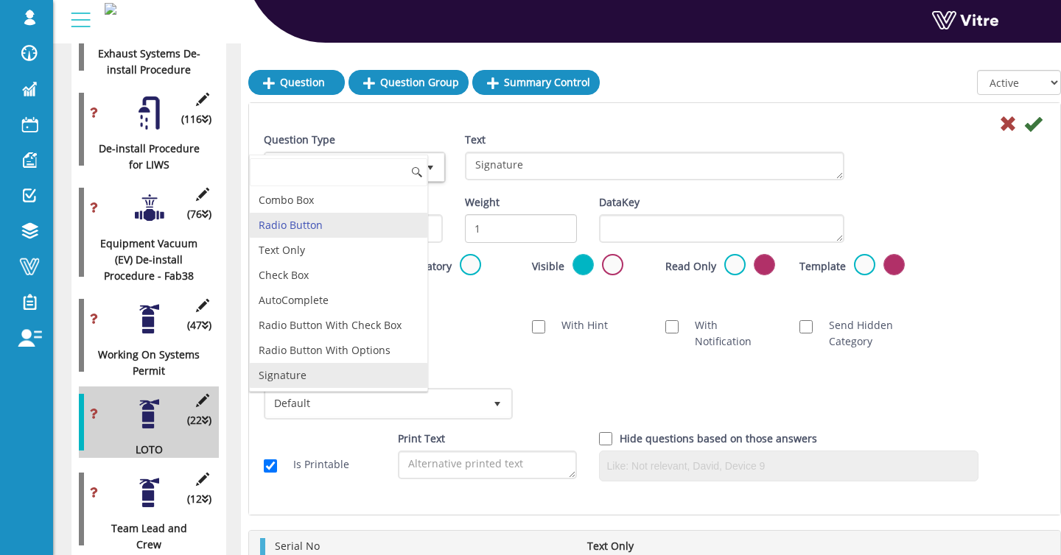
drag, startPoint x: 305, startPoint y: 370, endPoint x: 460, endPoint y: 283, distance: 178.4
click at [306, 370] on li "Signature" at bounding box center [338, 375] width 177 height 25
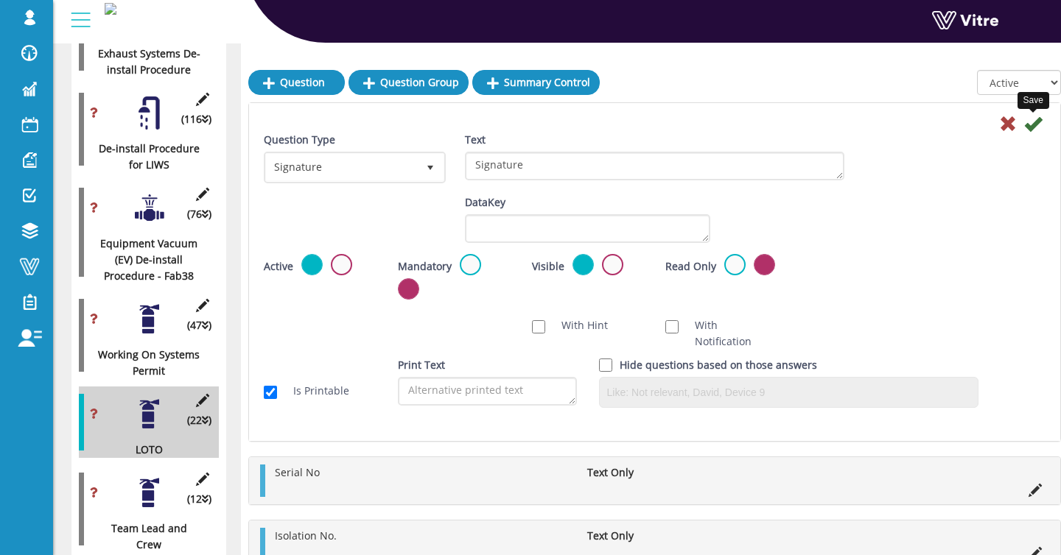
click at [1037, 125] on icon at bounding box center [1033, 124] width 18 height 18
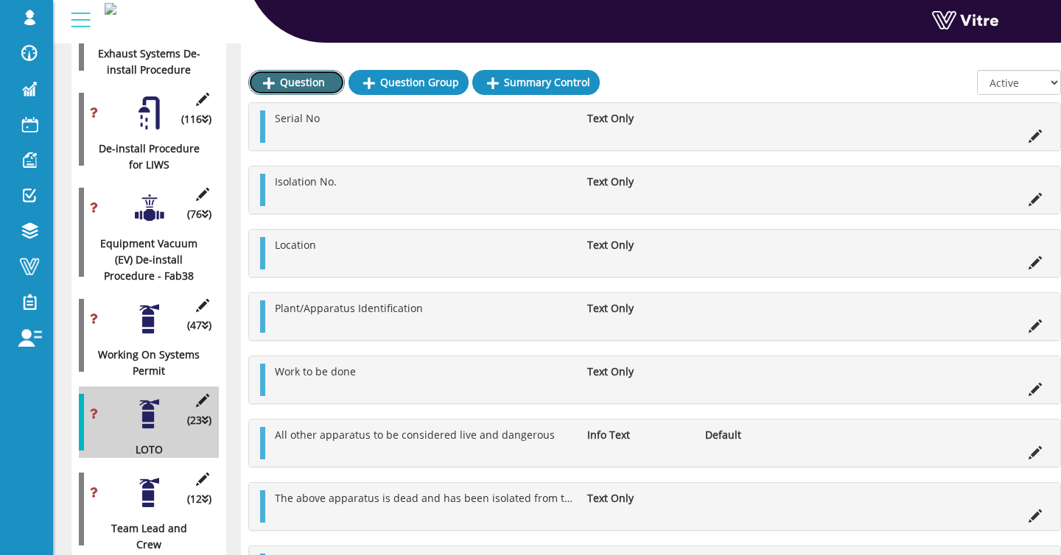
click at [281, 77] on link "Question" at bounding box center [296, 82] width 96 height 25
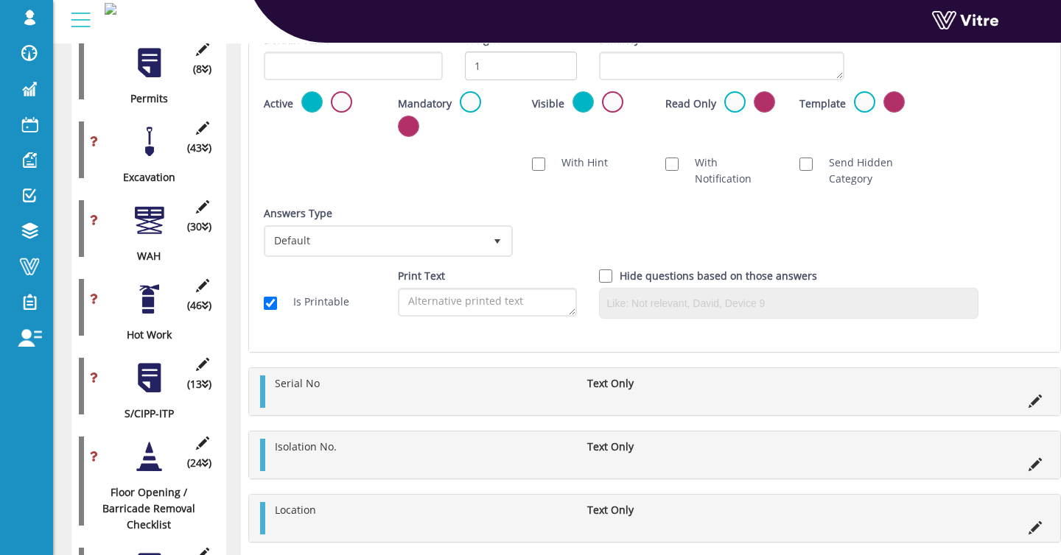
scroll to position [373, 0]
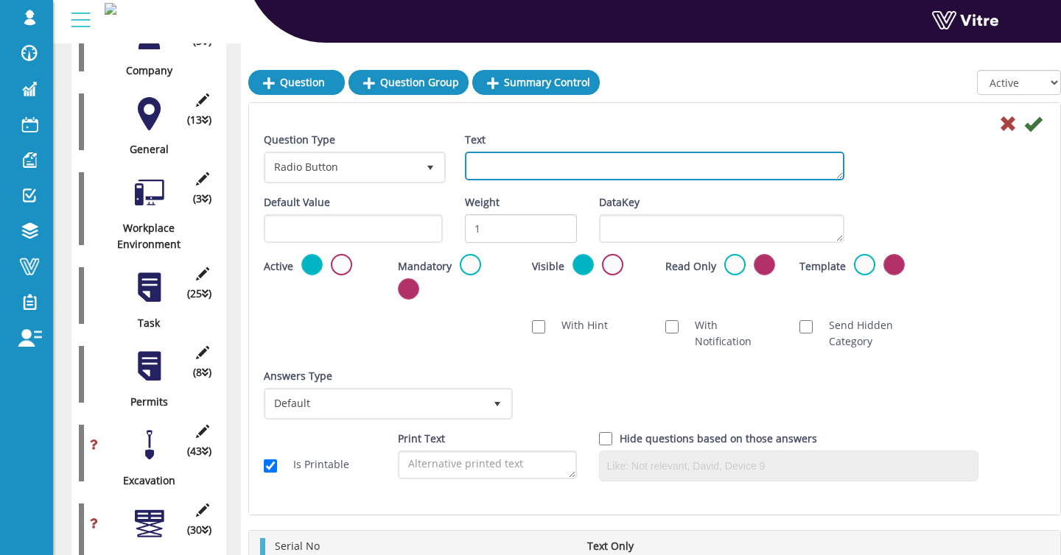
click at [502, 160] on textarea "Text" at bounding box center [655, 166] width 380 height 29
type textarea "Date"
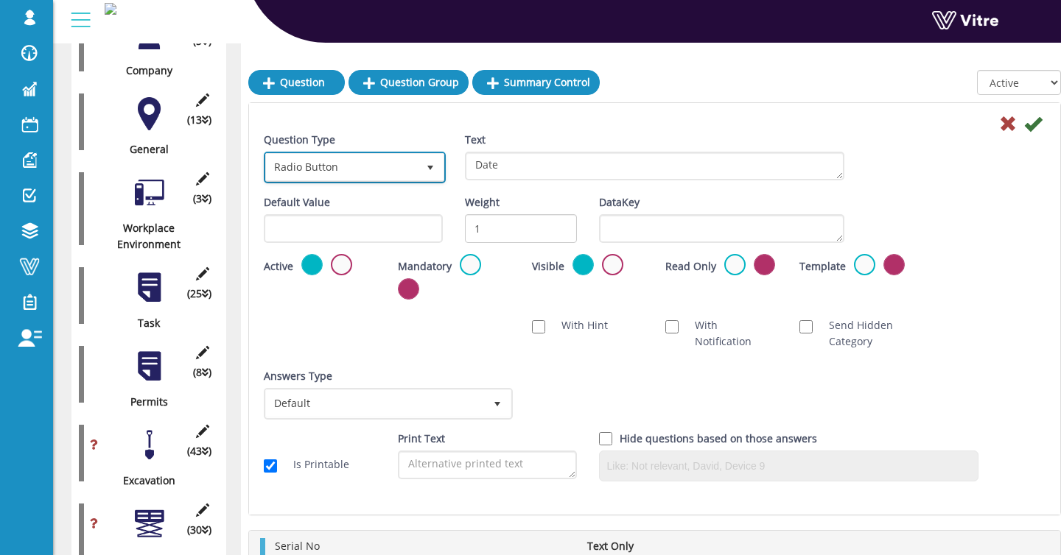
click at [373, 162] on span "Radio Button" at bounding box center [341, 167] width 151 height 27
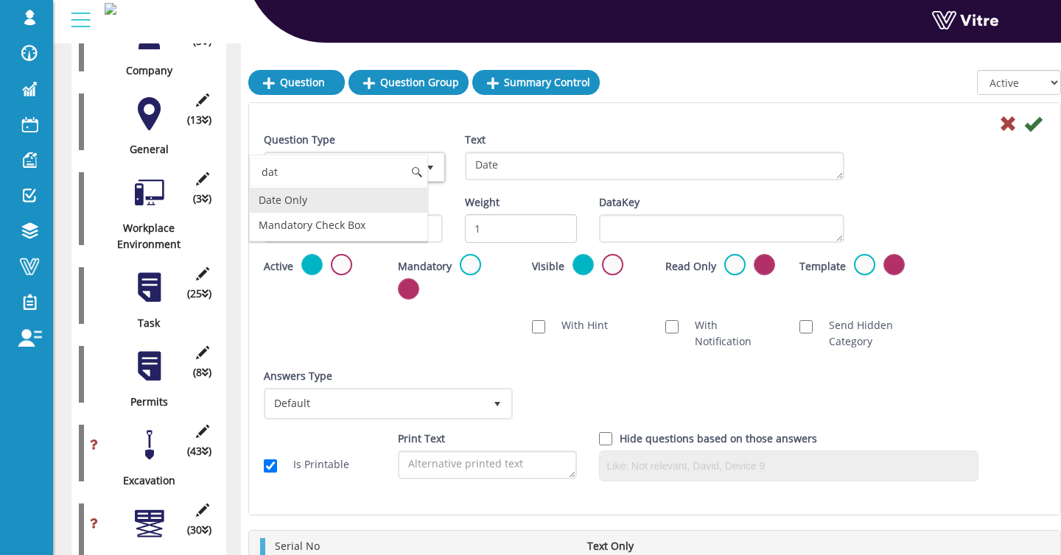
click at [337, 203] on li "Date Only" at bounding box center [338, 200] width 177 height 25
type input "dat"
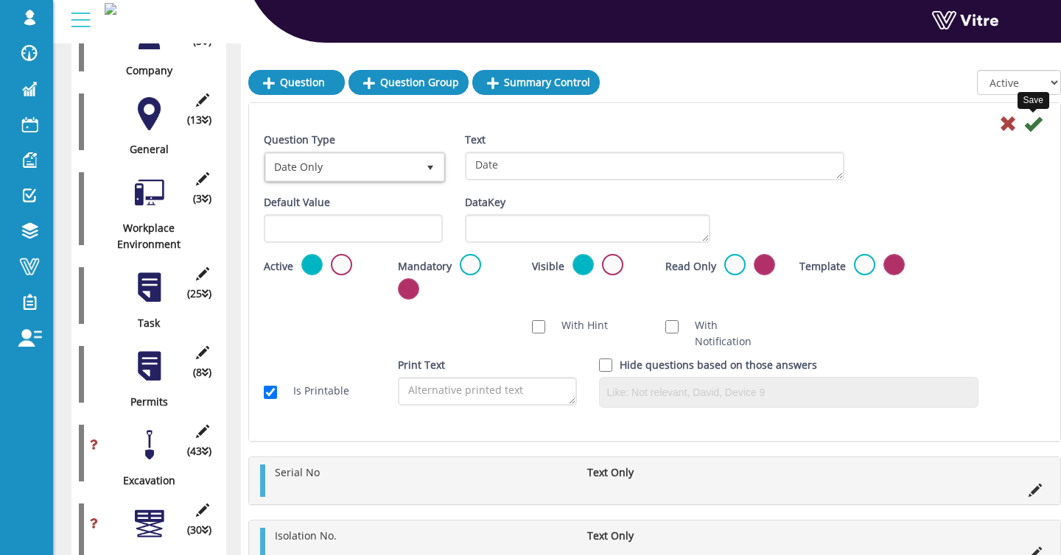
click at [1028, 130] on icon at bounding box center [1033, 124] width 18 height 18
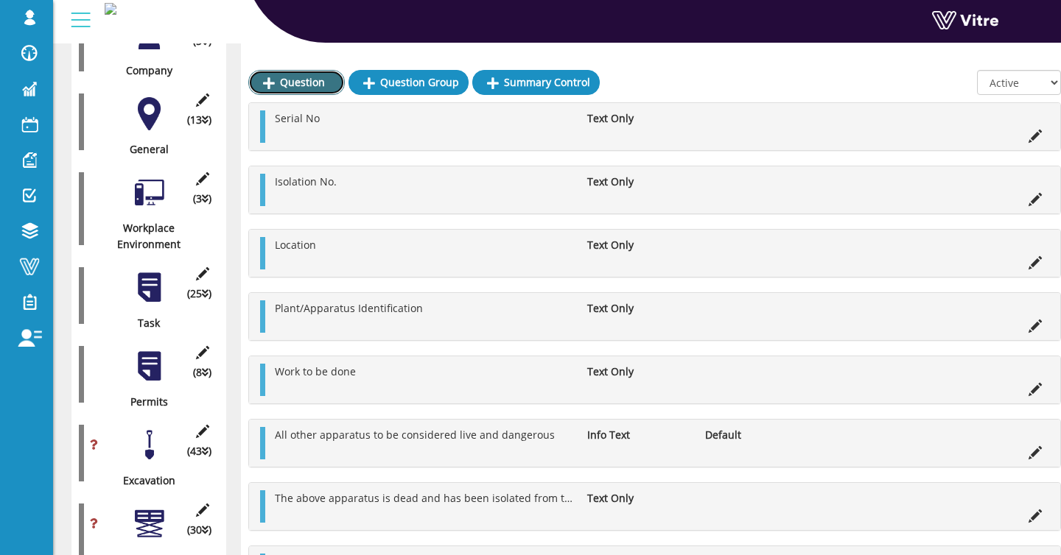
click at [303, 78] on link "Question" at bounding box center [296, 82] width 96 height 25
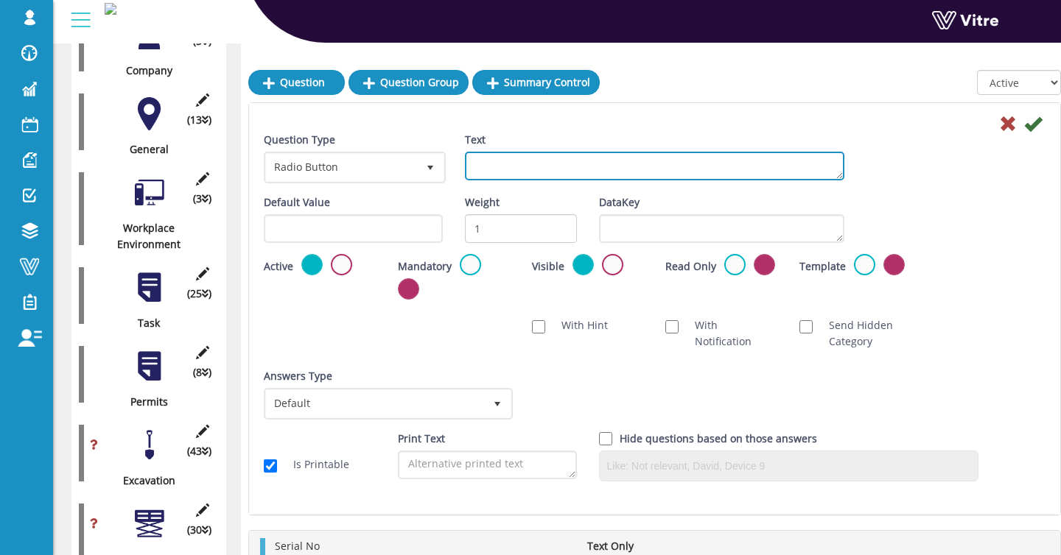
click at [526, 169] on textarea "Text" at bounding box center [655, 166] width 380 height 29
type textarea "Time"
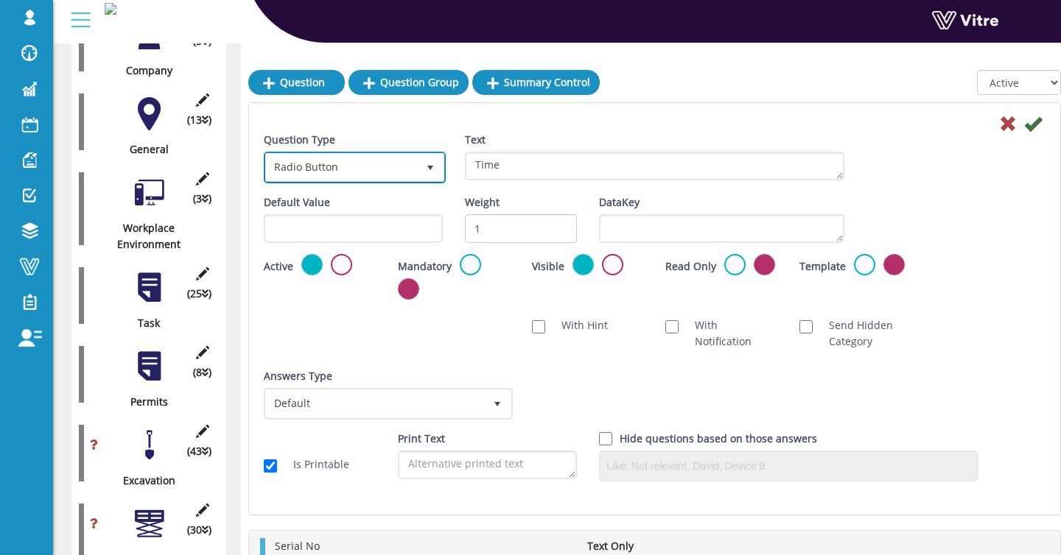
click at [358, 172] on span "Radio Button" at bounding box center [341, 167] width 151 height 27
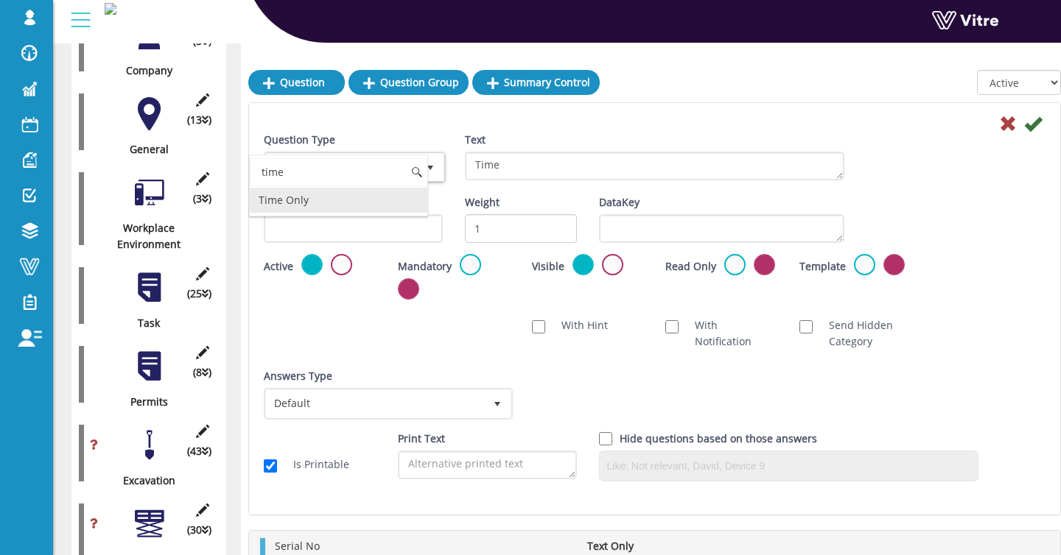
click at [317, 203] on li "Time Only" at bounding box center [338, 200] width 177 height 25
type input "time"
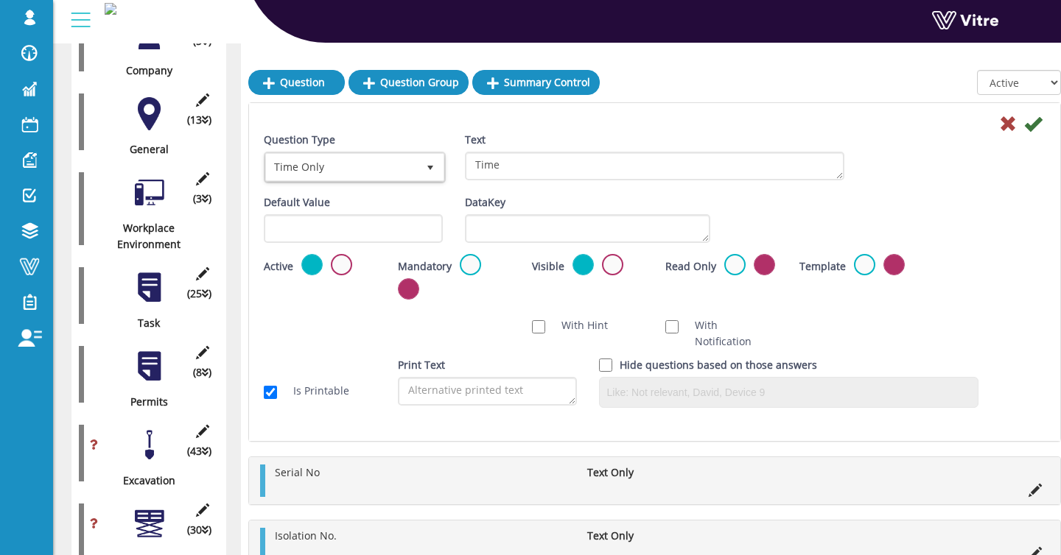
click at [1033, 131] on icon at bounding box center [1033, 124] width 18 height 18
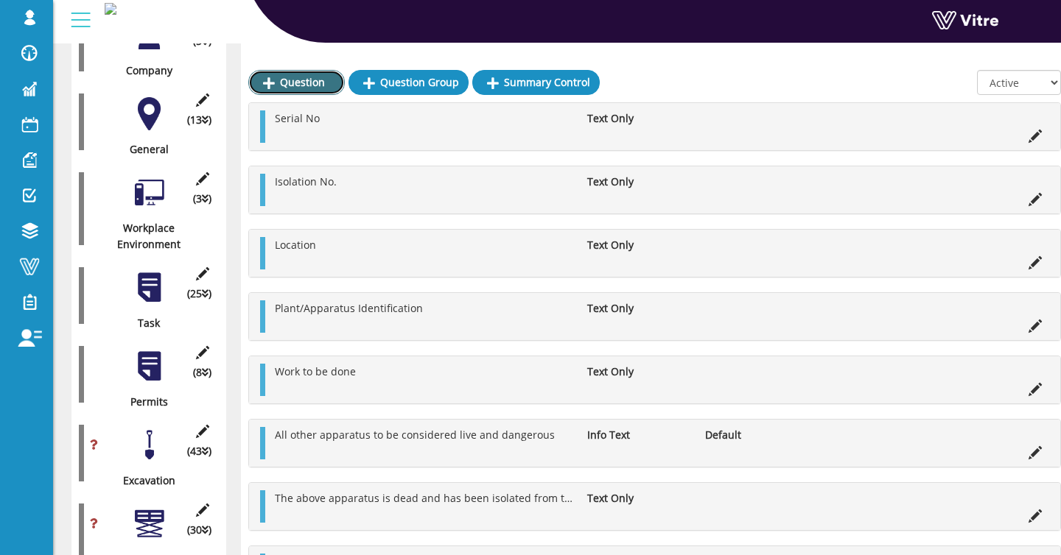
click at [305, 84] on link "Question" at bounding box center [296, 82] width 96 height 25
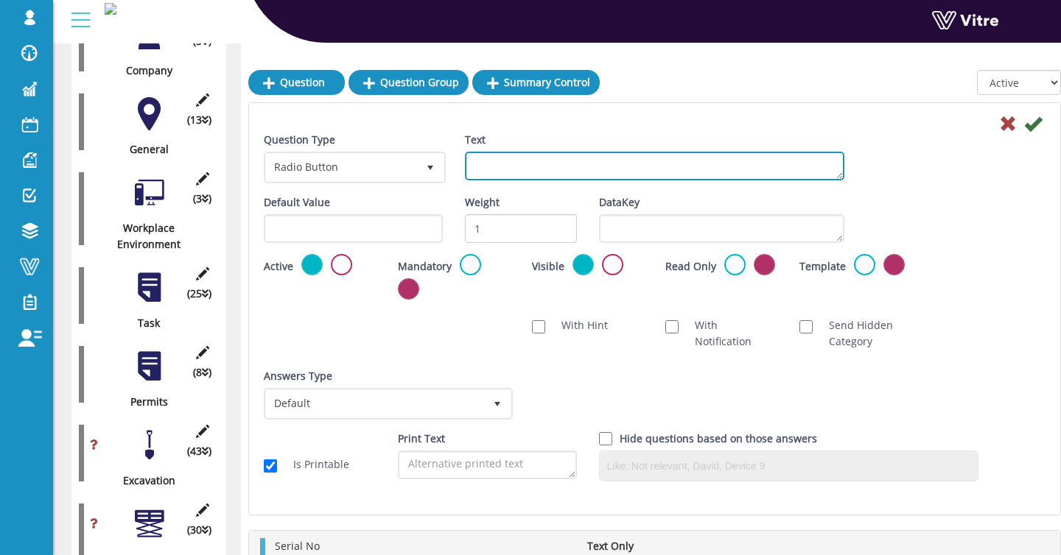
click at [510, 172] on textarea "Text" at bounding box center [655, 166] width 380 height 29
paste textarea "Clearance- I hereby declare that the work in section: .4 סיום: אני מצהיר בזאת כ…"
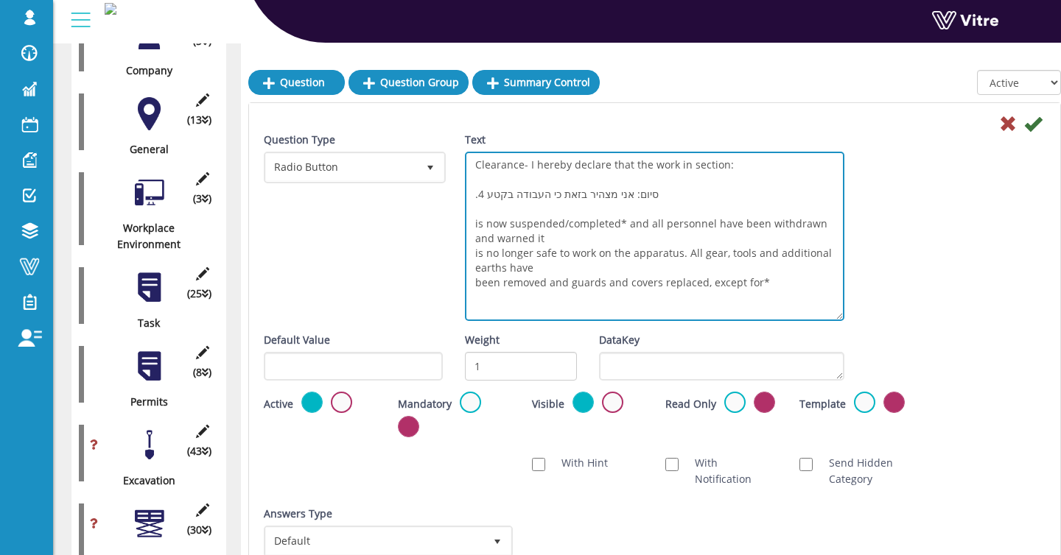
scroll to position [0, 0]
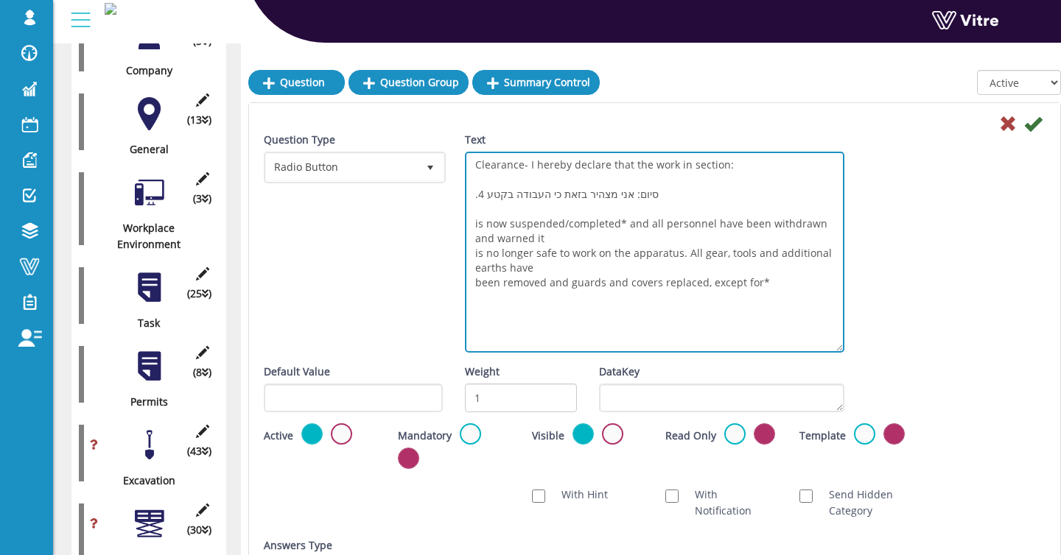
drag, startPoint x: 838, startPoint y: 177, endPoint x: 848, endPoint y: 349, distance: 172.6
click at [849, 349] on div "Text Clearance- I hereby declare that the work in section: .4 סיום: אני מצהיר ב…" at bounding box center [655, 248] width 402 height 232
click at [637, 194] on textarea "Clearance- I hereby declare that the work in section: .4 סיום: אני מצהיר בזאת כ…" at bounding box center [655, 252] width 380 height 201
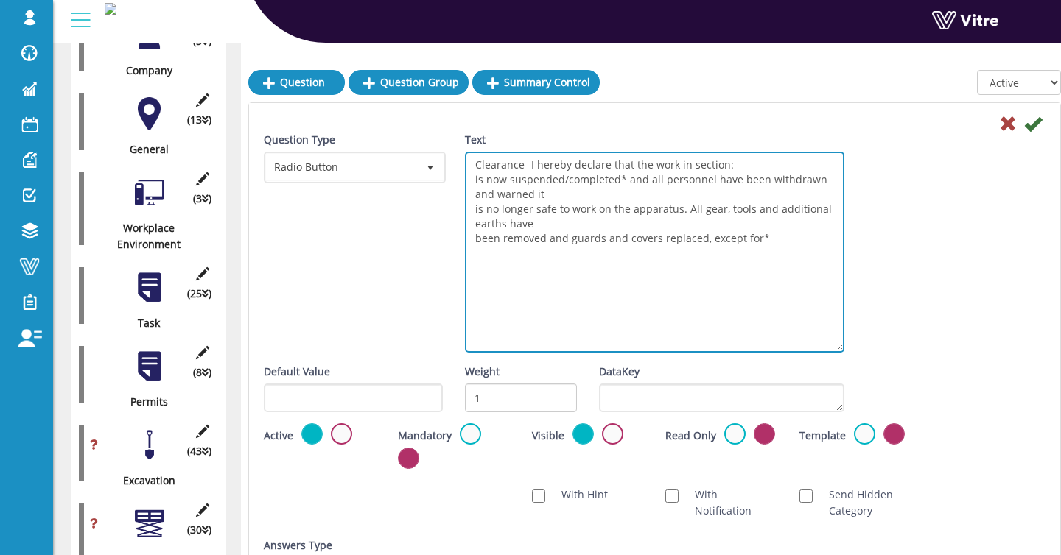
drag, startPoint x: 472, startPoint y: 180, endPoint x: 532, endPoint y: 252, distance: 94.1
click at [532, 252] on textarea "Clearance- I hereby declare that the work in section: is now suspended/complete…" at bounding box center [655, 252] width 380 height 201
click at [683, 162] on textarea "Clearance- I hereby declare that the work in section: is now suspended/complete…" at bounding box center [655, 252] width 380 height 201
click at [785, 169] on textarea "Clearance- I hereby declare that the work in this section: is now suspended/com…" at bounding box center [655, 252] width 380 height 201
click at [587, 179] on textarea "Clearance- I hereby declare that the work in this section is now suspended/comp…" at bounding box center [655, 252] width 380 height 201
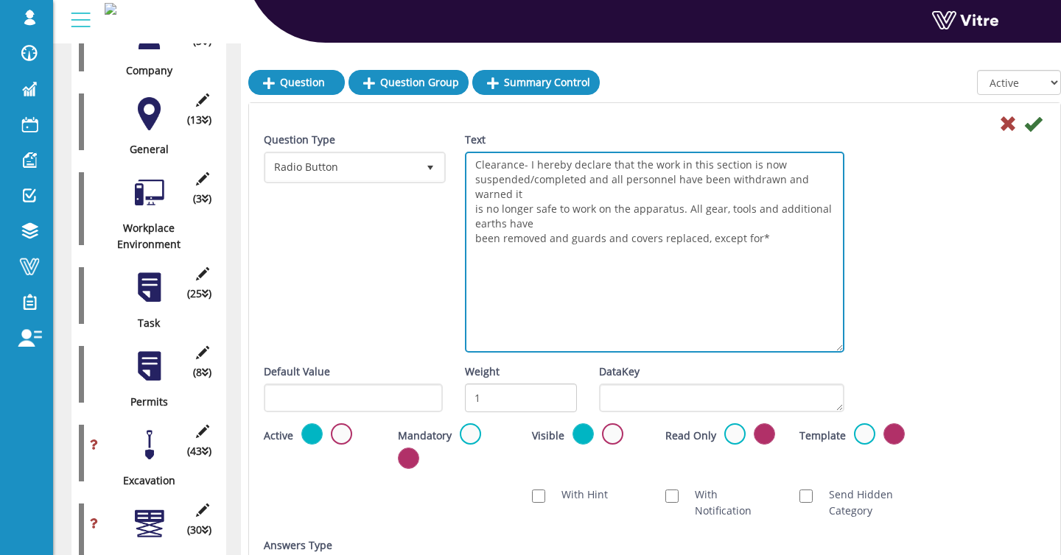
click at [471, 193] on textarea "Clearance- I hereby declare that the work in this section is now suspended/comp…" at bounding box center [655, 252] width 380 height 201
click at [472, 205] on textarea "Clearance- I hereby declare that the work in this section is now suspended/comp…" at bounding box center [655, 252] width 380 height 201
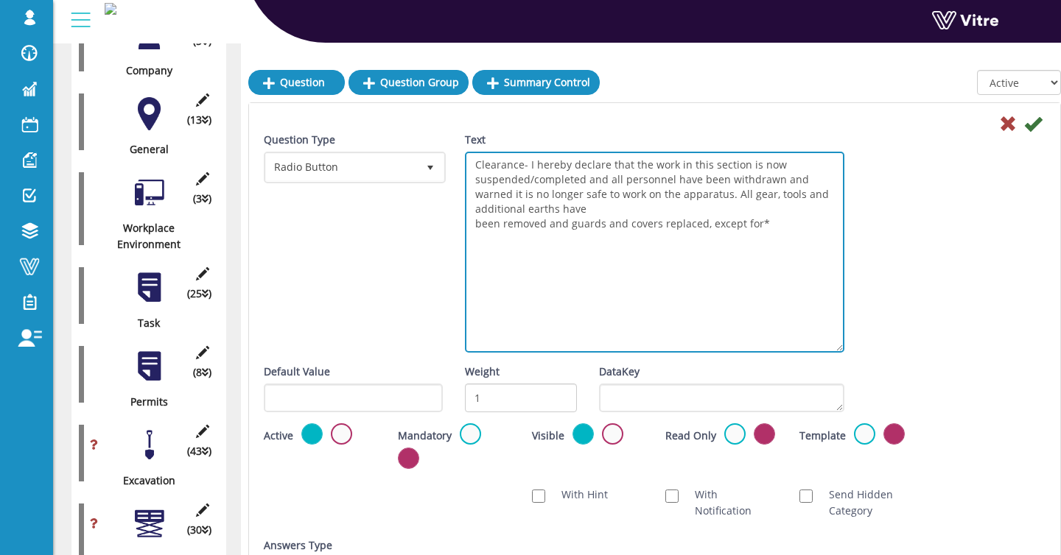
click at [472, 217] on textarea "Clearance- I hereby declare that the work in this section is now suspended/comp…" at bounding box center [655, 252] width 380 height 201
click at [477, 218] on textarea "Clearance- I hereby declare that the work in this section is now suspended/comp…" at bounding box center [655, 252] width 380 height 201
click at [539, 228] on textarea "Clearance- I hereby declare that the work in this section is now suspended/comp…" at bounding box center [655, 252] width 380 height 201
type textarea "Clearance- I hereby declare that the work in this section is now suspended/comp…"
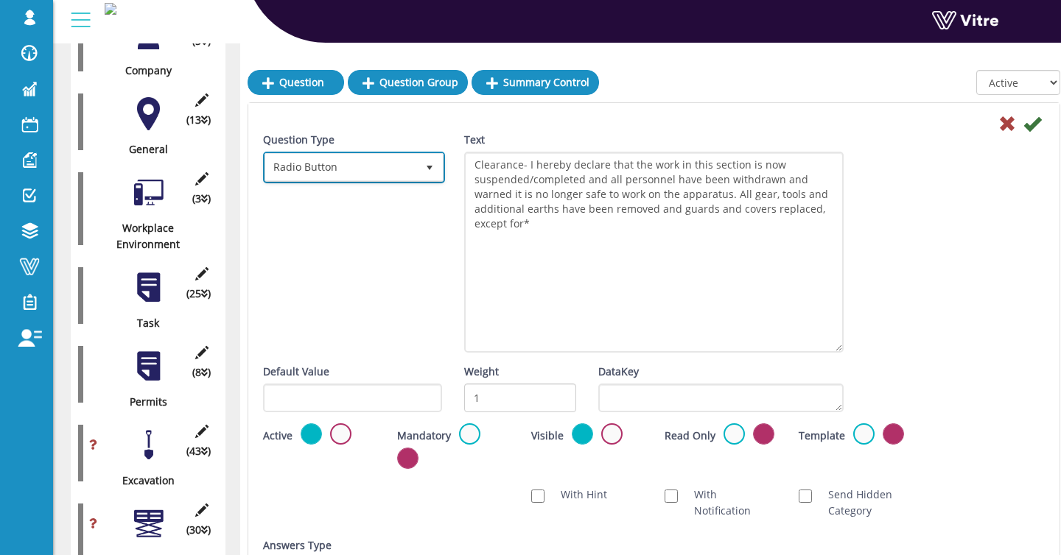
click at [341, 172] on span "Radio Button" at bounding box center [340, 167] width 151 height 27
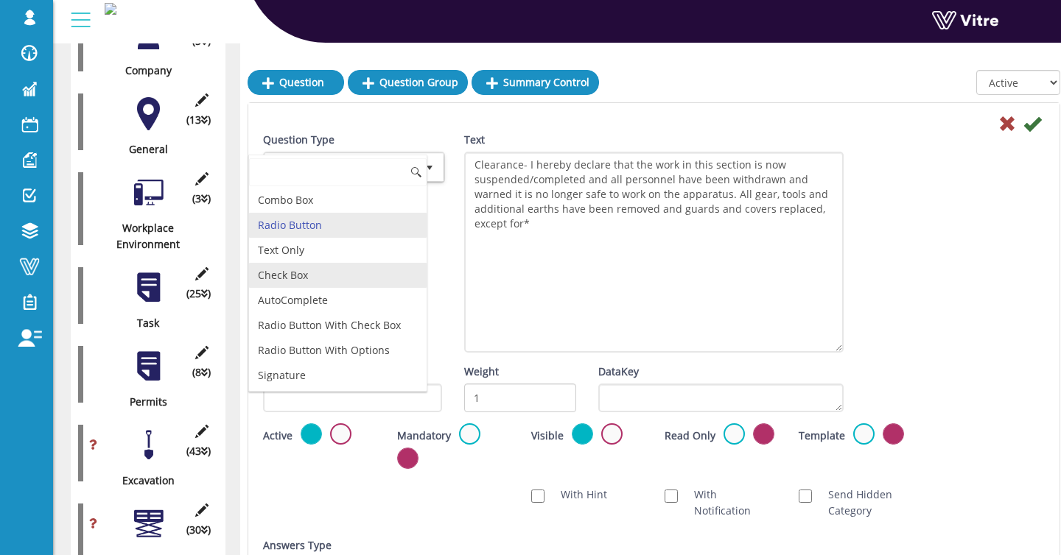
click at [334, 278] on li "Check Box" at bounding box center [337, 275] width 177 height 25
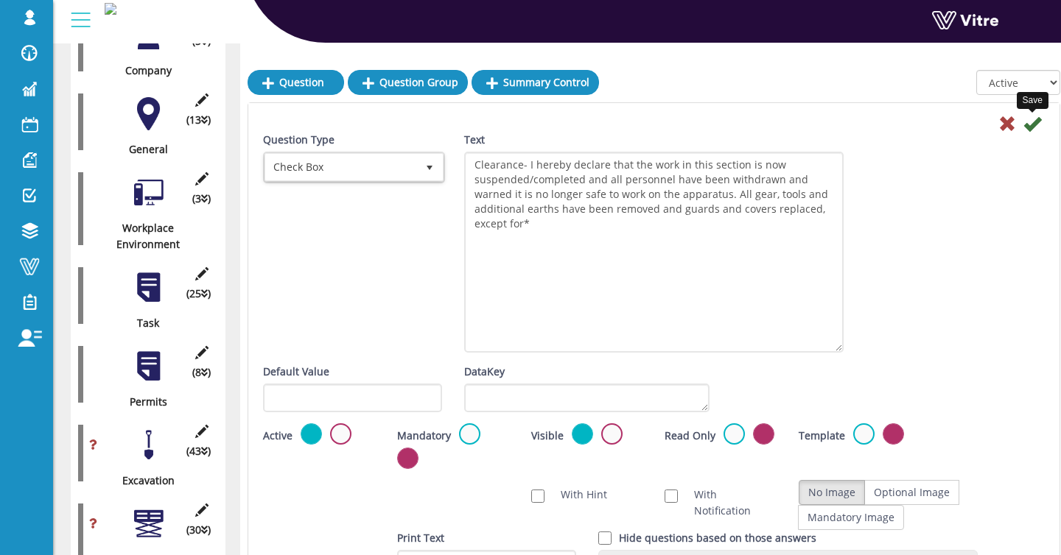
click at [1031, 122] on icon at bounding box center [1032, 124] width 18 height 18
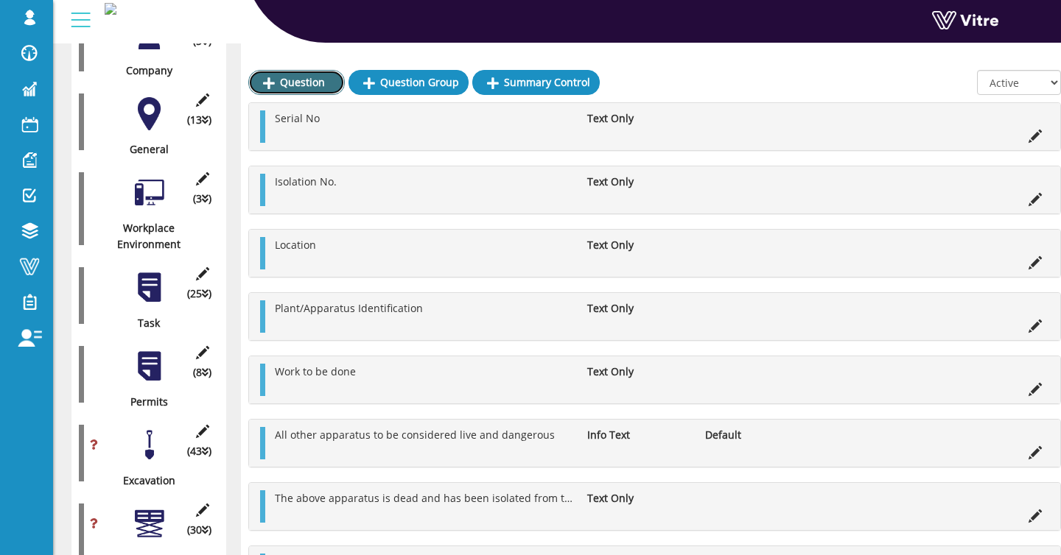
click at [295, 85] on link "Question" at bounding box center [296, 82] width 96 height 25
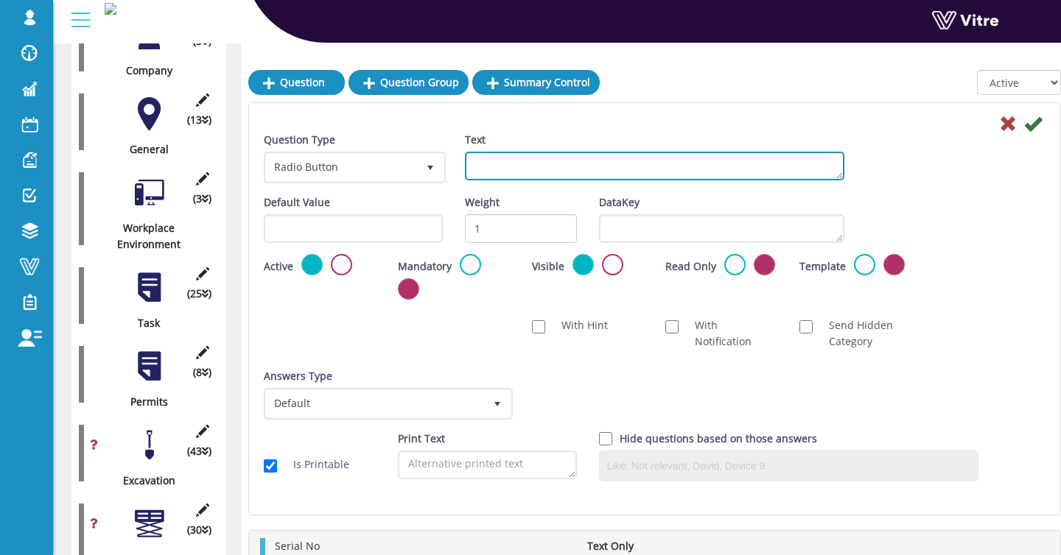
click at [522, 168] on textarea "Text" at bounding box center [655, 166] width 380 height 29
paste textarea "Competent Person:"
type textarea "Competent Person"
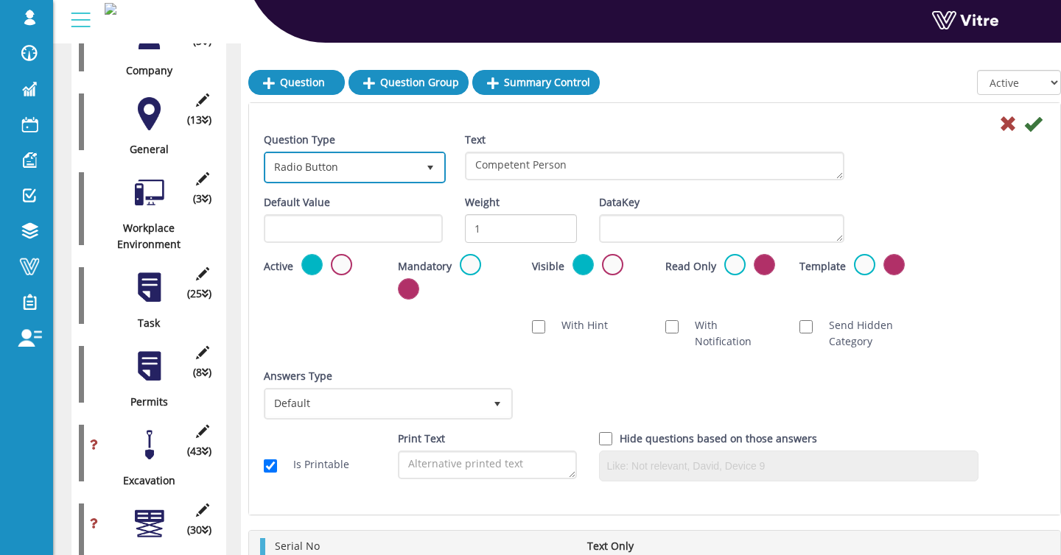
click at [328, 166] on span "Radio Button" at bounding box center [341, 167] width 151 height 27
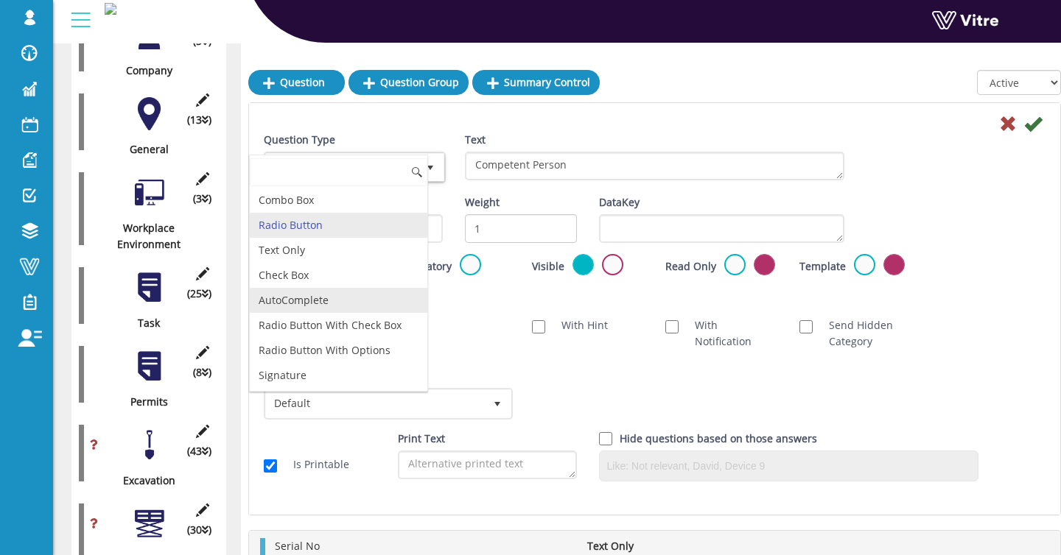
click at [326, 311] on li "AutoComplete" at bounding box center [338, 300] width 177 height 25
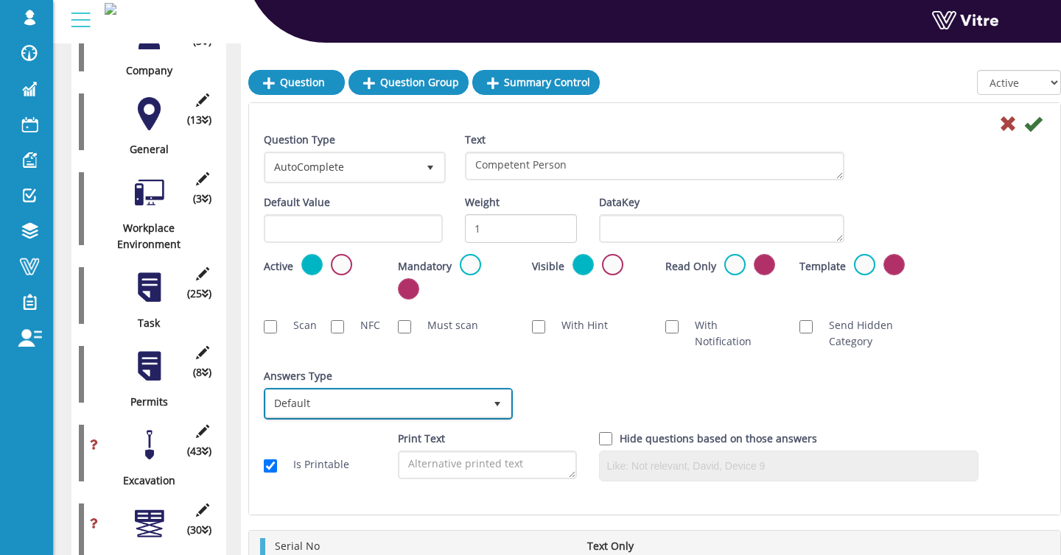
click at [314, 412] on span "Default" at bounding box center [375, 403] width 218 height 27
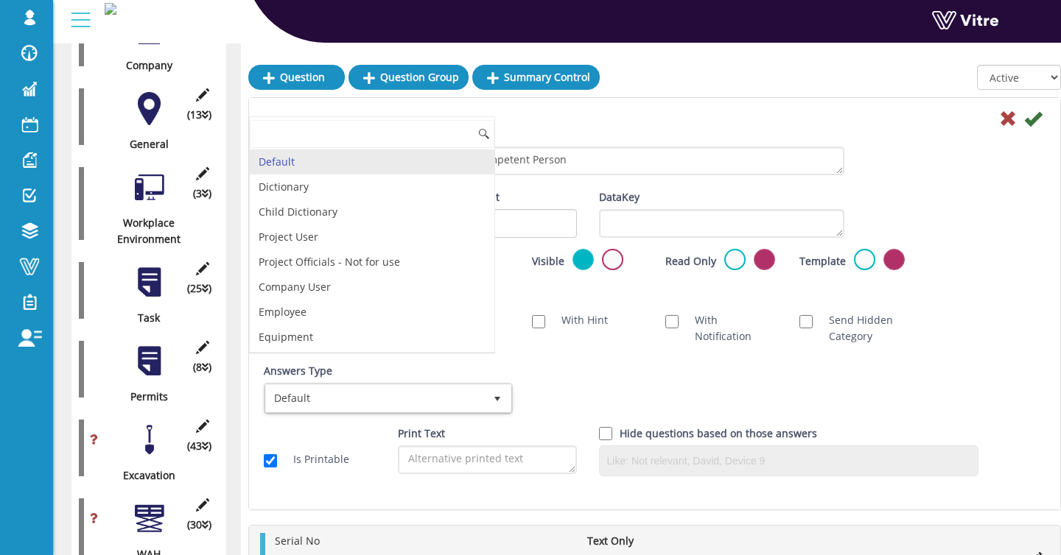
scroll to position [380, 0]
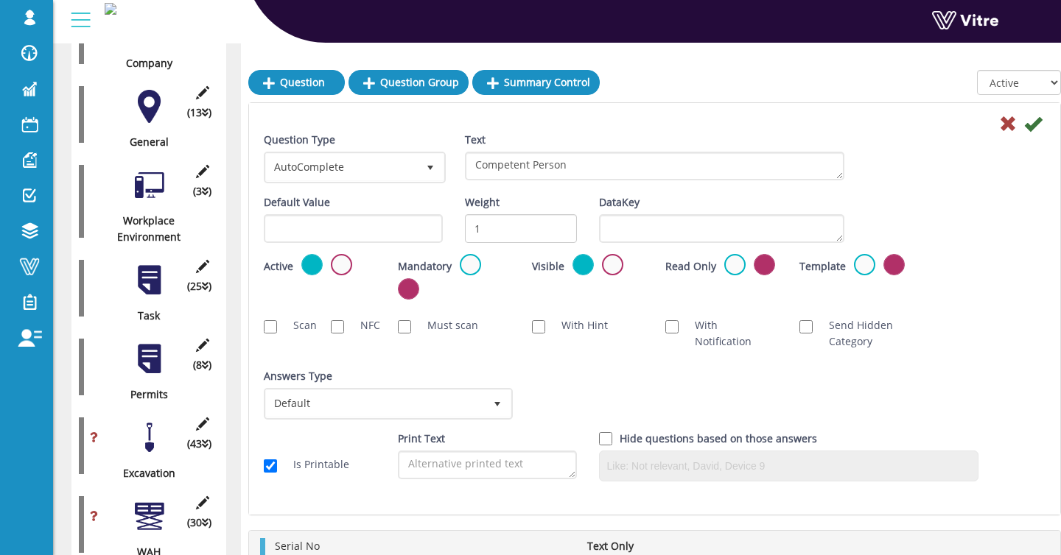
click at [337, 428] on div "Answers Type Default 0" at bounding box center [387, 399] width 268 height 63
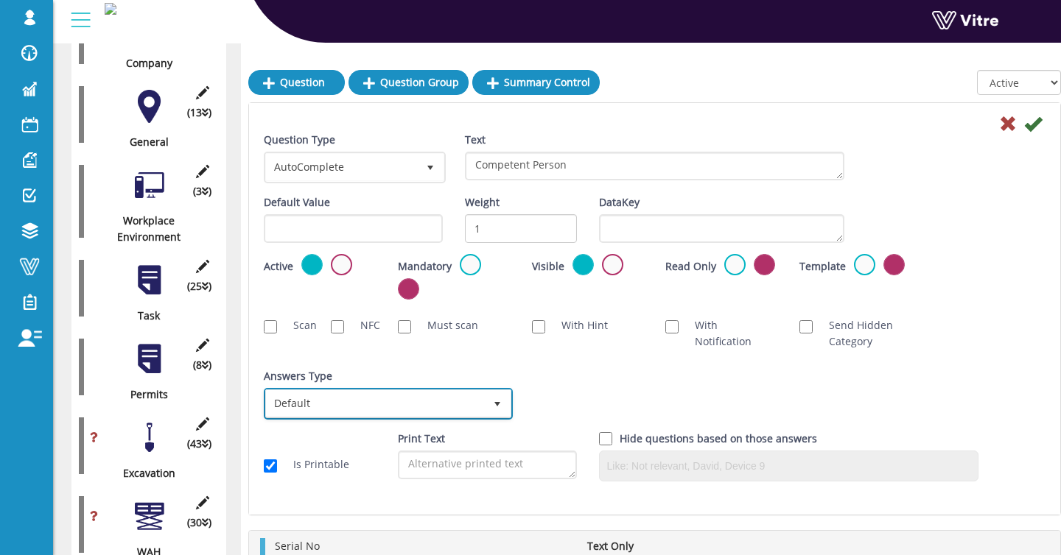
click at [338, 414] on span "Default" at bounding box center [375, 403] width 218 height 27
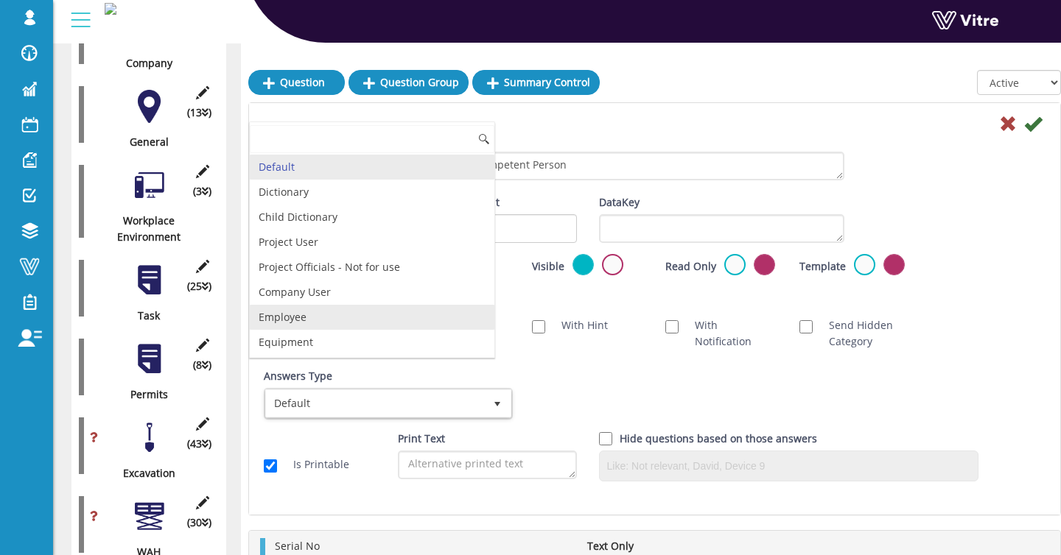
click at [327, 322] on li "Employee" at bounding box center [372, 317] width 245 height 25
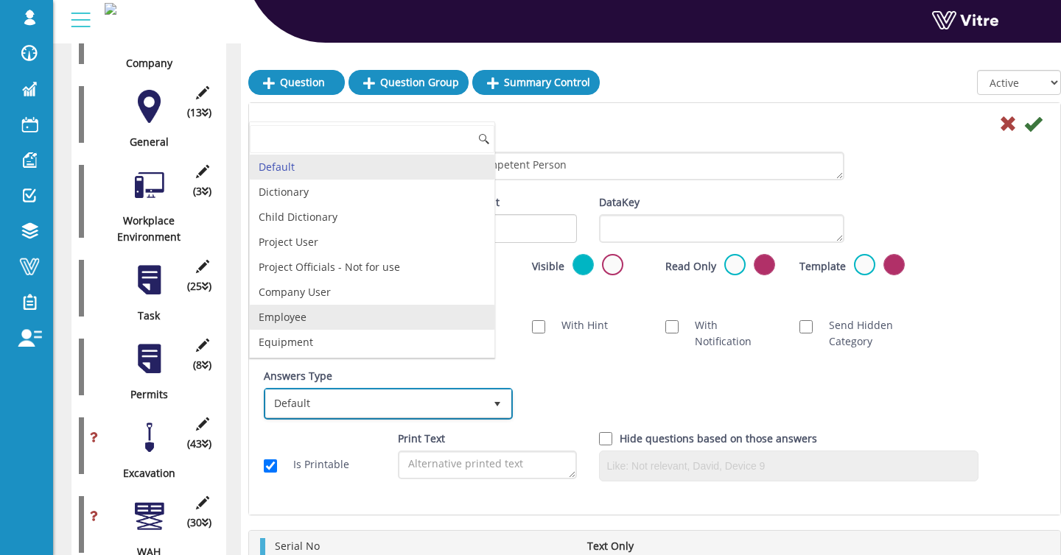
checkbox input "true"
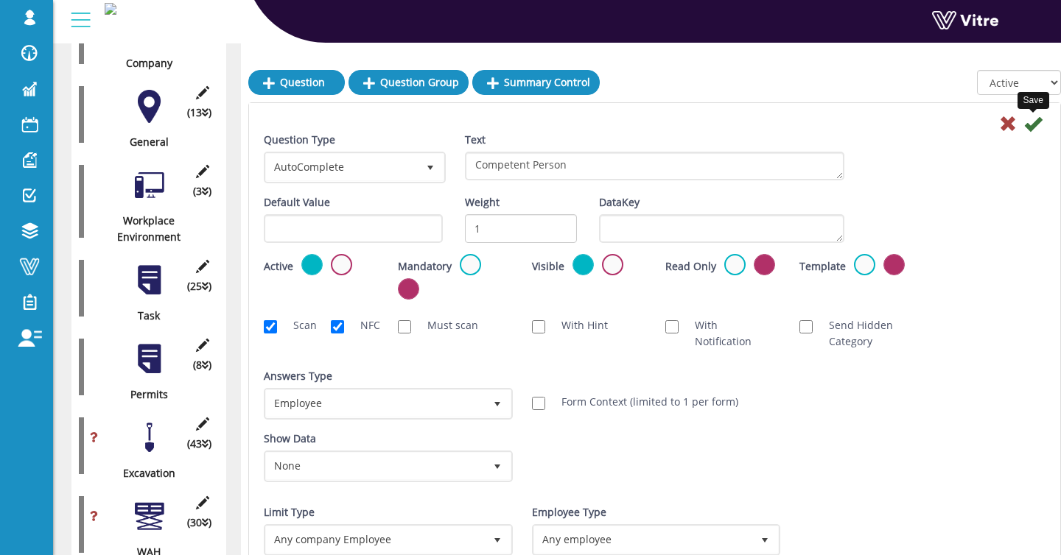
click at [1033, 127] on icon at bounding box center [1033, 124] width 18 height 18
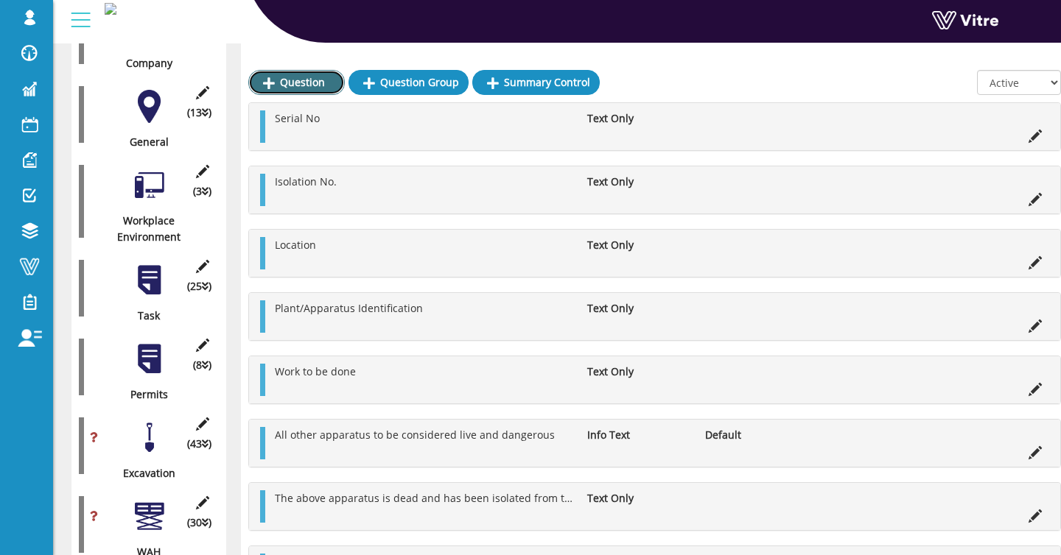
click at [316, 87] on link "Question" at bounding box center [296, 82] width 96 height 25
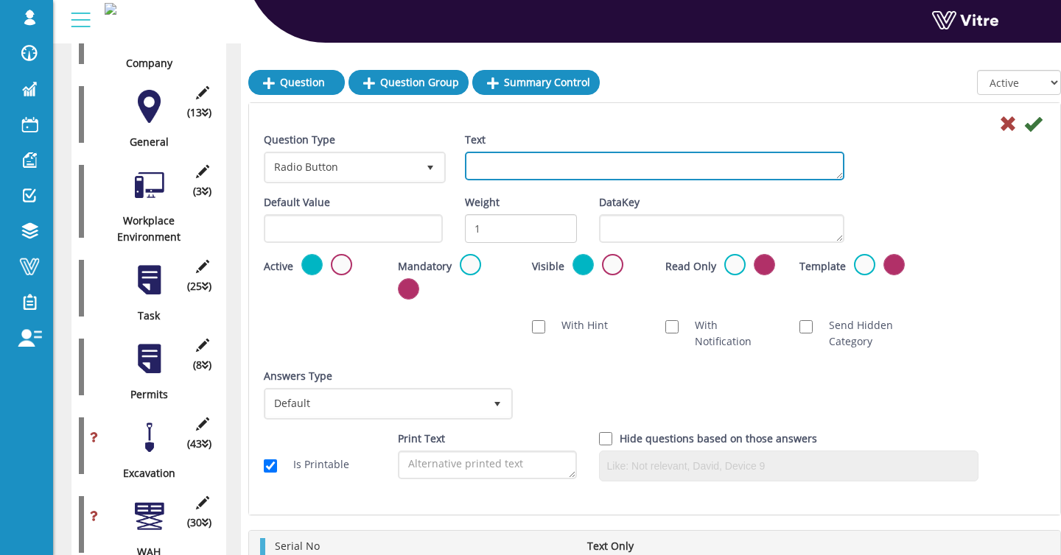
click at [546, 164] on textarea "Text" at bounding box center [655, 166] width 380 height 29
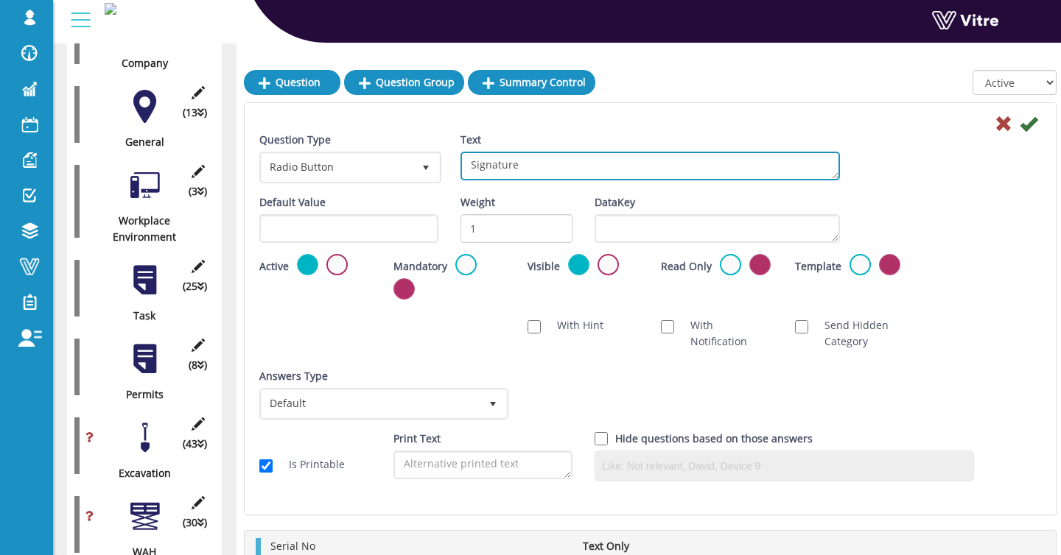
type textarea "Signature"
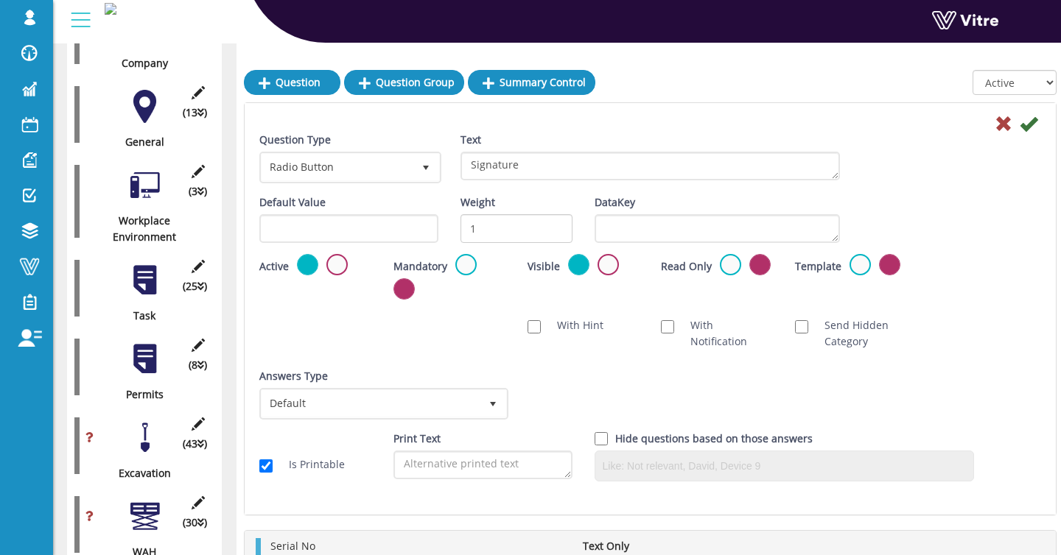
click at [351, 144] on div "Question Type Radio Button 3" at bounding box center [348, 158] width 179 height 52
click at [351, 155] on span "Radio Button" at bounding box center [336, 167] width 151 height 27
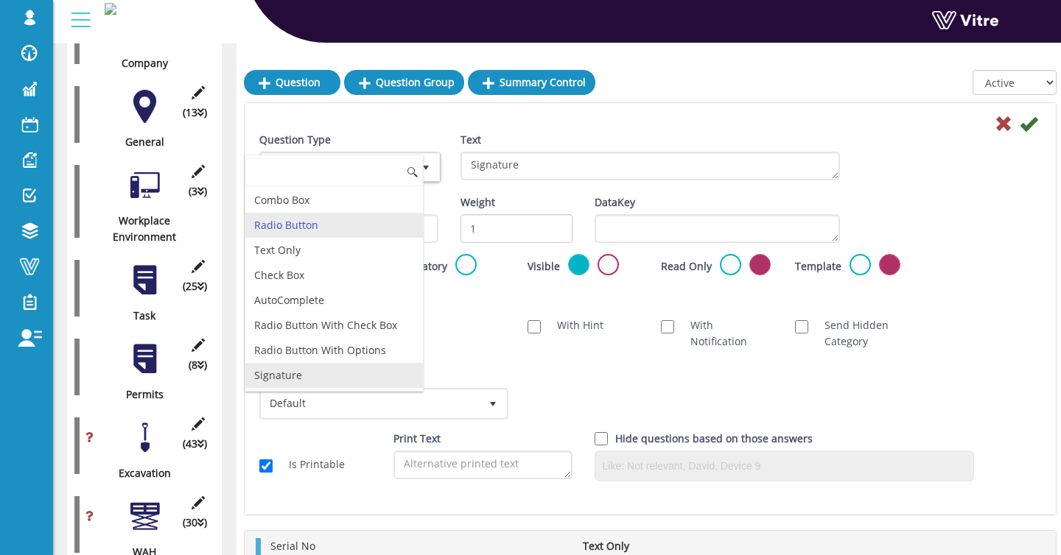
click at [328, 368] on li "Signature" at bounding box center [333, 375] width 177 height 25
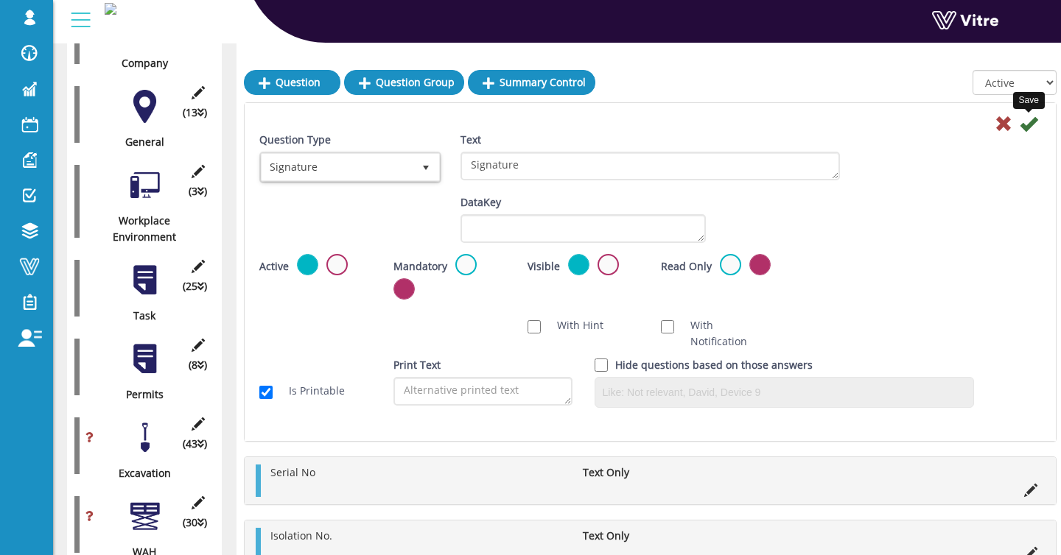
click at [1034, 126] on icon at bounding box center [1028, 124] width 18 height 18
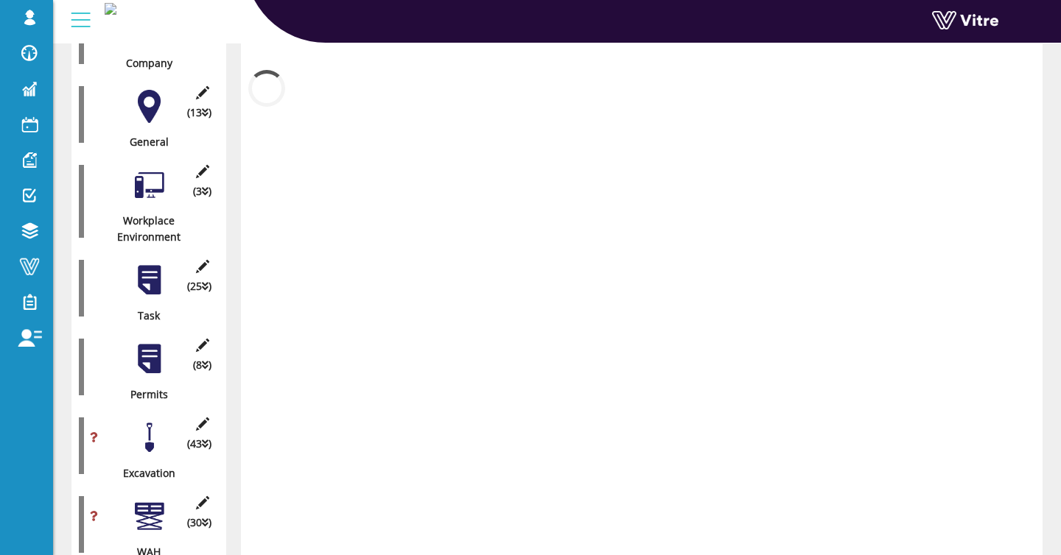
scroll to position [380, 0]
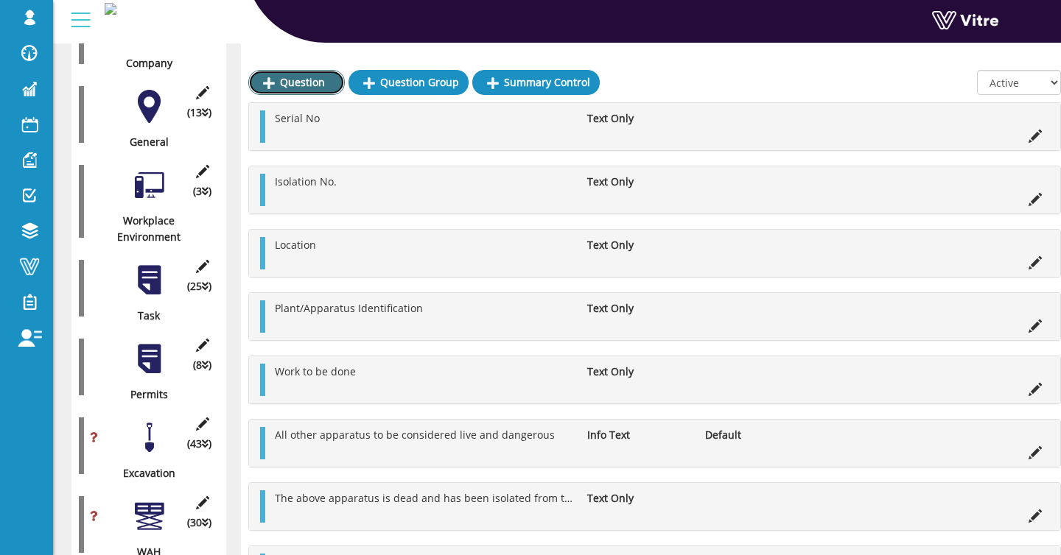
click at [281, 89] on link "Question" at bounding box center [296, 82] width 96 height 25
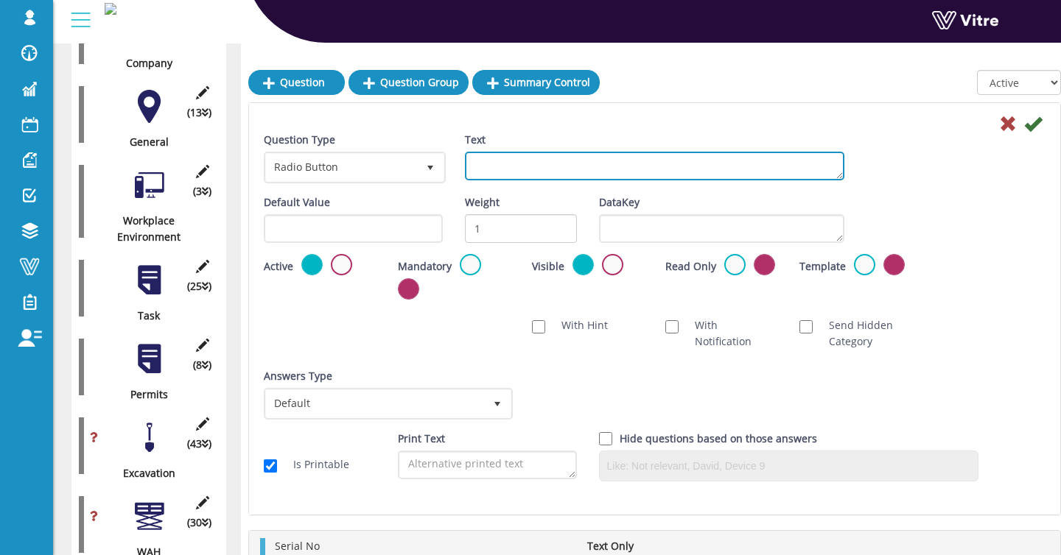
click at [522, 175] on textarea "Text" at bounding box center [655, 166] width 380 height 29
type textarea "Date"
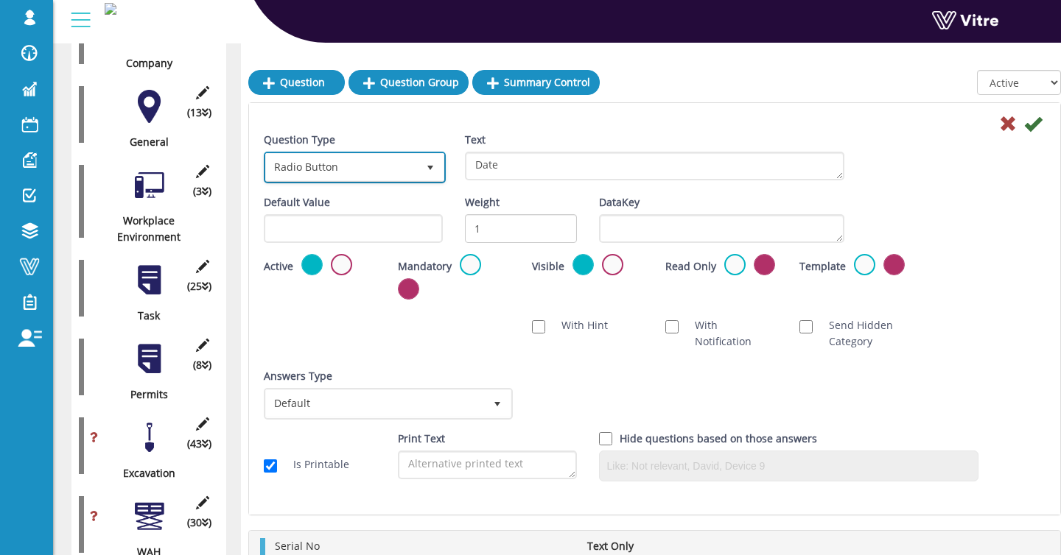
click at [364, 176] on span "Radio Button" at bounding box center [341, 167] width 151 height 27
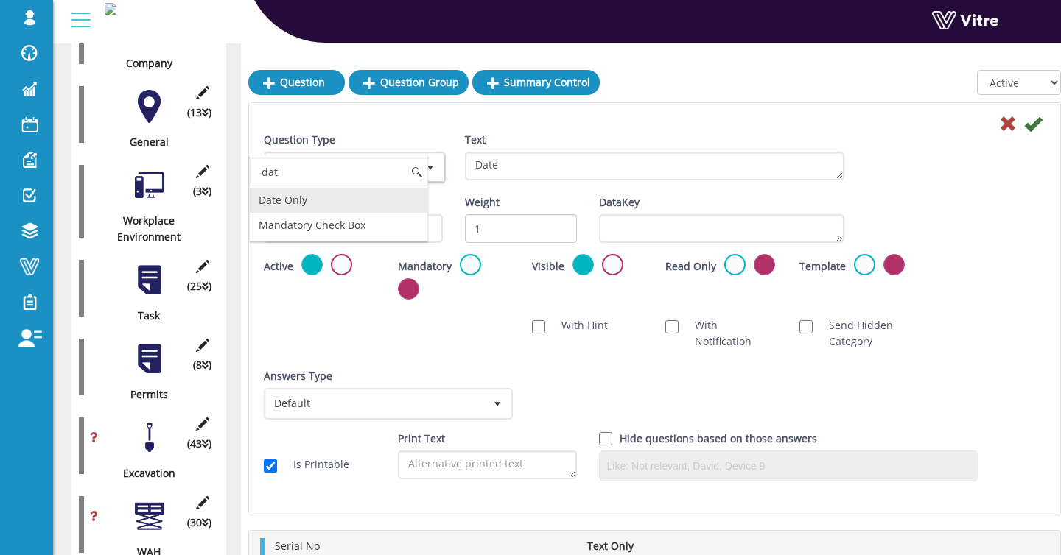
click at [350, 205] on li "Date Only" at bounding box center [338, 200] width 177 height 25
type input "dat"
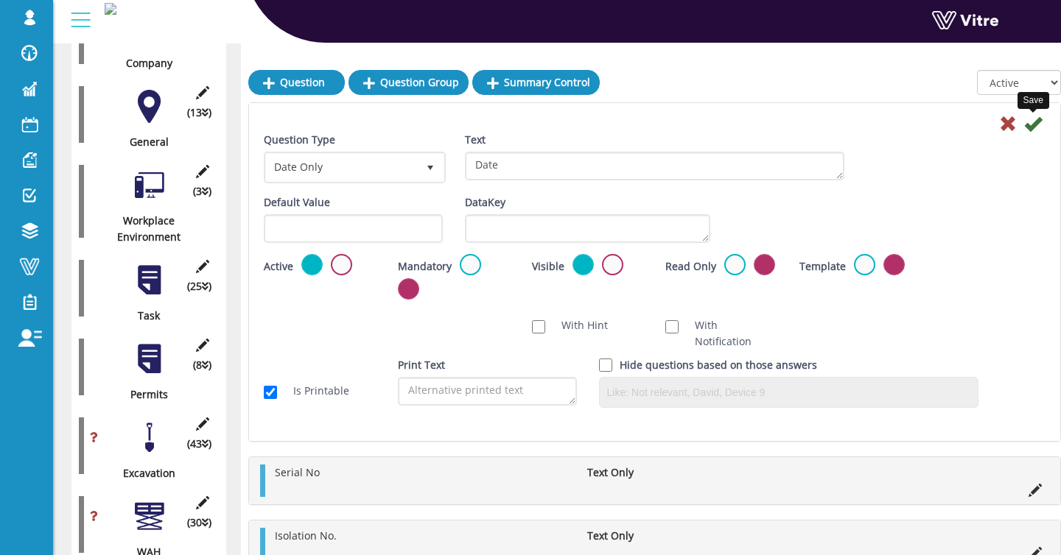
click at [1041, 122] on icon at bounding box center [1033, 124] width 18 height 18
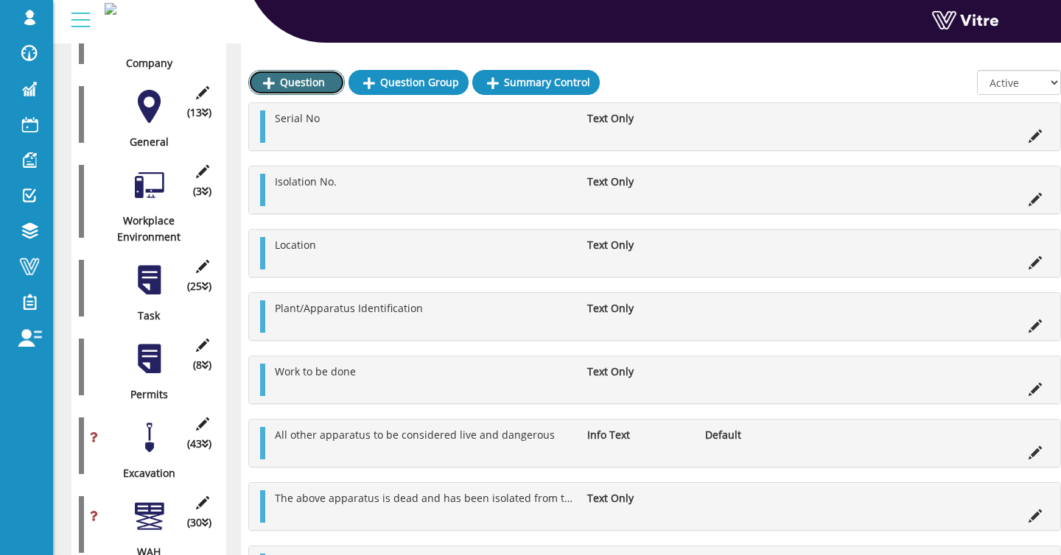
click at [320, 91] on link "Question" at bounding box center [296, 82] width 96 height 25
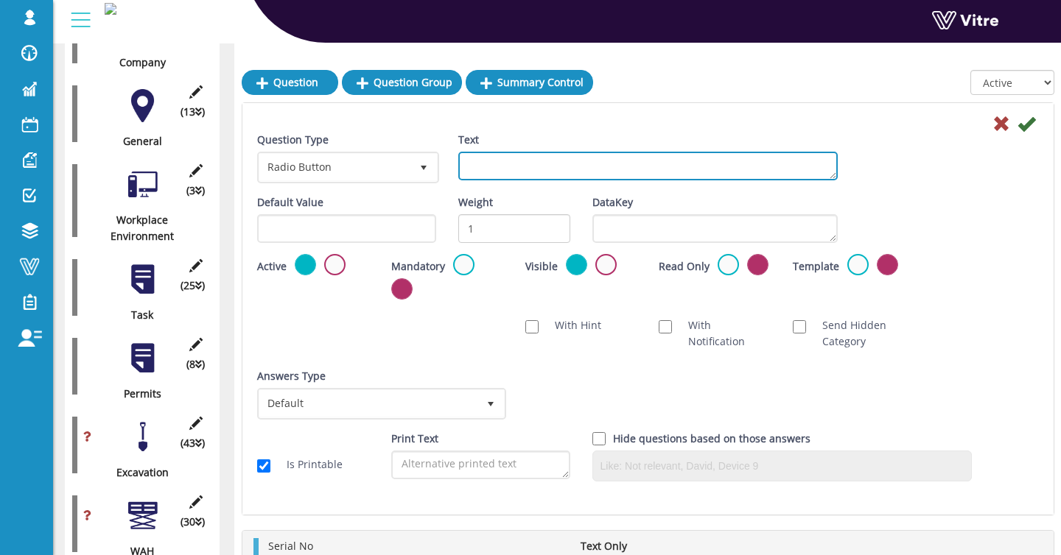
click at [563, 159] on textarea "Text" at bounding box center [648, 166] width 380 height 29
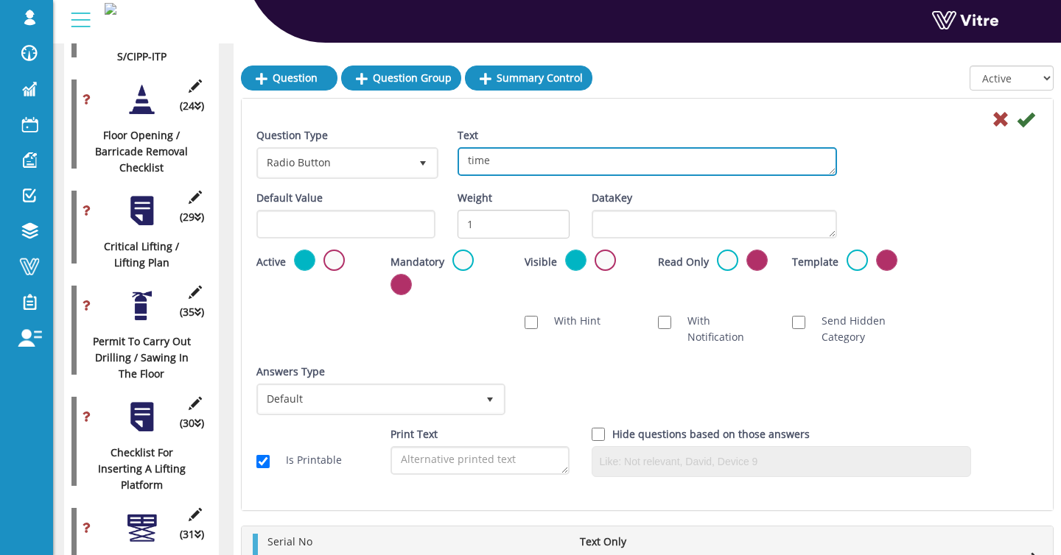
scroll to position [1041, 7]
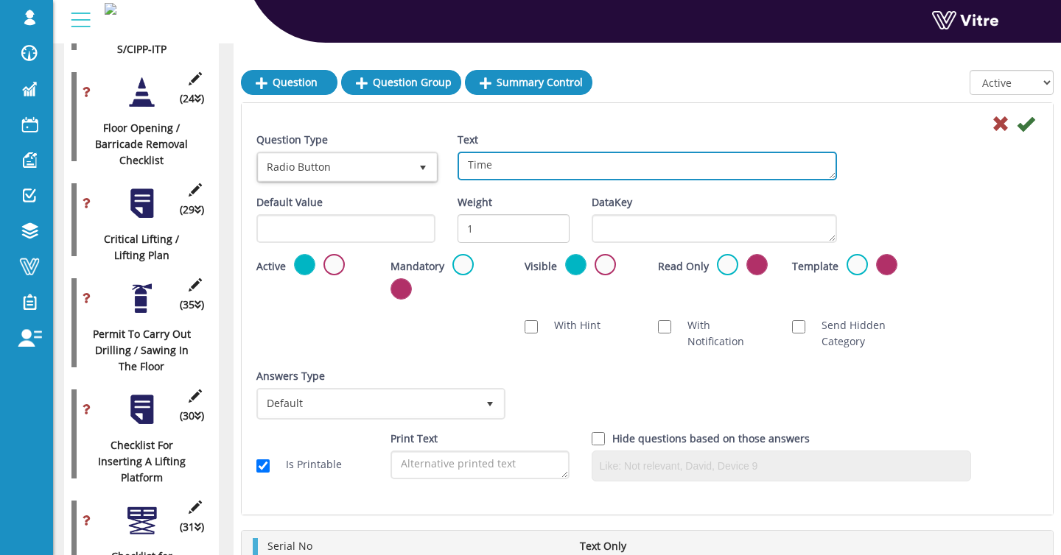
type textarea "Time"
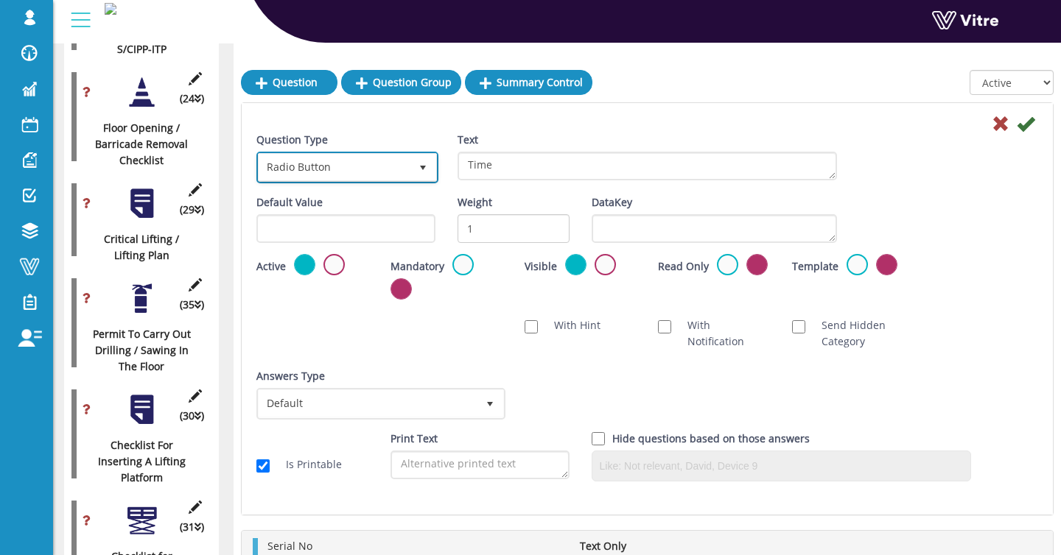
click at [356, 160] on span "Radio Button" at bounding box center [334, 167] width 151 height 27
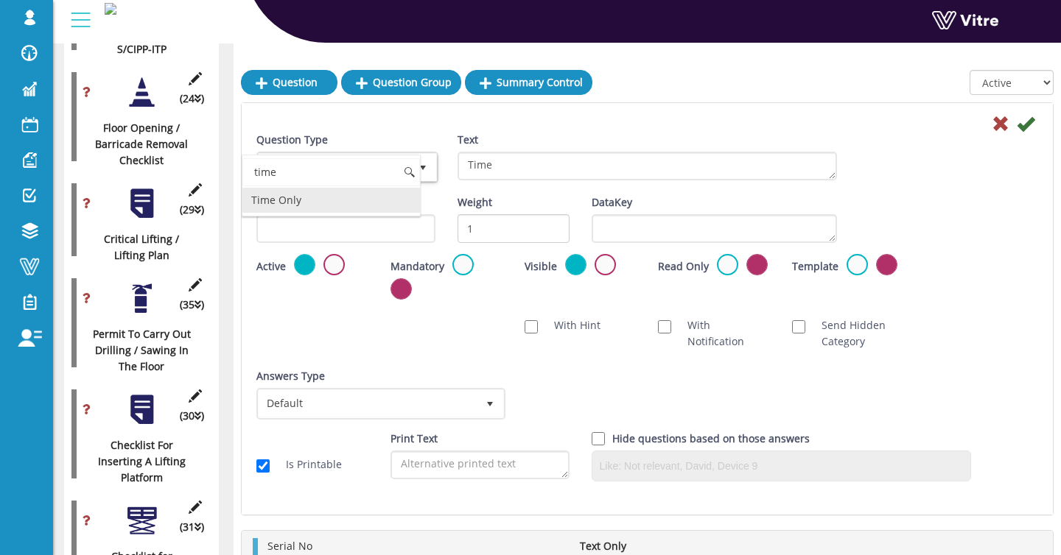
click at [322, 197] on li "Time Only" at bounding box center [330, 200] width 177 height 25
type input "time"
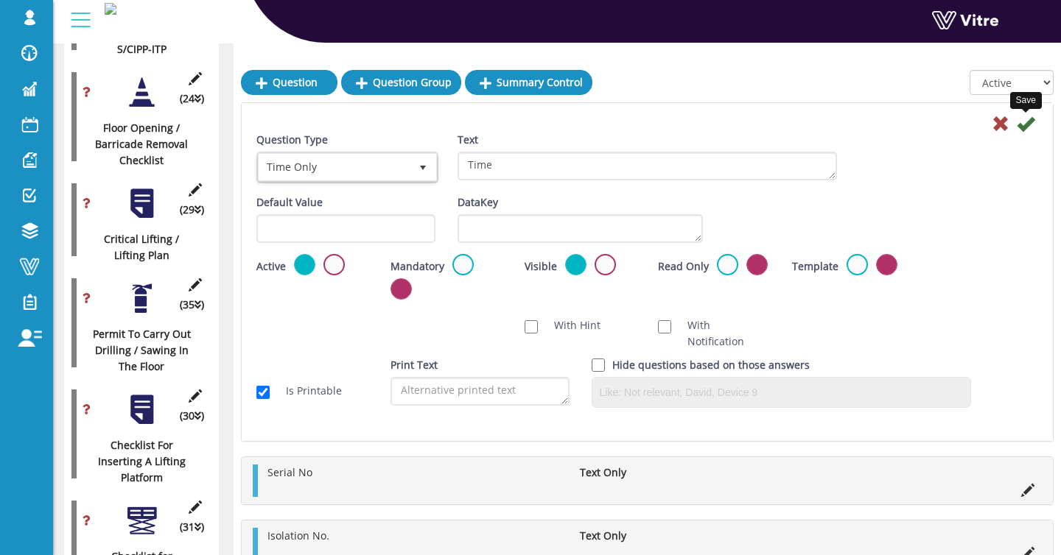
click at [1026, 127] on icon at bounding box center [1025, 124] width 18 height 18
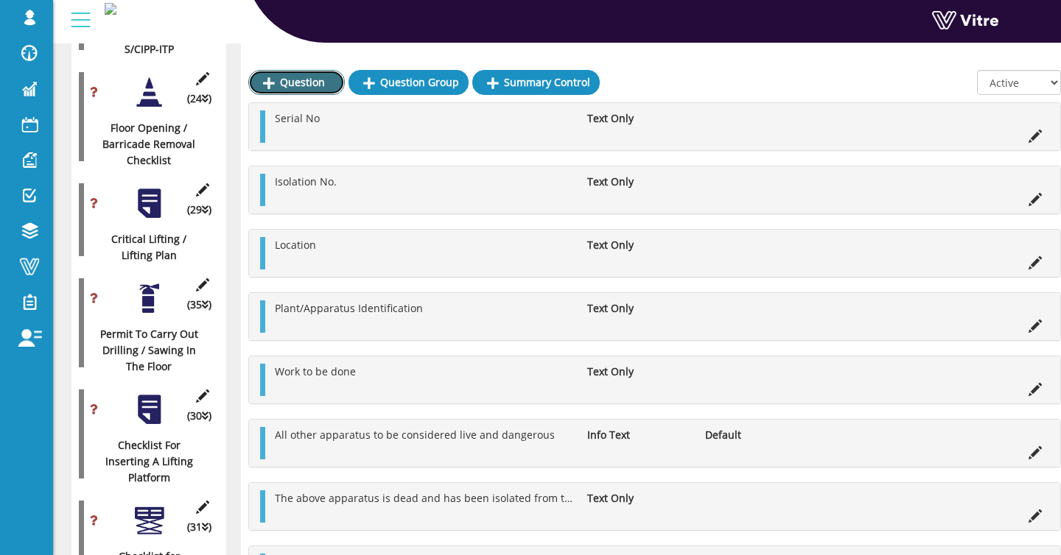
click at [306, 85] on link "Question" at bounding box center [296, 82] width 96 height 25
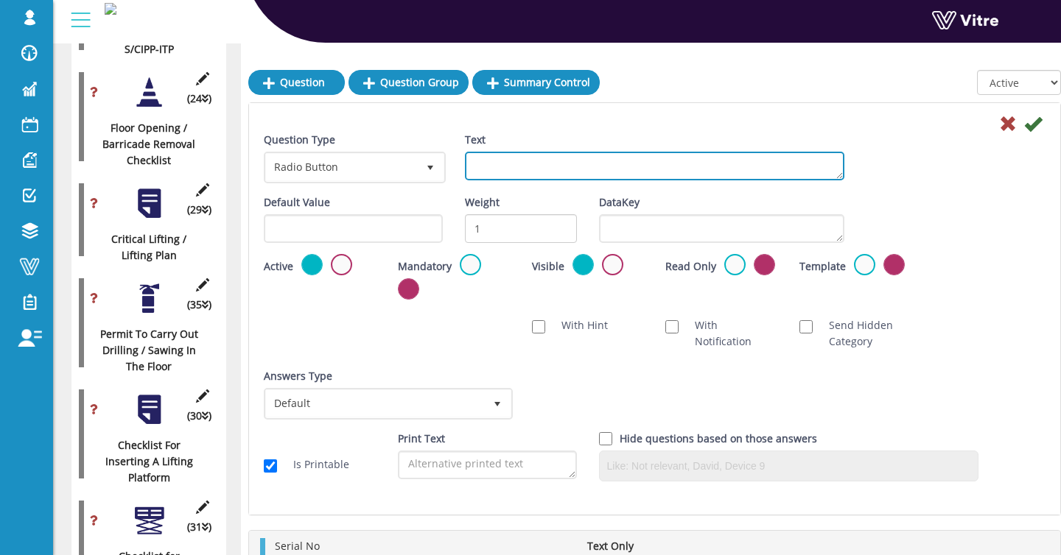
click at [498, 169] on textarea "Text" at bounding box center [655, 166] width 380 height 29
paste textarea "Safety key no."
type textarea "Safety key no."
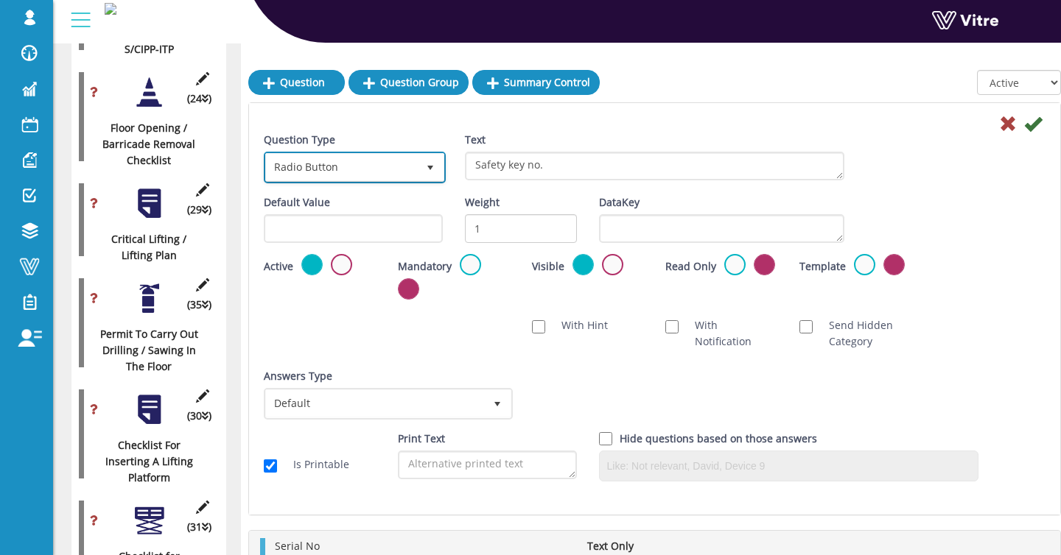
click at [360, 166] on span "Radio Button" at bounding box center [341, 167] width 151 height 27
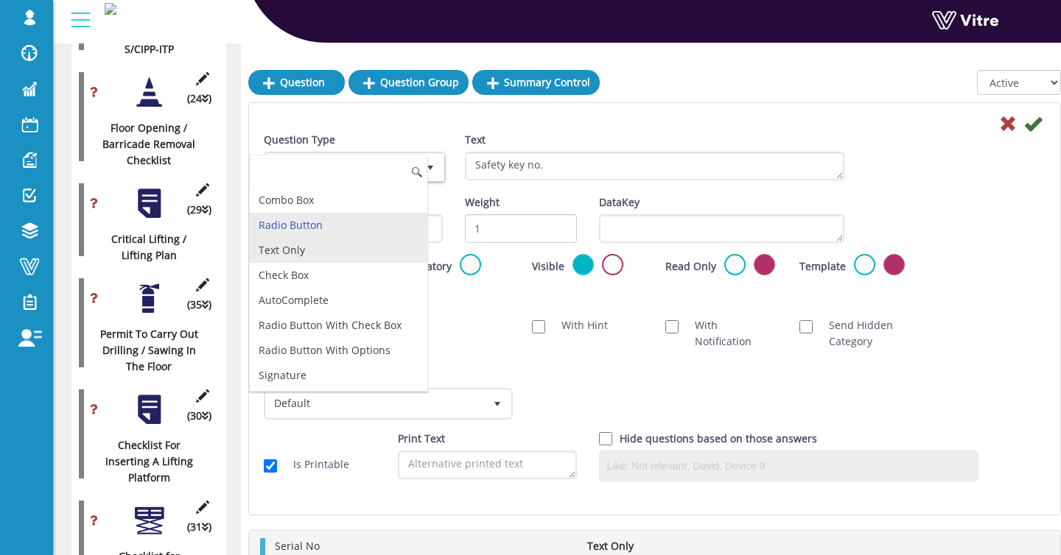
click at [353, 244] on li "Text Only" at bounding box center [338, 250] width 177 height 25
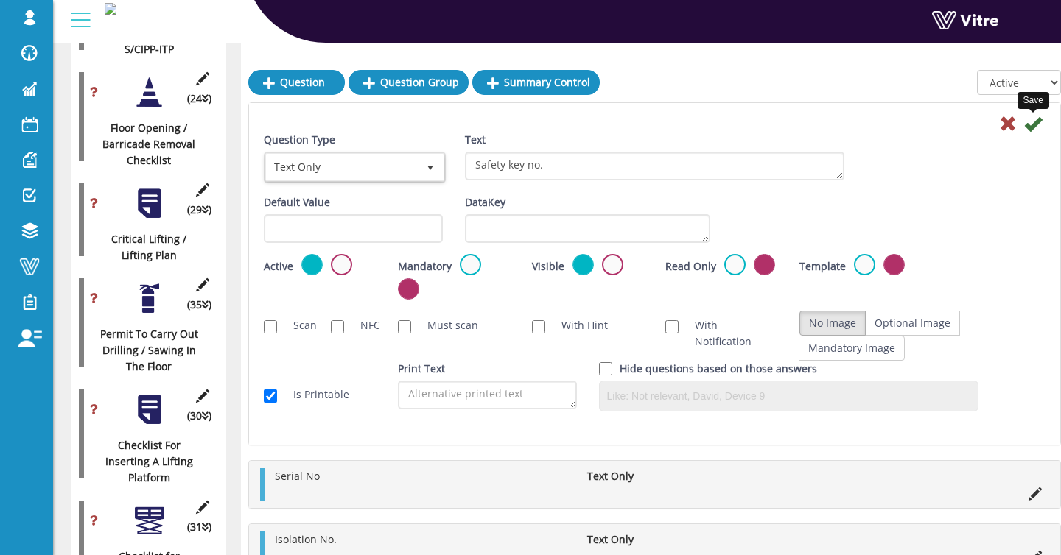
click at [1032, 124] on icon at bounding box center [1033, 124] width 18 height 18
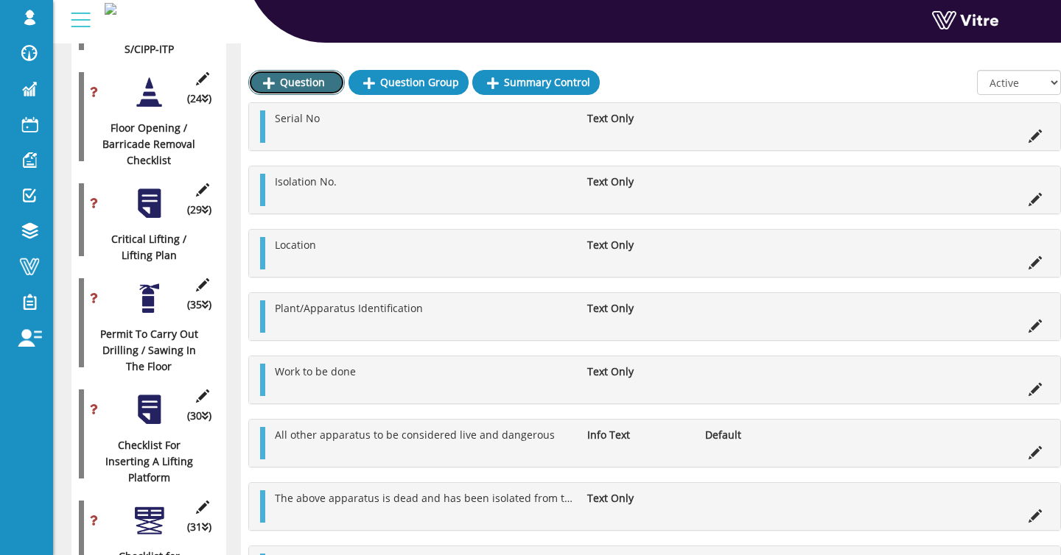
click at [298, 85] on link "Question" at bounding box center [296, 82] width 96 height 25
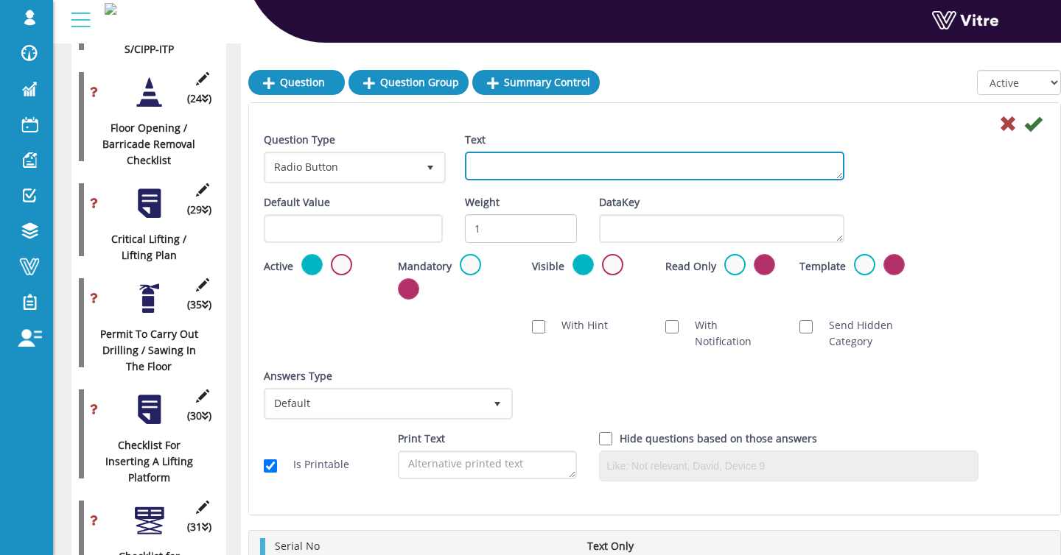
click at [502, 170] on textarea "Text" at bounding box center [655, 166] width 380 height 29
paste textarea "Returned/ Removed*"
type textarea "Returned / Removed"
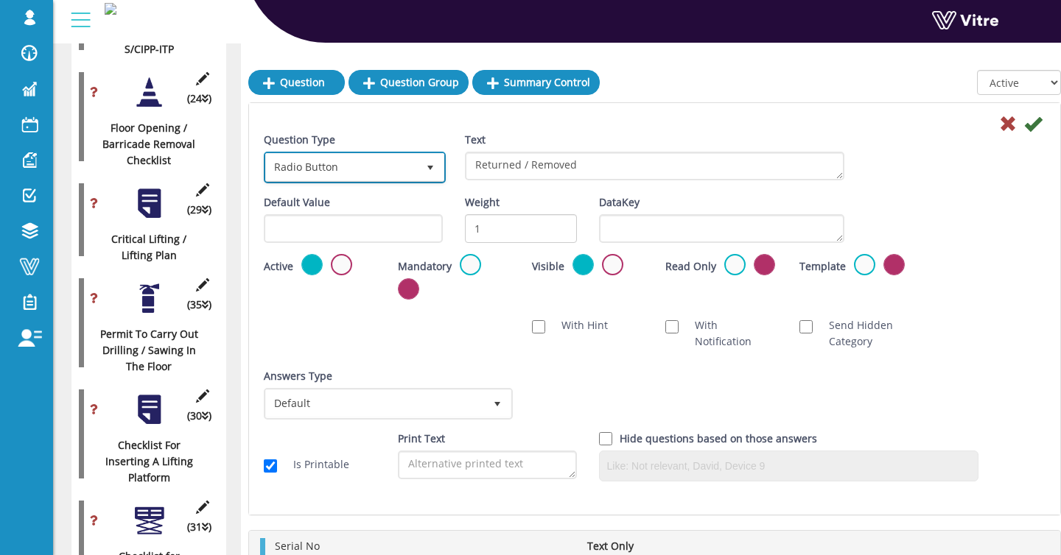
click at [413, 168] on span "Radio Button" at bounding box center [341, 167] width 151 height 27
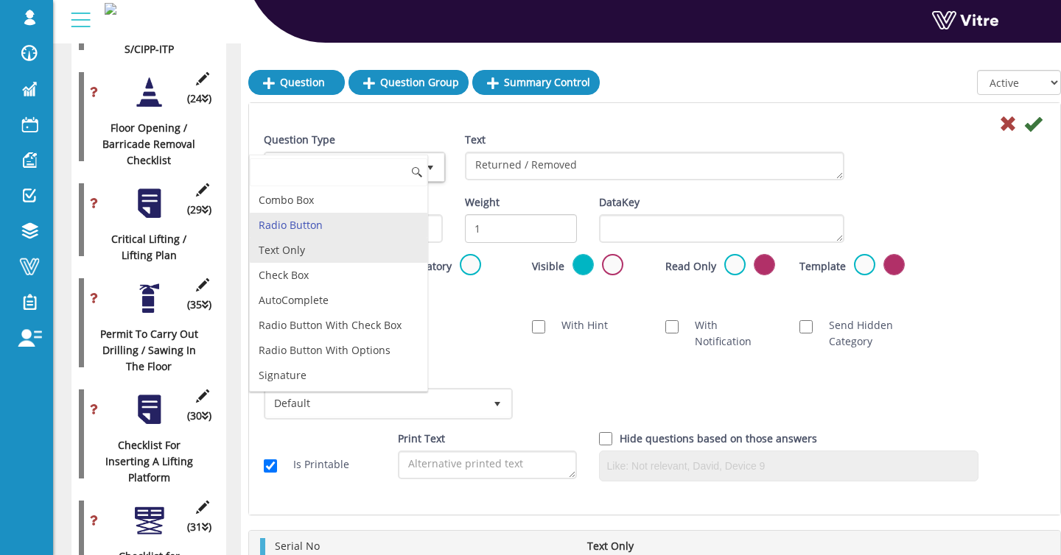
click at [381, 238] on li "Text Only" at bounding box center [338, 250] width 177 height 25
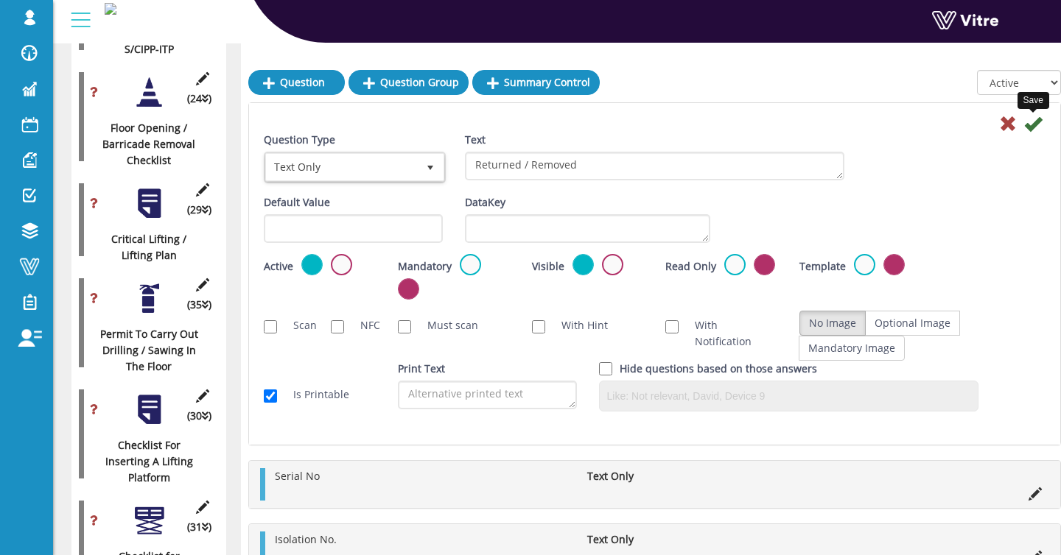
click at [1027, 125] on icon at bounding box center [1033, 124] width 18 height 18
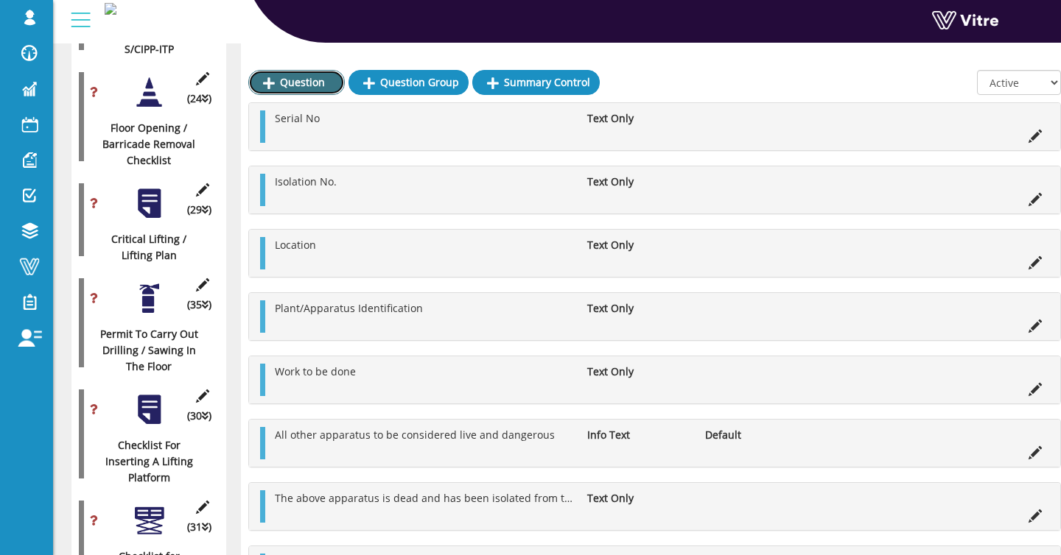
click at [284, 85] on link "Question" at bounding box center [296, 82] width 96 height 25
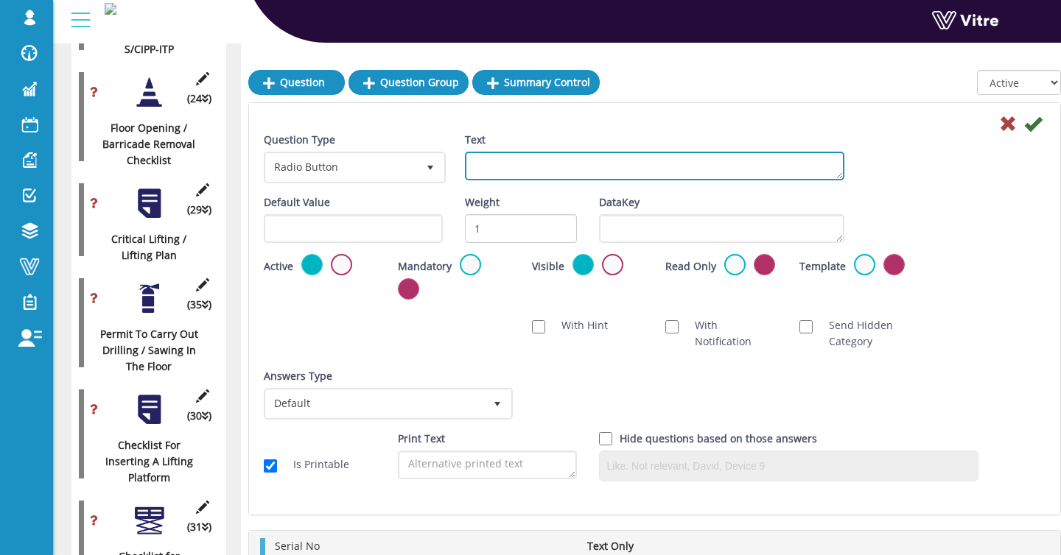
click at [529, 170] on textarea "Text" at bounding box center [655, 166] width 380 height 29
paste textarea "Cancellation - This permit to work and all copies of it are hereby canceled."
type textarea "Cancellation - This permit to work and all copies of it are hereby canceled."
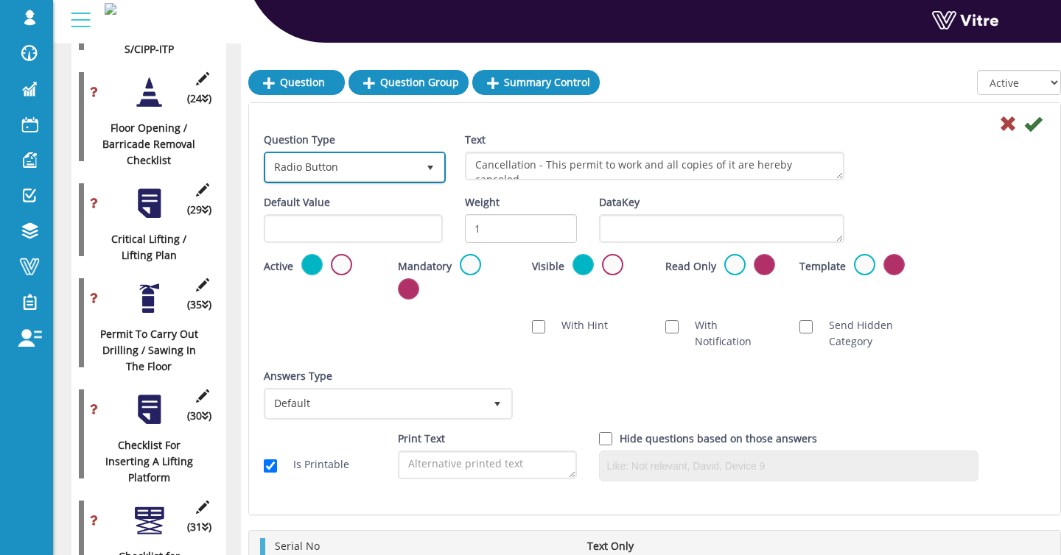
click at [363, 175] on span "Radio Button" at bounding box center [341, 167] width 151 height 27
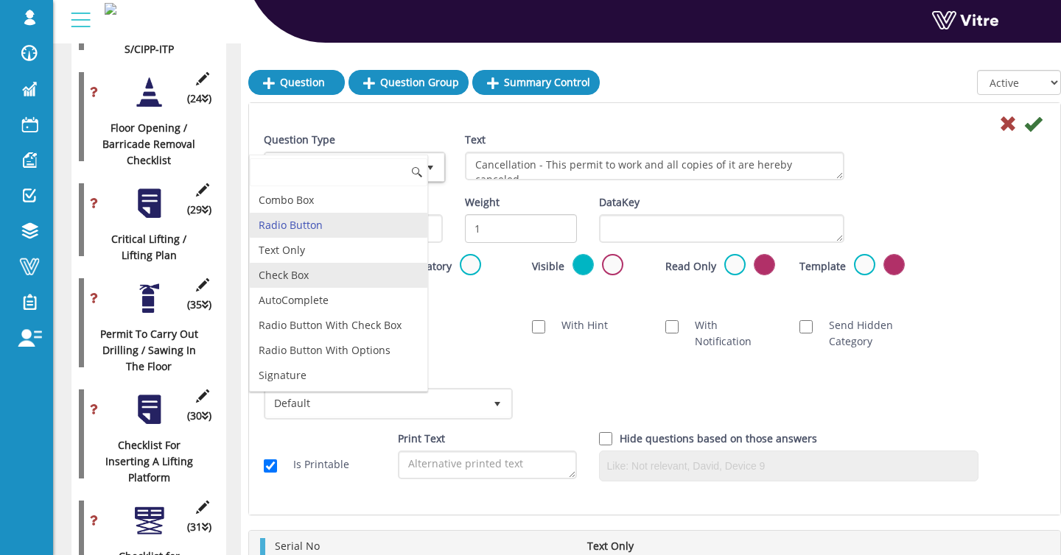
click at [318, 269] on li "Check Box" at bounding box center [338, 275] width 177 height 25
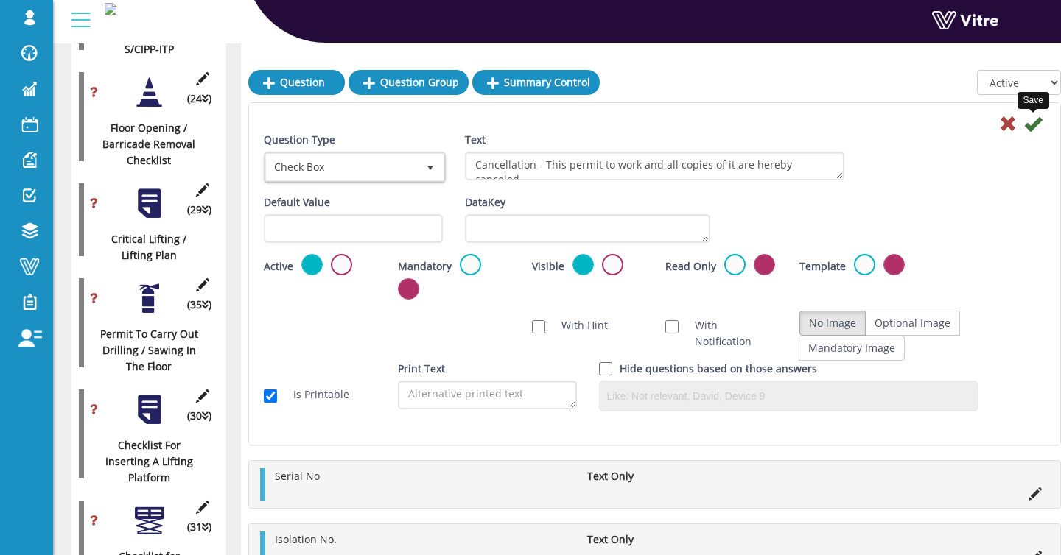
click at [1035, 127] on icon at bounding box center [1033, 124] width 18 height 18
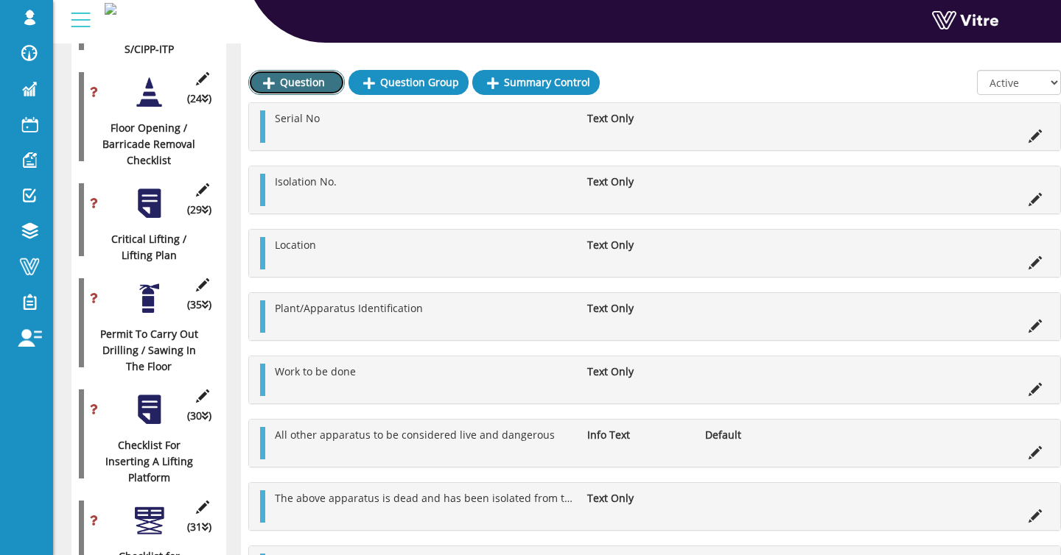
click at [302, 85] on link "Question" at bounding box center [296, 82] width 96 height 25
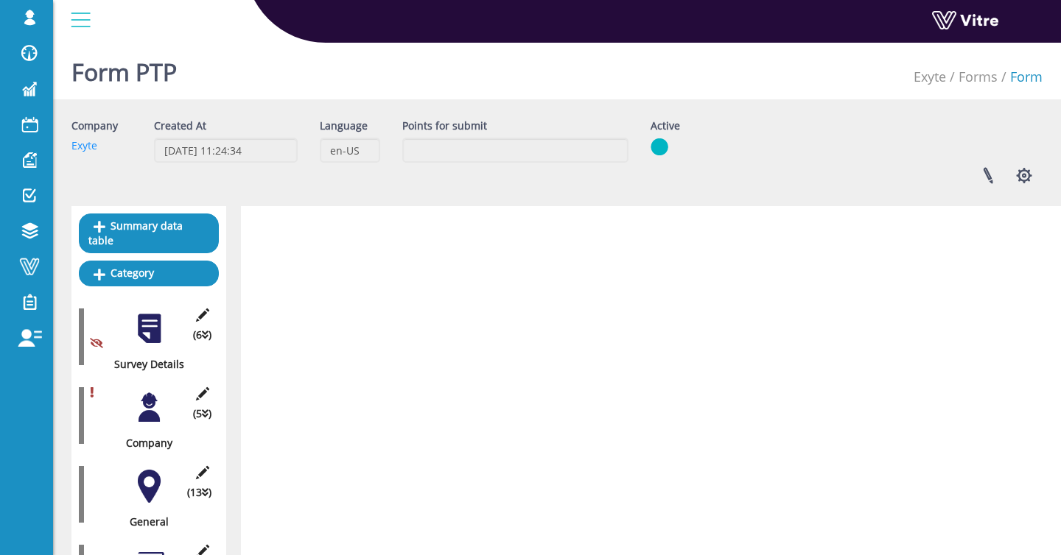
scroll to position [1041, 0]
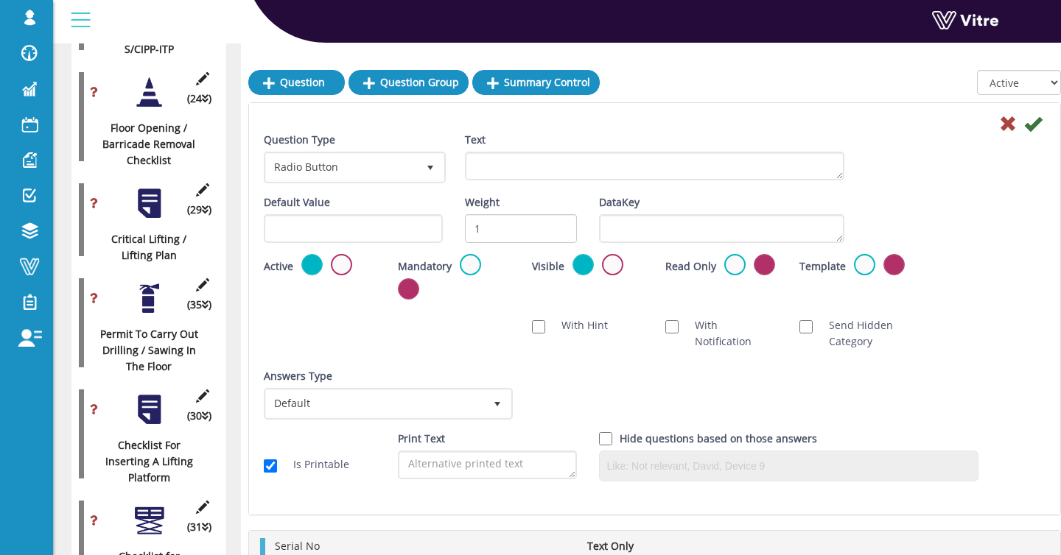
drag, startPoint x: 543, startPoint y: 195, endPoint x: 537, endPoint y: 174, distance: 22.2
click at [542, 192] on div "Question Type Radio Button 3 Text Default Value Weight 1 DataKey Active Mandato…" at bounding box center [654, 312] width 781 height 361
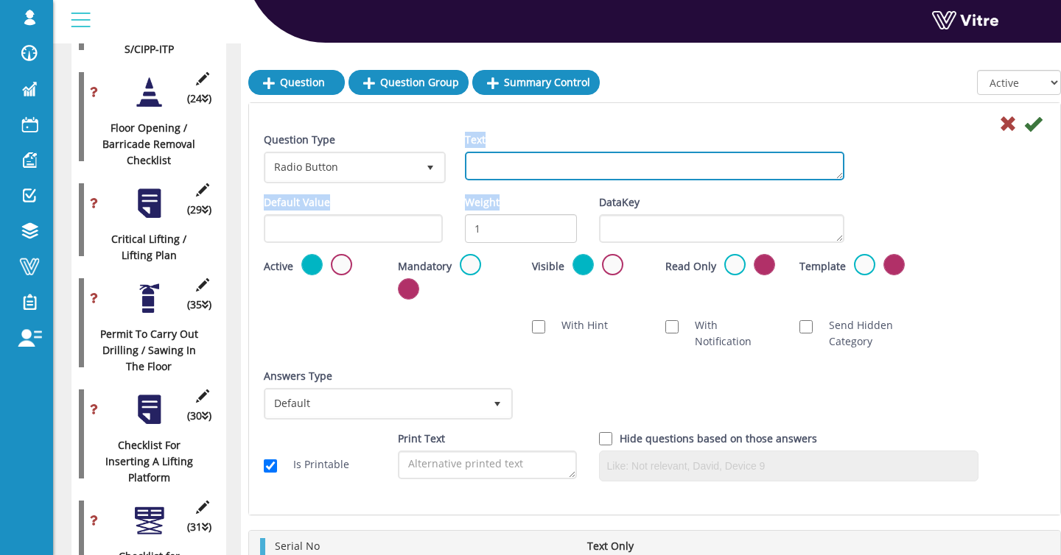
click at [534, 169] on textarea "Text" at bounding box center [655, 166] width 380 height 29
paste textarea "Competent Person:"
type textarea "Competent Person"
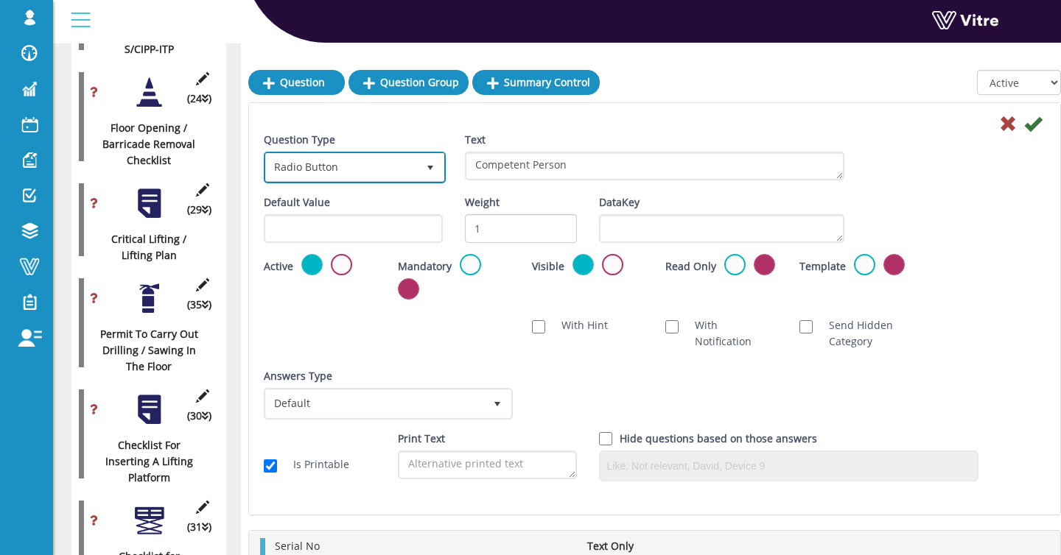
click at [390, 169] on span "Radio Button" at bounding box center [341, 167] width 151 height 27
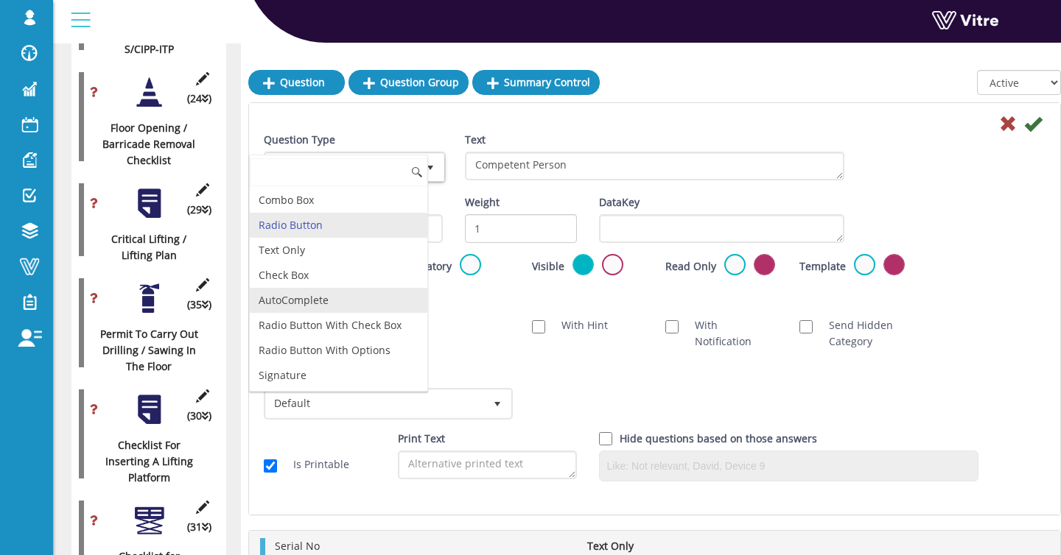
click at [326, 299] on li "AutoComplete" at bounding box center [338, 300] width 177 height 25
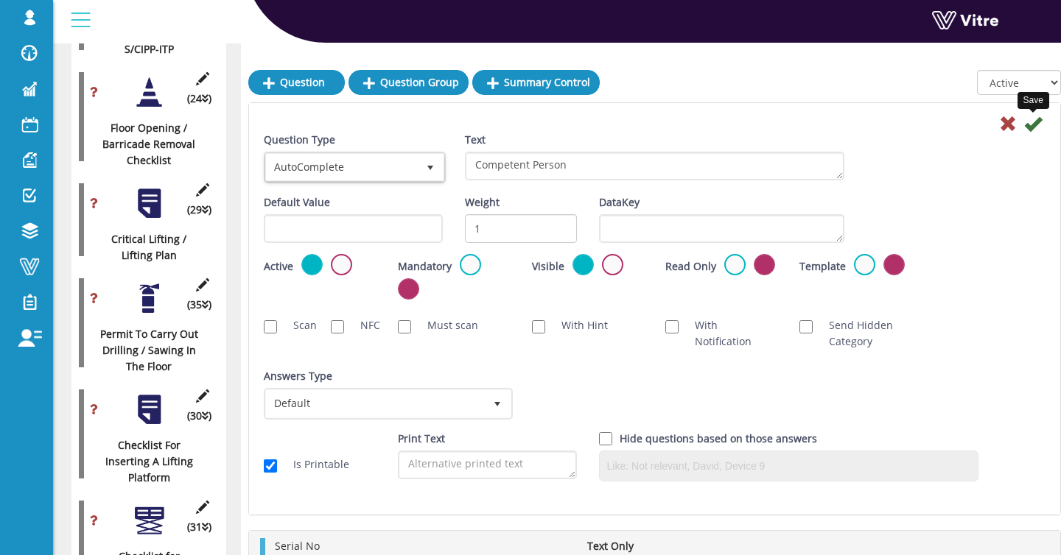
click at [1027, 118] on icon at bounding box center [1033, 124] width 18 height 18
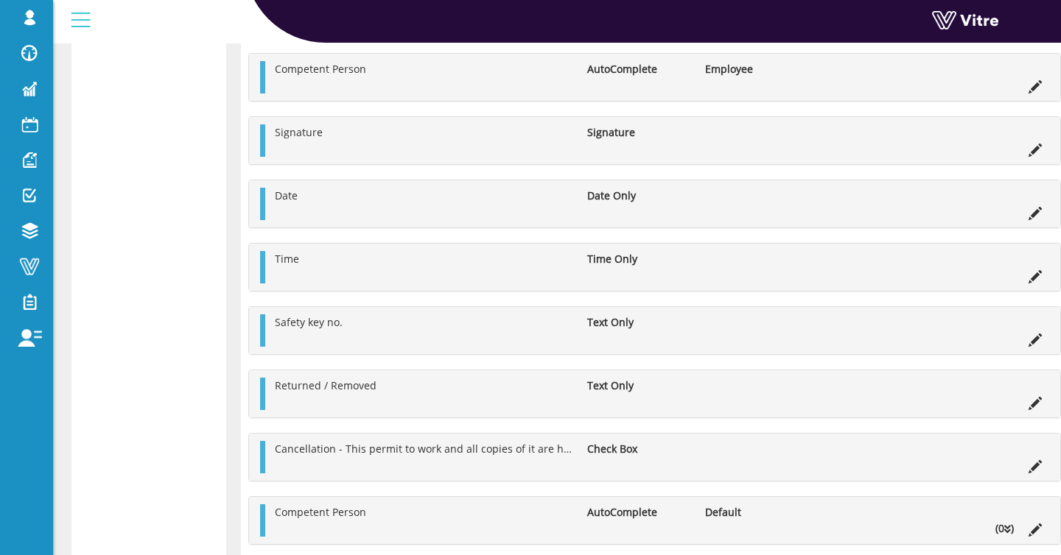
scroll to position [4838, 0]
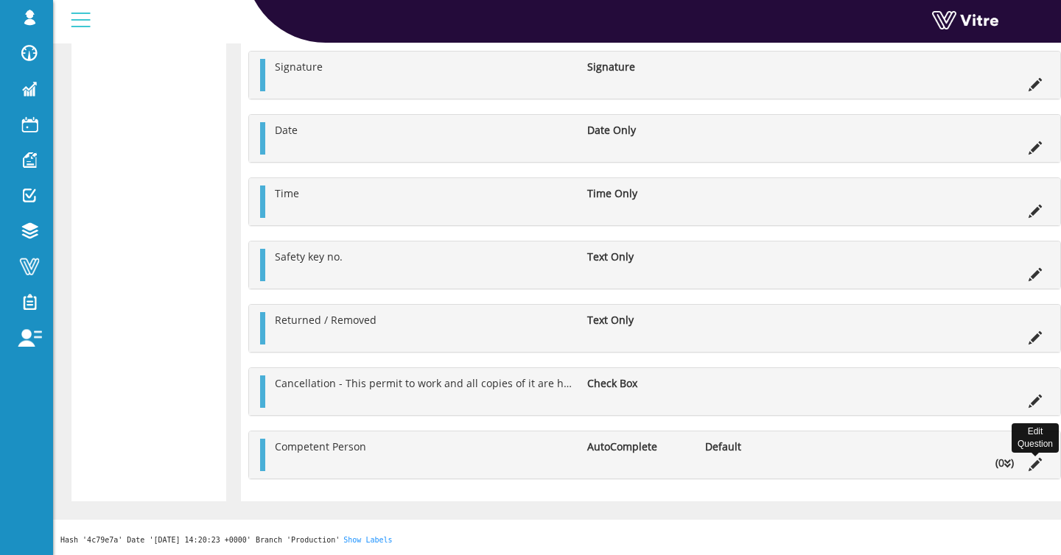
click at [1033, 466] on icon at bounding box center [1034, 464] width 13 height 13
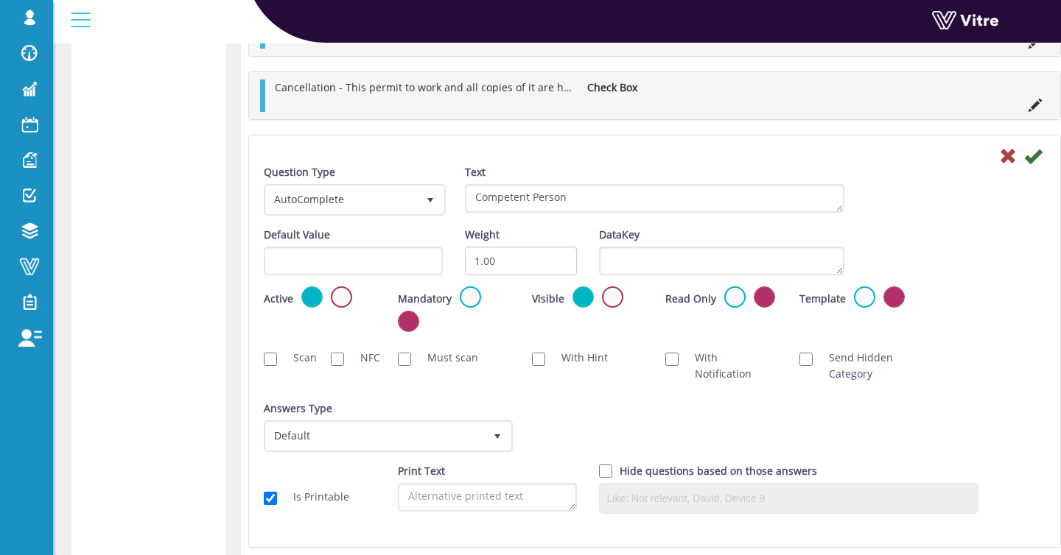
scroll to position [5116, 0]
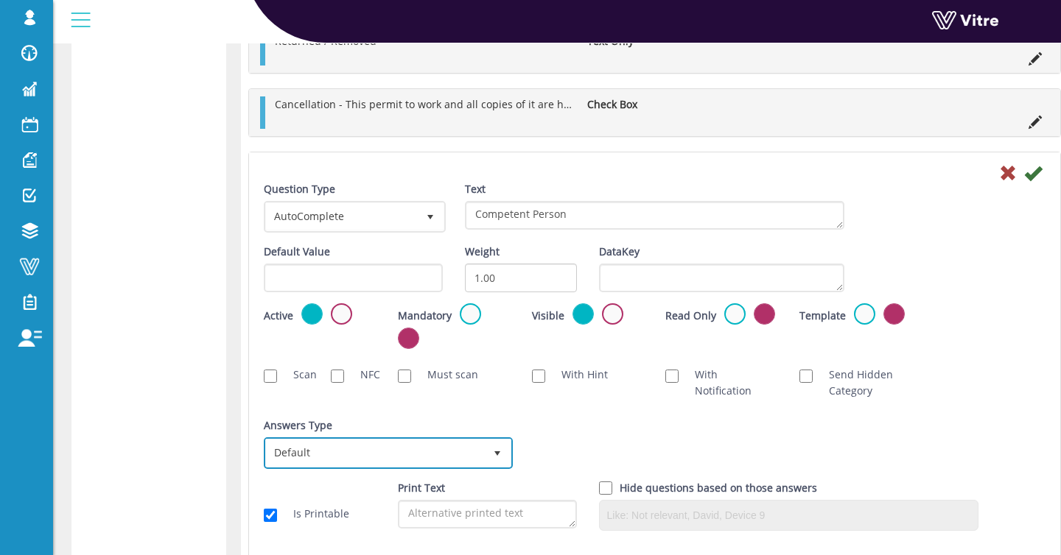
click at [393, 457] on span "Default" at bounding box center [375, 453] width 218 height 27
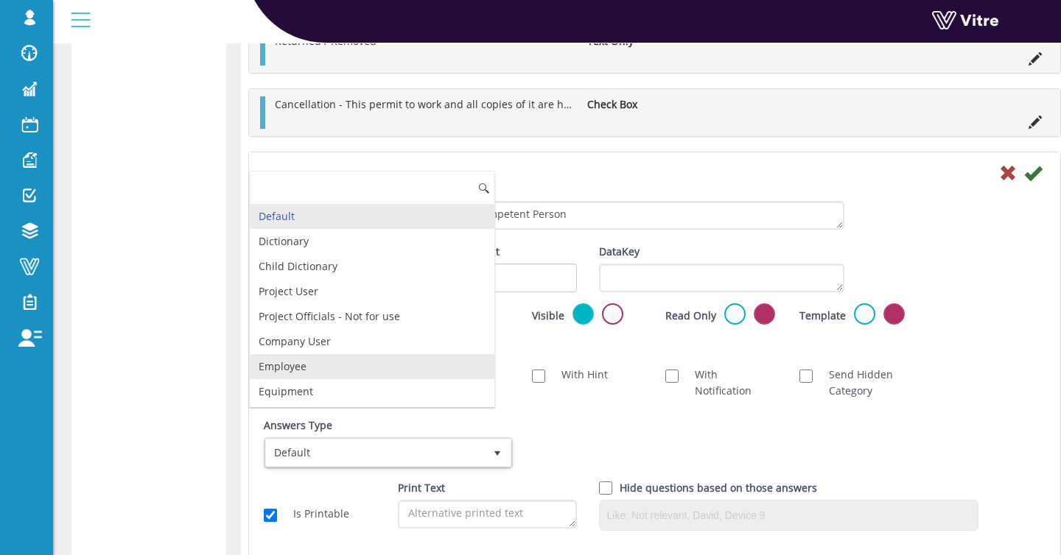
click at [354, 371] on li "Employee" at bounding box center [372, 366] width 245 height 25
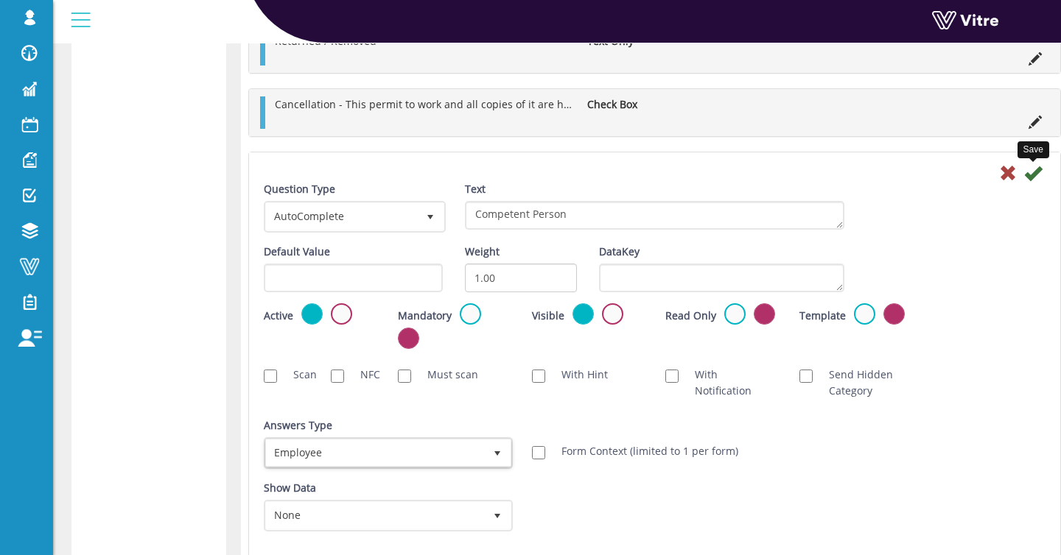
click at [1031, 178] on icon at bounding box center [1033, 173] width 18 height 18
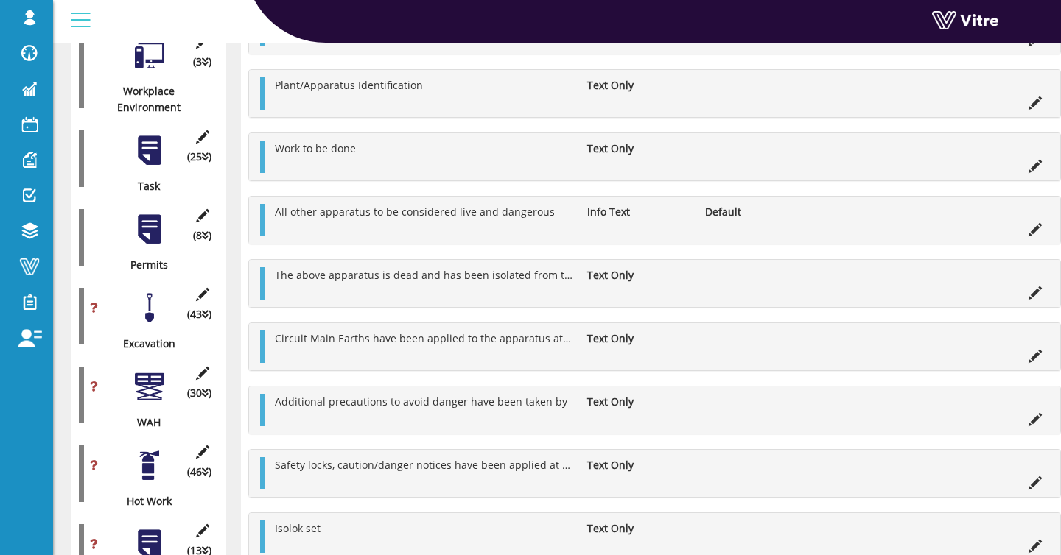
scroll to position [0, 0]
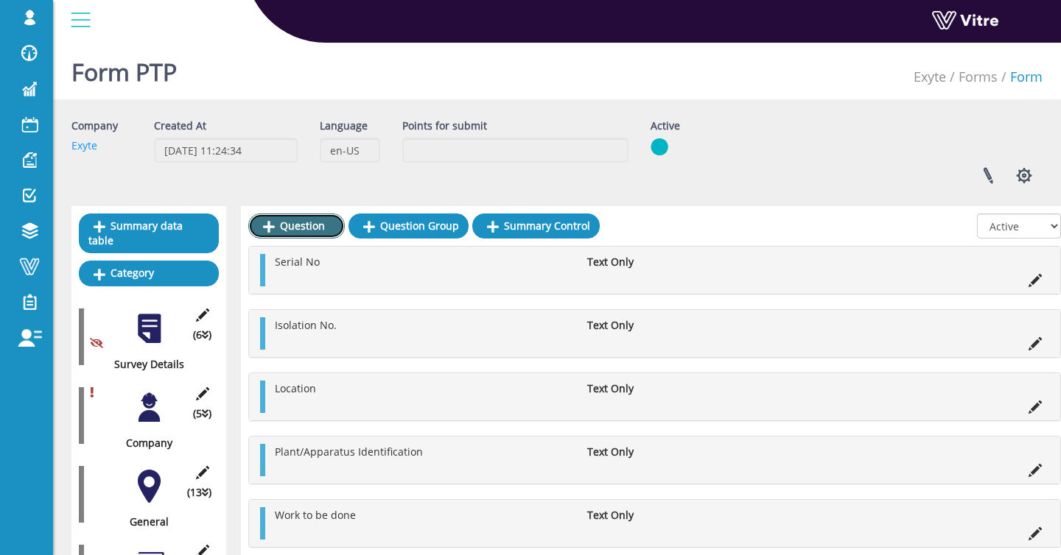
click at [311, 236] on link "Question" at bounding box center [296, 226] width 96 height 25
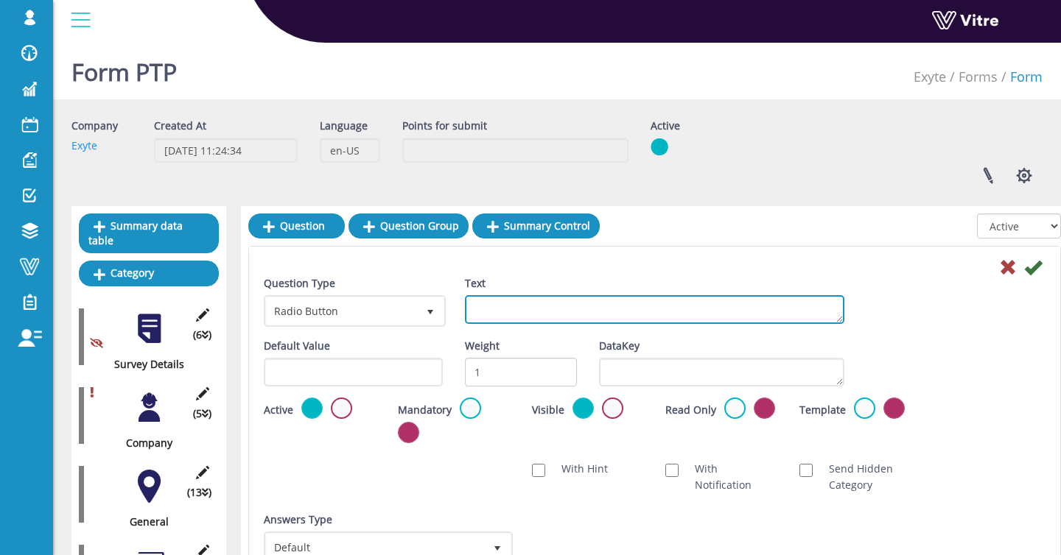
click at [554, 307] on textarea "Text" at bounding box center [655, 309] width 380 height 29
type textarea "Signature"
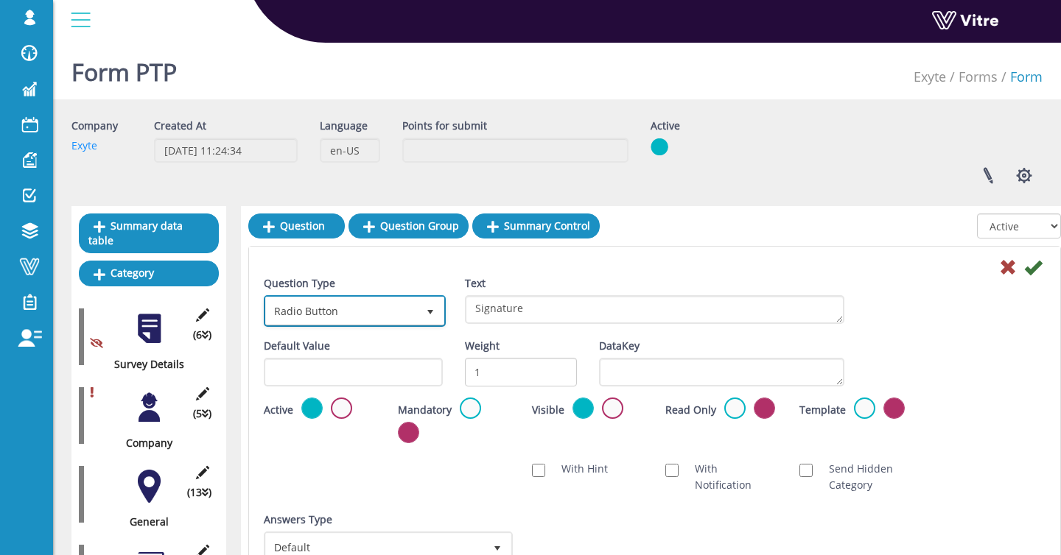
click at [359, 309] on span "Radio Button" at bounding box center [341, 311] width 151 height 27
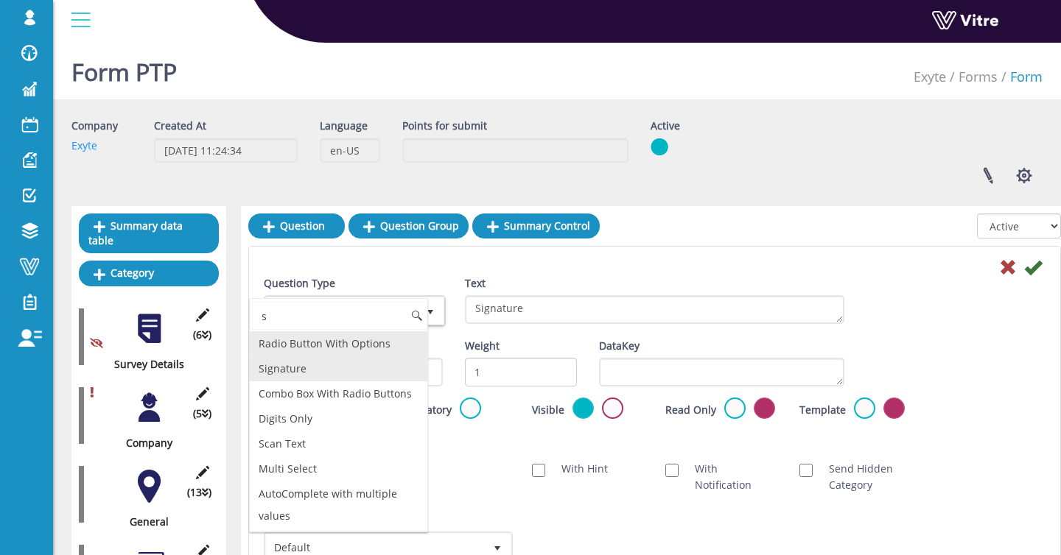
click at [337, 376] on li "Signature" at bounding box center [338, 368] width 177 height 25
type input "s"
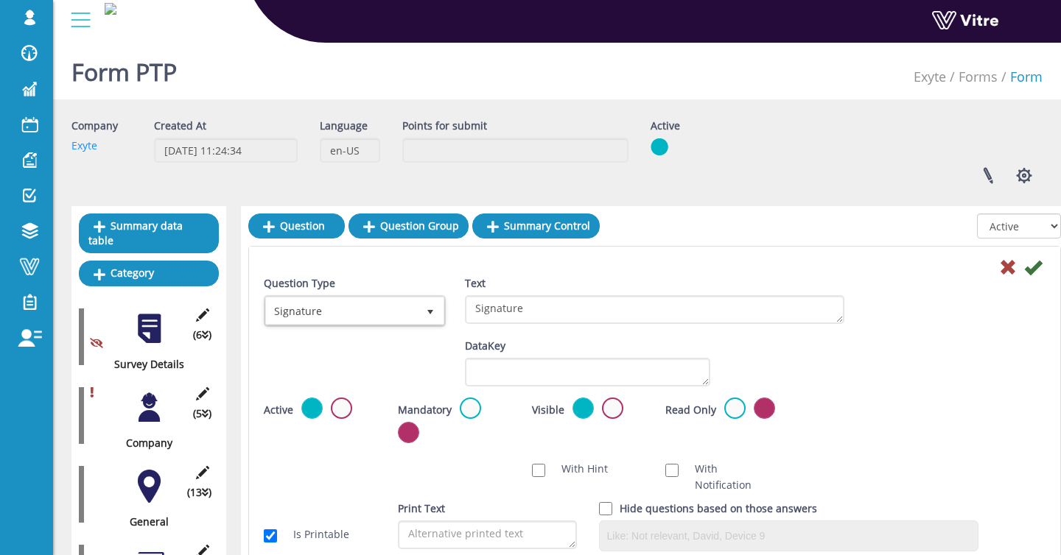
click at [1038, 270] on icon at bounding box center [1033, 268] width 18 height 18
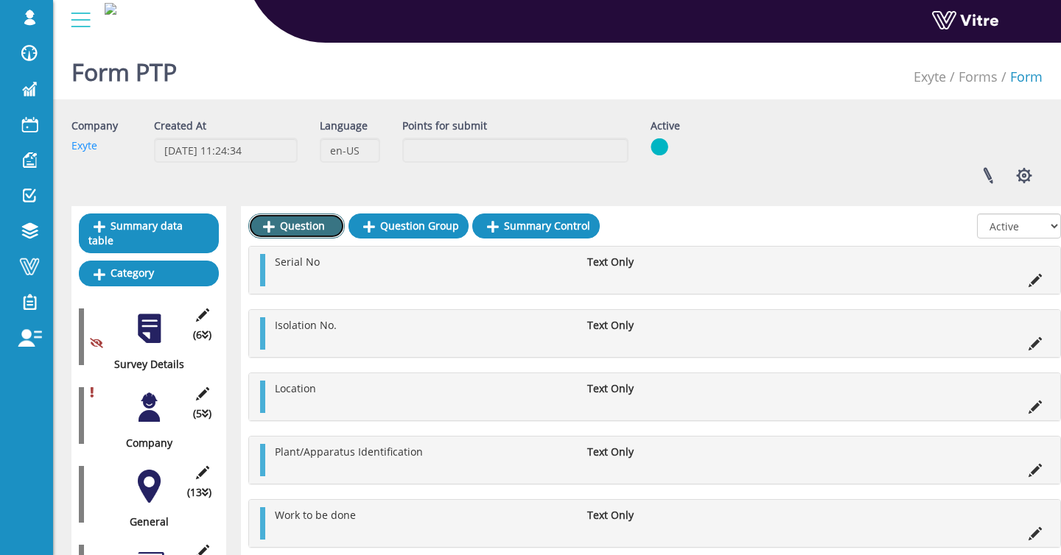
click at [305, 221] on link "Question" at bounding box center [296, 226] width 96 height 25
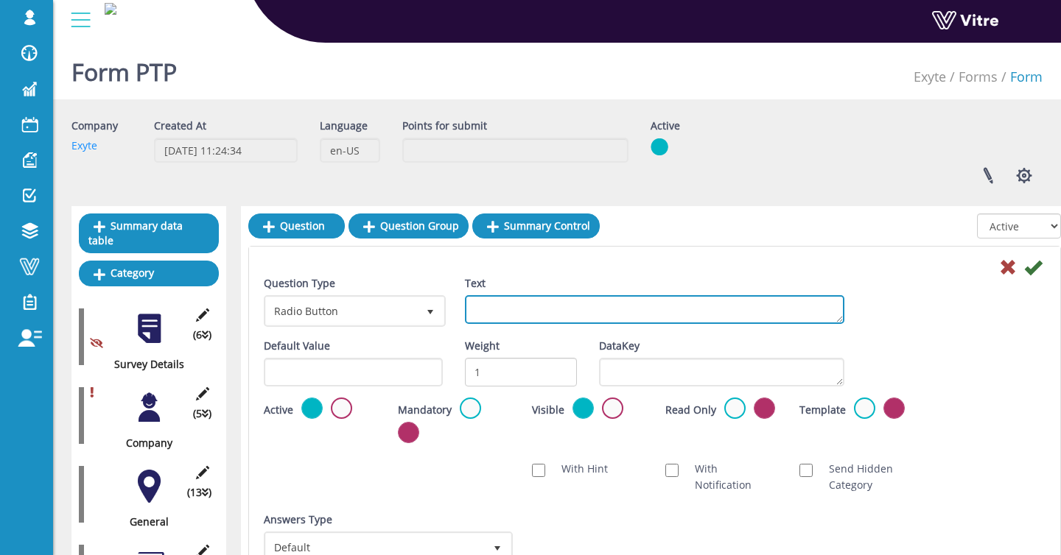
click at [539, 302] on textarea "Text" at bounding box center [655, 309] width 380 height 29
type textarea "Date"
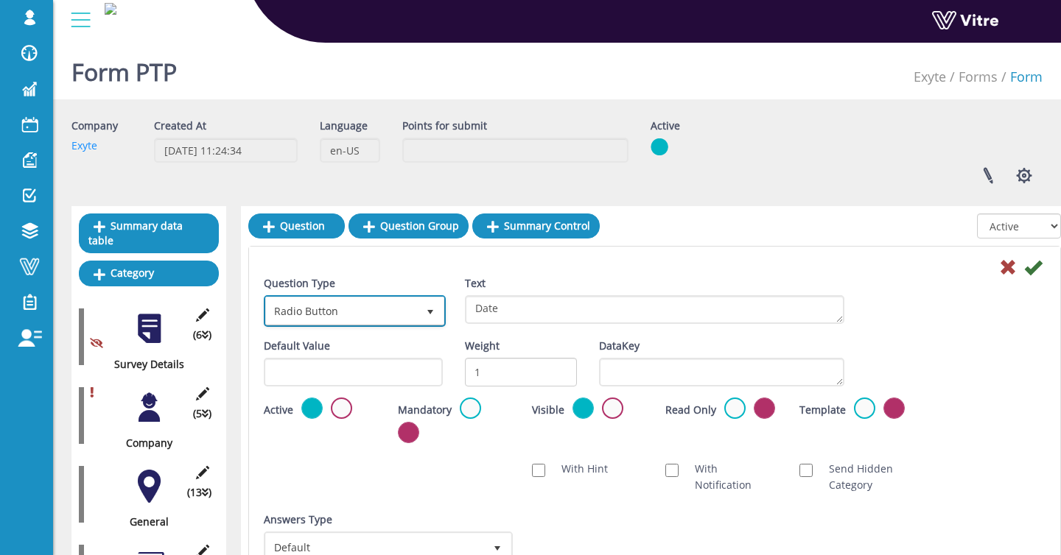
click at [402, 310] on span "Radio Button" at bounding box center [341, 311] width 151 height 27
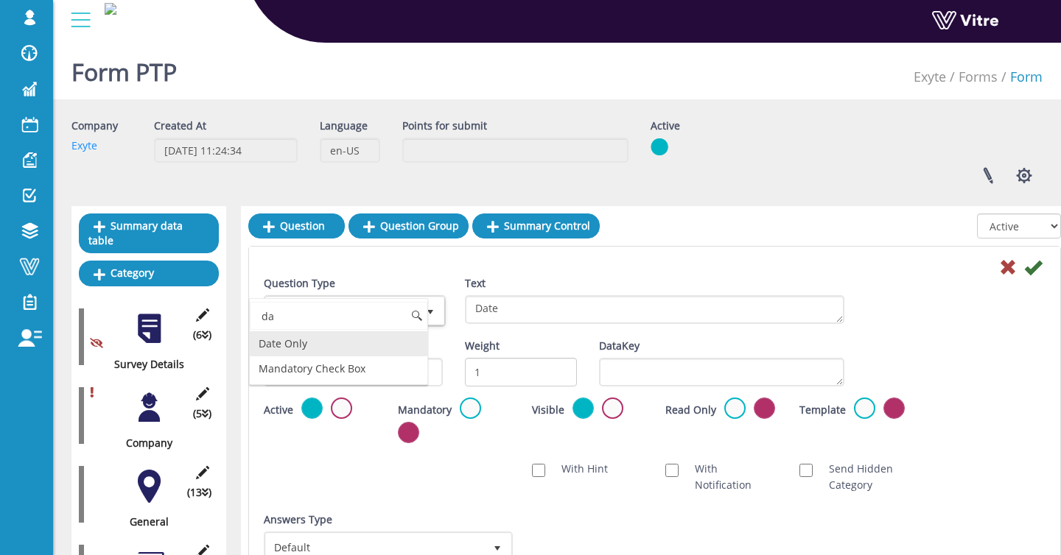
click at [369, 340] on li "Date Only" at bounding box center [338, 343] width 177 height 25
type input "da"
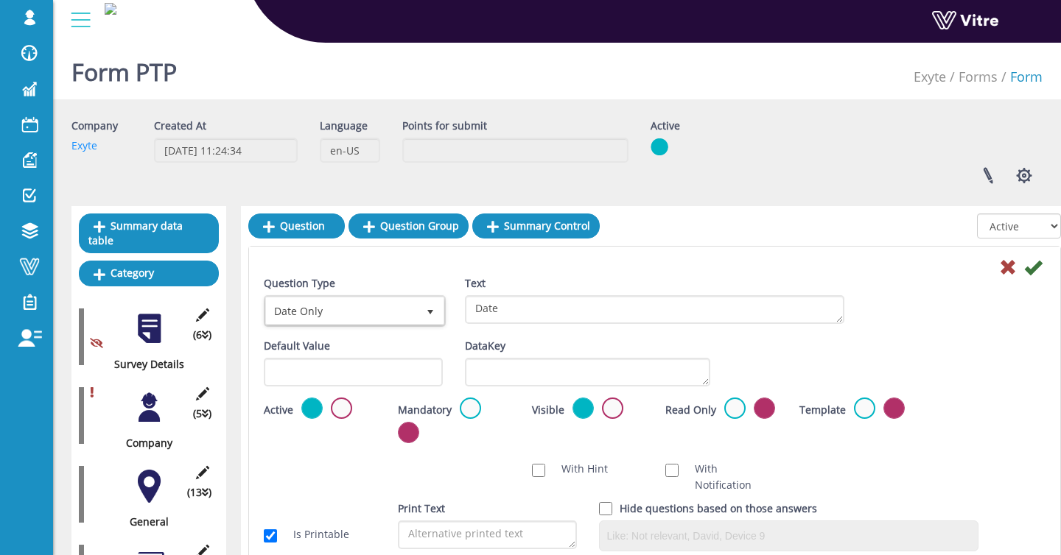
click at [1031, 273] on icon at bounding box center [1033, 268] width 18 height 18
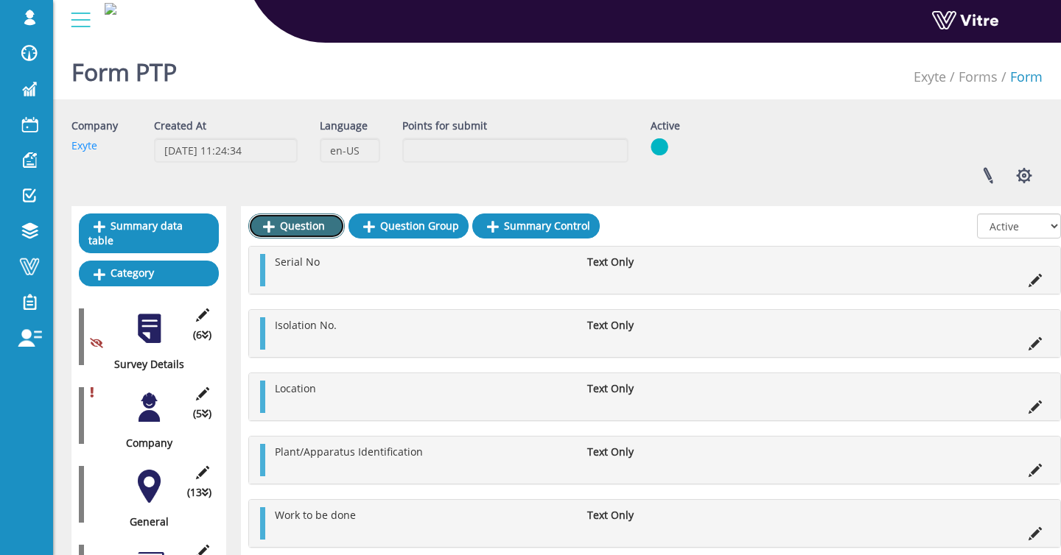
click at [313, 234] on link "Question" at bounding box center [296, 226] width 96 height 25
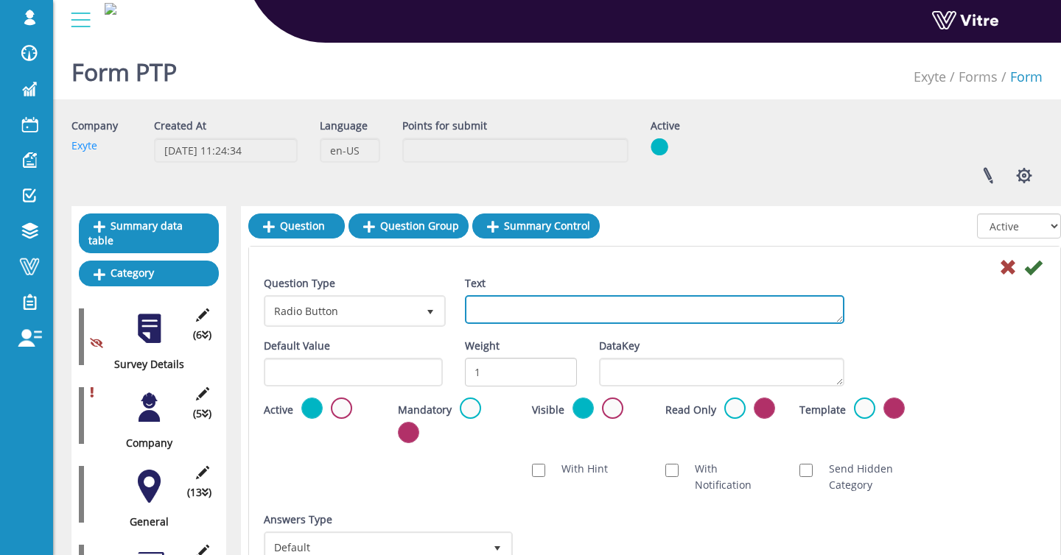
click at [560, 312] on textarea "Text" at bounding box center [655, 309] width 380 height 29
type textarea "Time"
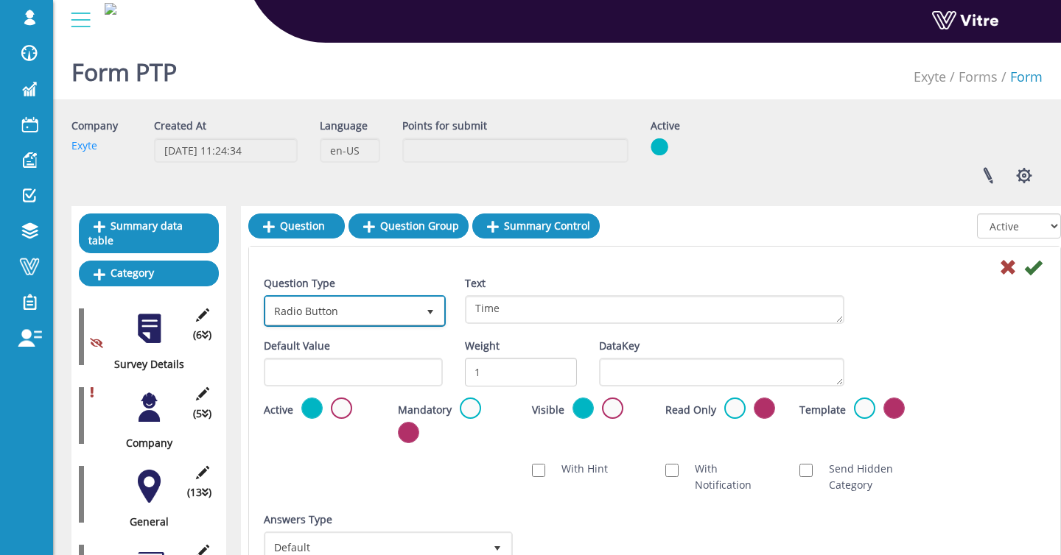
click at [392, 310] on span "Radio Button" at bounding box center [341, 311] width 151 height 27
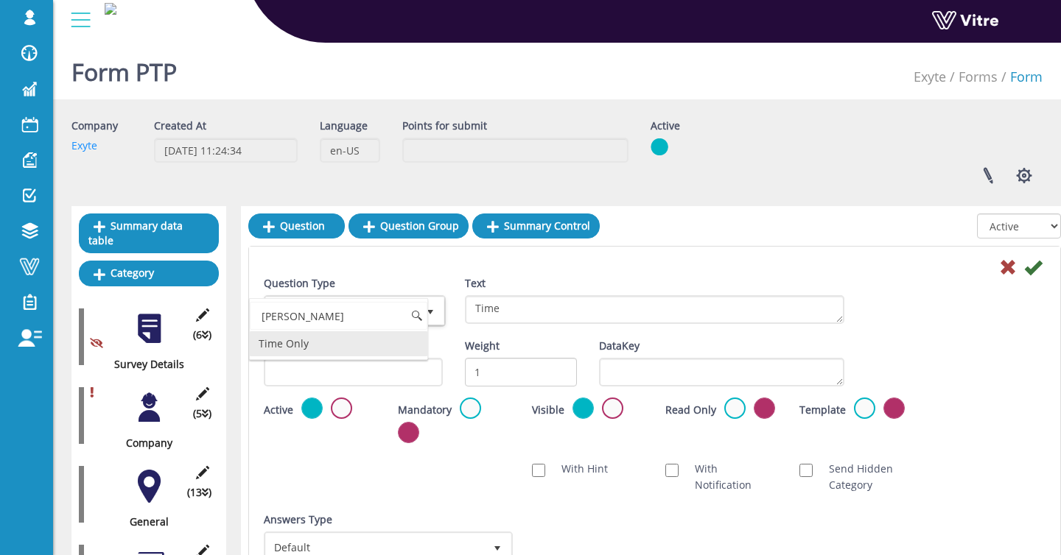
click at [340, 355] on li "Time Only" at bounding box center [338, 343] width 177 height 25
type input "[PERSON_NAME]"
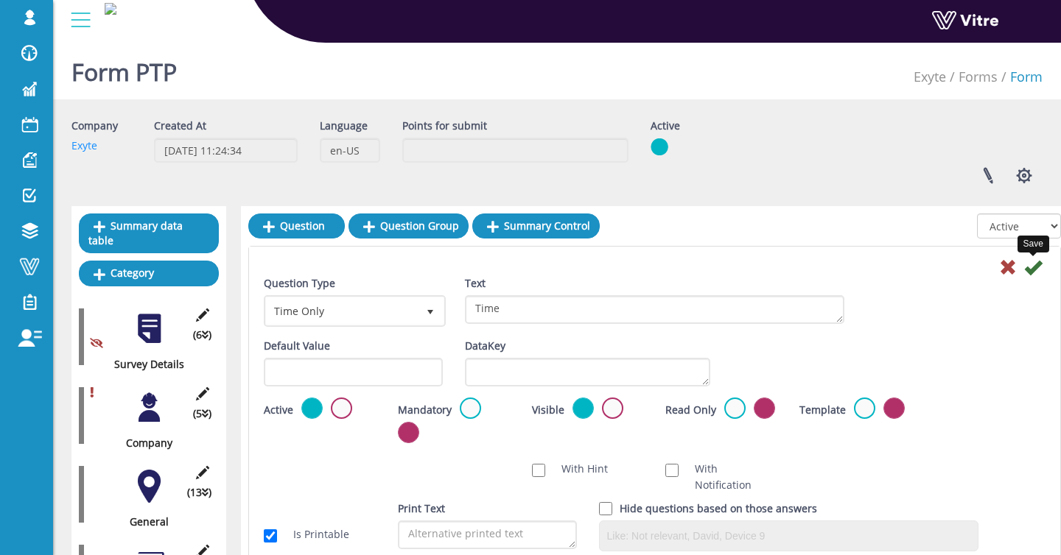
click at [1033, 269] on icon at bounding box center [1033, 268] width 18 height 18
